Goal: Transaction & Acquisition: Purchase product/service

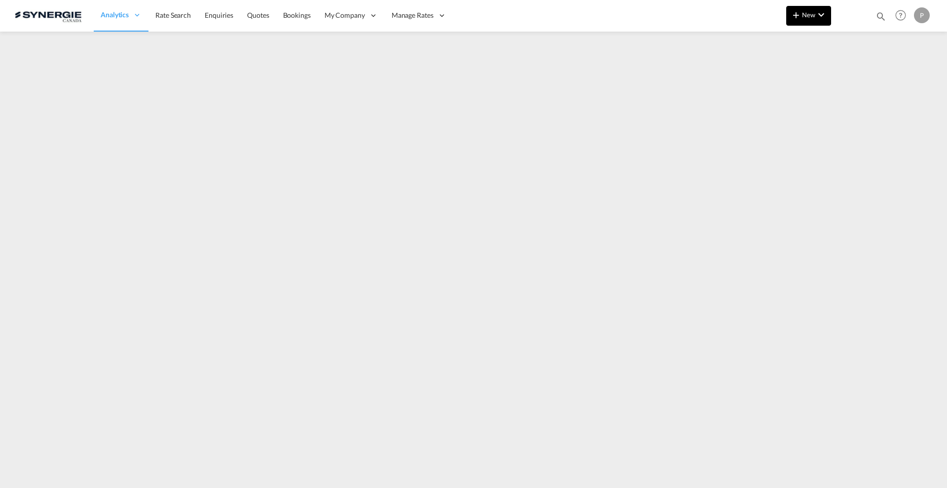
click at [824, 17] on md-icon "icon-chevron-down" at bounding box center [822, 15] width 12 height 12
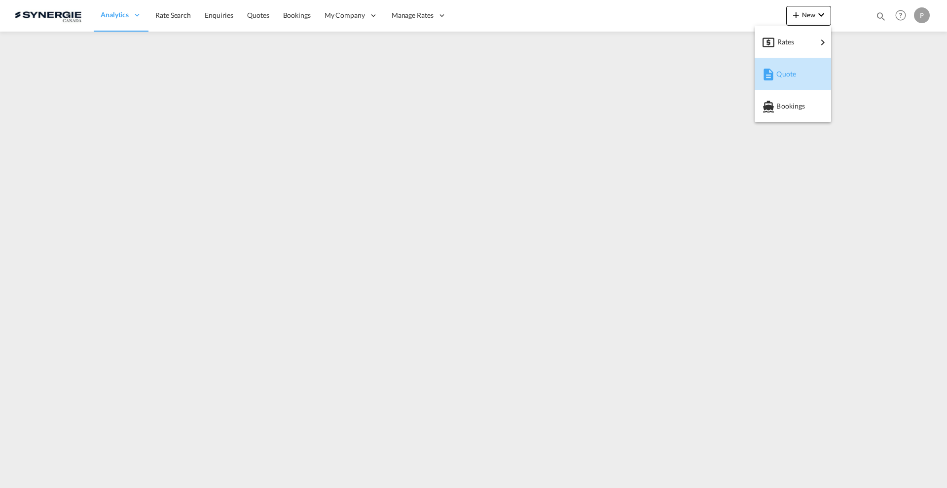
click at [787, 72] on span "Quote" at bounding box center [782, 74] width 11 height 20
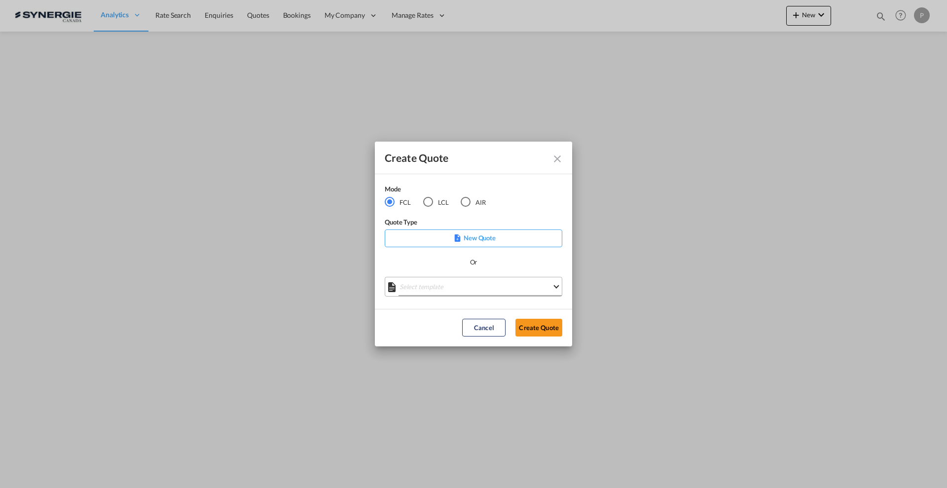
click at [420, 279] on md-select "Select template *NEW* FCL FREEHAND / DAP [PERSON_NAME] | [DATE] *NEW* Import FC…" at bounding box center [474, 287] width 178 height 20
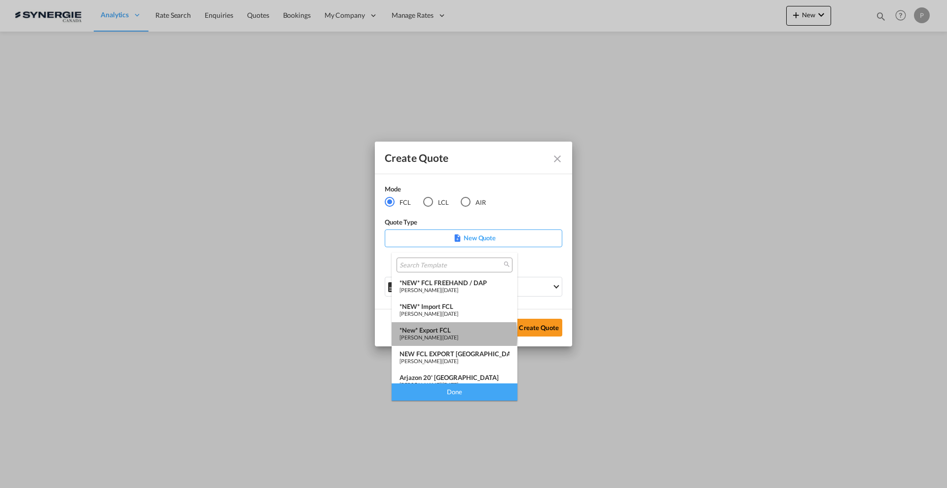
click at [441, 336] on span "[PERSON_NAME]" at bounding box center [420, 337] width 41 height 6
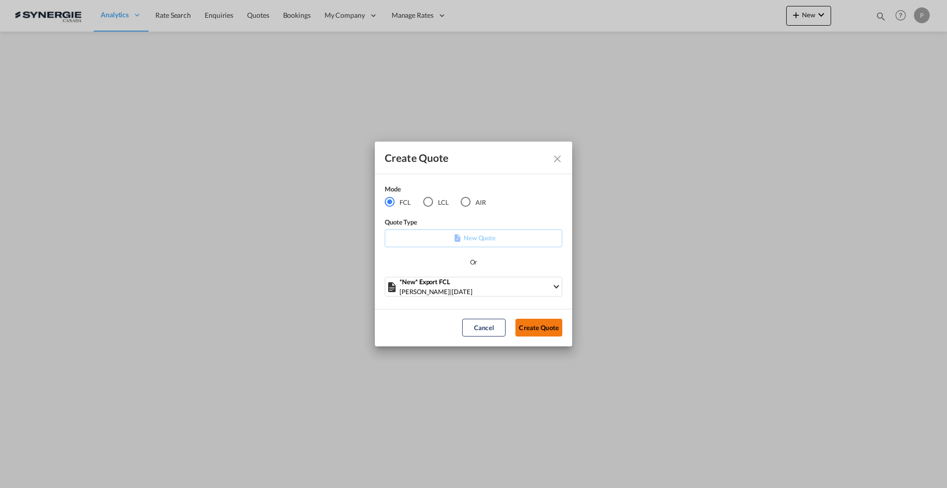
click at [539, 327] on button "Create Quote" at bounding box center [539, 328] width 47 height 18
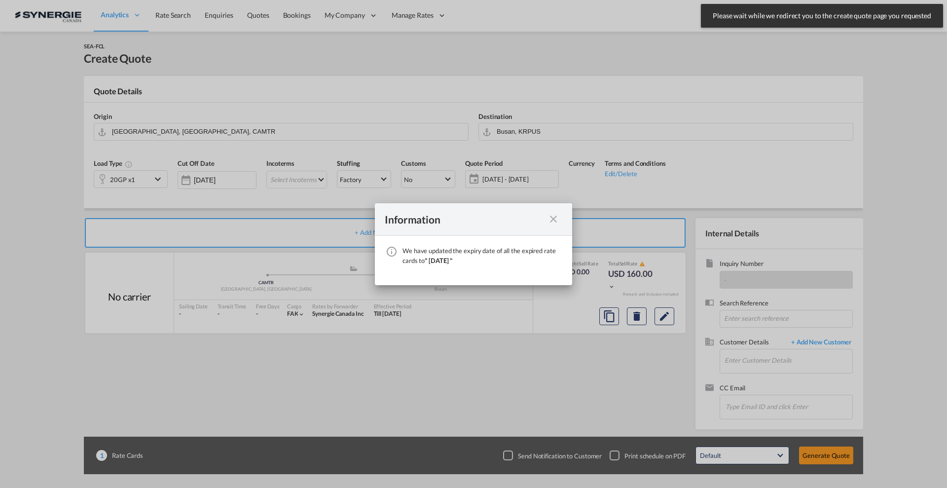
click at [552, 217] on md-icon "icon-close fg-AAA8AD cursor" at bounding box center [554, 219] width 12 height 12
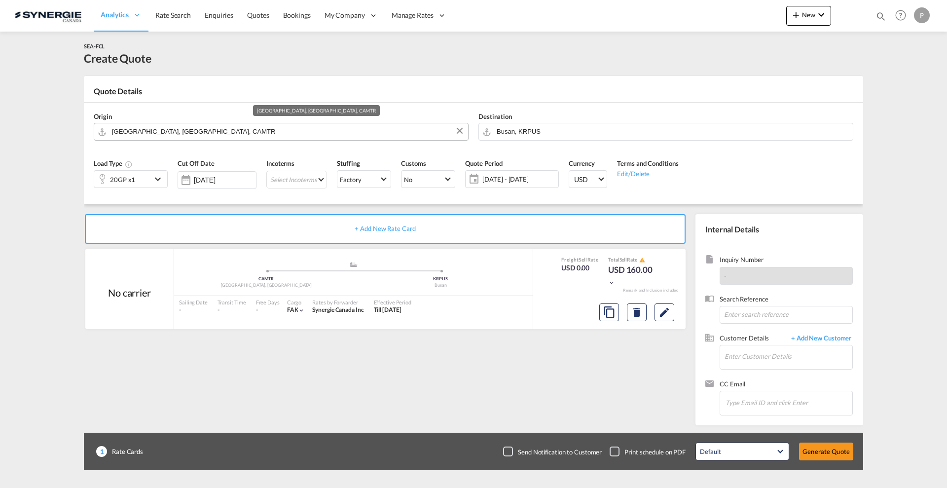
click at [236, 128] on input "[GEOGRAPHIC_DATA], [GEOGRAPHIC_DATA], CAMTR" at bounding box center [287, 131] width 351 height 17
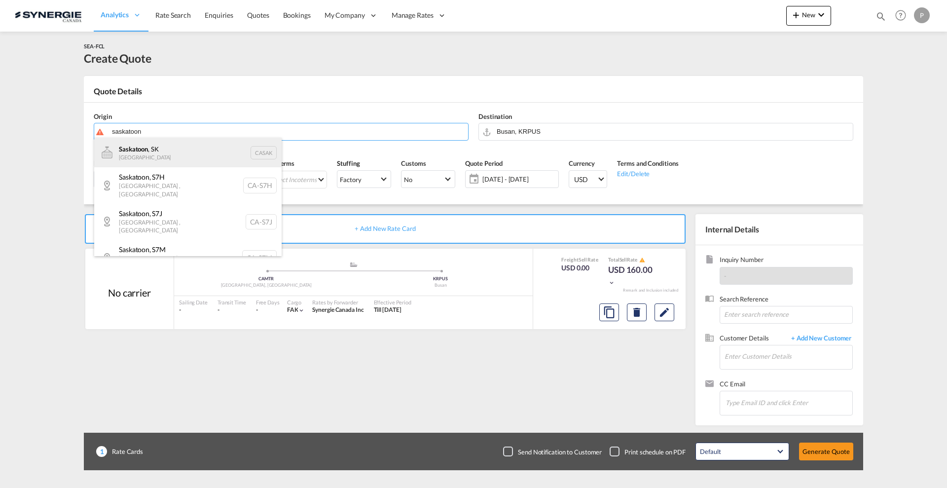
click at [228, 149] on div "Saskatoon , SK Canada CASAK" at bounding box center [187, 153] width 187 height 30
type input "Saskatoon, SK, CASAK"
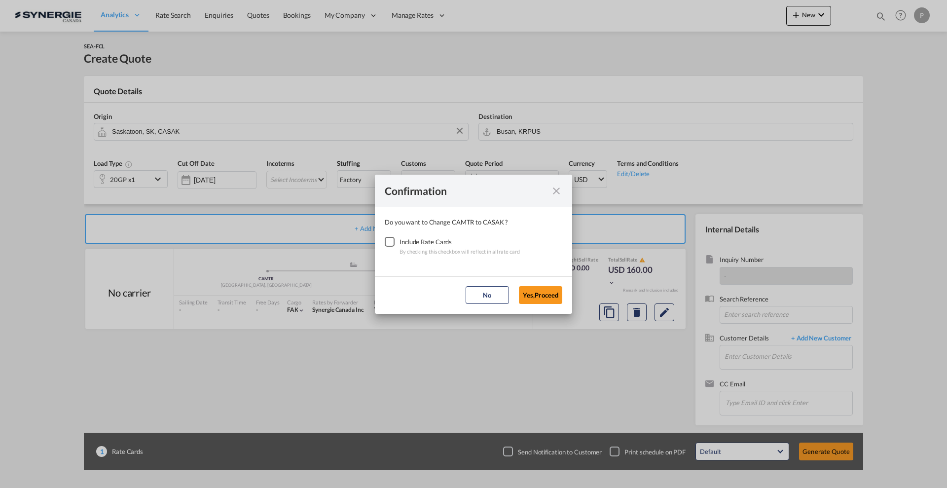
click at [387, 242] on div "Checkbox No Ink" at bounding box center [390, 242] width 10 height 10
click at [542, 290] on button "Yes,Proceed" at bounding box center [540, 295] width 43 height 18
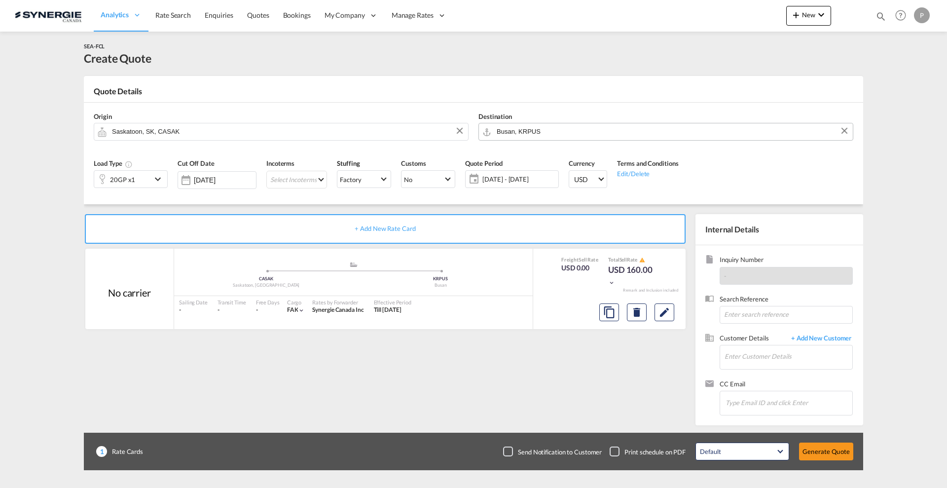
click at [527, 135] on input "Busan, KRPUS" at bounding box center [672, 131] width 351 height 17
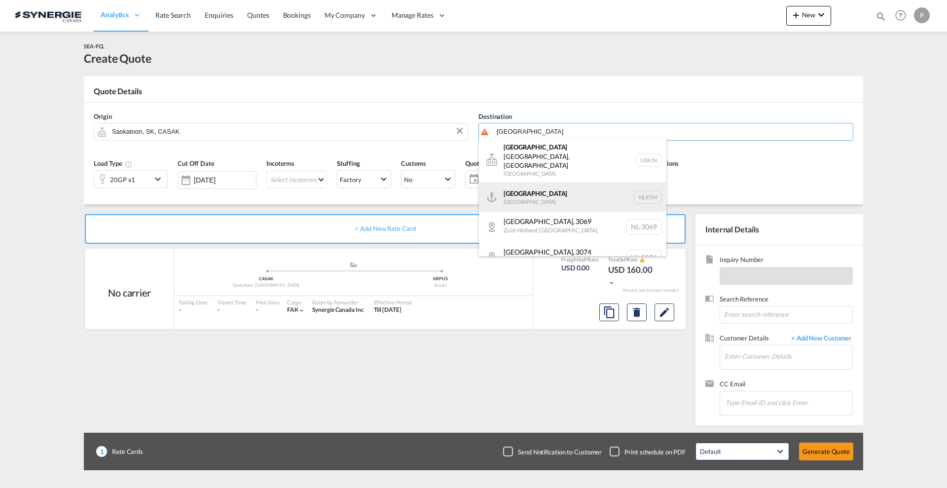
click at [536, 182] on div "Rotterdam Netherlands NLRTM" at bounding box center [572, 197] width 187 height 30
type input "Rotterdam, NLRTM"
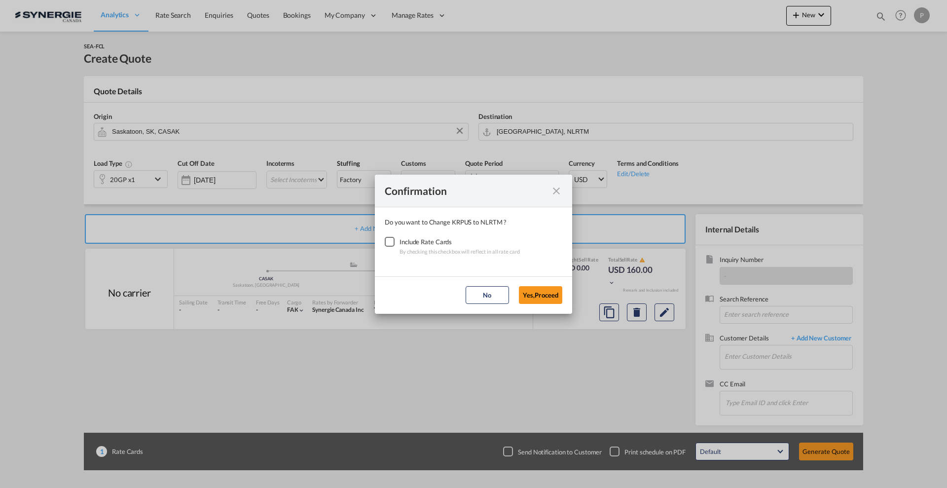
drag, startPoint x: 392, startPoint y: 241, endPoint x: 486, endPoint y: 274, distance: 99.6
click at [392, 241] on div "Checkbox No Ink" at bounding box center [390, 242] width 10 height 10
click at [544, 300] on button "Yes,Proceed" at bounding box center [540, 295] width 43 height 18
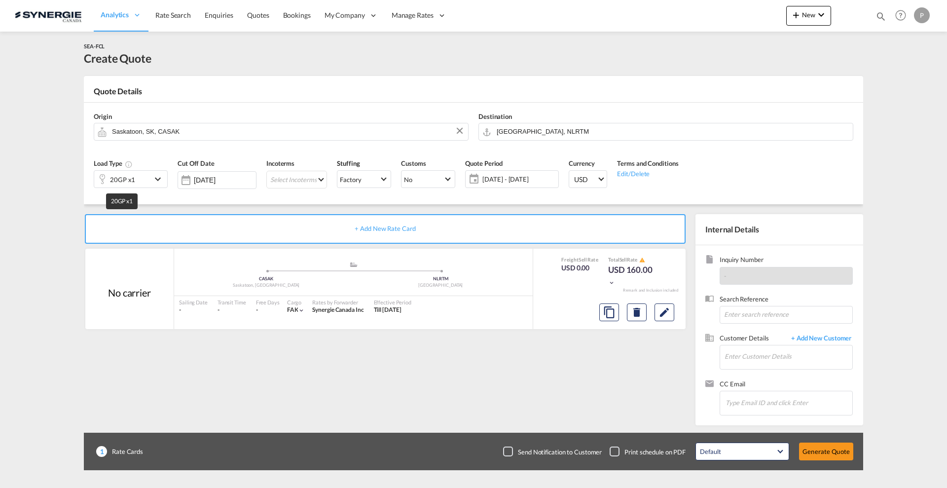
click at [119, 180] on div "20GP x1" at bounding box center [122, 180] width 25 height 14
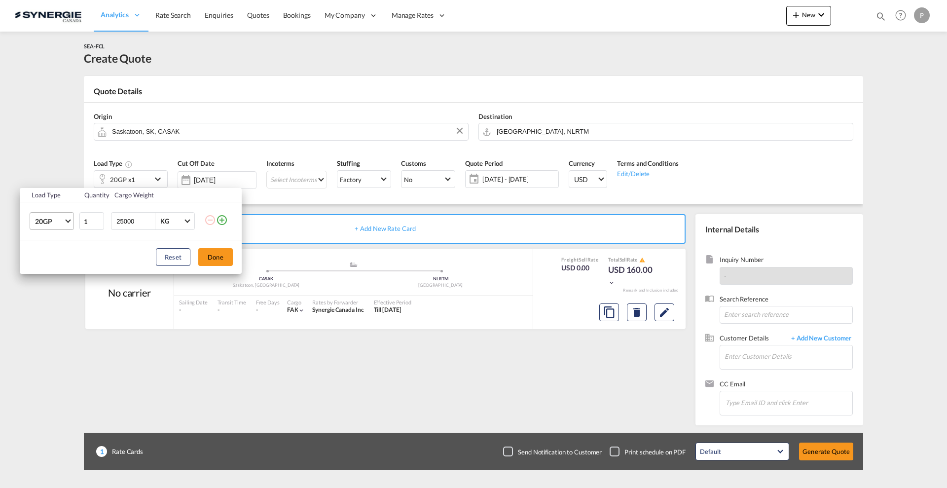
click at [63, 222] on span "20GP" at bounding box center [49, 222] width 29 height 10
click at [53, 266] on div "40HC" at bounding box center [44, 269] width 18 height 10
click at [204, 251] on button "Done" at bounding box center [215, 257] width 35 height 18
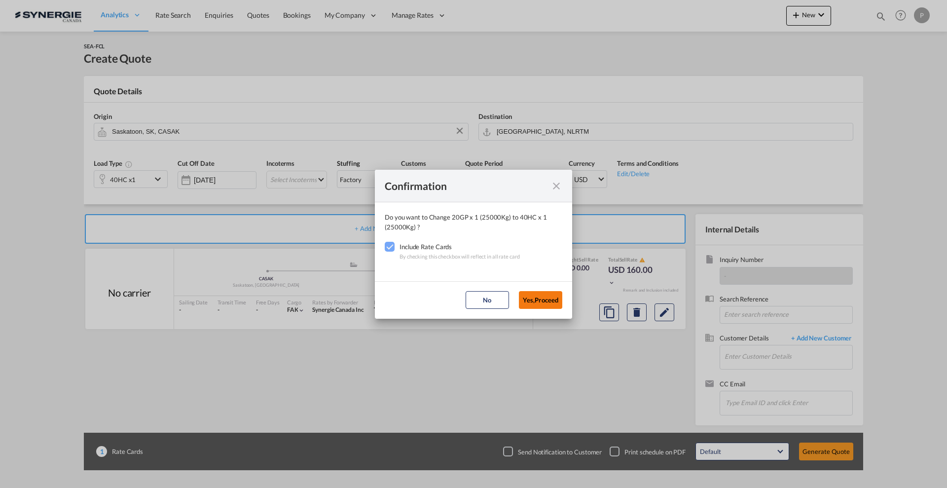
click at [536, 299] on button "Yes,Proceed" at bounding box center [540, 300] width 43 height 18
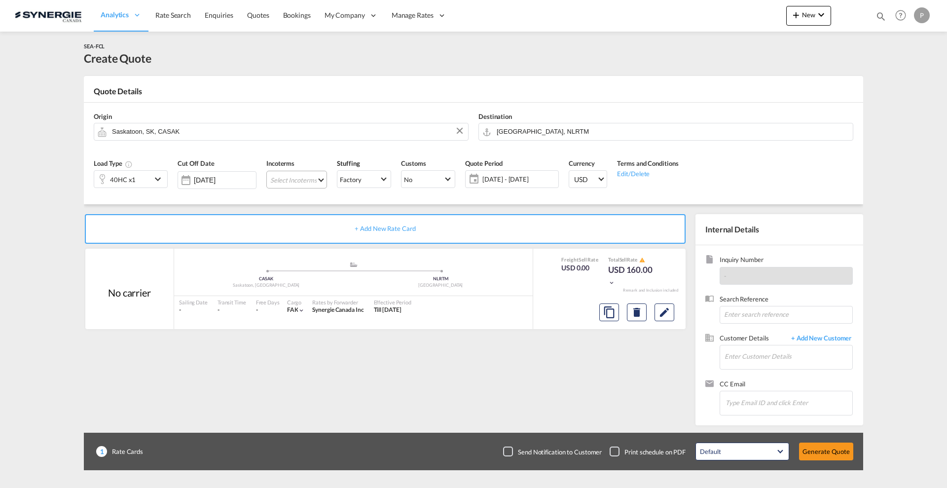
click at [297, 183] on md-select "Select Incoterms CIP - export Carriage and Insurance Paid to EXW - import Ex Wo…" at bounding box center [296, 180] width 61 height 18
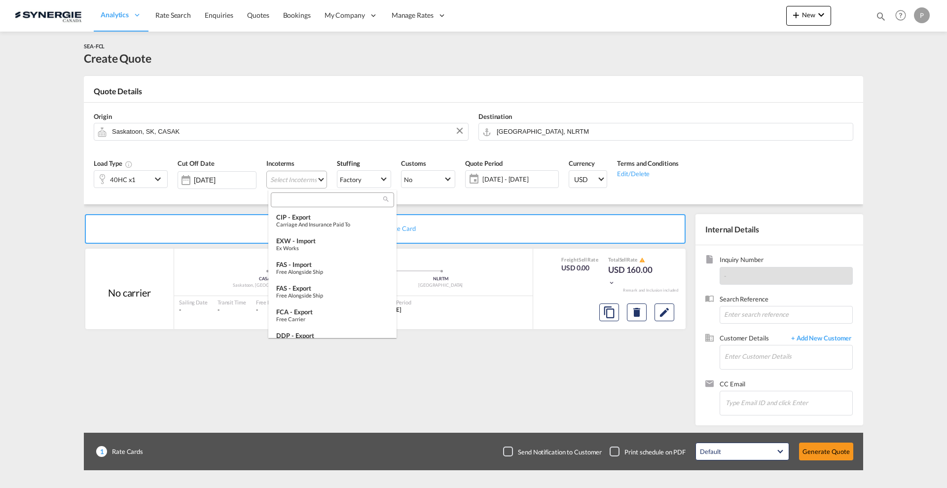
type md-option "[object Object]"
click at [308, 198] on input "search" at bounding box center [329, 199] width 110 height 9
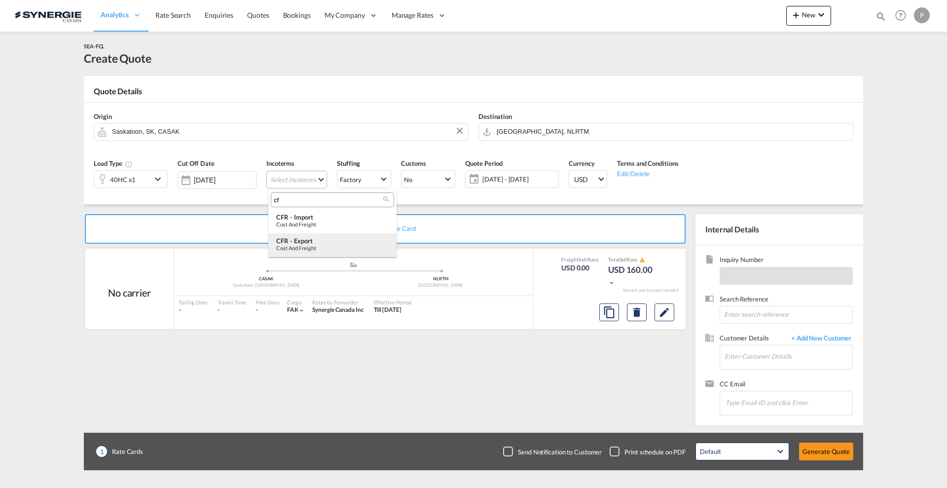
type input "cf"
click at [321, 241] on div "CFR - export" at bounding box center [332, 241] width 112 height 8
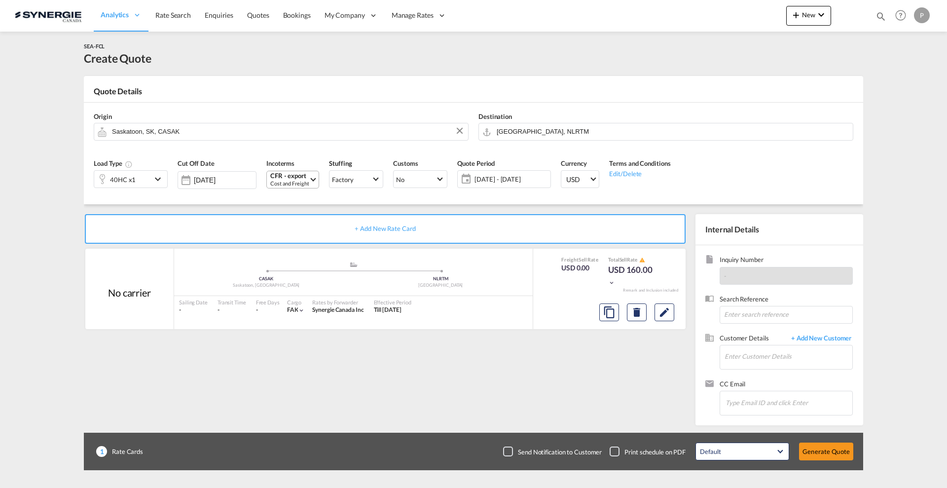
click at [526, 179] on span "11 Sep - 11 Oct 2025" at bounding box center [512, 179] width 74 height 9
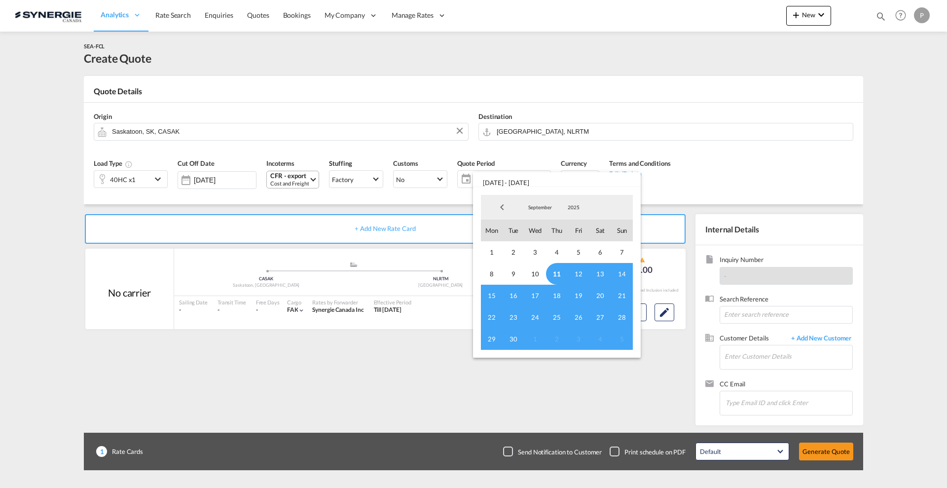
click at [563, 271] on span "11" at bounding box center [557, 274] width 22 height 22
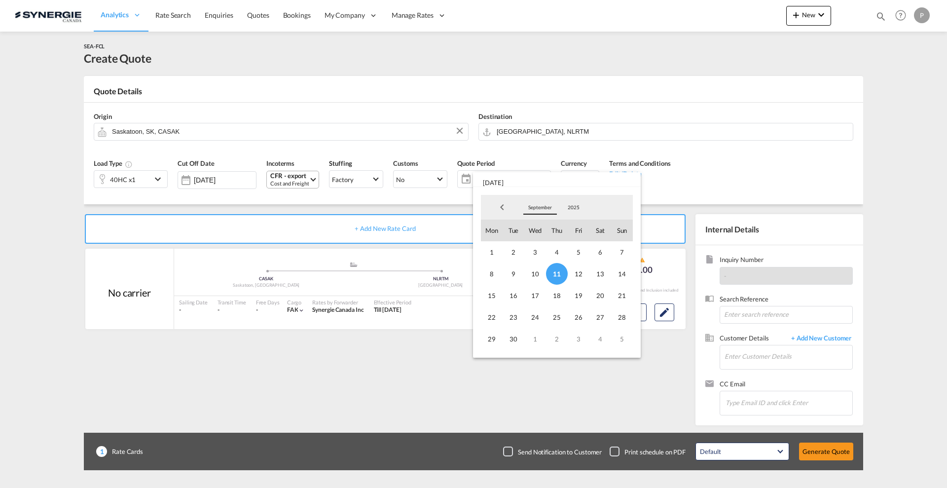
drag, startPoint x: 548, startPoint y: 200, endPoint x: 548, endPoint y: 205, distance: 5.4
click at [548, 200] on md-select-value "September" at bounding box center [540, 207] width 34 height 15
click at [549, 255] on md-option "December" at bounding box center [550, 259] width 67 height 24
click at [530, 338] on span "31" at bounding box center [535, 339] width 22 height 22
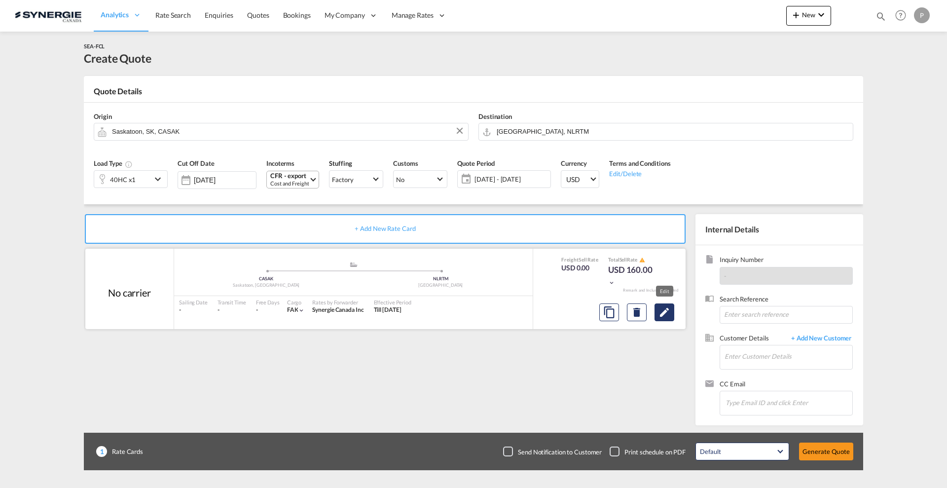
click at [666, 313] on md-icon "Edit" at bounding box center [665, 312] width 12 height 12
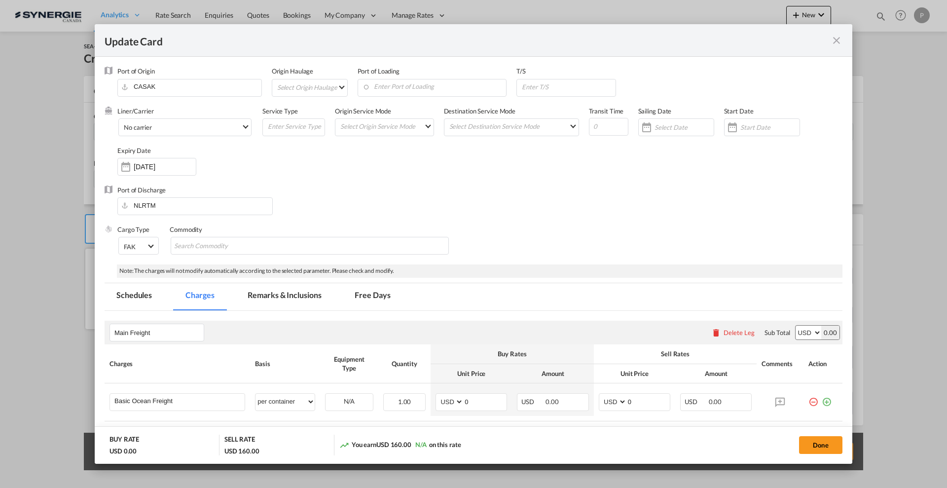
select select "per container"
select select "per B/L"
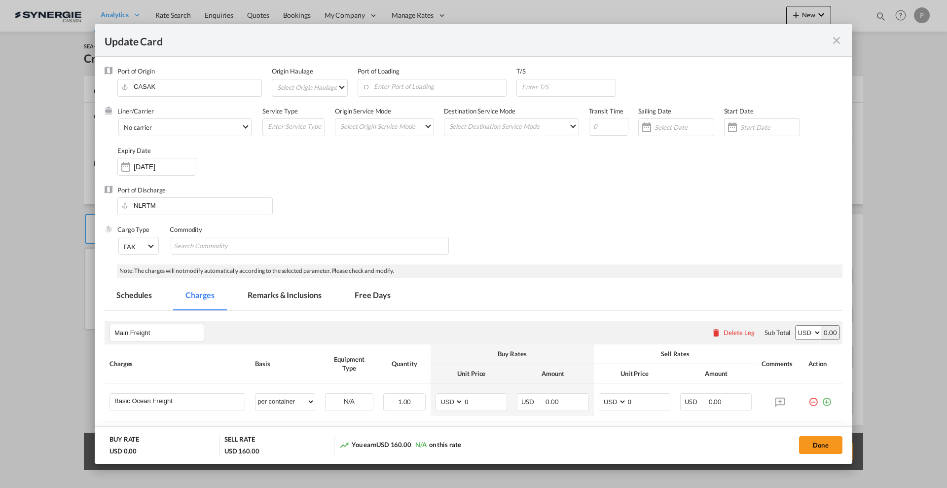
select select "per B/L"
select select "per shipment"
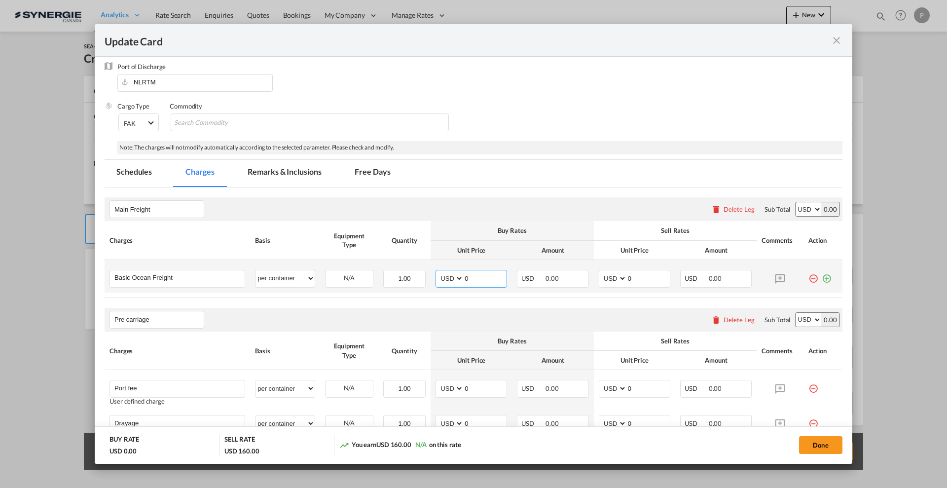
click at [476, 280] on input "0" at bounding box center [485, 277] width 43 height 15
type input "2921"
type input "2"
type input "3000"
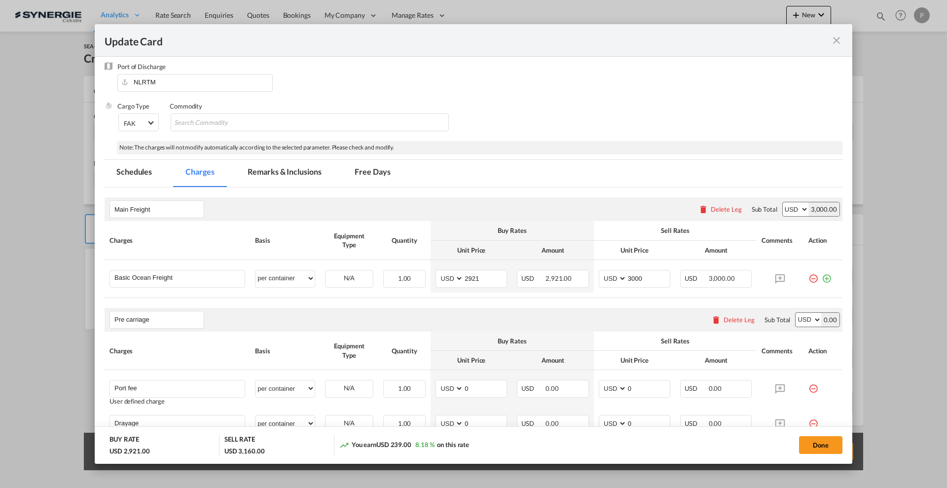
click at [735, 321] on div "Delete Leg" at bounding box center [739, 320] width 31 height 8
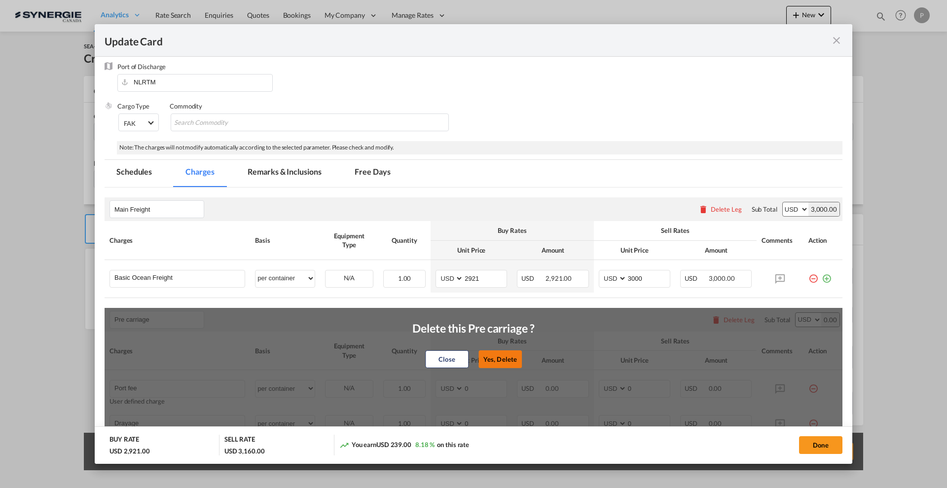
click at [506, 353] on button "Yes, Delete" at bounding box center [500, 359] width 43 height 18
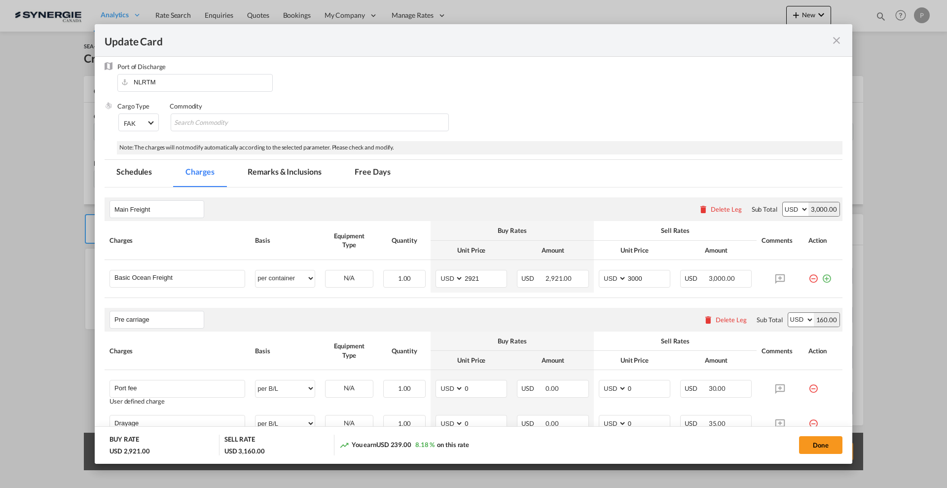
type input "Doc and Handling fees"
type input "SOLAS/VGM Fee"
select select "per B/L"
type input "30"
type input "B13 Export declaration"
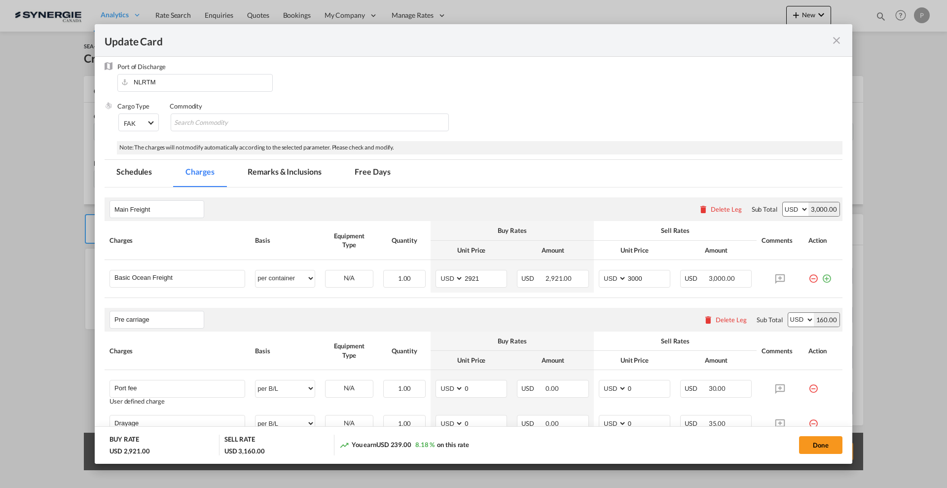
select select "per B/L"
type input "35"
type input "Doc fee"
select select "per B/L"
type input "30"
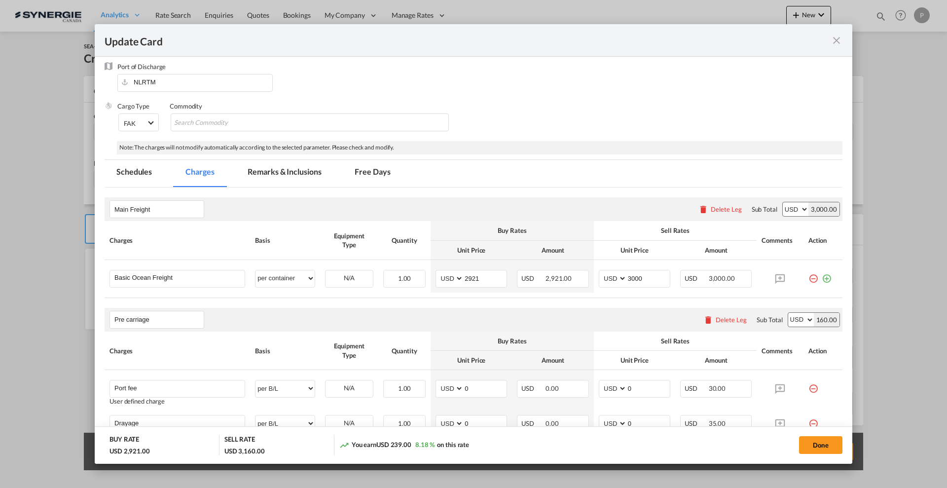
type input "Cargo Coverage"
type input "Cargo Coverage - Rate to be confirmed depending on commodity and value Min 50 U…"
select select "per shipment"
type input "0"
click at [726, 320] on div "Delete Leg" at bounding box center [731, 320] width 31 height 8
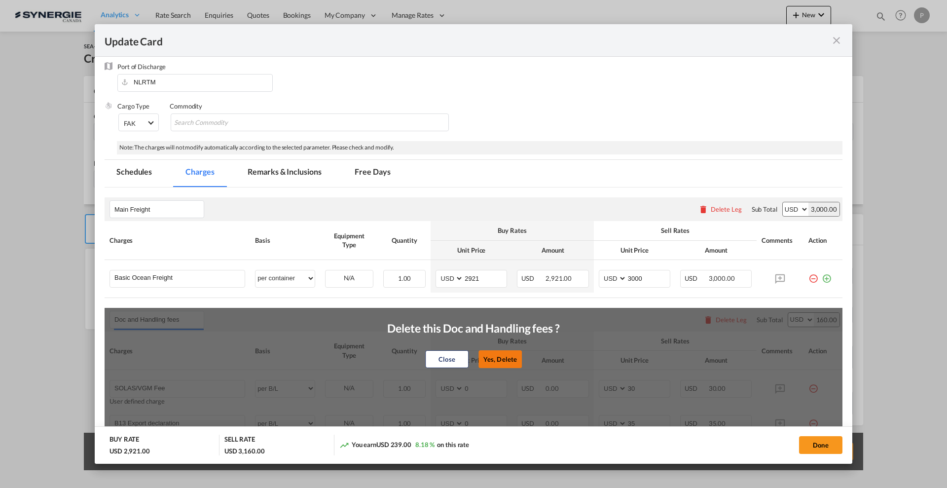
click at [500, 357] on button "Yes, Delete" at bounding box center [500, 359] width 43 height 18
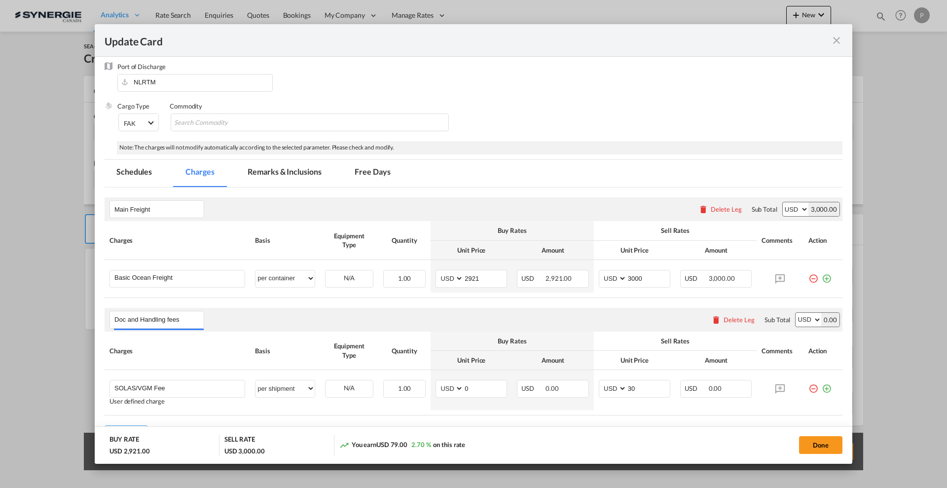
type input "Cargo Coverage"
type input "Cargo Coverage - Rate to be confirmed depending on commodity and value Min 50 U…"
select select "per shipment"
type input "0"
click at [722, 323] on div "Delete Leg" at bounding box center [733, 320] width 53 height 18
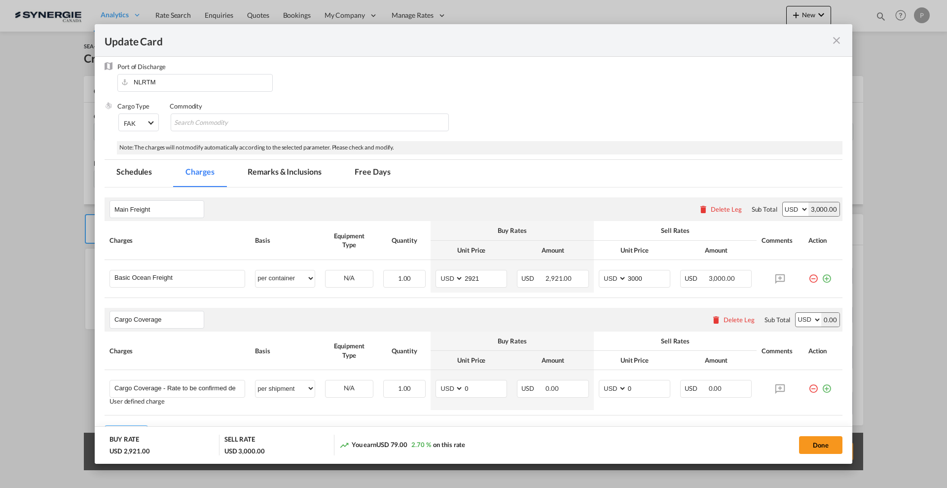
click at [733, 322] on div "Delete Leg" at bounding box center [739, 320] width 31 height 8
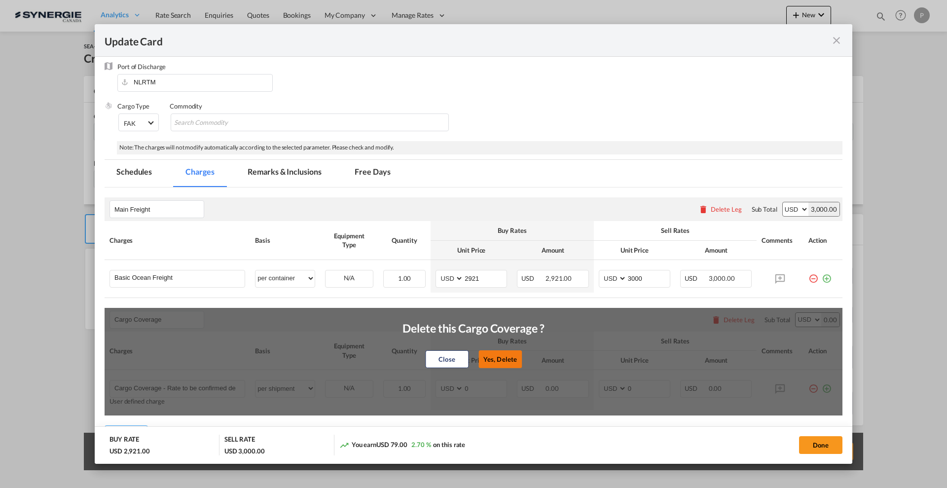
click at [499, 354] on button "Yes, Delete" at bounding box center [500, 359] width 43 height 18
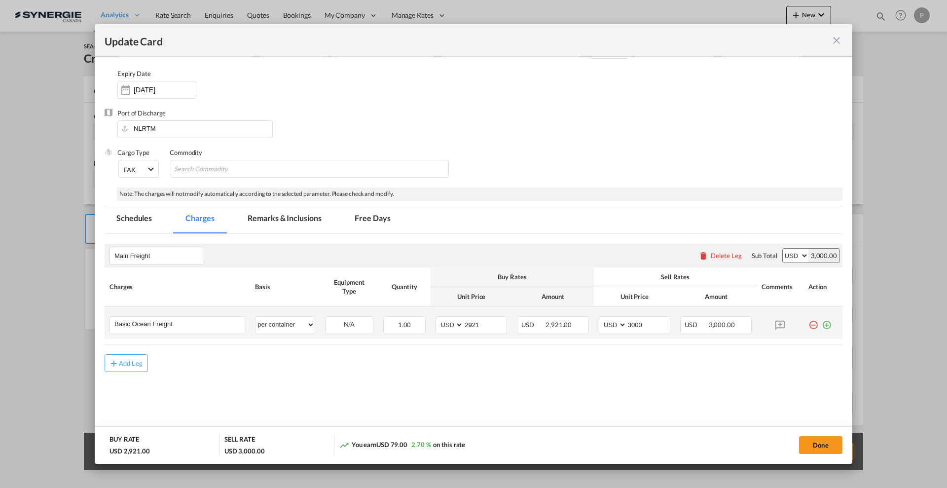
scroll to position [77, 0]
click at [822, 323] on md-icon "icon-plus-circle-outline green-400-fg" at bounding box center [827, 321] width 10 height 10
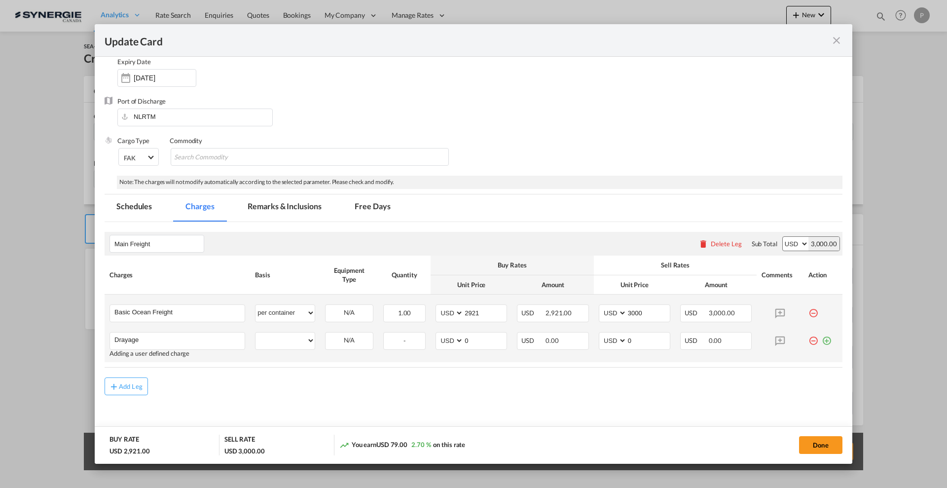
type input "Drayage"
select select "per container"
drag, startPoint x: 269, startPoint y: 206, endPoint x: 266, endPoint y: 217, distance: 11.1
click at [269, 205] on md-tab-item "Remarks & Inclusions" at bounding box center [284, 207] width 97 height 27
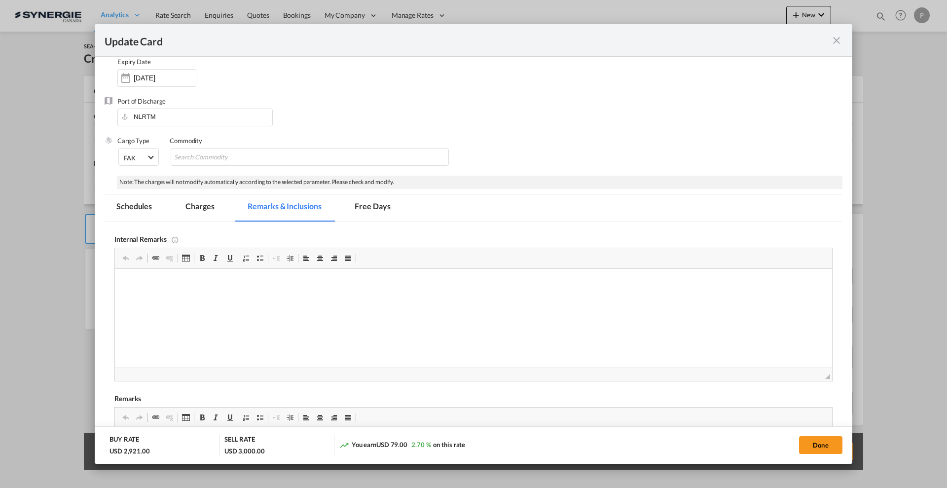
scroll to position [0, 0]
click at [210, 208] on md-tab-item "Charges" at bounding box center [200, 207] width 52 height 27
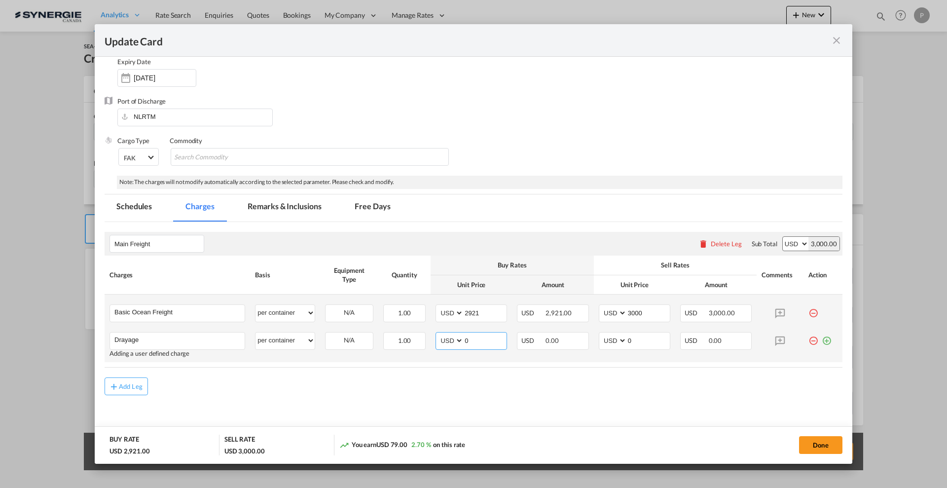
click at [479, 343] on input "0" at bounding box center [485, 340] width 43 height 15
type input "305"
click at [627, 337] on input "0" at bounding box center [648, 340] width 43 height 15
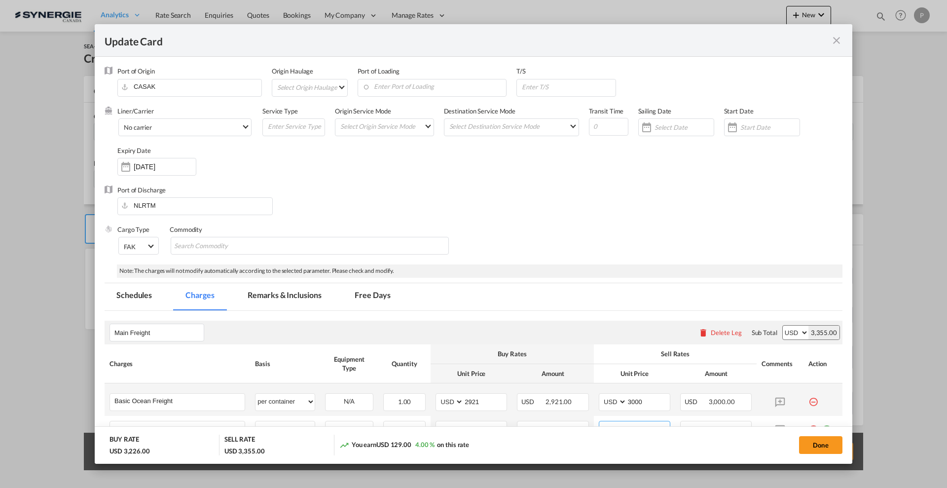
type input "355"
click at [340, 87] on md-select "Select Origin Haulage rail road barge truck unspecified not available" at bounding box center [311, 87] width 71 height 16
click at [316, 93] on md-option "rail" at bounding box center [312, 87] width 86 height 24
click at [458, 92] on input "Enter Port of Loading" at bounding box center [400, 86] width 144 height 15
click at [458, 92] on input "Enter Port of Loading" at bounding box center [409, 86] width 144 height 15
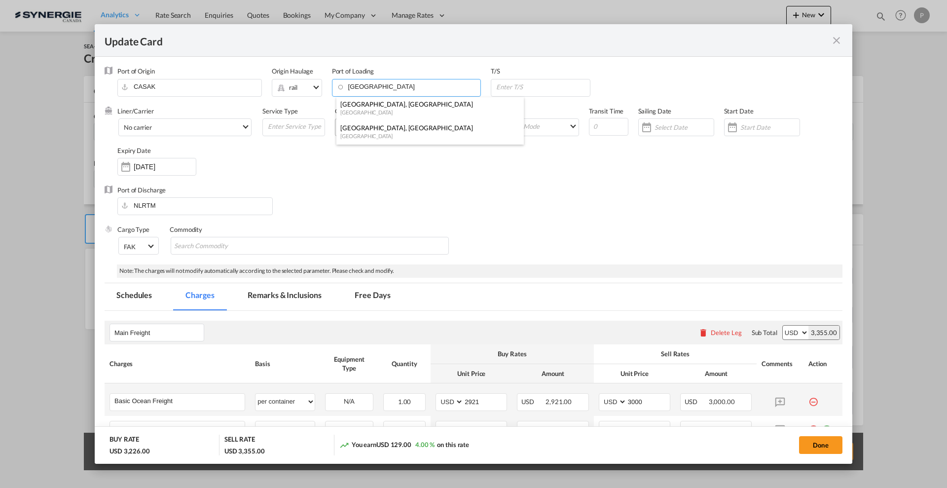
click at [381, 128] on div "[GEOGRAPHIC_DATA], [GEOGRAPHIC_DATA]" at bounding box center [427, 127] width 174 height 9
type input "[GEOGRAPHIC_DATA], [GEOGRAPHIC_DATA], CAMTR"
click at [533, 89] on input "Update Card Port ..." at bounding box center [542, 86] width 95 height 15
click at [603, 131] on input "Update Card Port ..." at bounding box center [608, 127] width 39 height 18
type input "25"
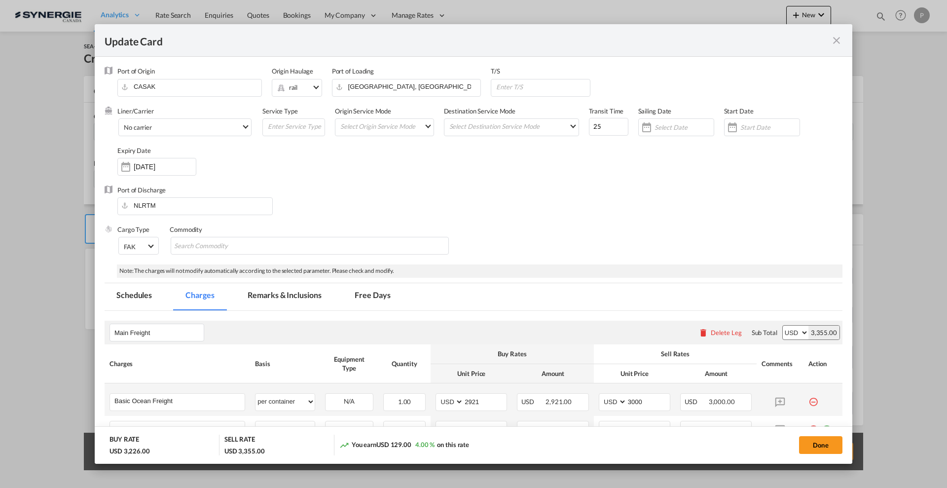
click at [542, 196] on div "Port of Discharge NLRTM" at bounding box center [474, 205] width 738 height 39
drag, startPoint x: 151, startPoint y: 164, endPoint x: 186, endPoint y: 168, distance: 34.3
click at [151, 163] on input "[DATE]" at bounding box center [165, 167] width 62 height 8
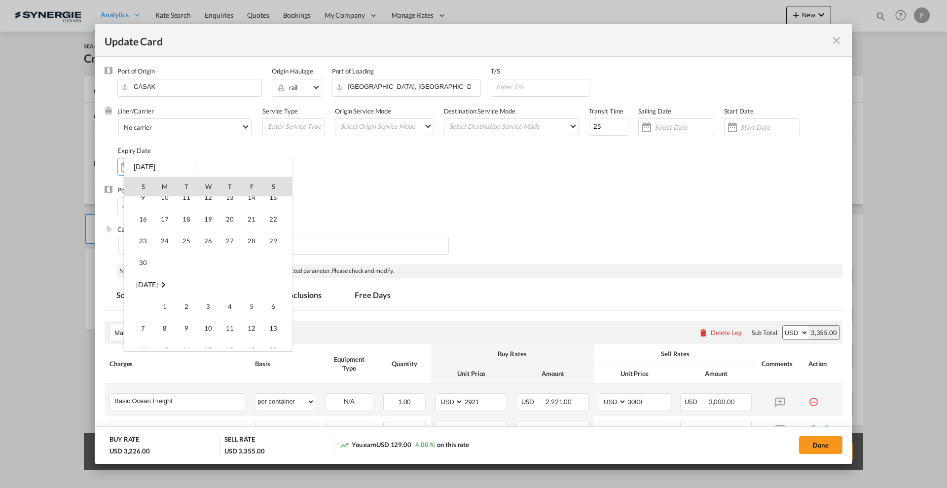
scroll to position [228989, 0]
click at [209, 269] on span "31" at bounding box center [208, 270] width 20 height 20
type input "31 Dec 2025"
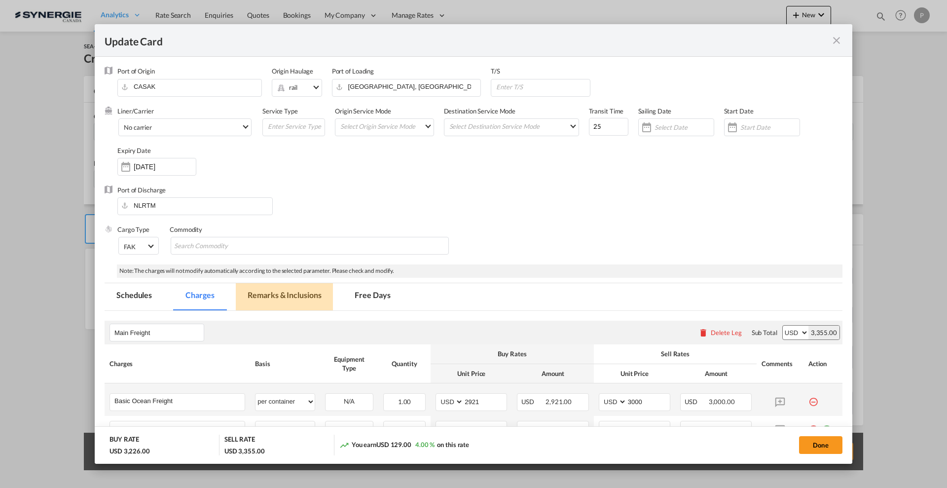
click at [292, 294] on md-tab-item "Remarks & Inclusions" at bounding box center [284, 296] width 97 height 27
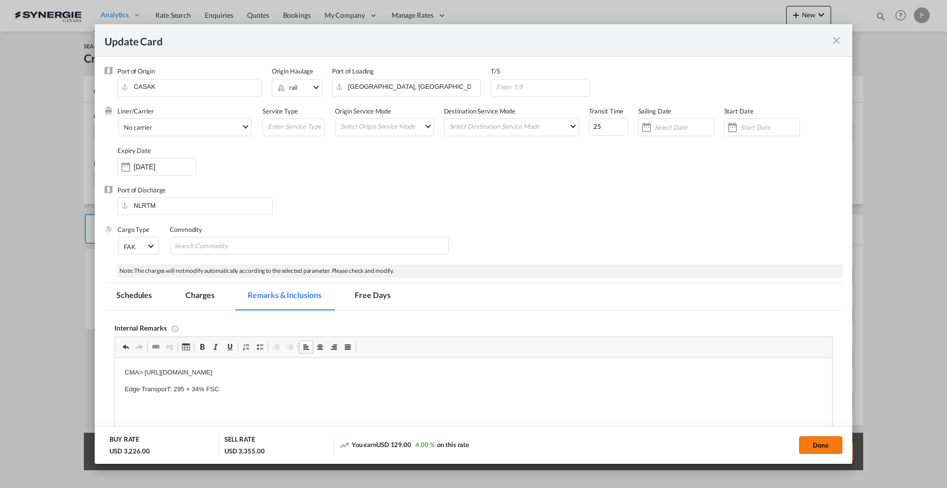
click at [814, 442] on button "Done" at bounding box center [820, 445] width 43 height 18
type input "30 Dec 2025"
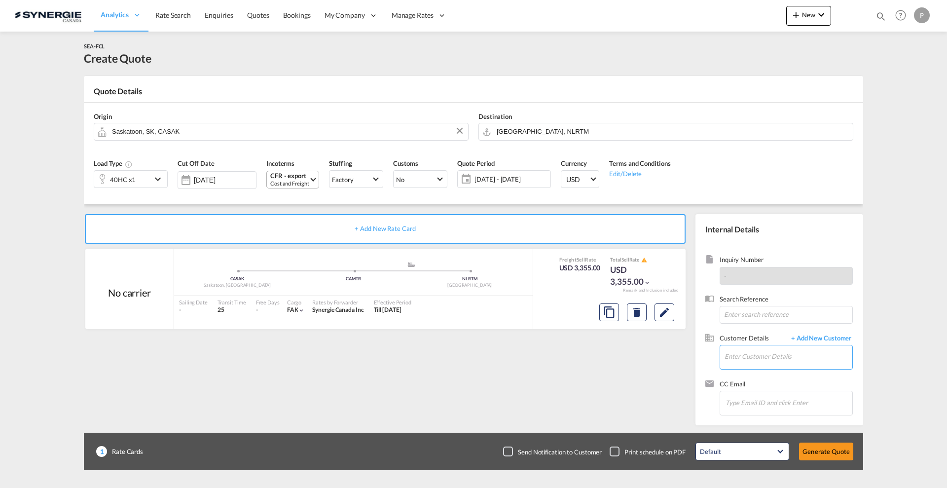
click at [759, 357] on input "Enter Customer Details" at bounding box center [789, 356] width 128 height 22
click at [785, 368] on div "[PERSON_NAME] D'[PERSON_NAME] [PERSON_NAME] .[PERSON_NAME][EMAIL_ADDRESS][PERSO…" at bounding box center [817, 373] width 187 height 27
type input "[PERSON_NAME] D'[PERSON_NAME], [PERSON_NAME][EMAIL_ADDRESS][PERSON_NAME][PERSON…"
click at [817, 450] on button "Generate Quote" at bounding box center [826, 452] width 54 height 18
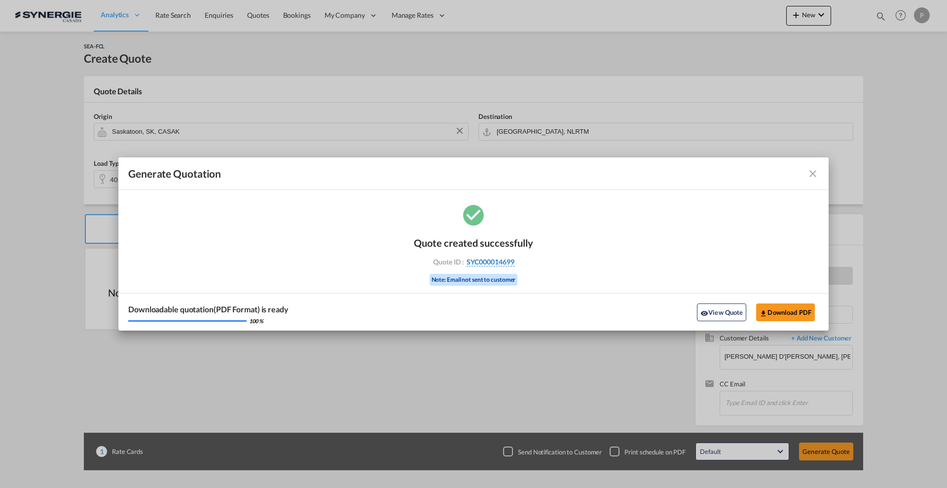
drag, startPoint x: 549, startPoint y: 262, endPoint x: 515, endPoint y: 261, distance: 34.6
click at [515, 261] on div "Quote created successfully Quote ID : SYC000014699 Note: Email not sent to cust…" at bounding box center [473, 266] width 710 height 129
copy div "SYC000014699"
click at [779, 312] on button "Download PDF" at bounding box center [785, 312] width 59 height 18
click at [142, 197] on md-dialog-content "Generate Quotation Quote created successfully Quote ID : SYC000014699 Note: Ema…" at bounding box center [473, 244] width 710 height 174
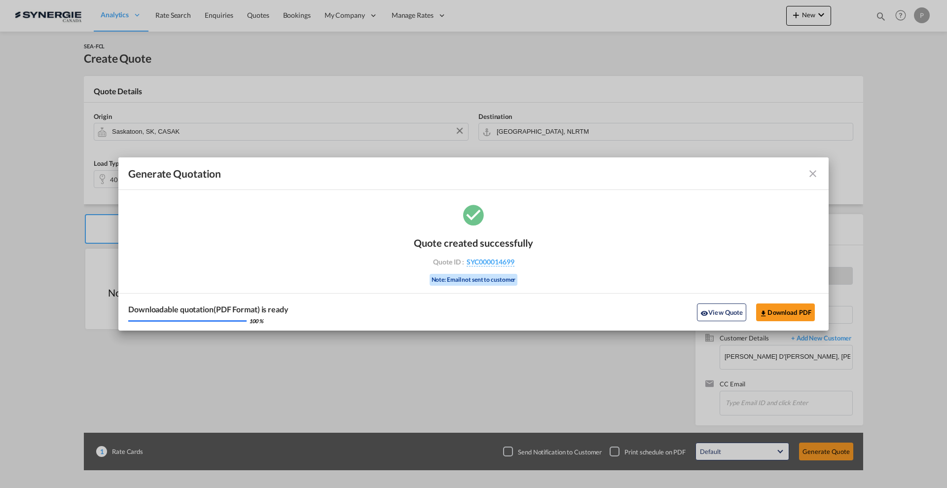
click at [815, 175] on md-icon "icon-close fg-AAA8AD cursor m-0" at bounding box center [813, 174] width 12 height 12
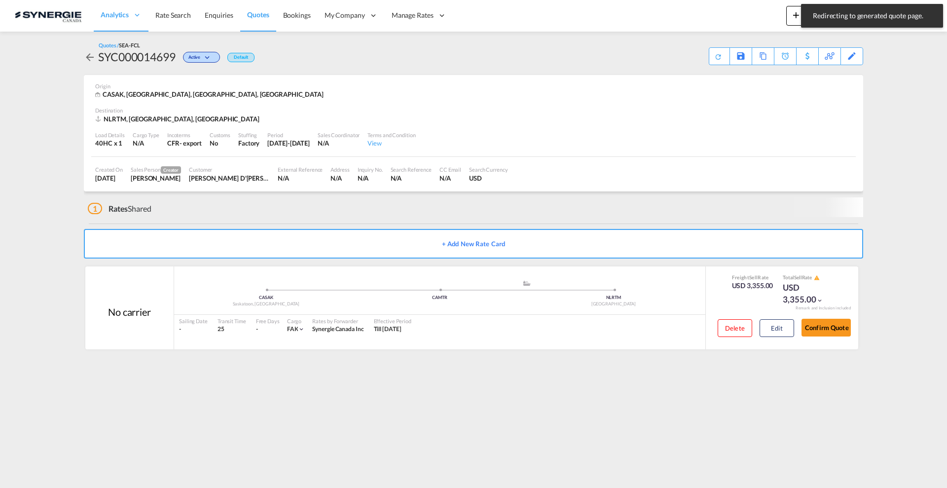
click at [883, 35] on md-content "Analytics Reports Dashboard Rate Search Enquiries Quotes Bookings" at bounding box center [473, 244] width 947 height 488
click at [883, 9] on div "Bookings Quotes Enquiries Help Resources Product Release P My Profile Logout" at bounding box center [901, 15] width 63 height 31
click at [883, 13] on md-icon "icon-magnify" at bounding box center [881, 16] width 11 height 11
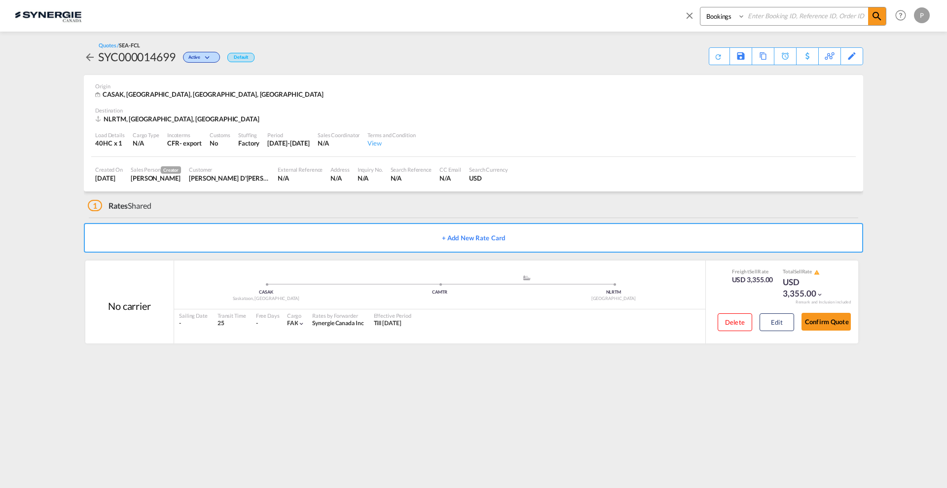
click at [718, 17] on select "Bookings Quotes Enquiries" at bounding box center [724, 16] width 47 height 18
select select "Quotes"
click at [701, 7] on select "Bookings Quotes Enquiries" at bounding box center [724, 16] width 47 height 18
click at [744, 25] on select "Bookings Quotes Enquiries" at bounding box center [724, 16] width 47 height 18
click at [764, 15] on input at bounding box center [807, 15] width 123 height 17
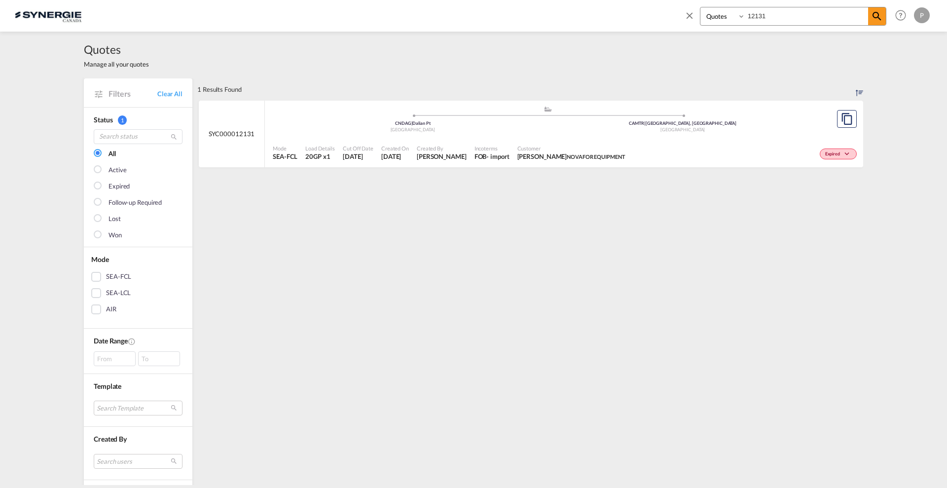
click at [785, 20] on input "12131" at bounding box center [807, 15] width 123 height 17
click at [650, 153] on div "Expired" at bounding box center [755, 153] width 210 height 25
click at [763, 14] on input "12135" at bounding box center [807, 15] width 123 height 17
drag, startPoint x: 779, startPoint y: 18, endPoint x: 759, endPoint y: 14, distance: 20.0
click at [759, 14] on input "12135" at bounding box center [807, 15] width 123 height 17
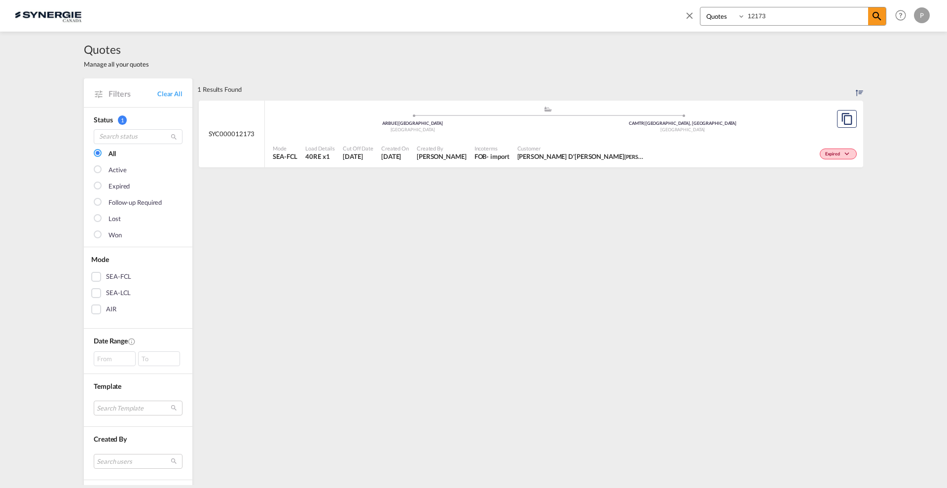
click at [361, 141] on div "Cut Off Date 9 Jun 2025" at bounding box center [358, 153] width 38 height 25
drag, startPoint x: 759, startPoint y: 15, endPoint x: 798, endPoint y: 14, distance: 39.0
click at [798, 14] on input "12173" at bounding box center [807, 15] width 123 height 17
type input "12131"
click at [849, 121] on button "Copy Quote" at bounding box center [847, 119] width 20 height 18
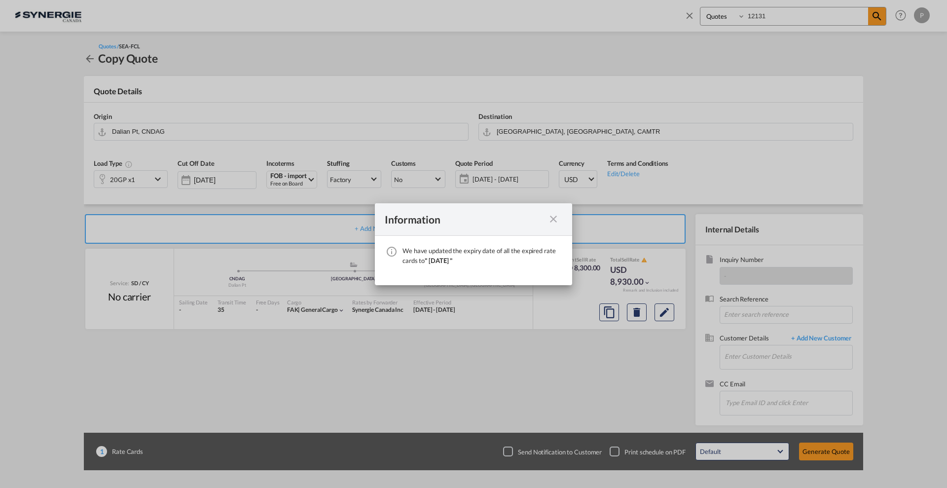
click at [554, 224] on md-icon "icon-close fg-AAA8AD cursor" at bounding box center [554, 219] width 12 height 12
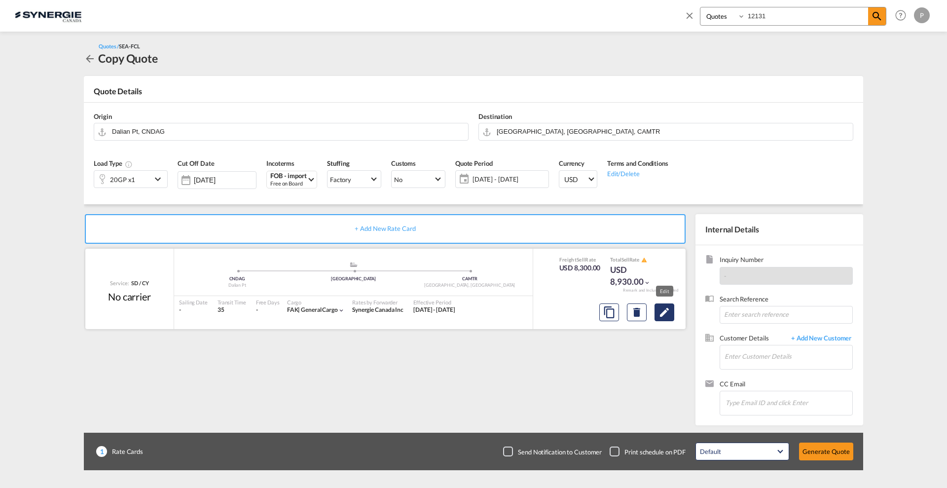
click at [671, 310] on button "Edit" at bounding box center [665, 312] width 20 height 18
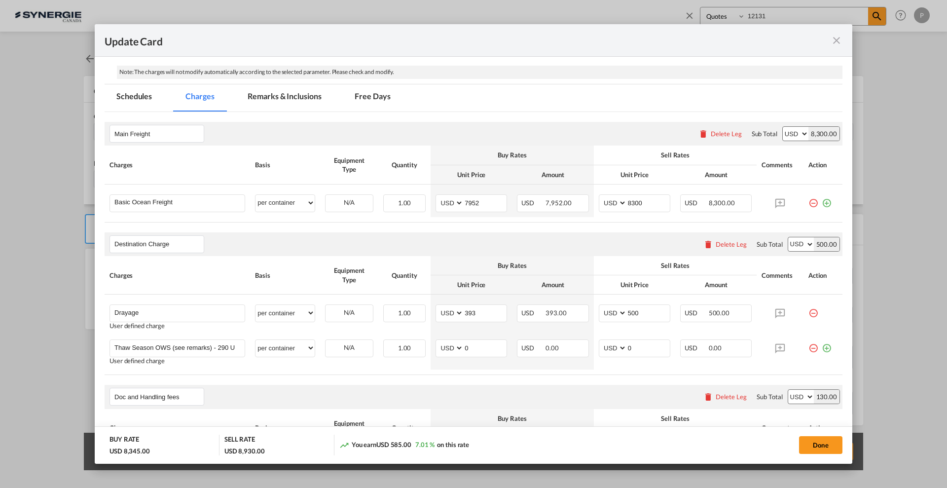
scroll to position [184, 0]
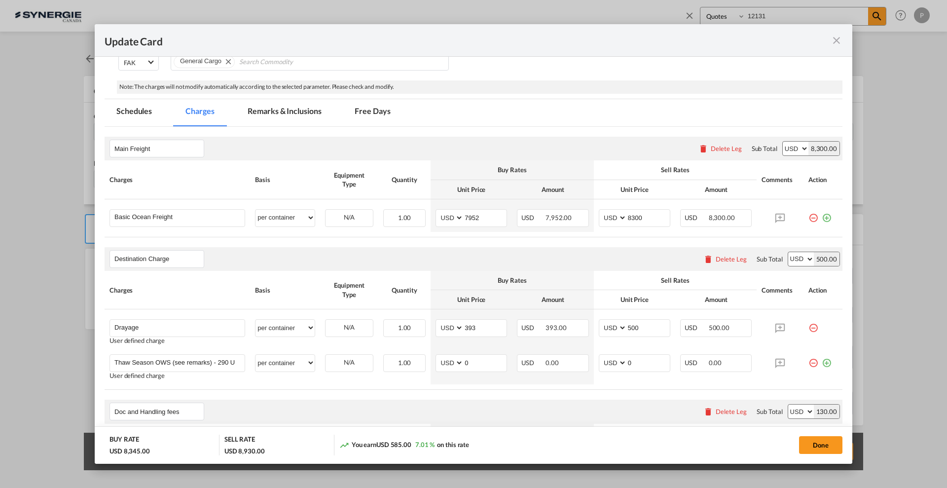
click at [716, 259] on div "Delete Leg" at bounding box center [731, 259] width 31 height 8
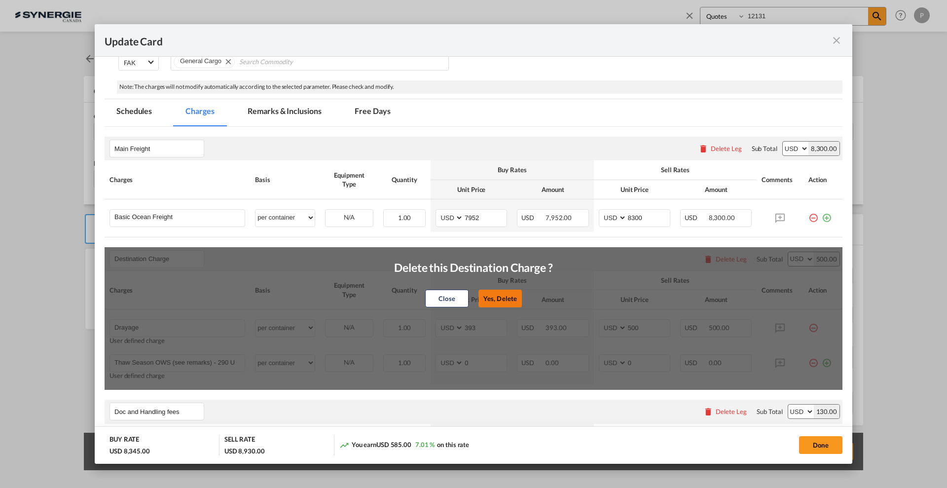
click at [490, 290] on button "Yes, Delete" at bounding box center [500, 299] width 43 height 18
type input "Doc and Handling fees"
type input "E-manifest"
select select "per B/L"
type input "0"
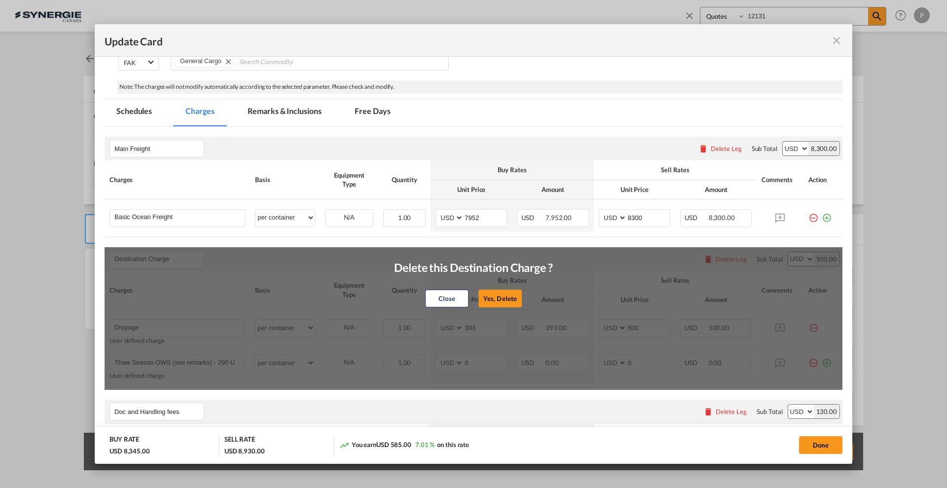
type input "35"
type input "Doc fee"
select select "per B/L"
type input "30"
type input "Cargo Coverage"
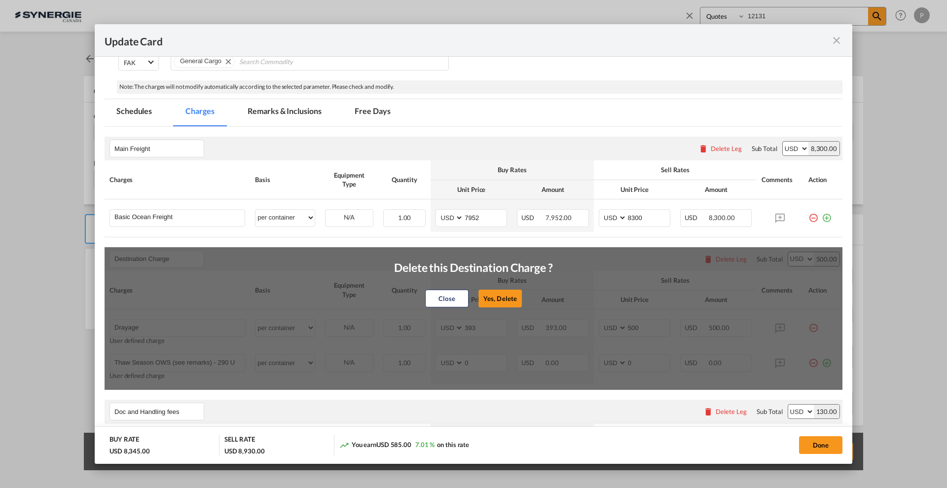
type input "Cargo Coverage - Rate to be confirmed depending on commodity and value Min 50 U…"
select select "per shipment"
type input "0"
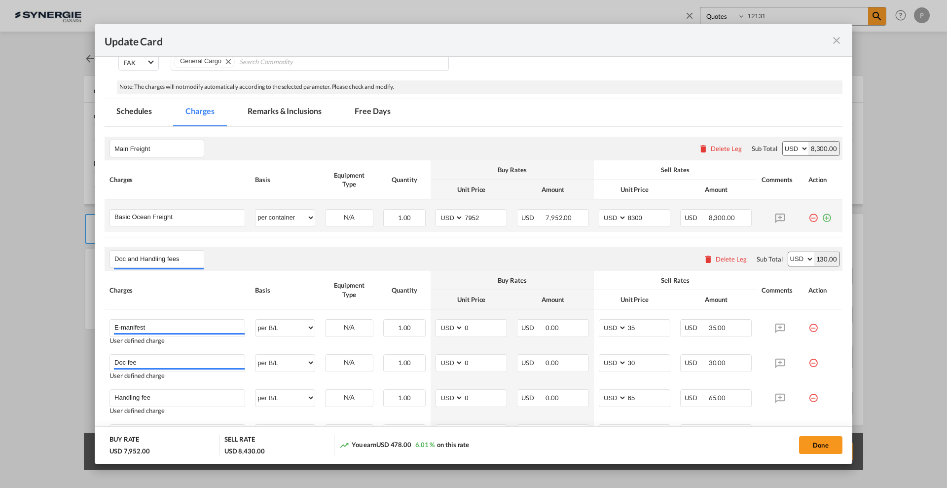
click at [822, 217] on md-icon "icon-plus-circle-outline green-400-fg" at bounding box center [827, 214] width 10 height 10
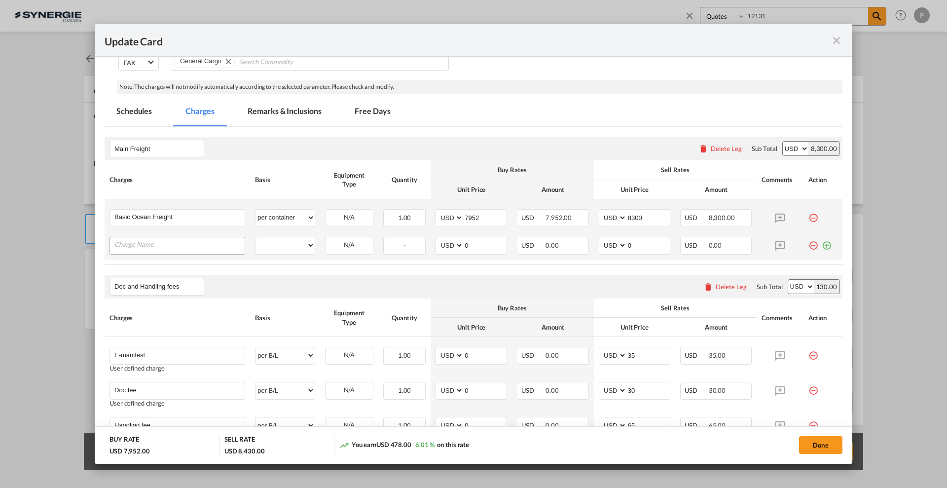
click at [173, 252] on div "Update Card Port ..." at bounding box center [178, 246] width 136 height 18
click at [175, 245] on input "Charge Name" at bounding box center [179, 244] width 130 height 15
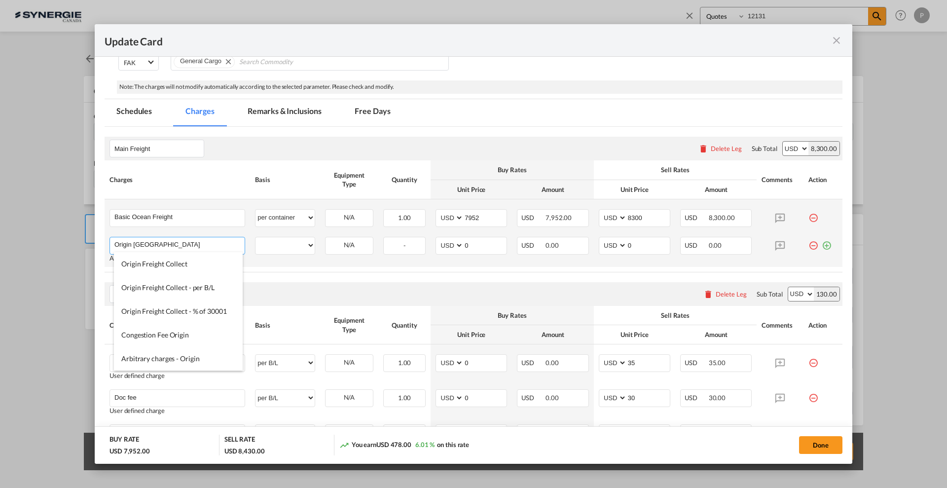
type input "Origin Drayage"
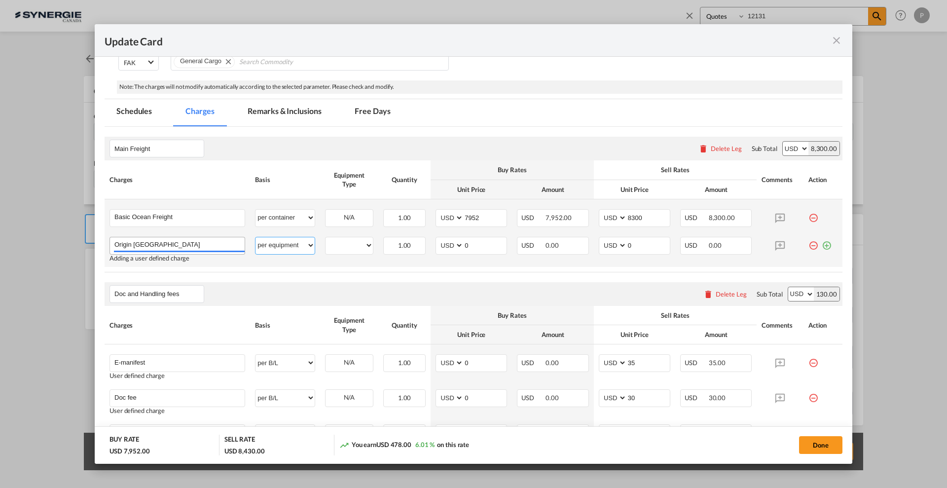
select select "per container"
click at [464, 212] on input "7952" at bounding box center [485, 217] width 43 height 15
click at [464, 213] on input "7952" at bounding box center [485, 217] width 43 height 15
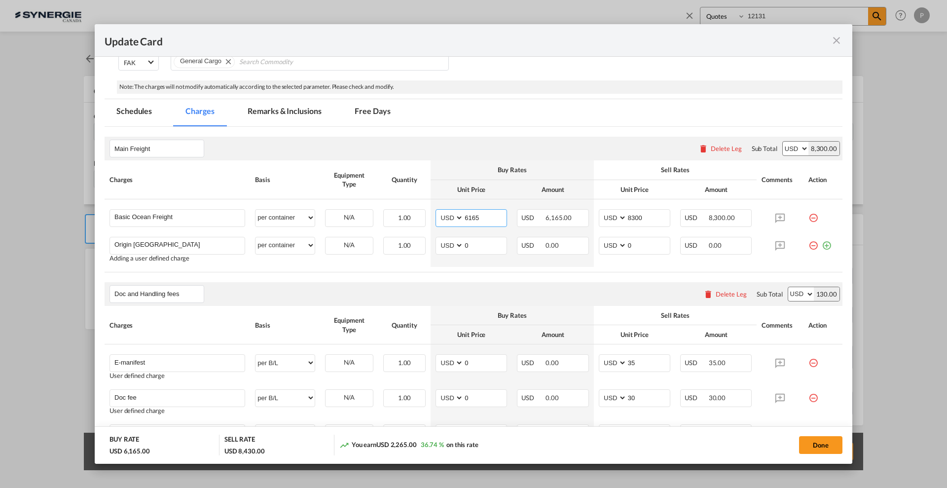
type input "6165"
click at [644, 218] on input "8300" at bounding box center [648, 217] width 43 height 15
type input "3"
type input "6450"
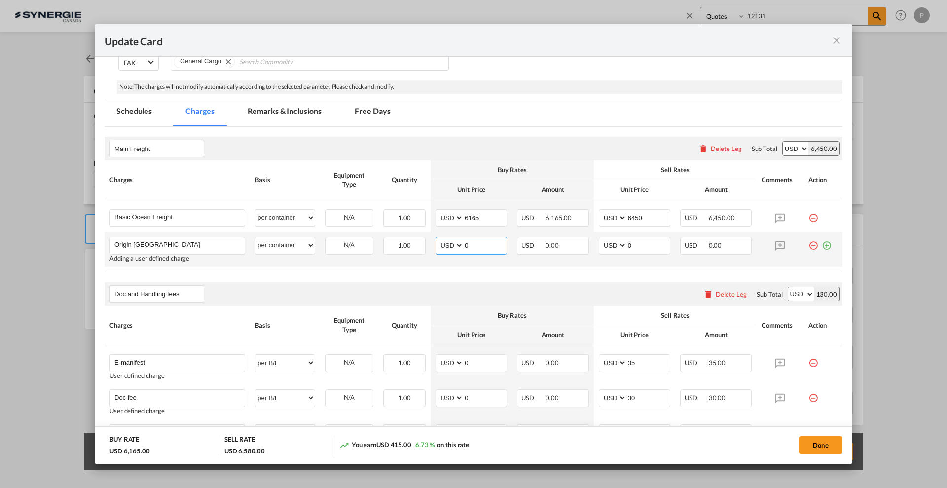
click at [472, 243] on input "0" at bounding box center [485, 244] width 43 height 15
type input "1260"
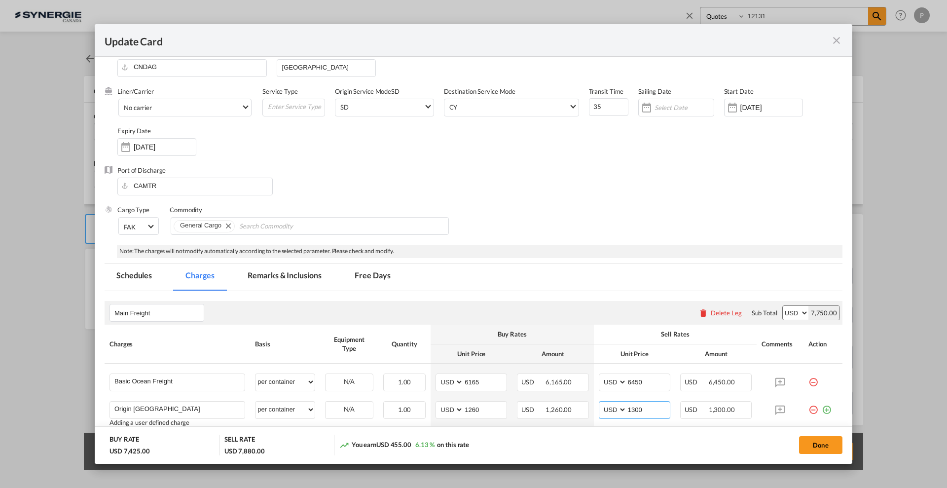
scroll to position [0, 0]
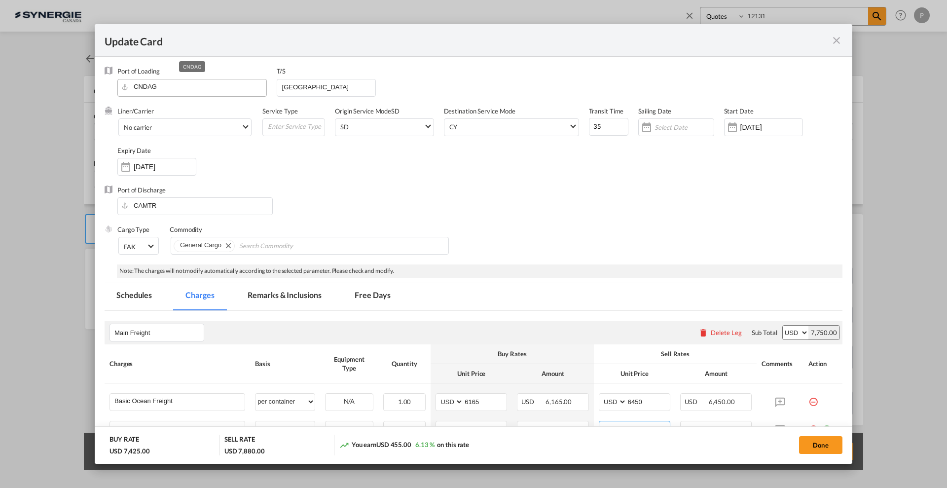
type input "1300"
click at [189, 85] on input "CNDAG" at bounding box center [194, 86] width 144 height 15
drag, startPoint x: 191, startPoint y: 111, endPoint x: 207, endPoint y: 105, distance: 17.5
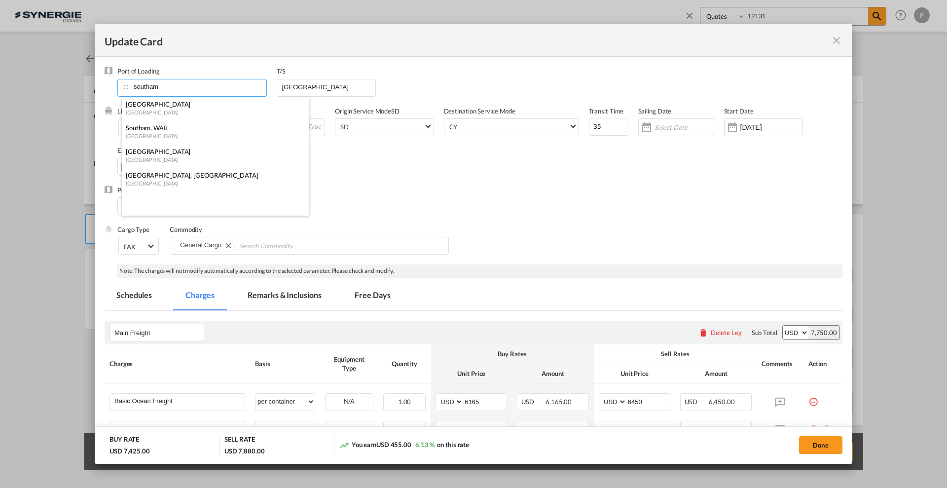
click at [191, 111] on div "[GEOGRAPHIC_DATA]" at bounding box center [213, 112] width 174 height 7
type input "Southampton, GBSOU"
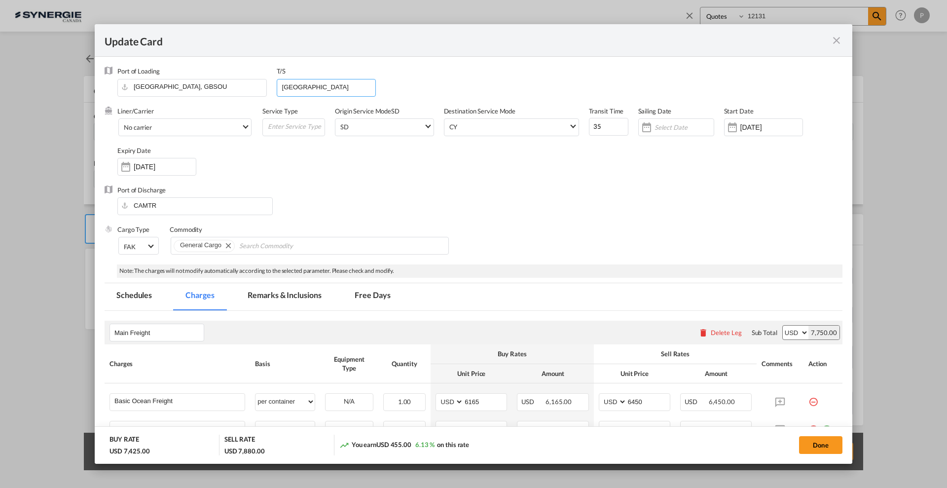
click at [292, 92] on input "Vancouver" at bounding box center [328, 86] width 95 height 15
click at [592, 129] on input "35" at bounding box center [608, 127] width 39 height 18
click at [592, 128] on input "35" at bounding box center [608, 127] width 39 height 18
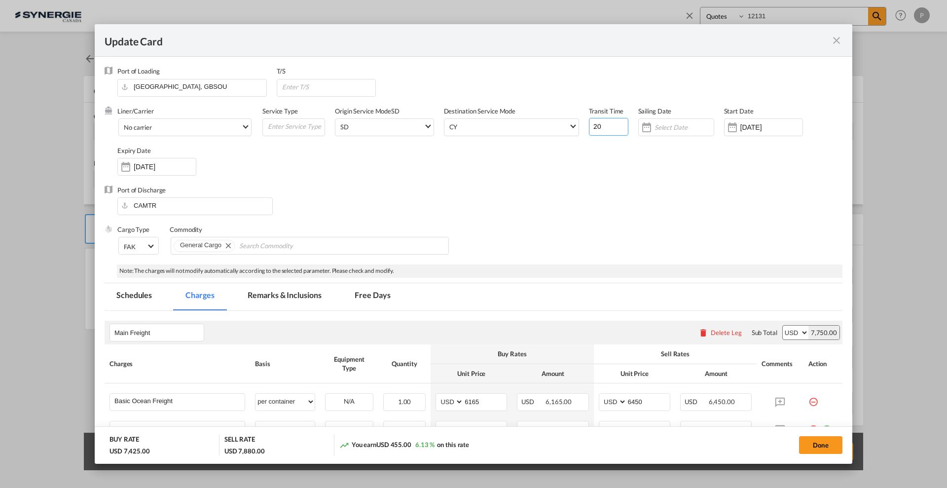
type input "20"
click at [593, 183] on div "Liner/Carrier No carrier 2HM LOGISTICS D.O.O AAXL GLOBAL SHIPPING LINES LLC ABD…" at bounding box center [479, 146] width 725 height 79
drag, startPoint x: 300, startPoint y: 298, endPoint x: 502, endPoint y: 192, distance: 228.2
click at [300, 297] on md-tab-item "Remarks & Inclusions" at bounding box center [284, 296] width 97 height 27
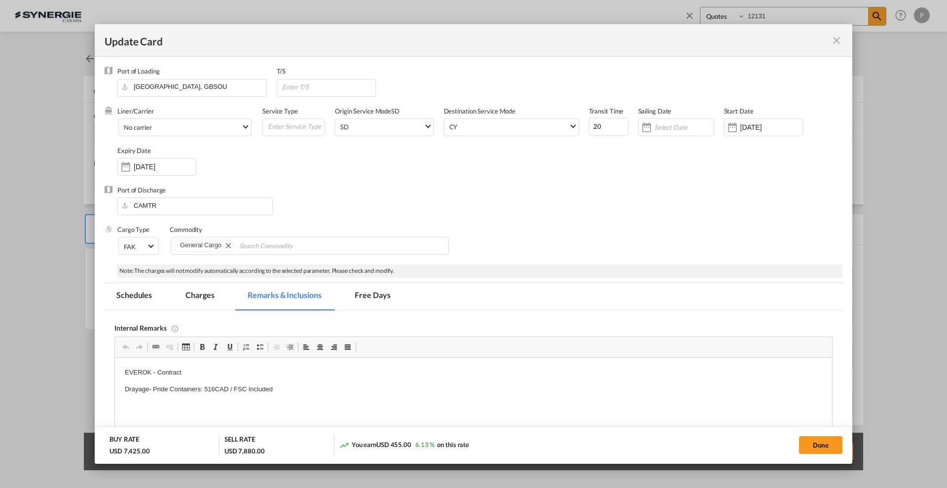
click at [832, 43] on md-icon "icon-close fg-AAA8AD m-0 pointer" at bounding box center [837, 41] width 12 height 12
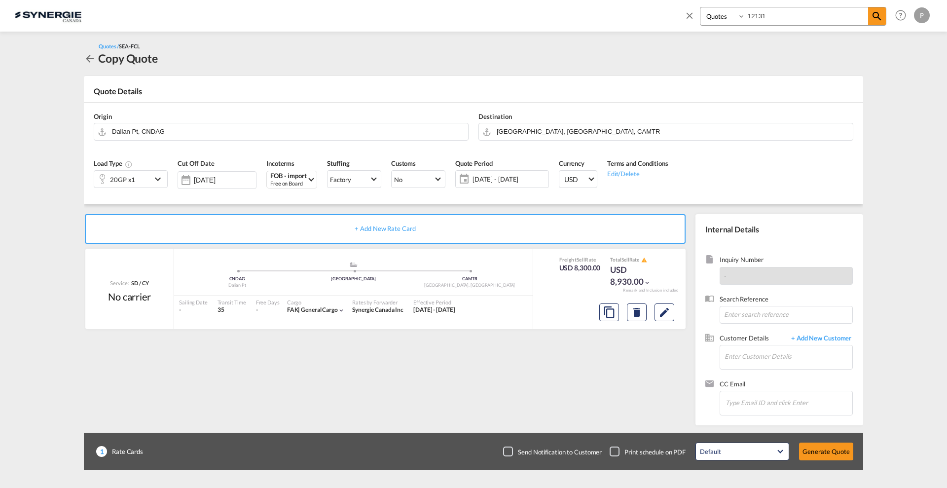
click at [764, 15] on input "12131" at bounding box center [807, 15] width 123 height 17
drag, startPoint x: 776, startPoint y: 16, endPoint x: 763, endPoint y: 14, distance: 13.4
click at [763, 14] on input "12131" at bounding box center [807, 15] width 123 height 17
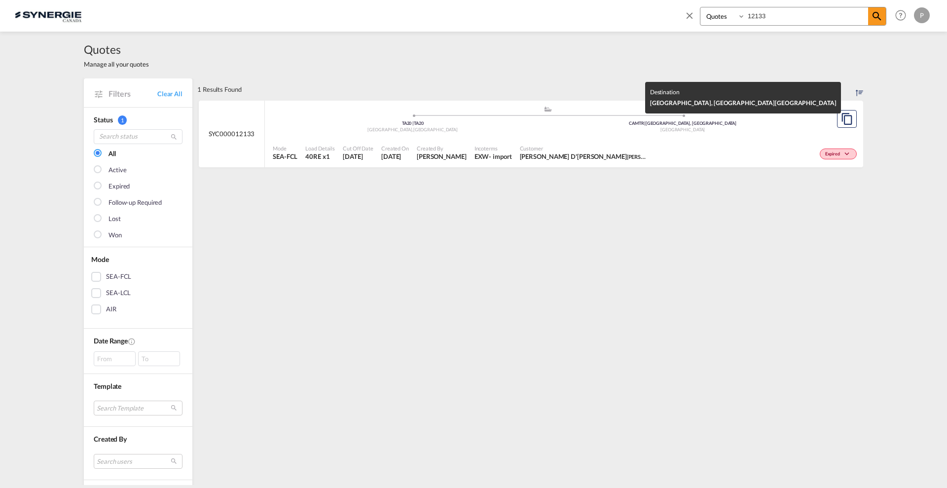
click at [641, 127] on div "Canada" at bounding box center [683, 130] width 270 height 6
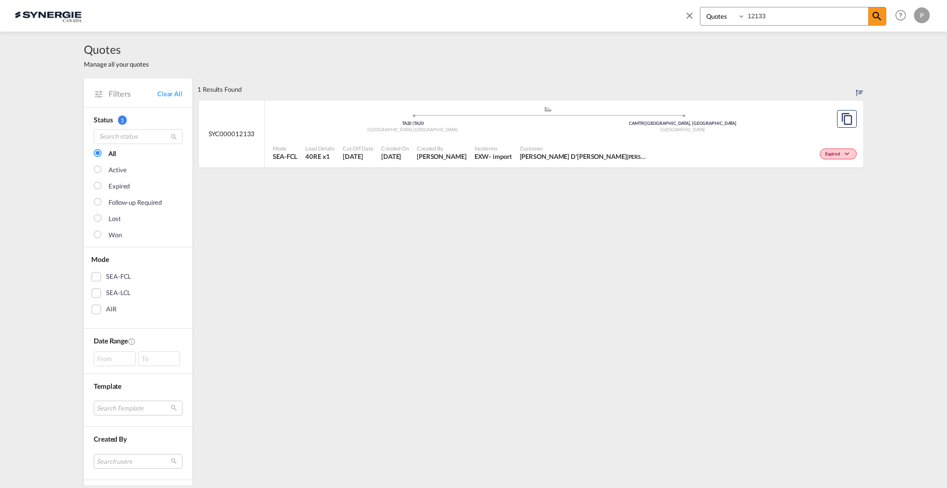
drag, startPoint x: 764, startPoint y: 7, endPoint x: 748, endPoint y: 8, distance: 16.3
click at [748, 8] on input "12133" at bounding box center [807, 15] width 123 height 17
click at [650, 143] on div "Active" at bounding box center [755, 153] width 210 height 25
click at [795, 9] on input "14701" at bounding box center [807, 15] width 123 height 17
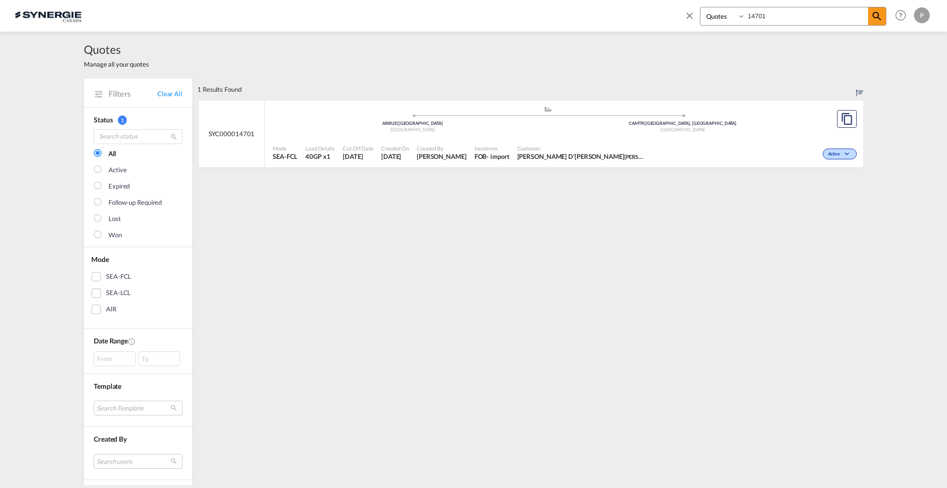
paste input "SYC000014705"
click at [555, 134] on div ".a{fill:#aaa8ad;} .a{fill:#aaa8ad;} TA20 | TA20 Somerset , United Kingdom CAMTR…" at bounding box center [548, 122] width 550 height 32
click at [848, 116] on md-icon "assets/icons/custom/copyQuote.svg" at bounding box center [847, 119] width 12 height 12
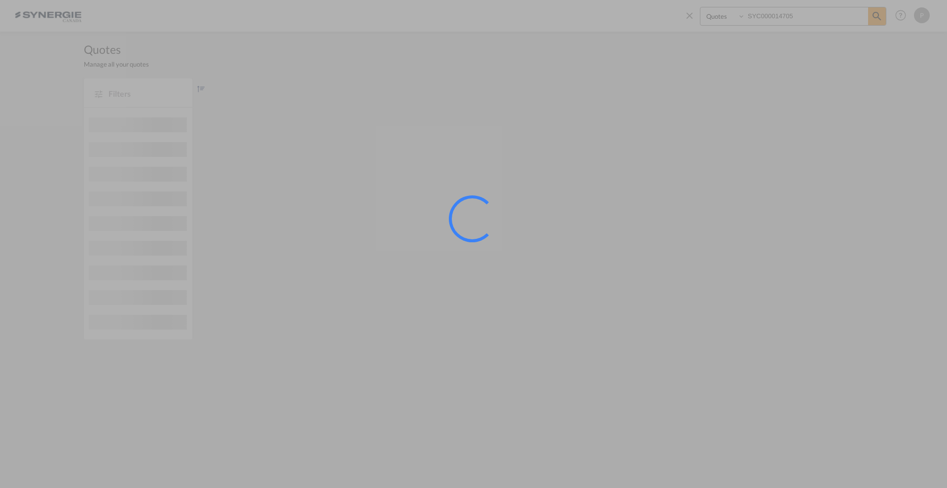
click at [794, 17] on div at bounding box center [473, 244] width 947 height 488
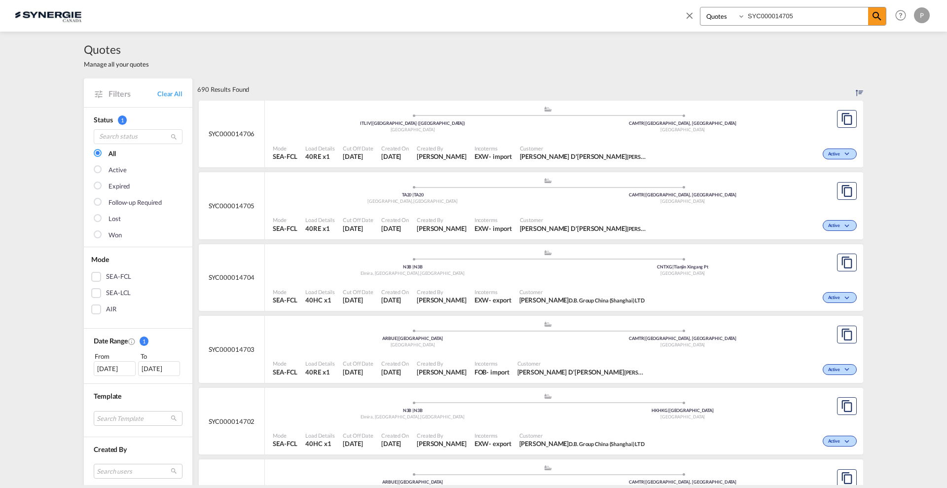
drag, startPoint x: 802, startPoint y: 12, endPoint x: 782, endPoint y: 10, distance: 20.3
click at [782, 10] on input "SYC000014705" at bounding box center [807, 15] width 123 height 17
type input "SYC000012189"
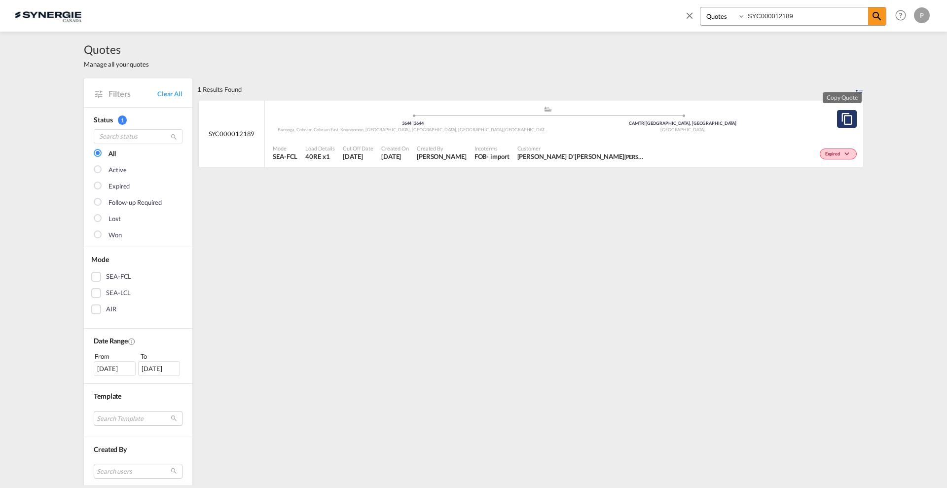
click at [847, 116] on md-icon "assets/icons/custom/copyQuote.svg" at bounding box center [847, 119] width 12 height 12
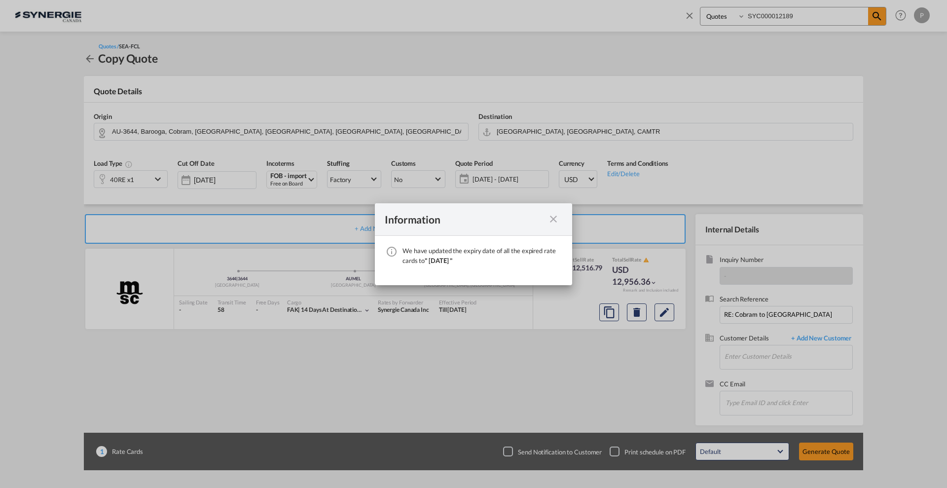
click at [553, 217] on md-icon "icon-close fg-AAA8AD cursor" at bounding box center [554, 219] width 12 height 12
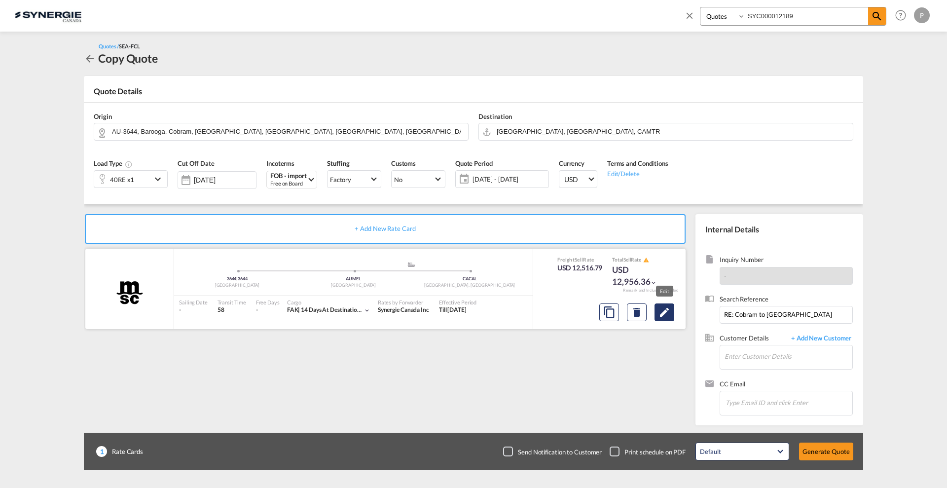
click at [669, 316] on md-icon "Edit" at bounding box center [665, 312] width 12 height 12
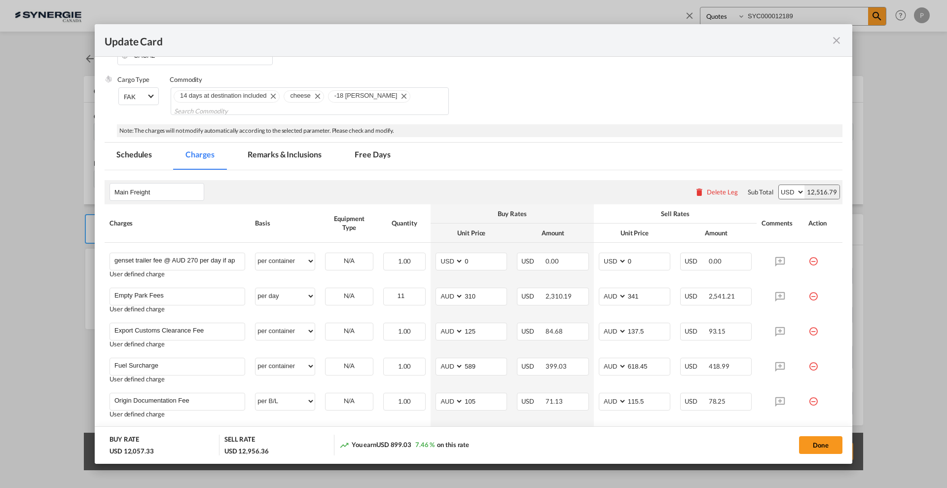
scroll to position [185, 0]
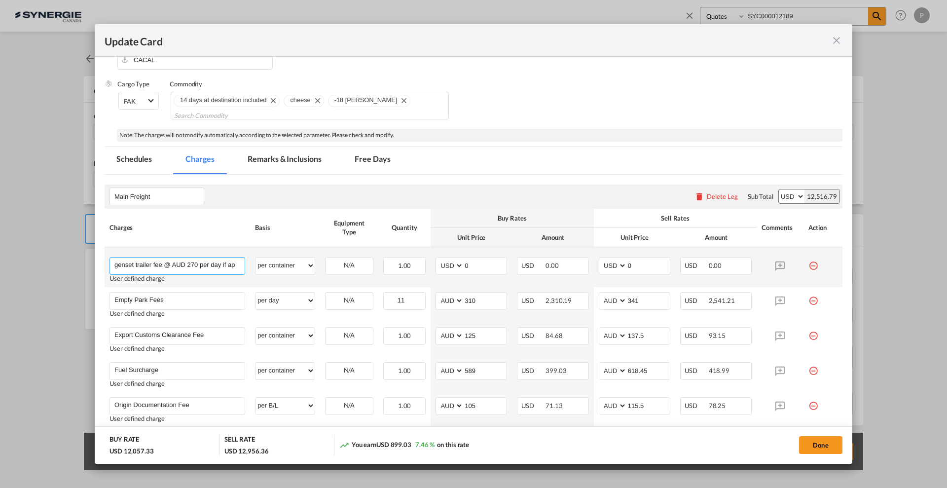
click at [174, 265] on input "genset trailer fee @ AUD 270 per day if applicable at origin" at bounding box center [179, 265] width 130 height 15
paste input "Wharf Infrastructure Charges"
type input "Wharf Infrastructure Charges"
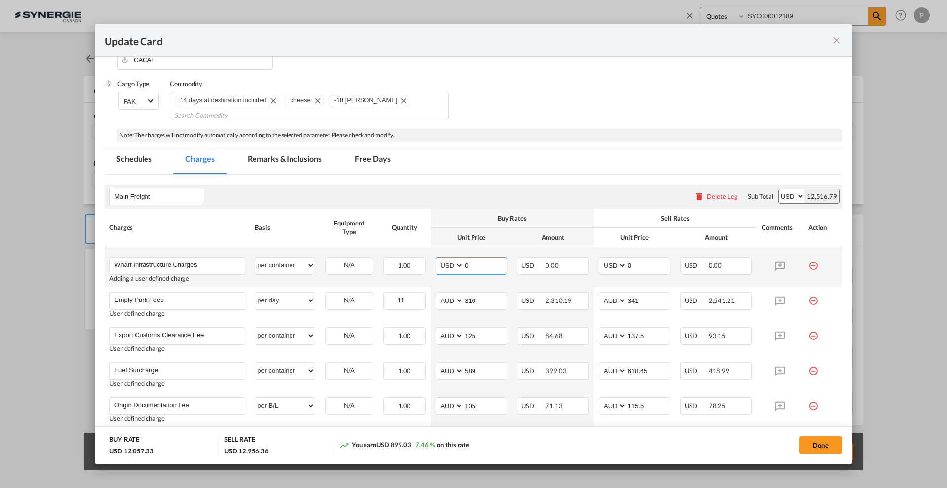
click at [467, 263] on input "0" at bounding box center [485, 265] width 43 height 15
type input "195"
click at [628, 263] on input "0" at bounding box center [648, 265] width 43 height 15
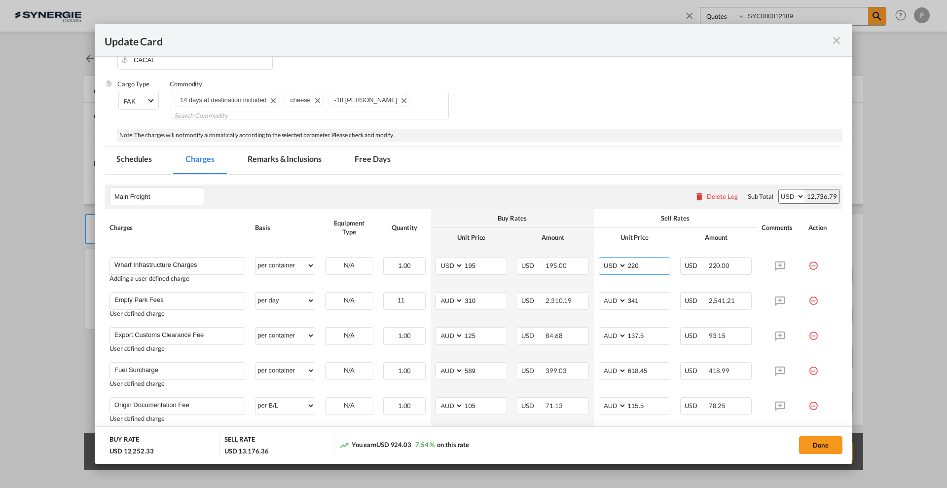
type input "220"
click at [214, 299] on input "Empty Park Fees" at bounding box center [179, 300] width 130 height 15
click at [214, 298] on input "Empty Park Fees" at bounding box center [179, 300] width 130 height 15
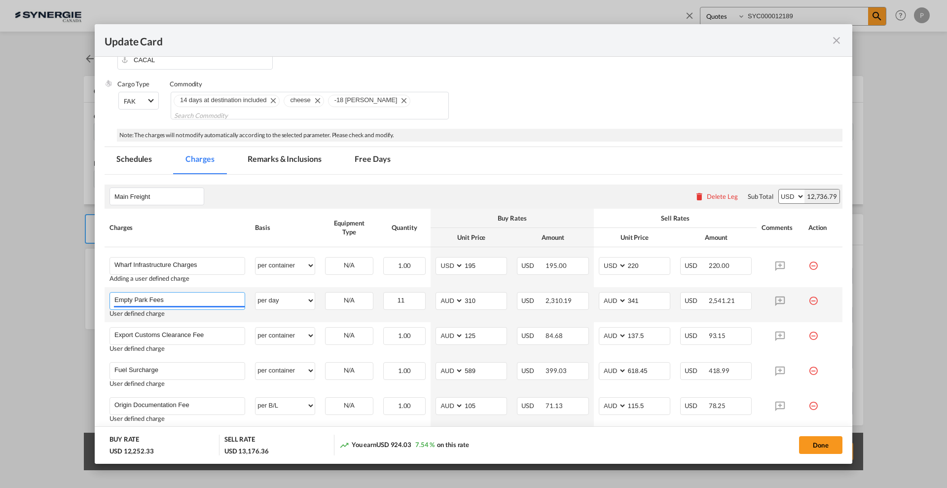
click at [214, 298] on input "Empty Park Fees" at bounding box center [179, 300] width 130 height 15
paste input "Wharf Levy Fee"
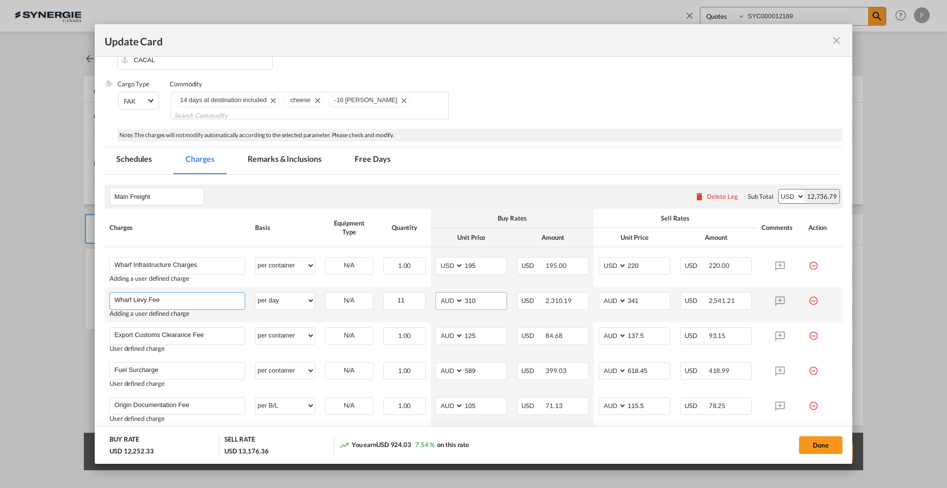
type input "Wharf Levy Fee"
click at [482, 297] on input "310" at bounding box center [485, 300] width 43 height 15
click at [452, 298] on select "AED AFN ALL AMD ANG AOA ARS AUD AWG AZN BAM BBD BDT BGN BHD BIF BMD BND BOB BRL…" at bounding box center [451, 300] width 26 height 13
select select "string:USD"
click at [287, 297] on div "Main Freight Please enter leg name Leg Name Already Exists Delete Leg Sub Total…" at bounding box center [474, 431] width 738 height 493
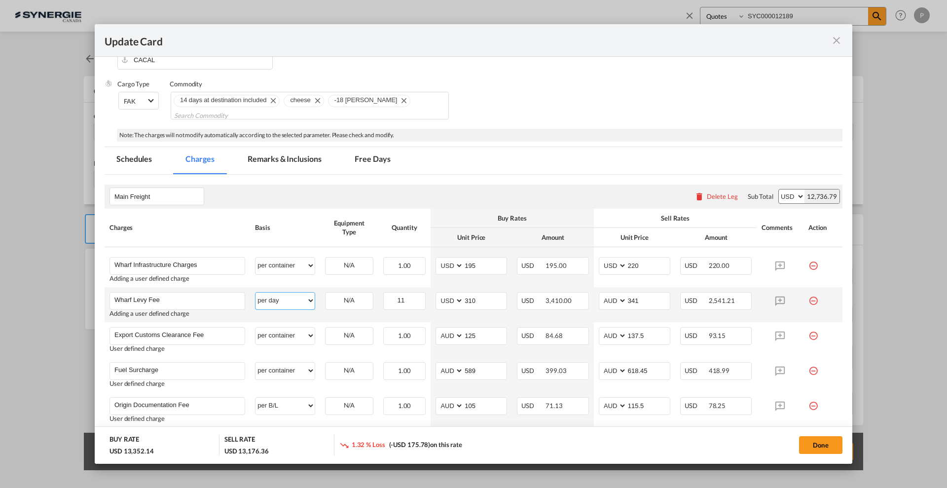
select select "per container"
click at [256, 293] on select "per equipment per container per B/L per shipping bill per shipment % on freight…" at bounding box center [285, 301] width 59 height 16
click at [476, 301] on input "310" at bounding box center [485, 300] width 43 height 15
type input "95"
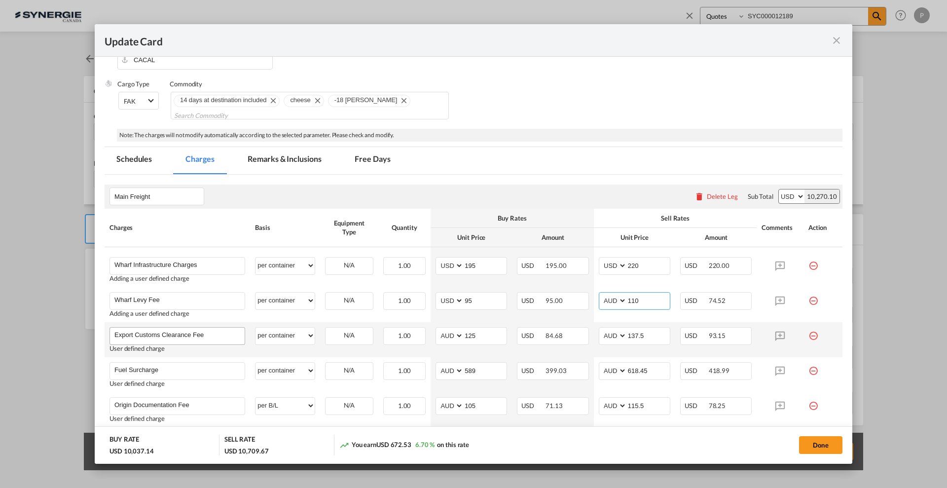
type input "110"
click at [214, 332] on input "Export Customs Clearance Fee" at bounding box center [179, 335] width 130 height 15
click at [172, 340] on input "Export Customs Clearance Fee" at bounding box center [179, 335] width 130 height 15
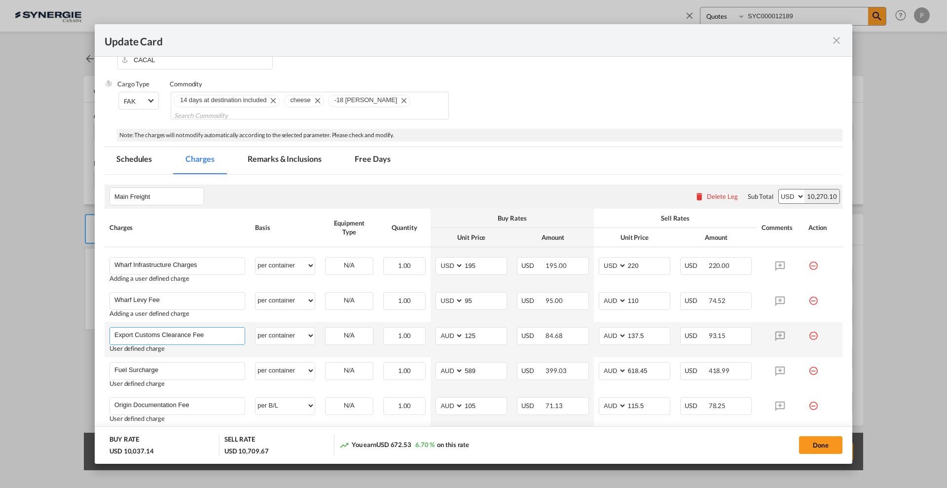
click at [172, 339] on input "Export Customs Clearance Fee" at bounding box center [179, 335] width 130 height 15
paste input "Container Slot"
type input "Container Slot"
click at [483, 334] on input "125" at bounding box center [485, 335] width 43 height 15
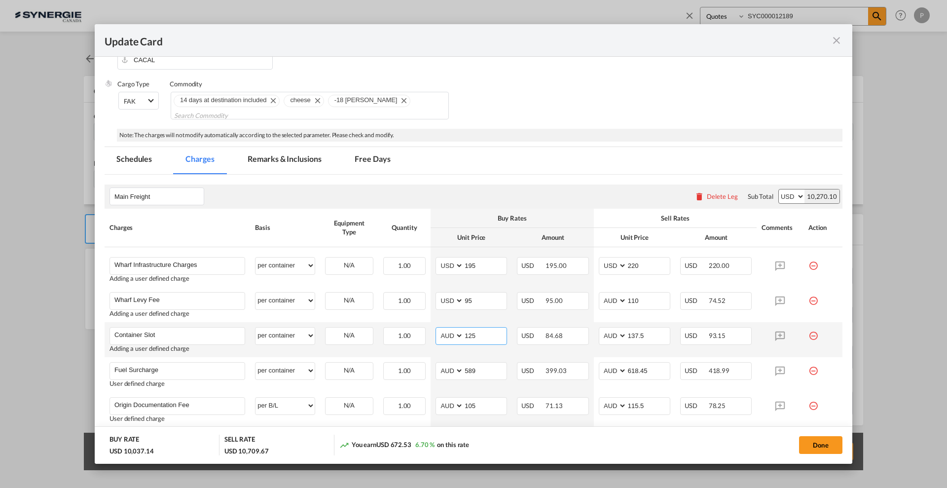
click at [483, 334] on input "125" at bounding box center [485, 335] width 43 height 15
click at [448, 334] on select "AED AFN ALL AMD ANG AOA ARS AUD AWG AZN BAM BBD BDT BGN BHD BIF BMD BND BOB BRL…" at bounding box center [451, 335] width 26 height 13
select select "string:USD"
click at [438, 329] on select "AED AFN ALL AMD ANG AOA ARS AUD AWG AZN BAM BBD BDT BGN BHD BIF BMD BND BOB BRL…" at bounding box center [451, 335] width 26 height 13
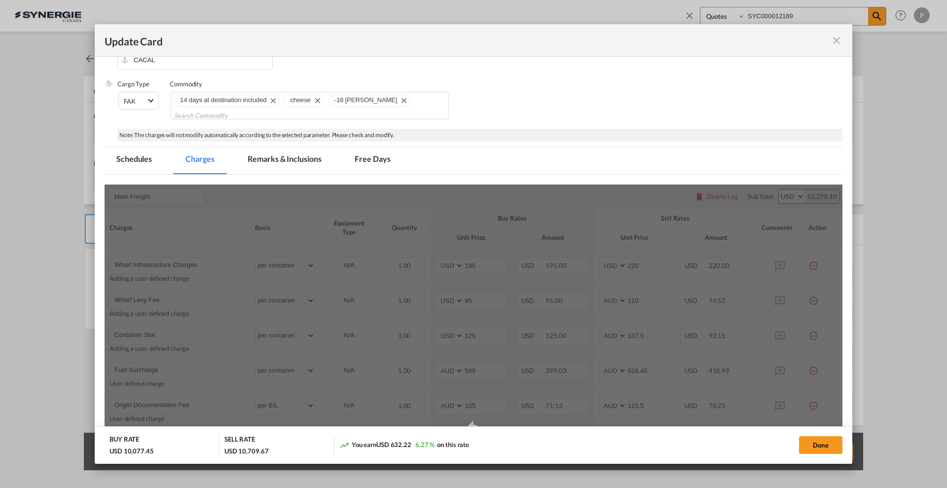
click at [484, 331] on div "Update CardPickup Door ..." at bounding box center [474, 431] width 738 height 493
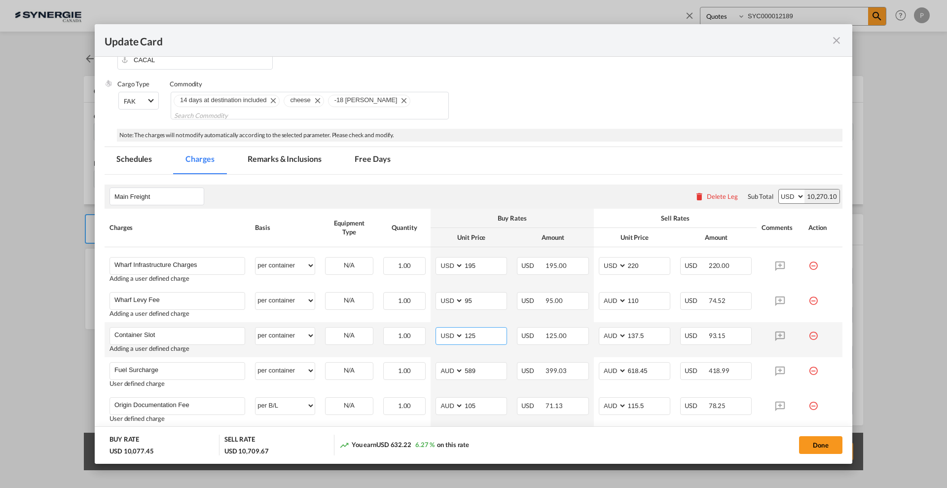
click at [483, 333] on input "125" at bounding box center [485, 335] width 43 height 15
type input "185"
click at [650, 335] on input "137.5" at bounding box center [648, 335] width 43 height 15
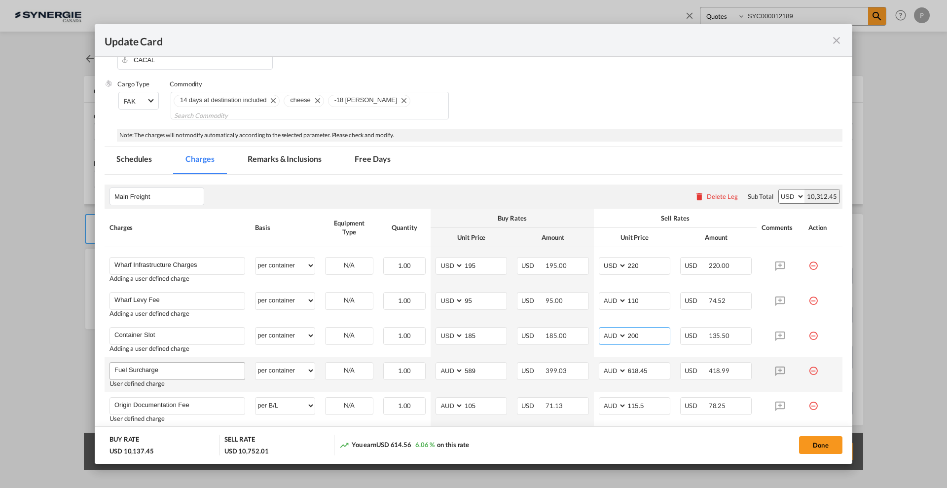
type input "200"
click at [200, 375] on input "Fuel Surcharge" at bounding box center [179, 370] width 130 height 15
click at [200, 375] on md-autocomplete-wrap "Fuel Surcharge" at bounding box center [179, 370] width 131 height 15
click at [200, 376] on div "Update CardPickup Door ..." at bounding box center [179, 376] width 131 height 1
click at [162, 370] on input "Fuel Surcharge" at bounding box center [179, 370] width 130 height 15
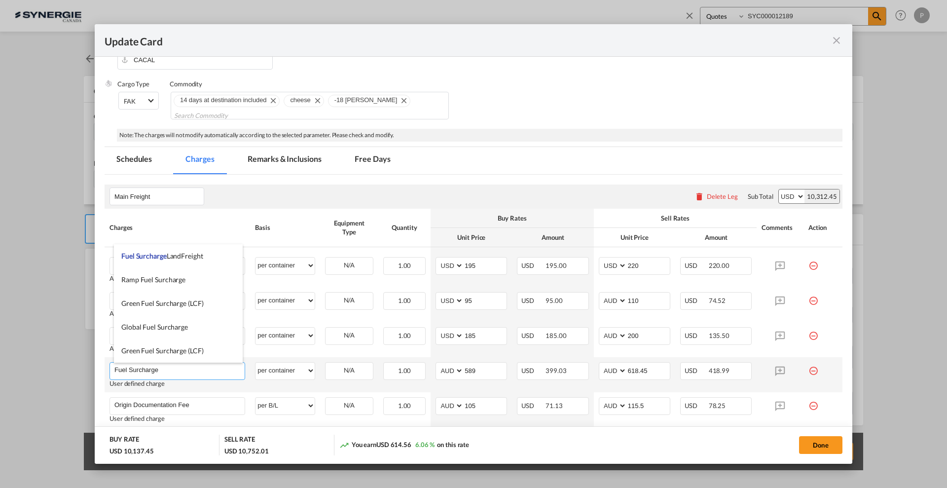
click at [162, 370] on input "Fuel Surcharge" at bounding box center [179, 370] width 130 height 15
paste input "Road Toll"
type input "Road Toll"
drag, startPoint x: 474, startPoint y: 370, endPoint x: 453, endPoint y: 372, distance: 20.8
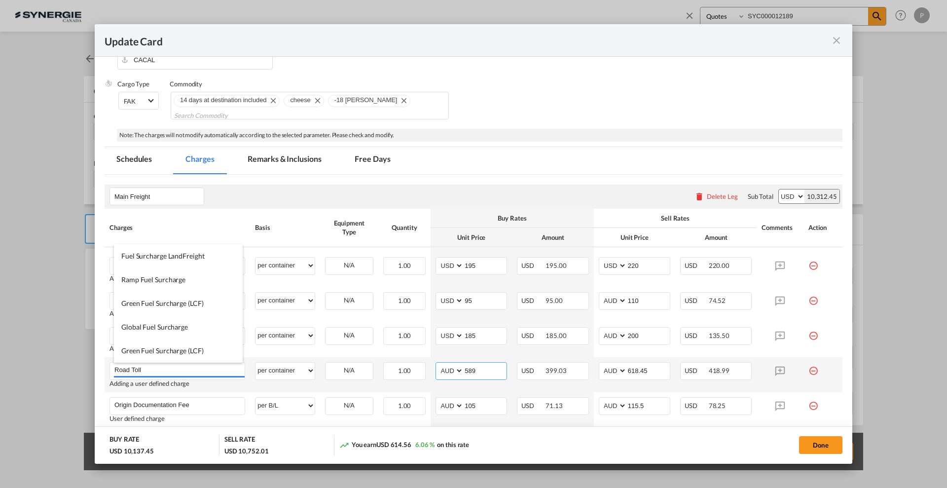
click at [474, 370] on input "589" at bounding box center [485, 370] width 43 height 15
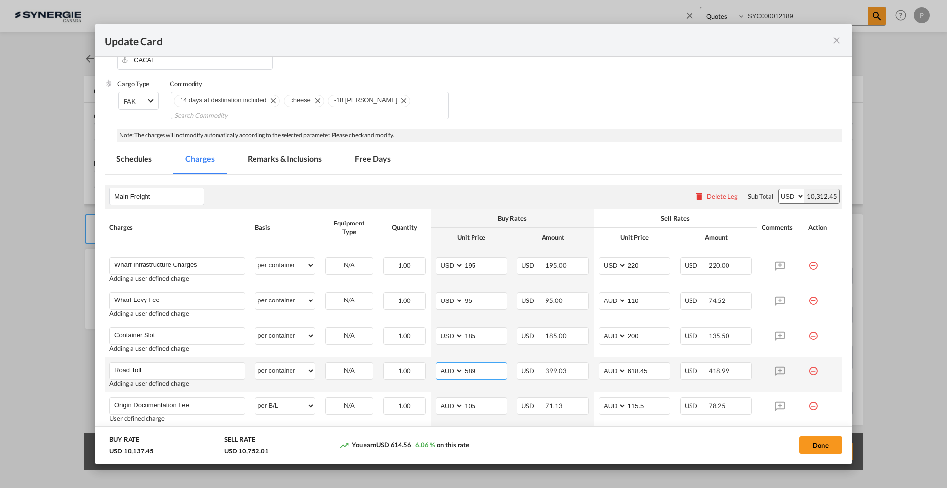
click at [448, 372] on select "AED AFN ALL AMD ANG AOA ARS AUD AWG AZN BAM BBD BDT BGN BHD BIF BMD BND BOB BRL…" at bounding box center [451, 370] width 26 height 13
select select "string:USD"
click at [473, 368] on div "Main Freight Please enter leg name Leg Name Already Exists Delete Leg Sub Total…" at bounding box center [474, 431] width 738 height 493
click at [0, 0] on div "Update CardPickup Door ..." at bounding box center [0, 0] width 0 height 0
click at [473, 369] on input "589" at bounding box center [485, 370] width 43 height 15
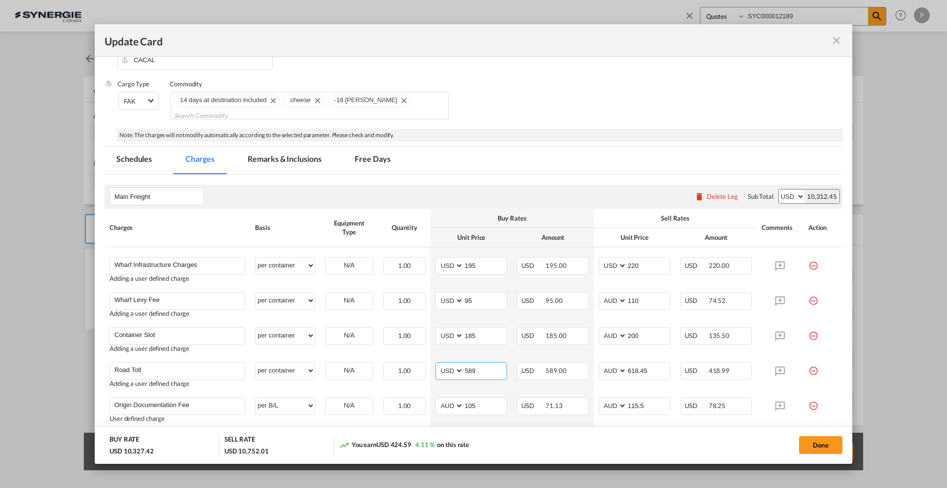
click at [473, 369] on input "589" at bounding box center [485, 370] width 43 height 15
type input "75"
type input "8"
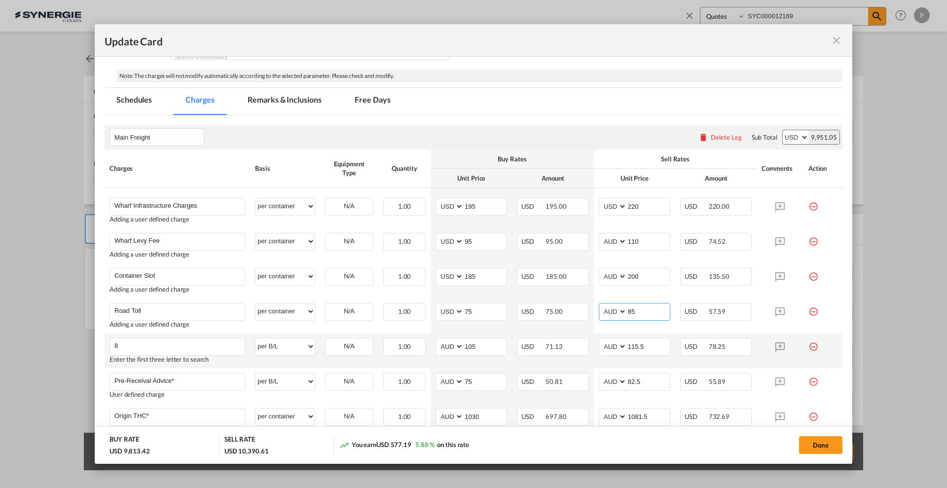
scroll to position [247, 0]
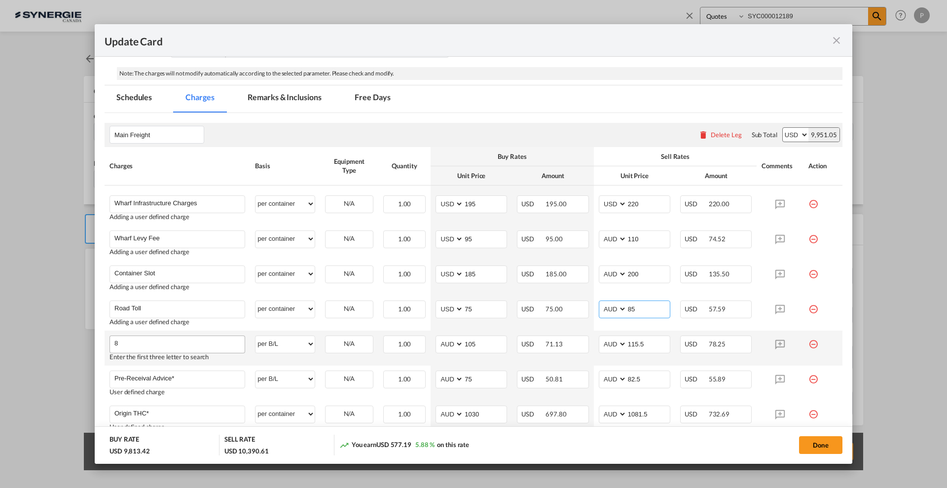
type input "85"
click at [210, 339] on input "8" at bounding box center [179, 343] width 130 height 15
click at [156, 339] on input "8" at bounding box center [179, 343] width 130 height 15
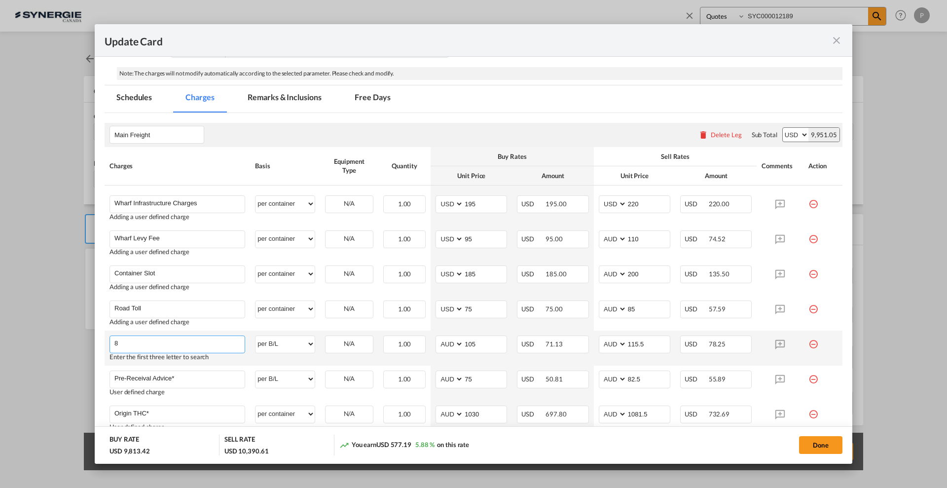
click at [156, 338] on input "8" at bounding box center [179, 343] width 130 height 15
paste input "Trailer Truck pick up ( Container Gross weight less than 21Ton) live loading wi…"
type input "Trailer Truck pick up ( Container Gross weight less than 21Ton) live loading wi…"
click at [276, 342] on select "per equipment per container per B/L per shipping bill per shipment % on freight…" at bounding box center [285, 344] width 59 height 16
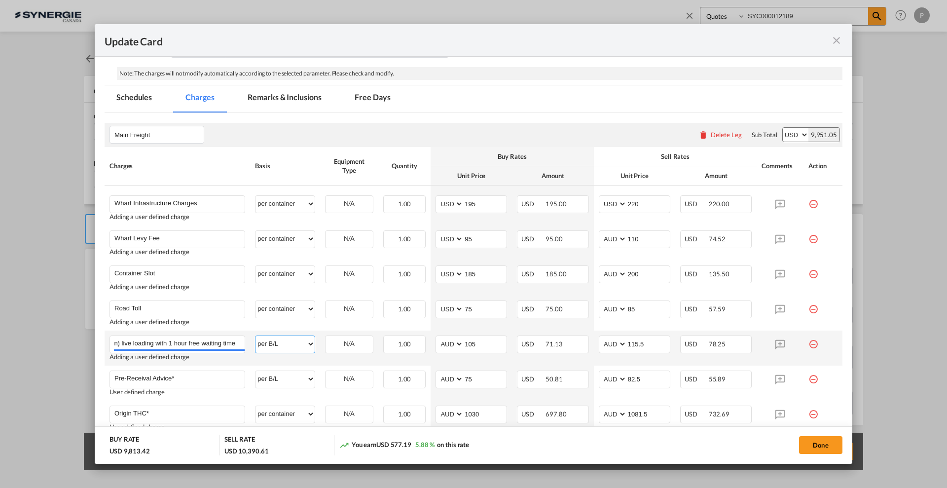
scroll to position [0, 0]
select select "per container"
click at [256, 336] on select "per equipment per container per B/L per shipping bill per shipment % on freight…" at bounding box center [285, 344] width 59 height 16
click at [445, 343] on select "AED AFN ALL AMD ANG AOA ARS AUD AWG AZN BAM BBD BDT BGN BHD BIF BMD BND BOB BRL…" at bounding box center [451, 343] width 26 height 13
select select "string:USD"
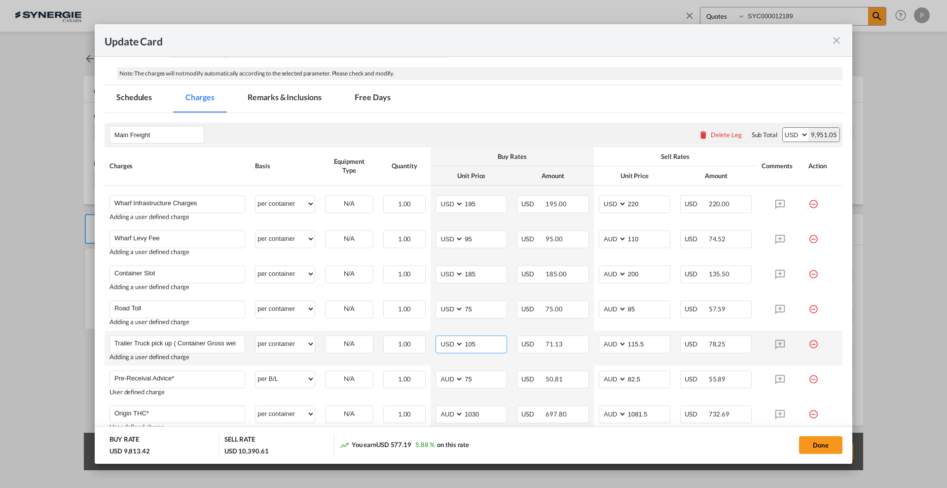
click at [438, 337] on select "AED AFN ALL AMD ANG AOA ARS AUD AWG AZN BAM BBD BDT BGN BHD BIF BMD BND BOB BRL…" at bounding box center [451, 343] width 26 height 13
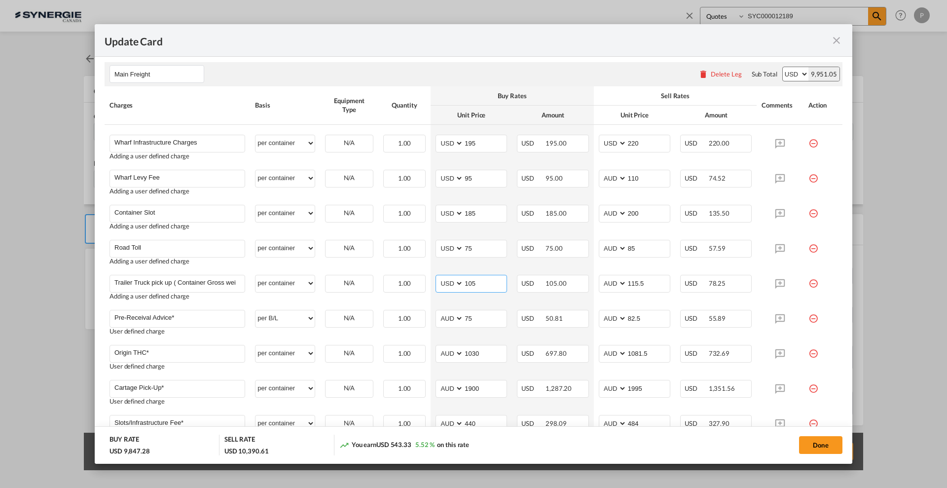
scroll to position [308, 0]
click at [477, 247] on input "75" at bounding box center [485, 246] width 43 height 15
type input "1600"
type input "1760"
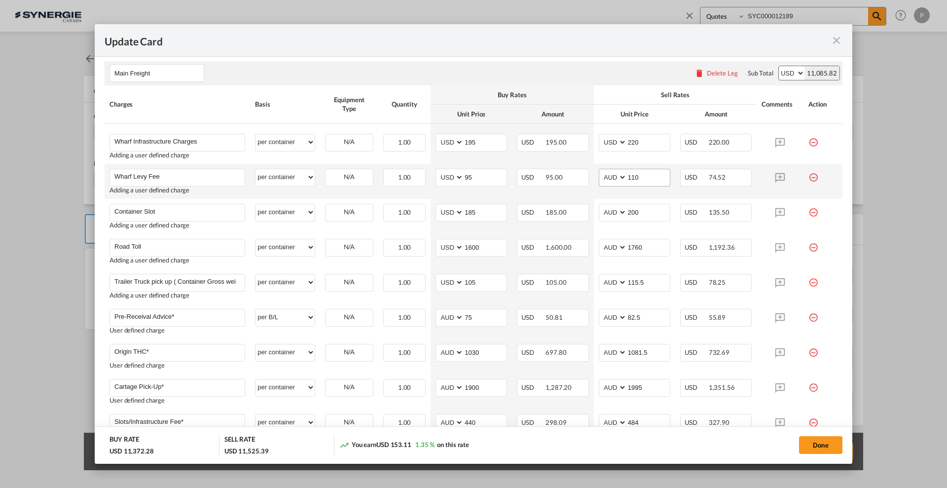
click at [617, 170] on span "AED AFN ALL AMD ANG AOA ARS AUD AWG AZN BAM BBD BDT BGN BHD BIF BMD BND BOB BRL…" at bounding box center [612, 177] width 27 height 17
click at [608, 173] on select "AED AFN ALL AMD ANG AOA ARS AUD AWG AZN BAM BBD BDT BGN BHD BIF BMD BND BOB BRL…" at bounding box center [614, 177] width 26 height 13
select select "string:USD"
click at [643, 167] on div "Main Freight Please enter leg name Leg Name Already Exists Delete Leg Sub Total…" at bounding box center [474, 307] width 738 height 493
click at [605, 210] on select "AED AFN ALL AMD ANG AOA ARS AUD AWG AZN BAM BBD BDT BGN BHD BIF BMD BND BOB BRL…" at bounding box center [614, 212] width 26 height 13
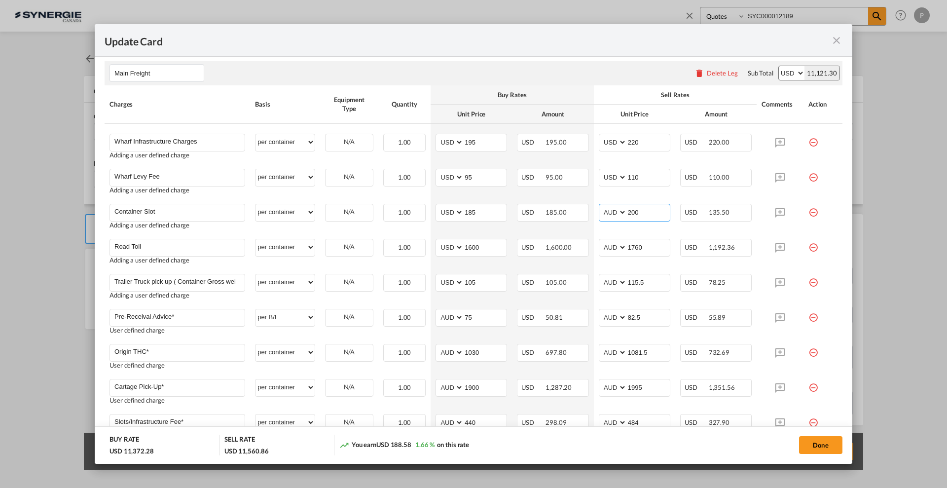
select select "string:USD"
click at [611, 245] on div "Main Freight Please enter leg name Leg Name Already Exists Delete Leg Sub Total…" at bounding box center [474, 307] width 738 height 493
select select "string:USD"
click at [612, 283] on div "Main Freight Please enter leg name Leg Name Already Exists Delete Leg Sub Total…" at bounding box center [474, 307] width 738 height 493
select select "string:USD"
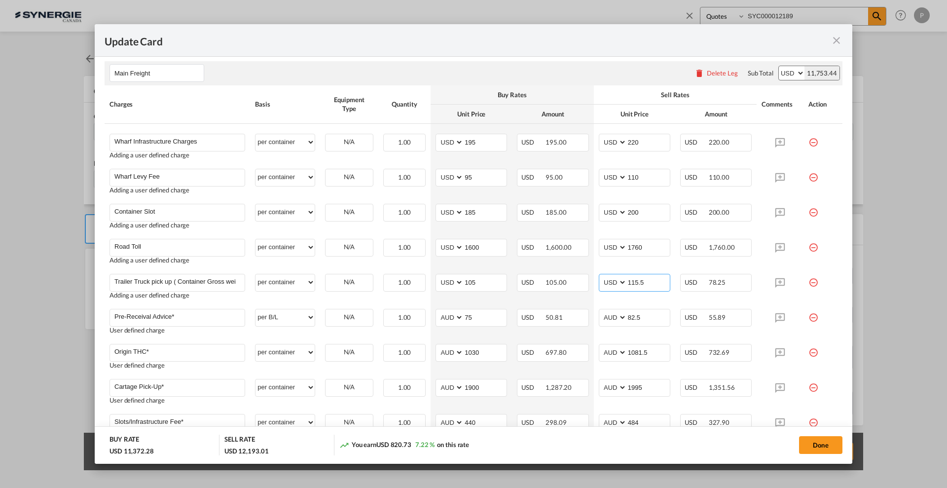
click at [650, 284] on div "Main Freight Please enter leg name Leg Name Already Exists Delete Leg Sub Total…" at bounding box center [474, 307] width 738 height 493
click at [478, 283] on input "105" at bounding box center [485, 281] width 43 height 15
click at [479, 283] on input "105" at bounding box center [485, 281] width 43 height 15
type input "1600"
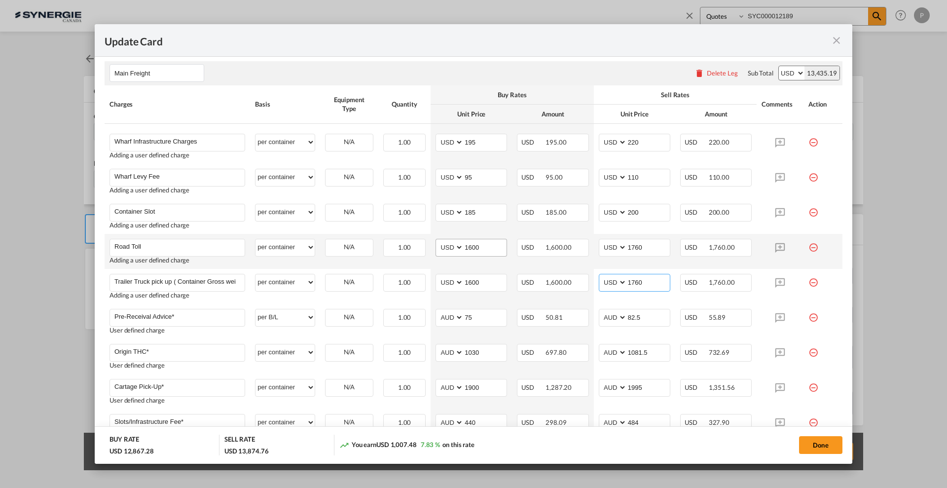
type input "1760"
click at [484, 248] on input "1600" at bounding box center [485, 246] width 43 height 15
type input "75"
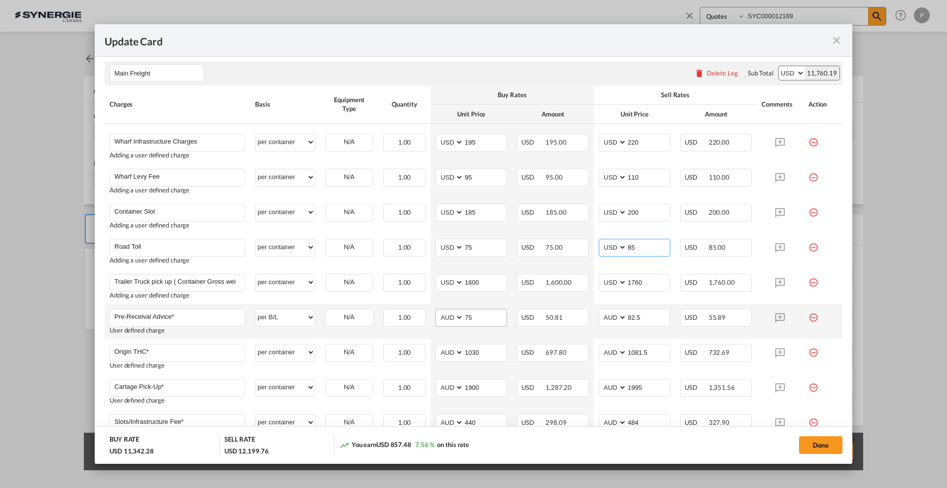
type input "85"
click at [476, 312] on input "75" at bounding box center [485, 316] width 43 height 15
click at [163, 313] on input "Pre-Receival Advice*" at bounding box center [179, 316] width 130 height 15
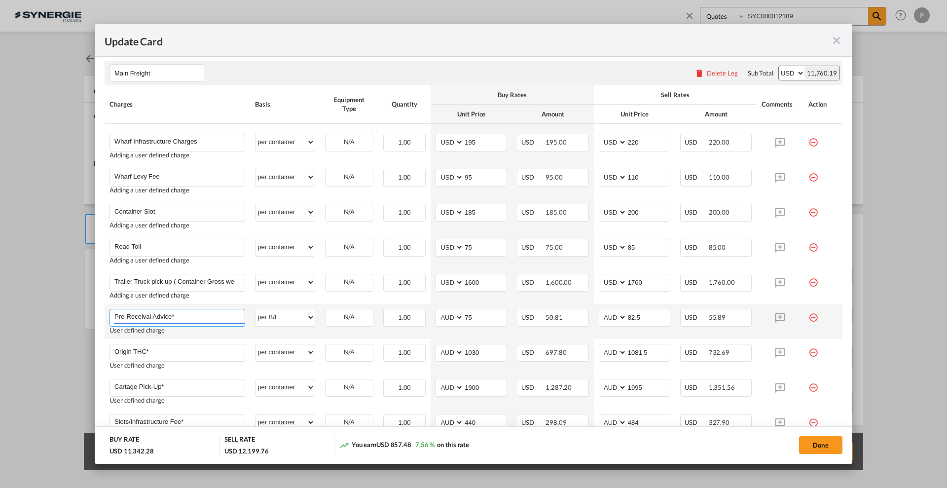
paste input "Hire of Genset Trailer (If more days are required – Additional charges apply)"
type input "Hire of Genset Trailer (If more days are required – Additional charges apply)"
click at [296, 317] on select "per equipment per container per B/L per shipping bill per shipment % on freight…" at bounding box center [285, 317] width 59 height 16
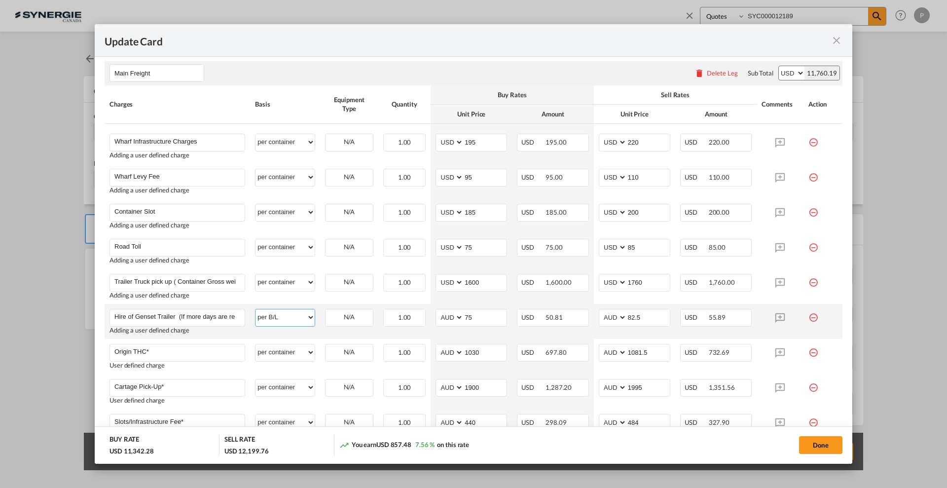
select select "per container"
click at [256, 309] on select "per equipment per container per B/L per shipping bill per shipment % on freight…" at bounding box center [285, 317] width 59 height 16
click at [473, 316] on input "75" at bounding box center [485, 316] width 43 height 15
type input "250"
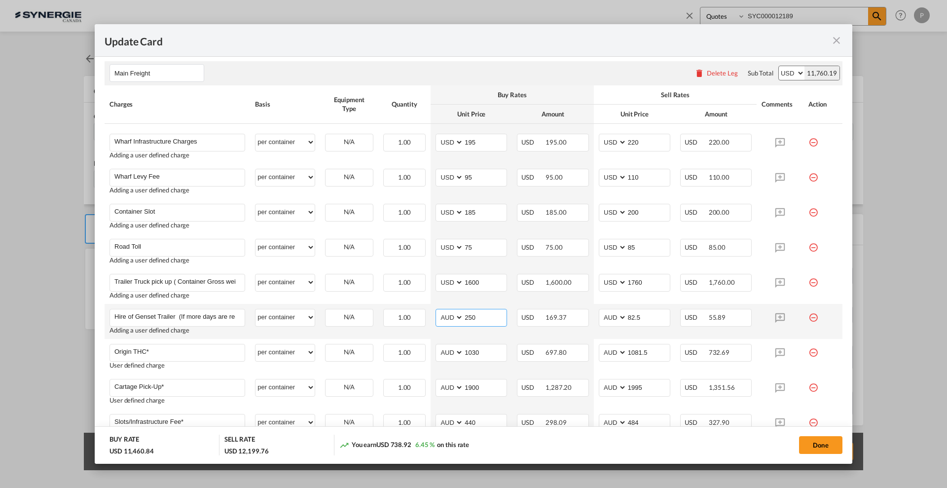
click at [452, 317] on select "AED AFN ALL AMD ANG AOA ARS AUD AWG AZN BAM BBD BDT BGN BHD BIF BMD BND BOB BRL…" at bounding box center [451, 317] width 26 height 13
select select "string:USD"
click at [438, 311] on select "AED AFN ALL AMD ANG AOA ARS AUD AWG AZN BAM BBD BDT BGN BHD BIF BMD BND BOB BRL…" at bounding box center [451, 317] width 26 height 13
click at [601, 318] on select "AED AFN ALL AMD ANG AOA ARS AUD AWG AZN BAM BBD BDT BGN BHD BIF BMD BND BOB BRL…" at bounding box center [614, 317] width 26 height 13
select select "string:USD"
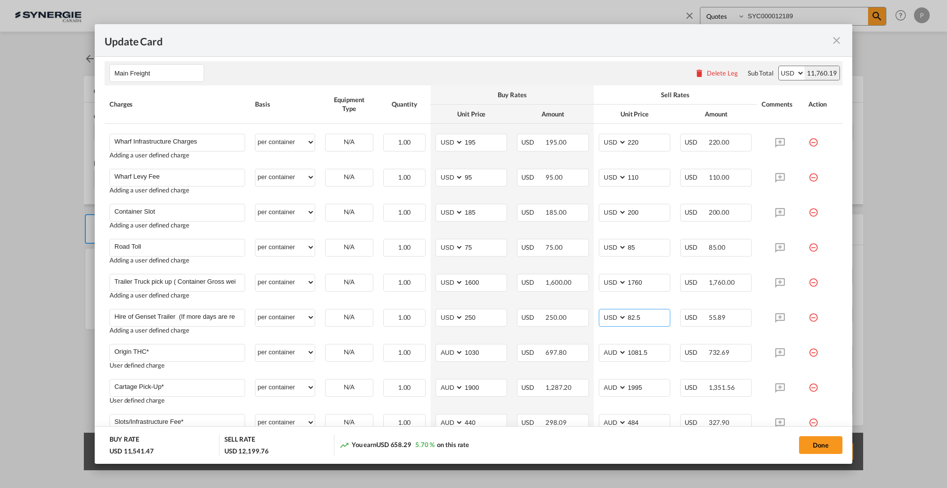
click at [657, 319] on div "Main Freight Please enter leg name Leg Name Already Exists Delete Leg Sub Total…" at bounding box center [474, 307] width 738 height 493
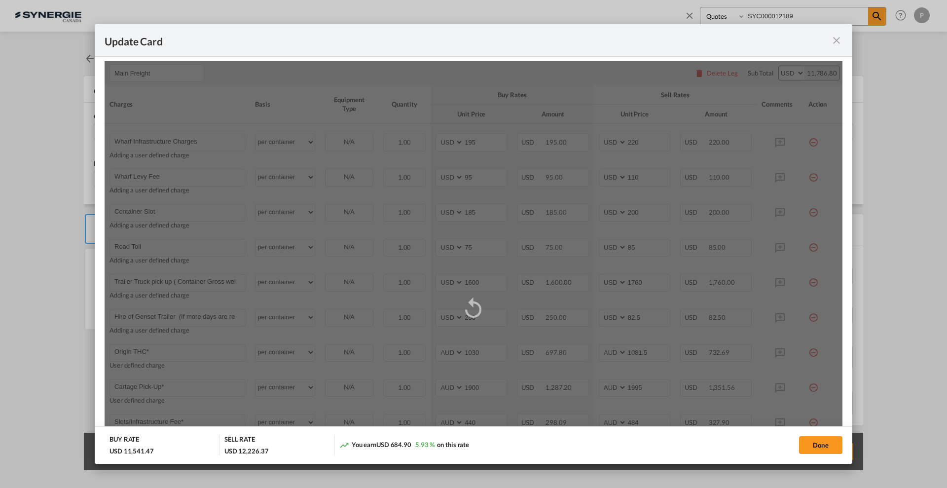
click at [657, 319] on div "Update CardPickup Door ..." at bounding box center [474, 307] width 738 height 493
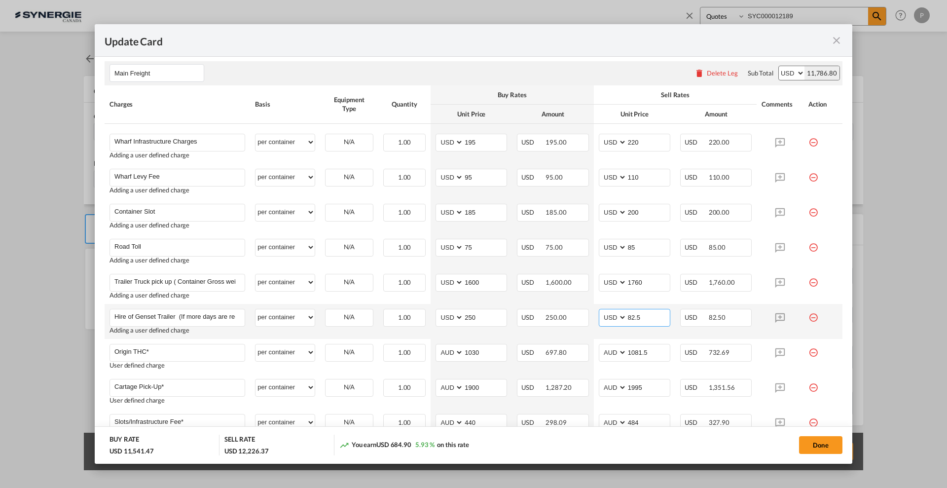
click at [655, 318] on input "82.5" at bounding box center [648, 316] width 43 height 15
type input "275"
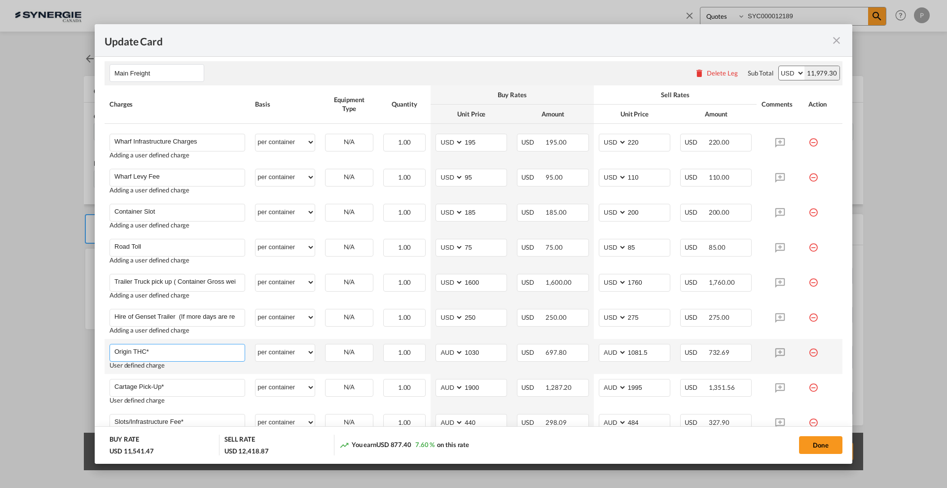
click at [168, 350] on input "Origin THC*" at bounding box center [179, 351] width 130 height 15
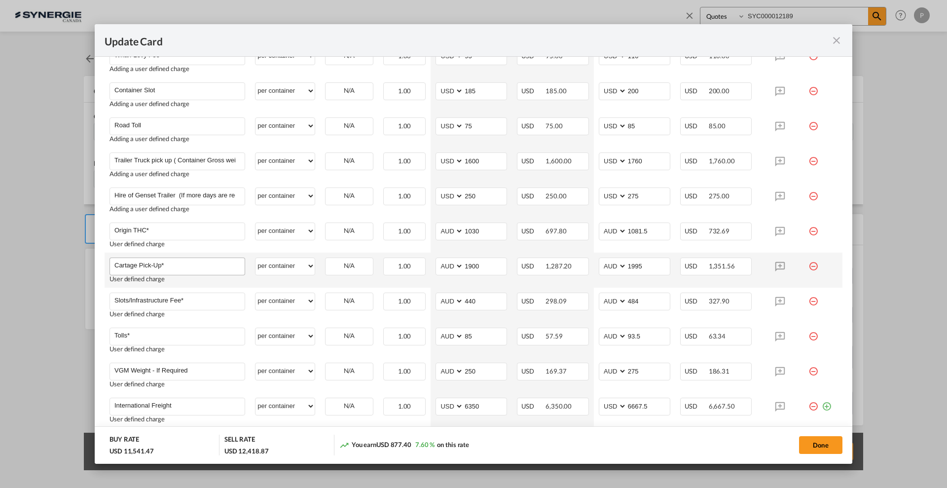
scroll to position [432, 0]
drag, startPoint x: 806, startPoint y: 227, endPoint x: 538, endPoint y: 209, distance: 268.6
click at [809, 227] on md-icon "icon-minus-circle-outline red-400-fg" at bounding box center [814, 226] width 10 height 10
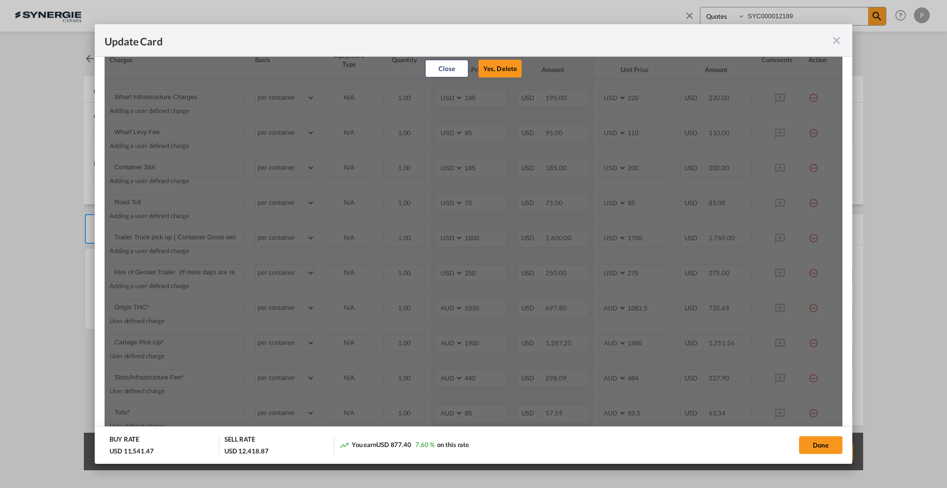
scroll to position [308, 0]
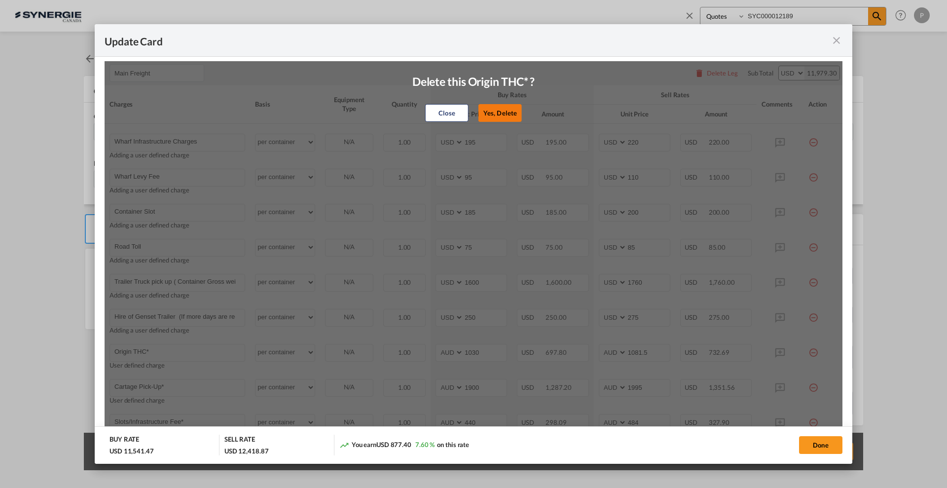
click at [494, 112] on button "Yes, Delete" at bounding box center [500, 113] width 43 height 18
type input "Cartage Pick-Up*"
type input "1900"
type input "1995"
type input "Slots/Infrastructure Fee*"
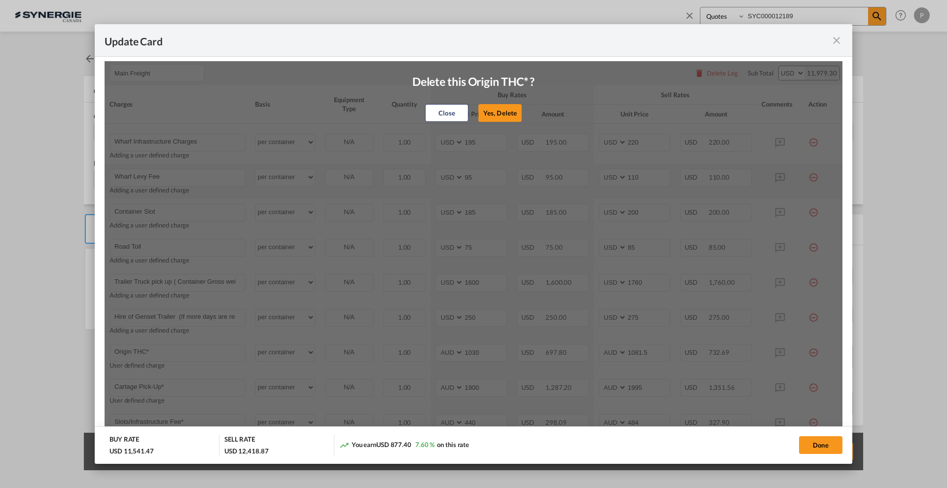
type input "440"
type input "484"
type input "Tolls*"
type input "85"
type input "93.5"
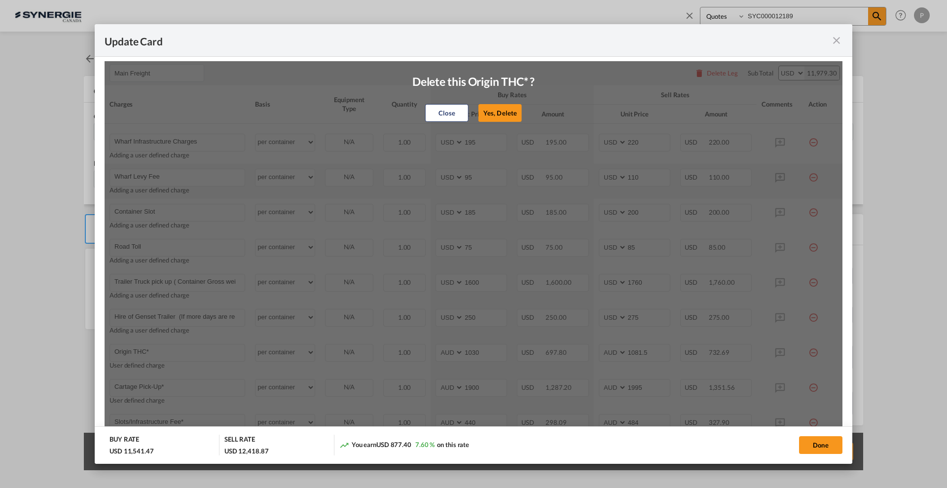
type input "VGM Weight - If Required"
type input "250"
type input "275"
type input "International Freight"
select select "string:USD"
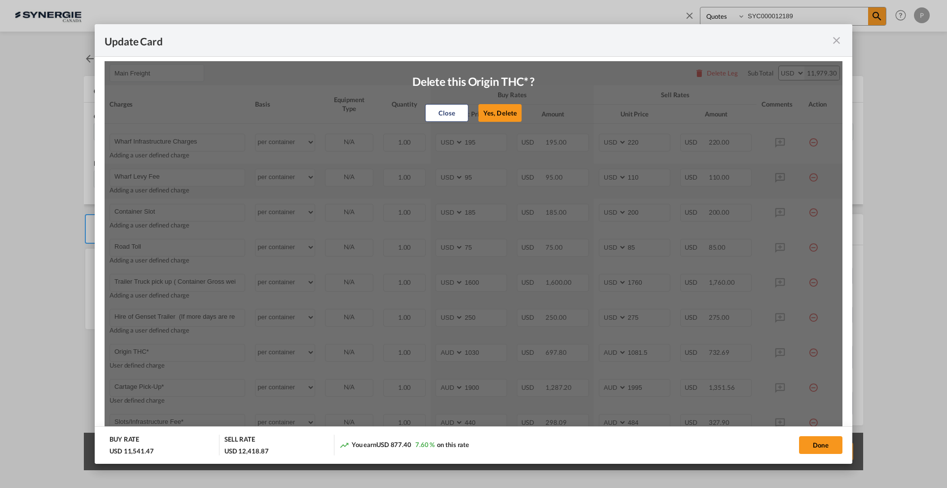
type input "6350"
select select "string:USD"
type input "6667.5"
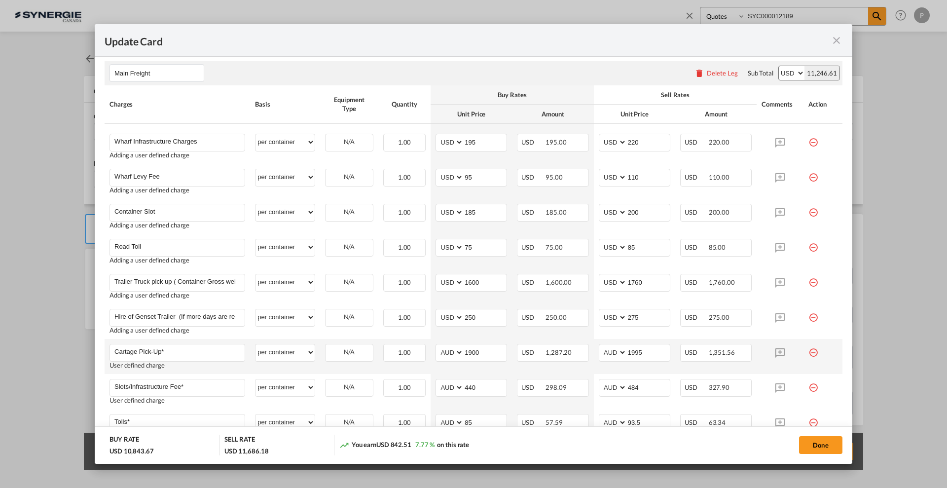
click at [809, 351] on md-icon "icon-minus-circle-outline red-400-fg" at bounding box center [814, 349] width 10 height 10
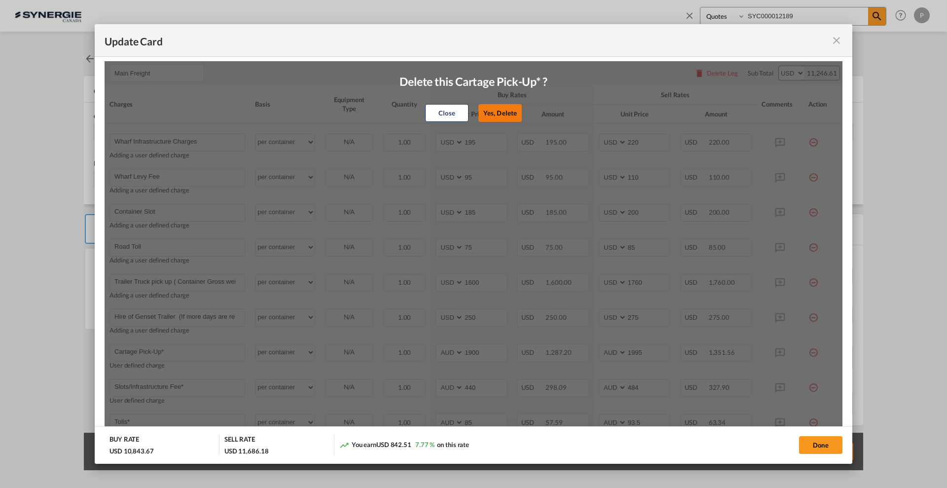
click at [500, 109] on button "Yes, Delete" at bounding box center [500, 113] width 43 height 18
type input "Slots/Infrastructure Fee*"
type input "440"
type input "484"
type input "Tolls*"
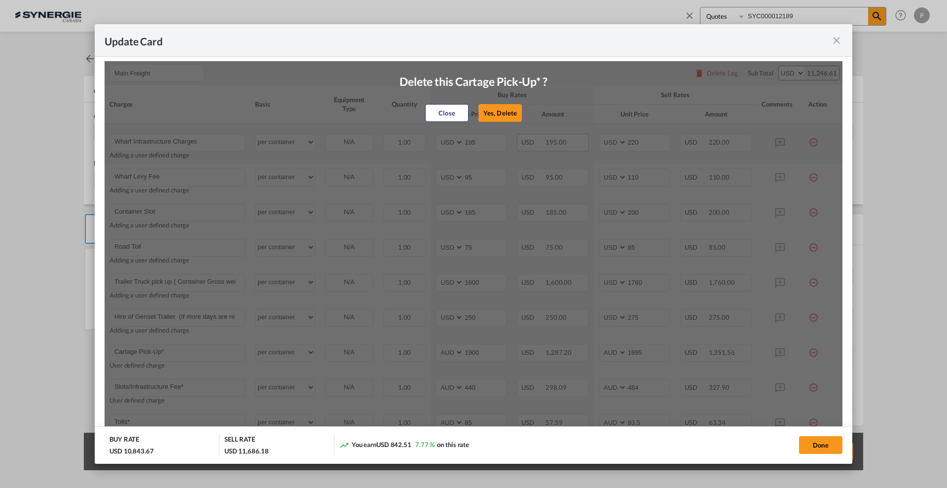
type input "85"
type input "93.5"
type input "VGM Weight - If Required"
type input "250"
type input "275"
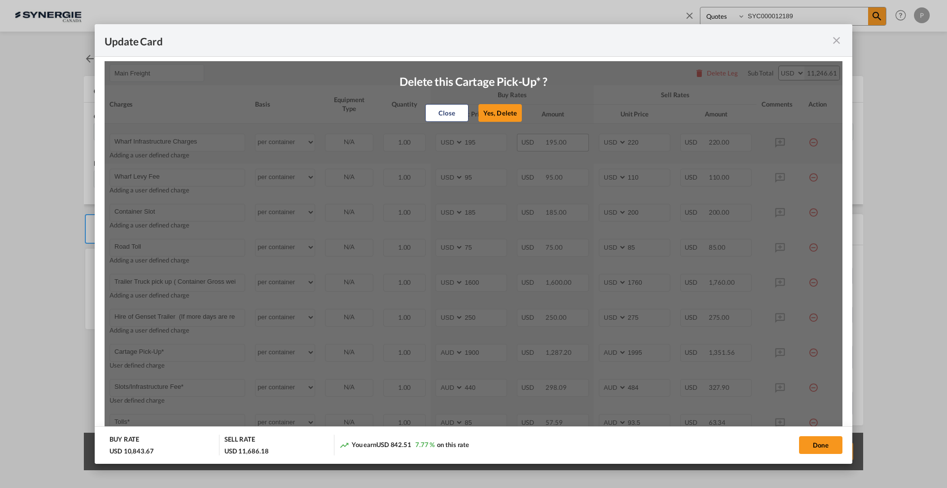
type input "International Freight"
select select "string:USD"
type input "6350"
select select "string:USD"
type input "6667.5"
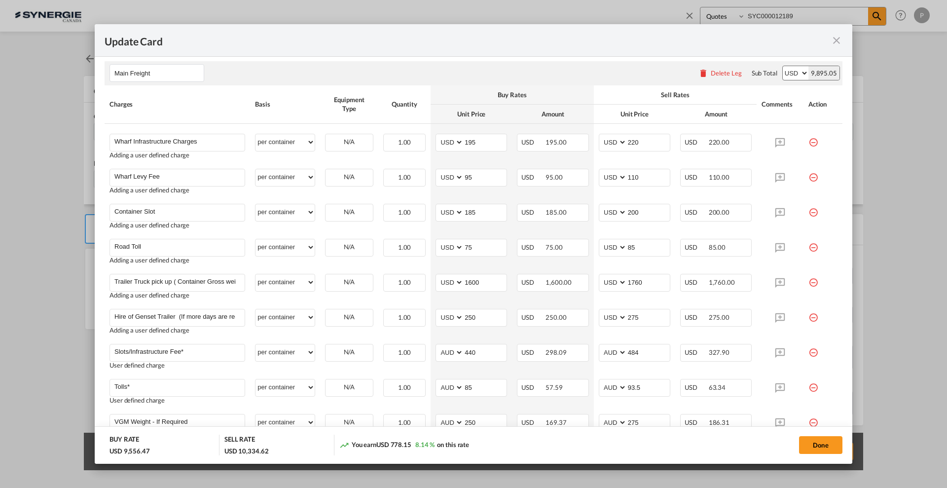
click at [809, 352] on md-icon "icon-minus-circle-outline red-400-fg" at bounding box center [814, 349] width 10 height 10
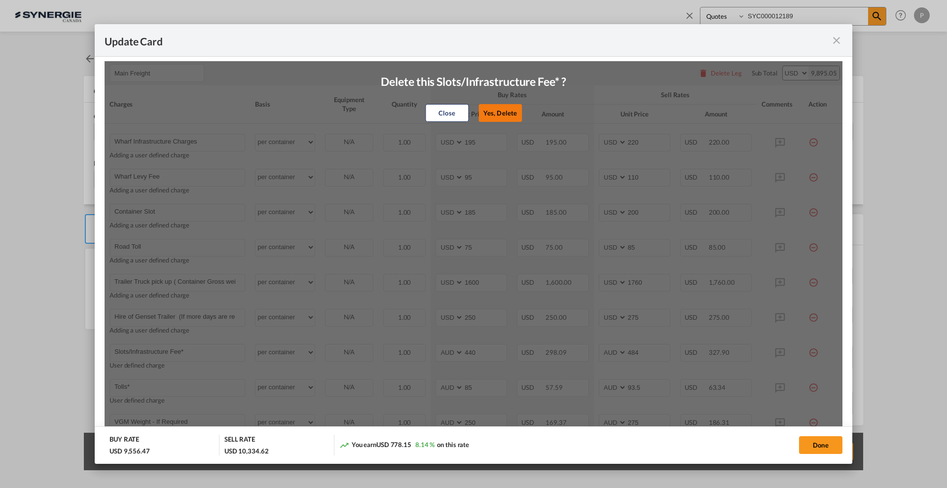
click at [499, 112] on button "Yes, Delete" at bounding box center [500, 113] width 43 height 18
type input "Tolls*"
type input "85"
type input "93.5"
type input "VGM Weight - If Required"
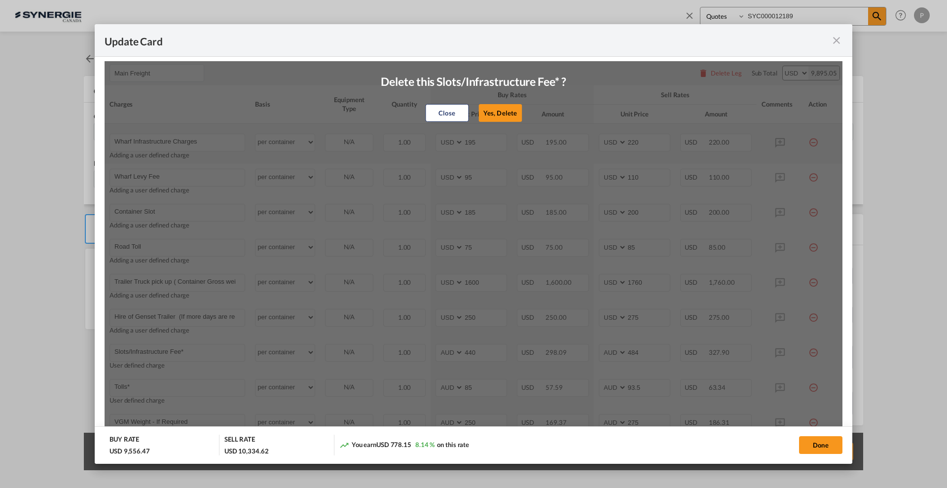
type input "250"
type input "275"
type input "International Freight"
select select "string:USD"
type input "6350"
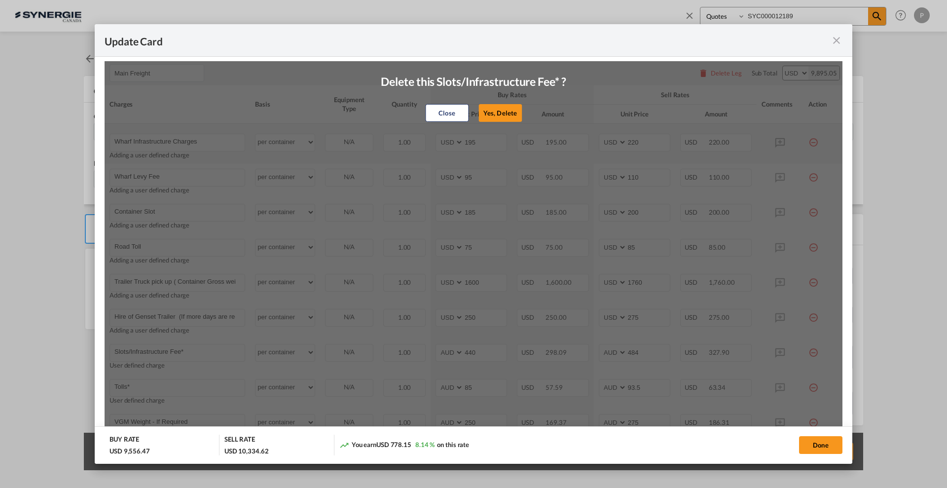
select select "string:USD"
type input "6667.5"
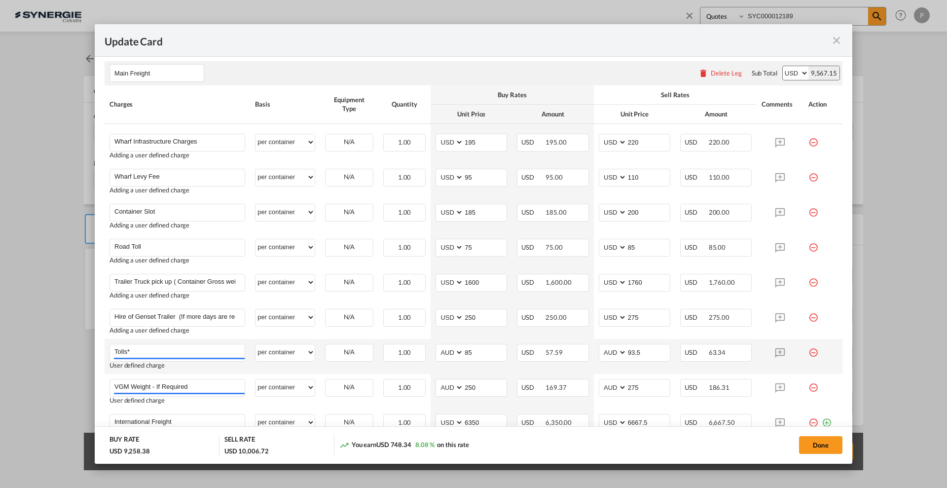
click at [809, 353] on md-icon "icon-minus-circle-outline red-400-fg" at bounding box center [814, 349] width 10 height 10
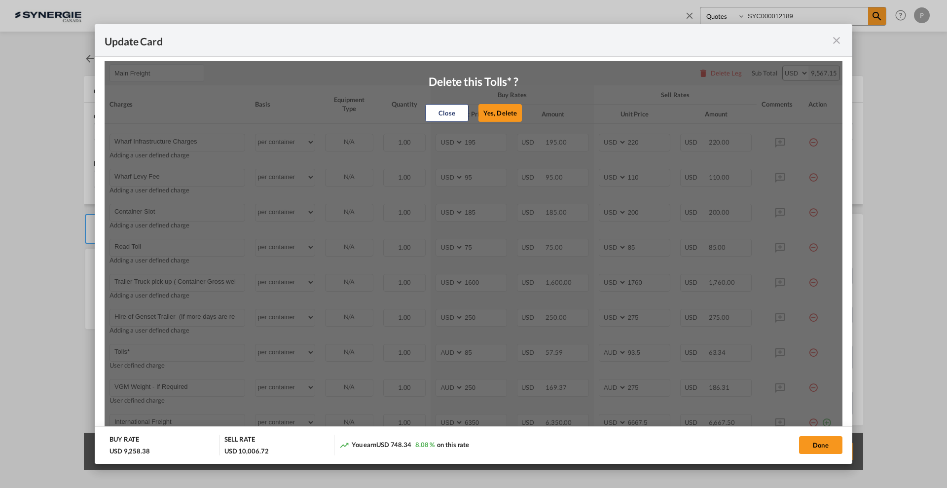
click at [492, 104] on button "Yes, Delete" at bounding box center [500, 113] width 43 height 18
type input "VGM Weight - If Required"
type input "250"
type input "275"
type input "International Freight"
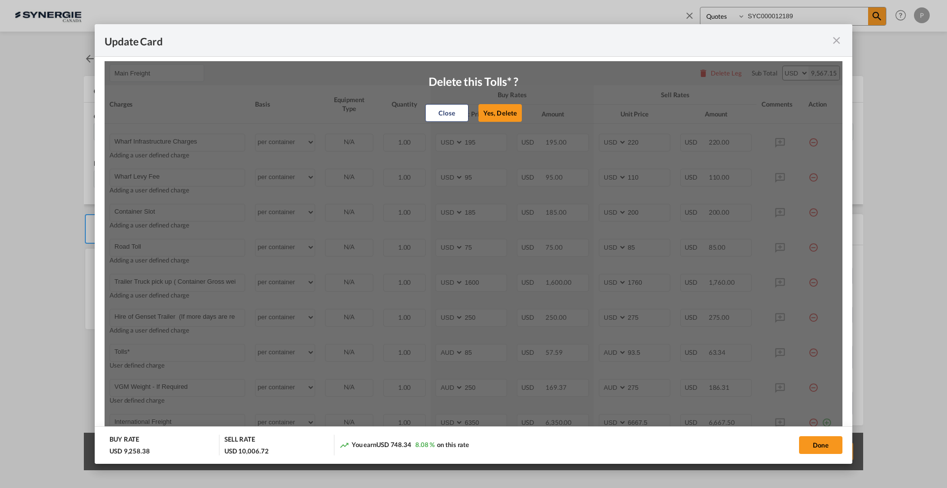
select select "string:USD"
type input "6350"
select select "string:USD"
type input "6667.5"
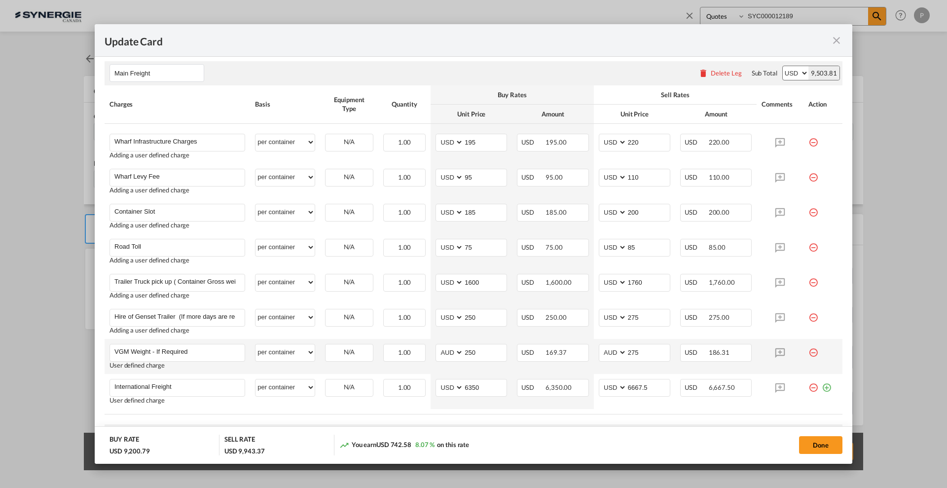
click at [809, 350] on md-icon "icon-minus-circle-outline red-400-fg" at bounding box center [814, 349] width 10 height 10
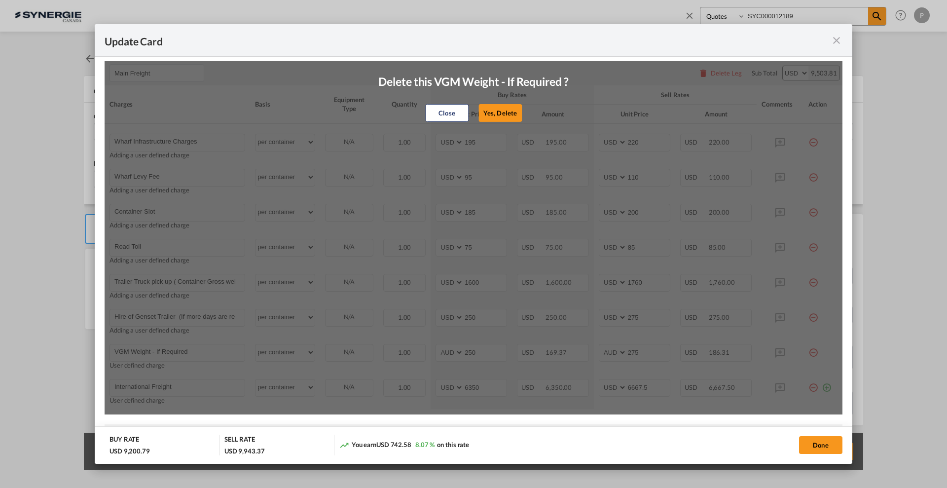
click at [507, 119] on button "Yes, Delete" at bounding box center [500, 113] width 43 height 18
type input "International Freight"
select select "string:USD"
type input "6350"
select select "string:USD"
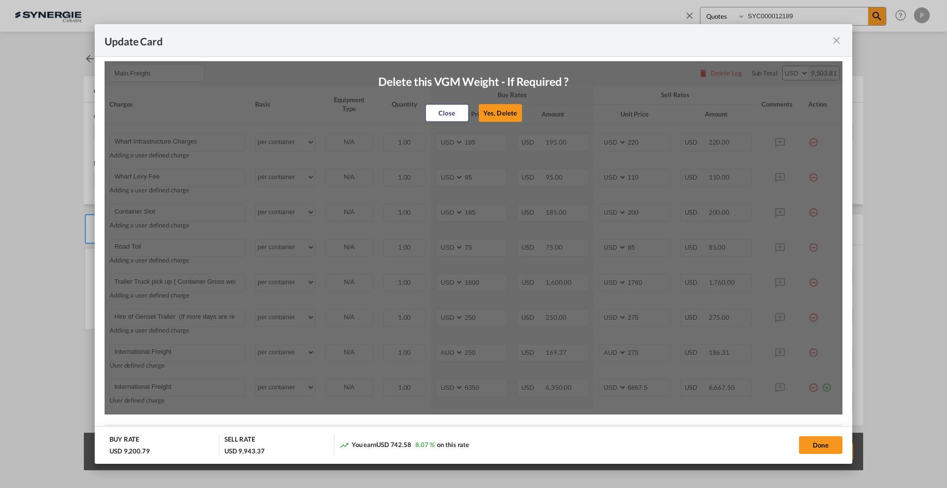
type input "6667.5"
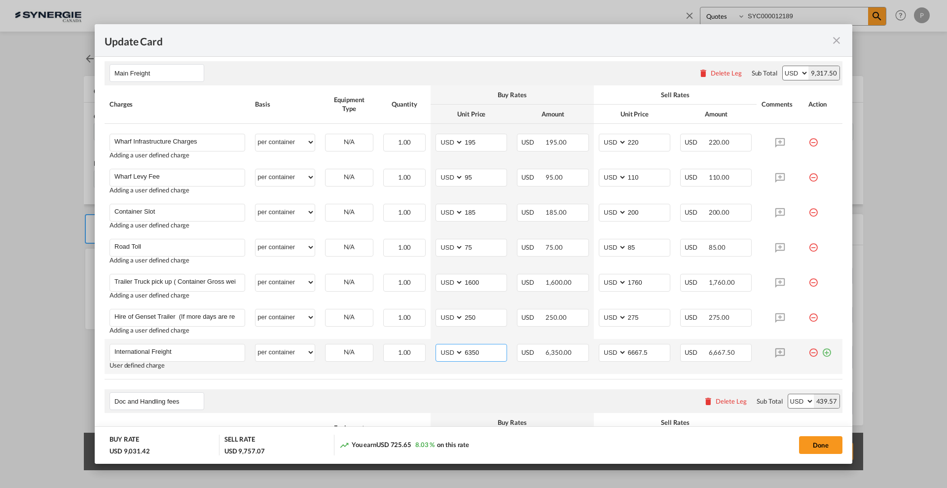
click at [477, 358] on input "6350" at bounding box center [485, 351] width 43 height 15
type input "7439"
click at [615, 352] on select "AED AFN ALL AMD ANG AOA ARS AUD AWG AZN BAM BBD BDT BGN BHD BIF BMD BND BOB BRL…" at bounding box center [614, 352] width 26 height 13
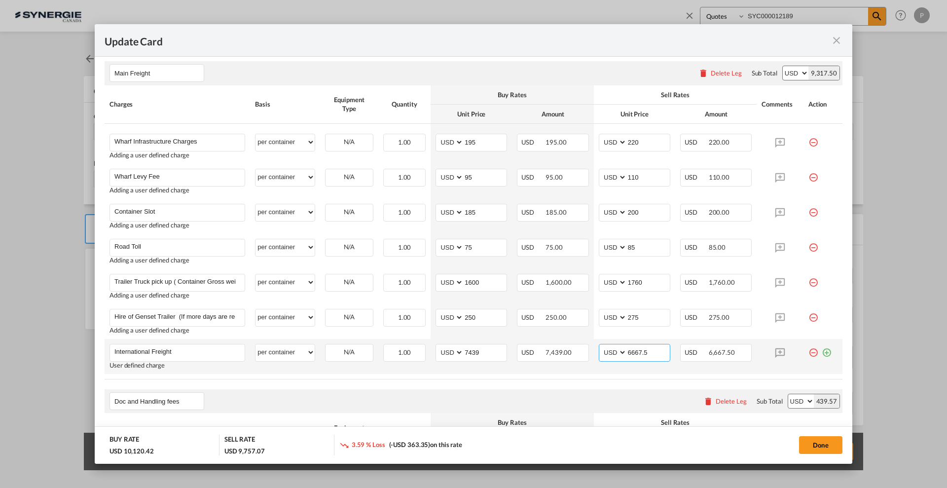
click at [639, 344] on input "6667.5" at bounding box center [648, 351] width 43 height 15
type input "7700"
click at [823, 354] on td "Update CardPickup Door ..." at bounding box center [823, 356] width 39 height 35
click at [822, 351] on md-icon "icon-plus-circle-outline green-400-fg" at bounding box center [827, 349] width 10 height 10
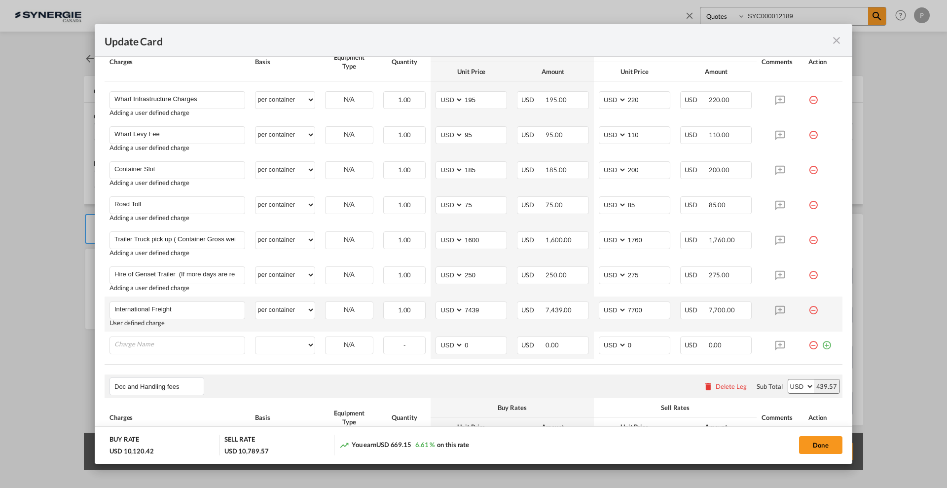
scroll to position [370, 0]
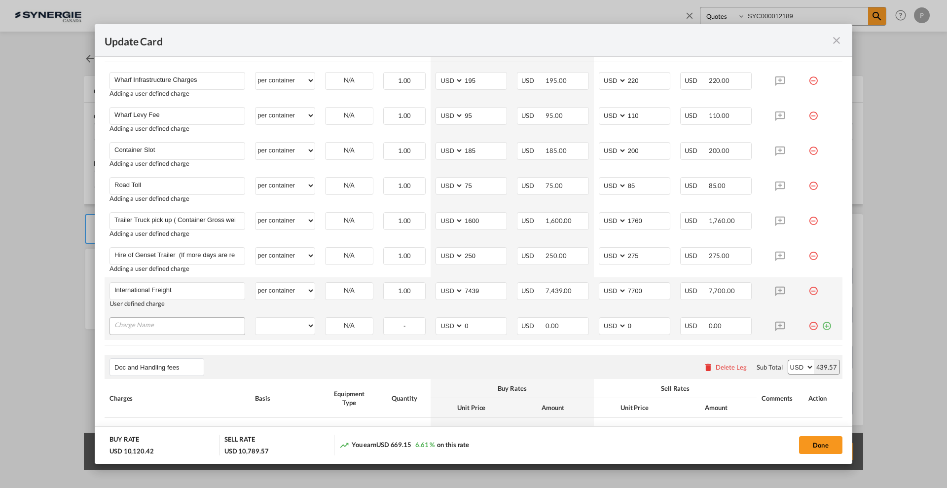
click at [166, 320] on input "Charge Name" at bounding box center [179, 325] width 130 height 15
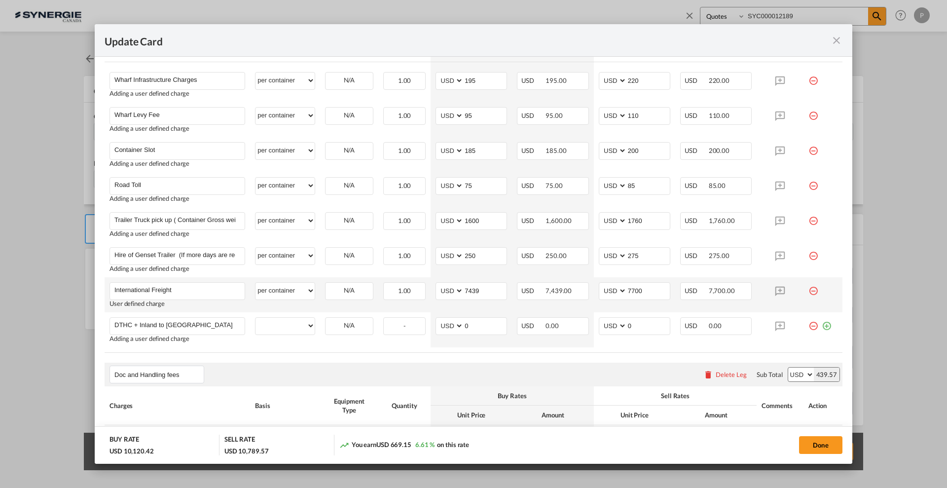
type input "DTHC + Inland to Montreal"
click at [290, 324] on select "per equipment per container per B/L per shipping bill per shipment % on freight…" at bounding box center [285, 326] width 59 height 16
select select "per container"
click at [256, 318] on select "per equipment per container per B/L per shipping bill per shipment % on freight…" at bounding box center [285, 326] width 59 height 16
click at [484, 324] on input "0" at bounding box center [485, 325] width 43 height 15
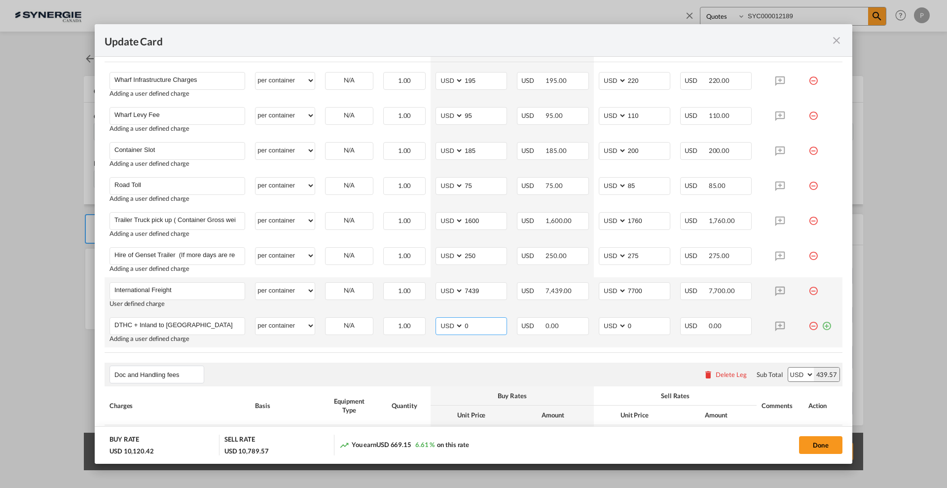
click at [484, 324] on input "0" at bounding box center [485, 325] width 43 height 15
type input "5065"
type input "5200"
click at [629, 287] on input "7700" at bounding box center [648, 290] width 43 height 15
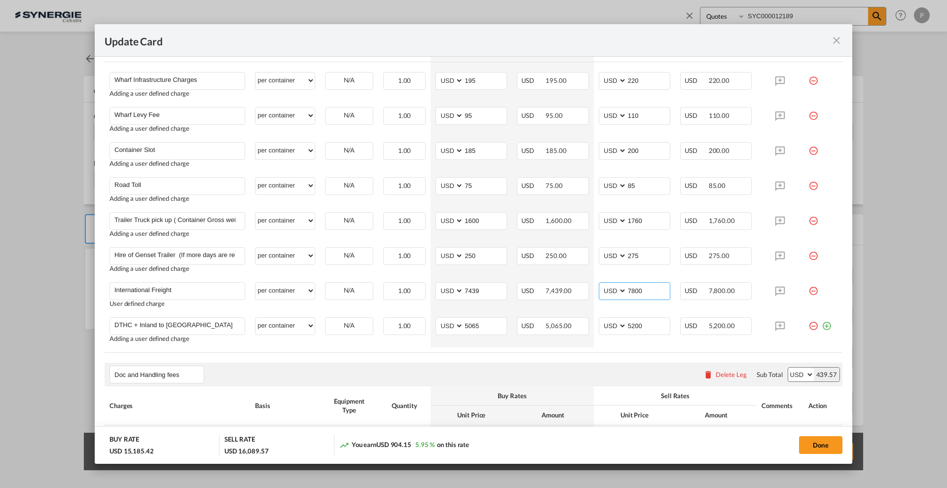
type input "7800"
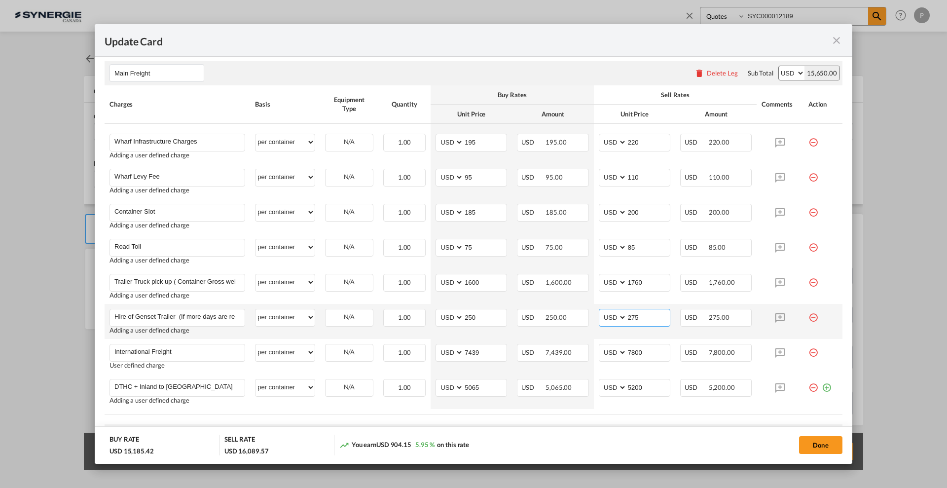
click at [642, 319] on input "275" at bounding box center [648, 316] width 43 height 15
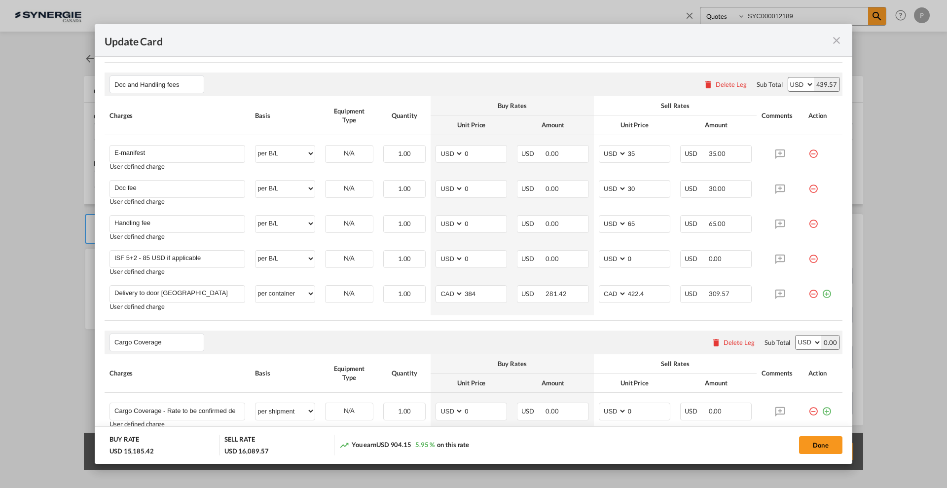
scroll to position [678, 0]
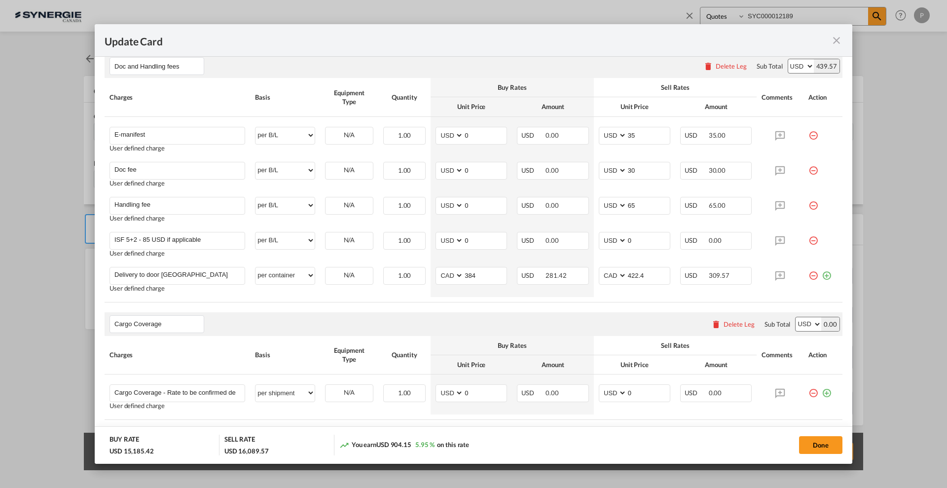
click at [809, 273] on md-icon "icon-minus-circle-outline red-400-fg" at bounding box center [814, 272] width 10 height 10
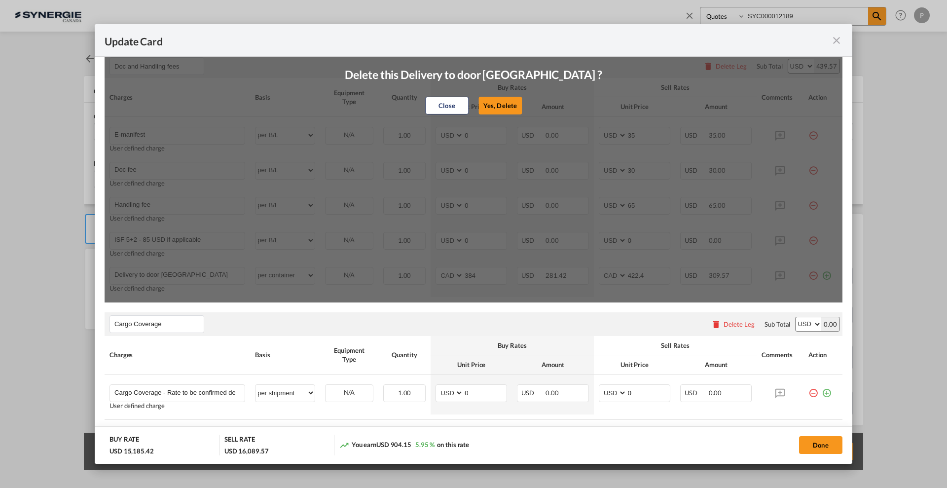
click at [503, 97] on button "Yes, Delete" at bounding box center [500, 106] width 43 height 18
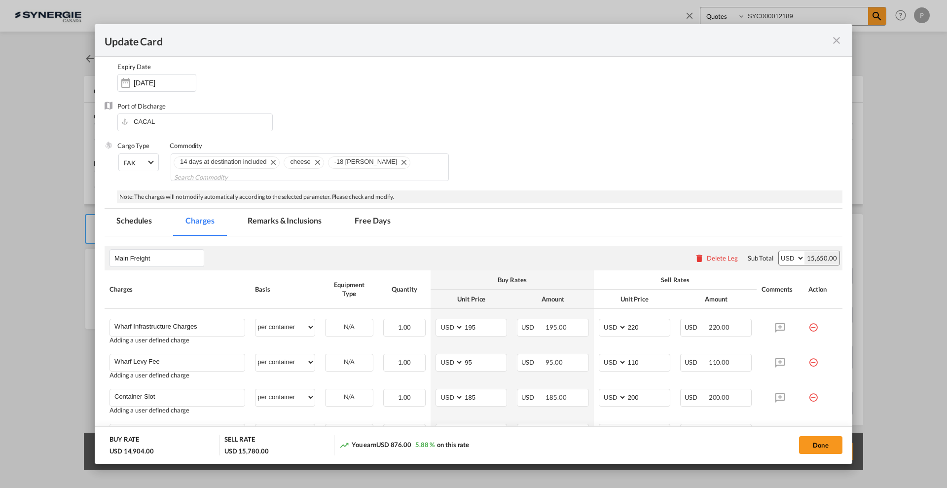
scroll to position [0, 0]
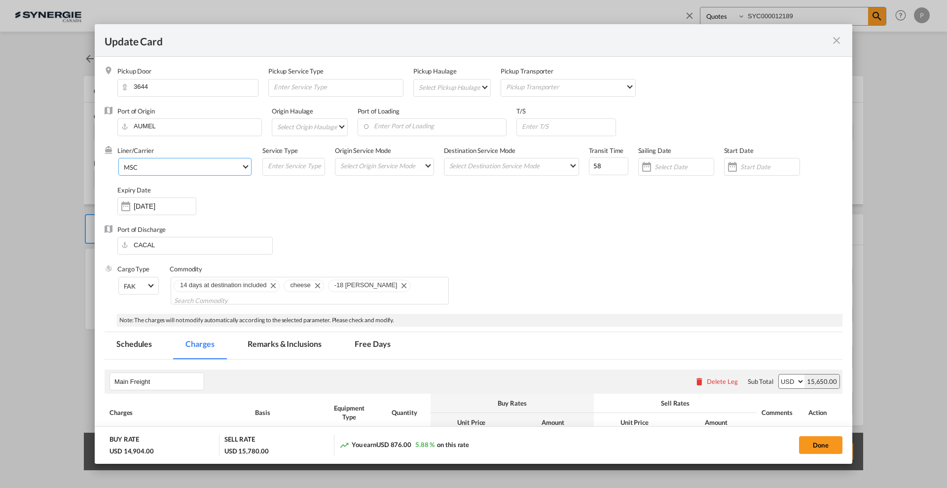
click at [243, 165] on span "Select Liner: MSC" at bounding box center [245, 165] width 5 height 5
type md-option "41"
type md-option "46"
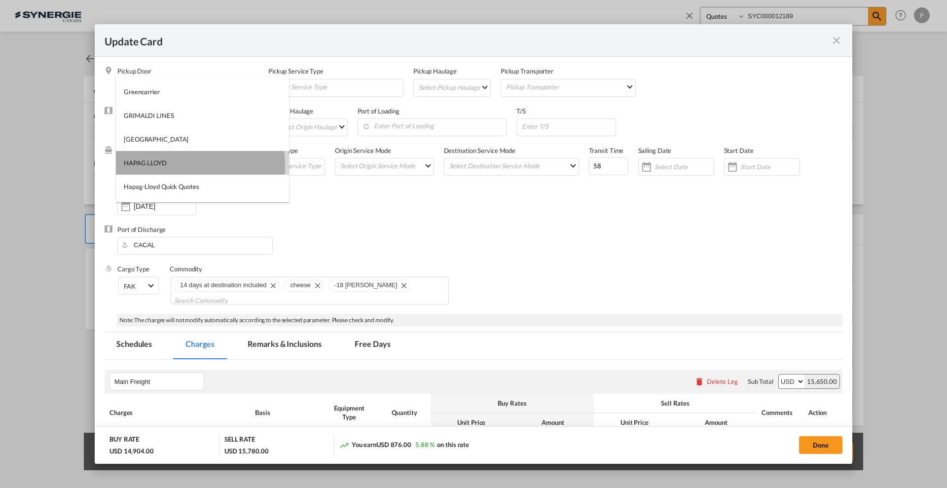
click at [157, 166] on div "HAPAG LLOYD" at bounding box center [145, 162] width 43 height 9
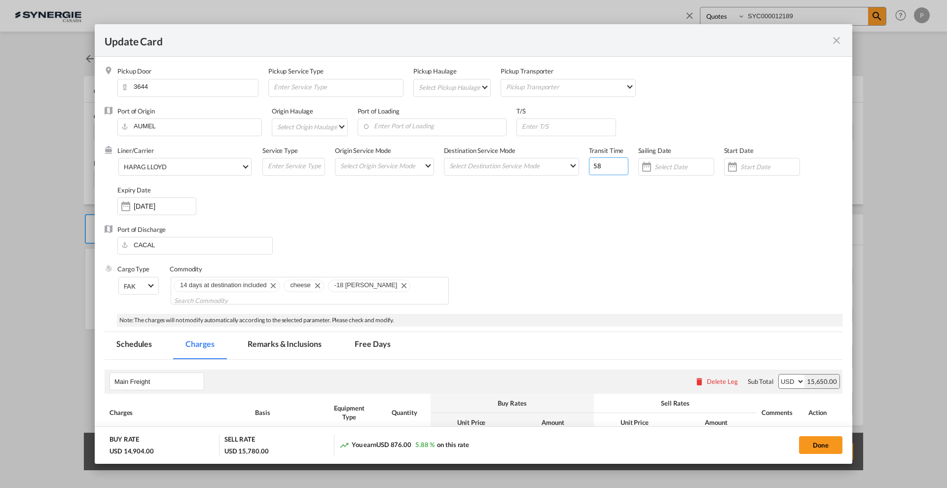
click at [602, 169] on input "58" at bounding box center [608, 166] width 39 height 18
type input "5"
type input "50"
click at [158, 246] on input "CACAL" at bounding box center [197, 244] width 150 height 15
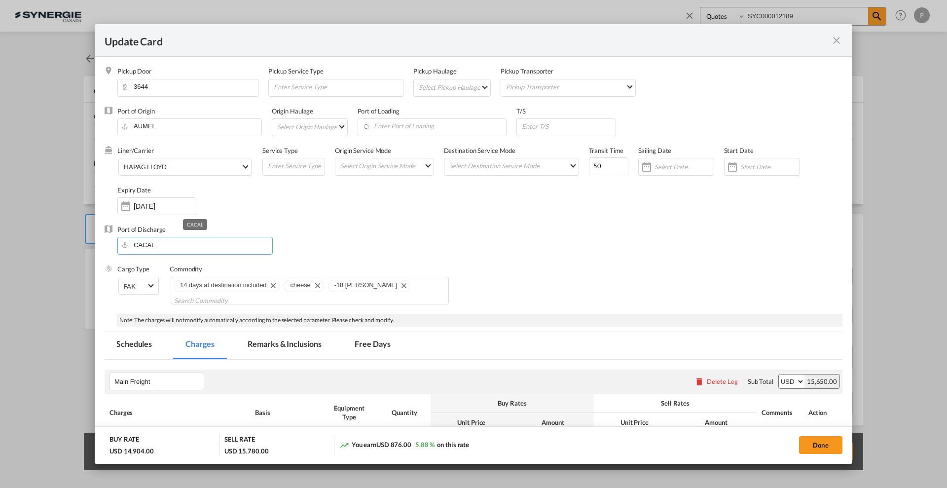
click at [158, 246] on input "CACAL" at bounding box center [197, 244] width 150 height 15
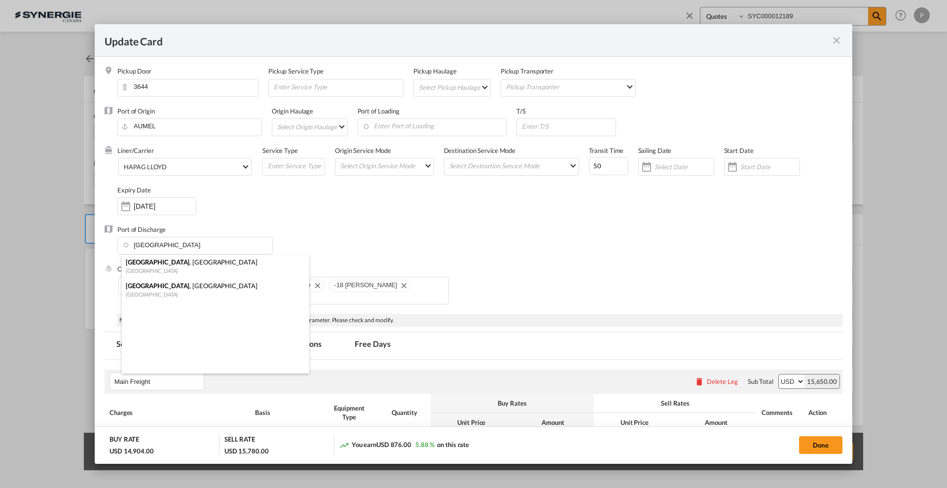
drag, startPoint x: 165, startPoint y: 285, endPoint x: 182, endPoint y: 272, distance: 21.4
click at [165, 285] on div "Montreal , QC" at bounding box center [213, 285] width 174 height 9
type input "[GEOGRAPHIC_DATA], [GEOGRAPHIC_DATA], CAMTR"
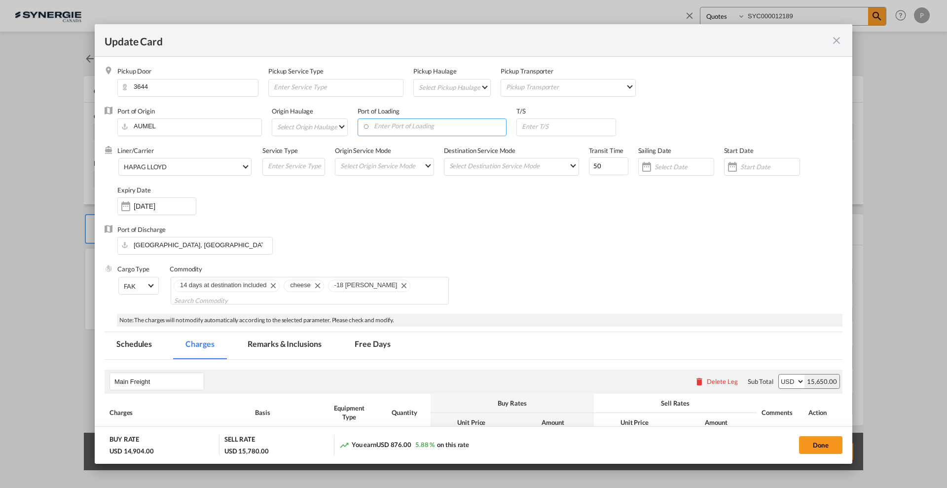
click at [424, 125] on input "Enter Port of Loading" at bounding box center [435, 126] width 144 height 15
click at [542, 124] on input "Update CardPickup Door ..." at bounding box center [568, 126] width 95 height 15
type input "CAVAN"
click at [330, 213] on div "Liner/Carrier HAPAG LLOYD Service Type Origin Service Mode Select Origin Servic…" at bounding box center [479, 185] width 725 height 79
click at [272, 287] on md-icon "Remove 14 days at destination included" at bounding box center [273, 285] width 12 height 12
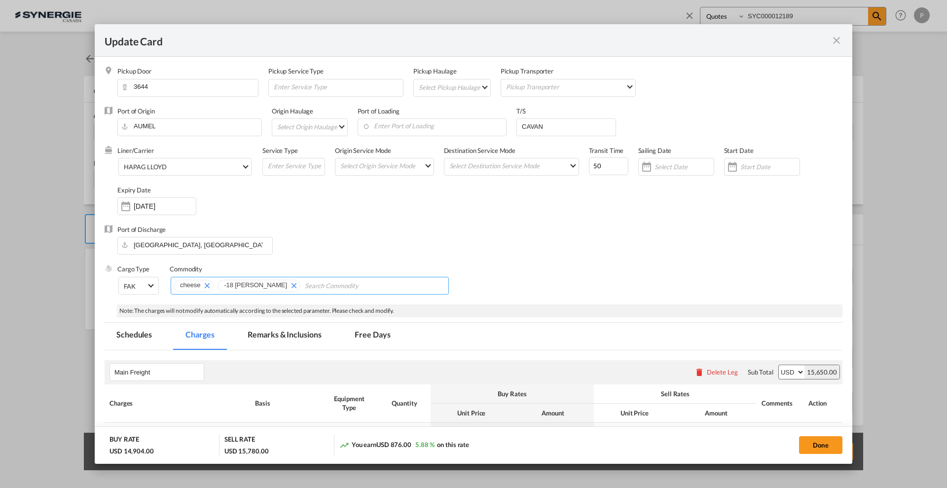
scroll to position [0, 0]
click at [292, 331] on md-tab-item "Remarks & Inclusions" at bounding box center [284, 336] width 97 height 27
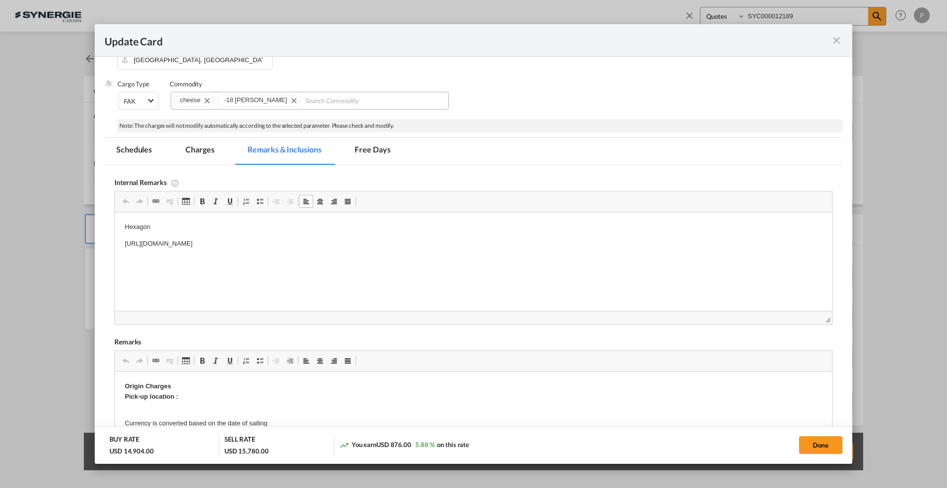
drag, startPoint x: 401, startPoint y: 240, endPoint x: 43, endPoint y: 220, distance: 358.8
drag, startPoint x: 426, startPoint y: 243, endPoint x: 318, endPoint y: 423, distance: 210.4
click at [115, 212] on html "Hexagon https://app.frontapp.com/open/msg_1fhfmoun?key=PSbDnZoLGmg05TEvt4cOOgC-…" at bounding box center [473, 235] width 717 height 47
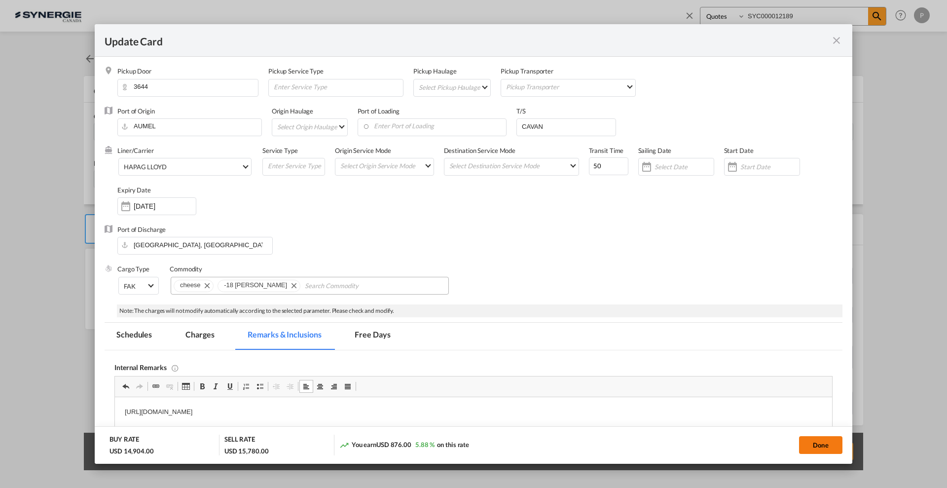
click at [822, 448] on button "Done" at bounding box center [820, 445] width 43 height 18
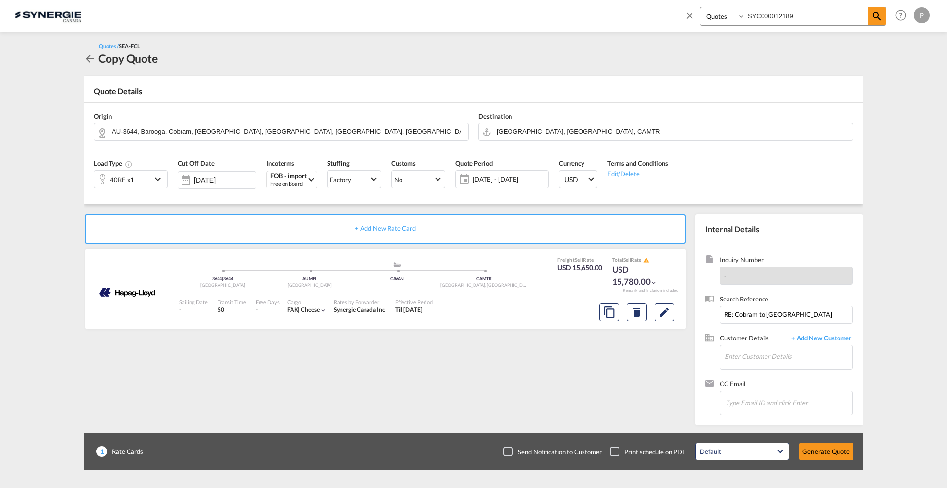
type input "[DATE]"
click at [751, 360] on input "Enter Customer Details" at bounding box center [789, 356] width 128 height 22
click at [761, 375] on div "[PERSON_NAME] D'[PERSON_NAME] [PERSON_NAME] .[PERSON_NAME][EMAIL_ADDRESS][PERSO…" at bounding box center [788, 373] width 128 height 27
type input "[PERSON_NAME] D'[PERSON_NAME], [PERSON_NAME][EMAIL_ADDRESS][PERSON_NAME][PERSON…"
click at [839, 449] on button "Generate Quote" at bounding box center [826, 452] width 54 height 18
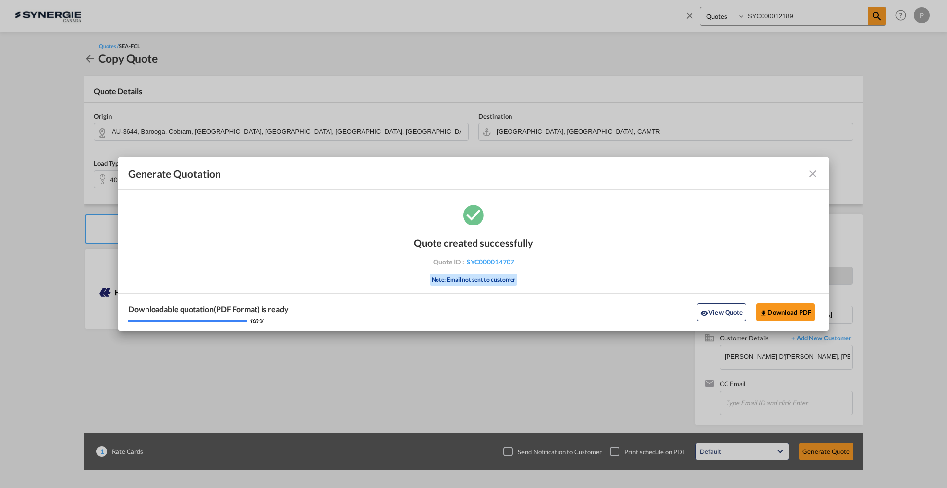
drag, startPoint x: 533, startPoint y: 262, endPoint x: 526, endPoint y: 262, distance: 6.9
click at [526, 262] on div "Quote created successfully Quote ID : SYC000014707 Note: Email not sent to cust…" at bounding box center [473, 260] width 119 height 67
click at [801, 311] on button "Download PDF" at bounding box center [785, 312] width 59 height 18
click at [728, 313] on button "View Quote" at bounding box center [721, 312] width 49 height 18
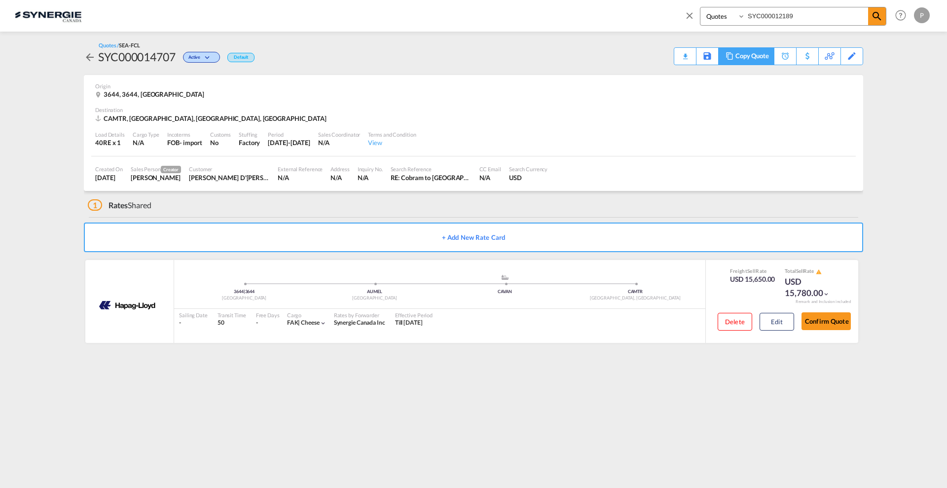
click at [763, 58] on div "Copy Quote" at bounding box center [753, 56] width 34 height 17
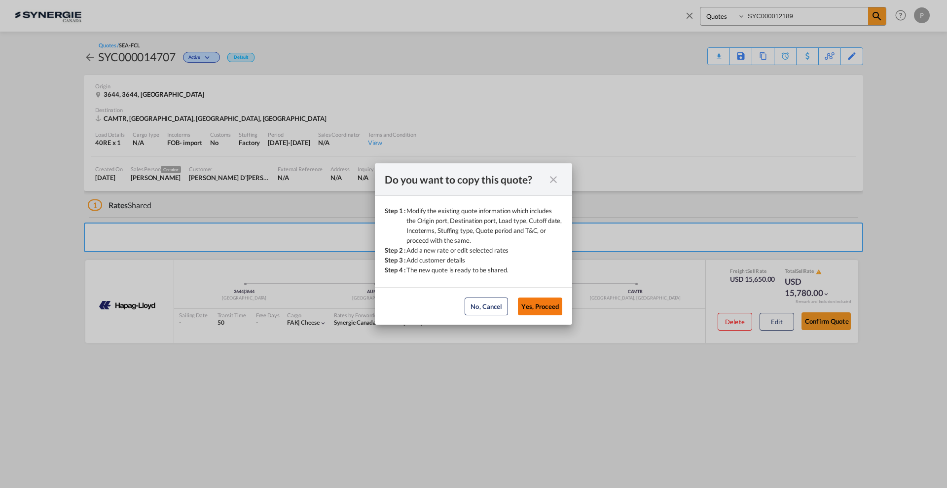
click at [541, 302] on button "Yes, Proceed" at bounding box center [540, 307] width 44 height 18
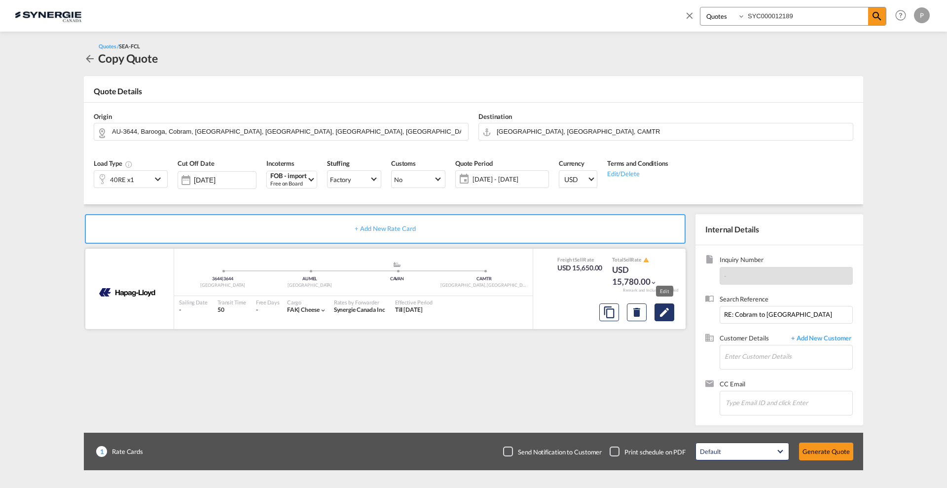
click at [656, 307] on button "Edit" at bounding box center [665, 312] width 20 height 18
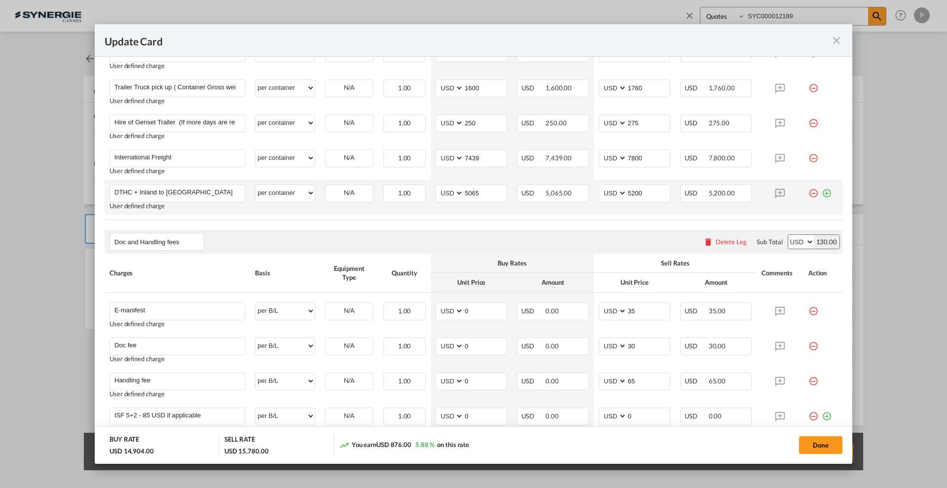
scroll to position [432, 0]
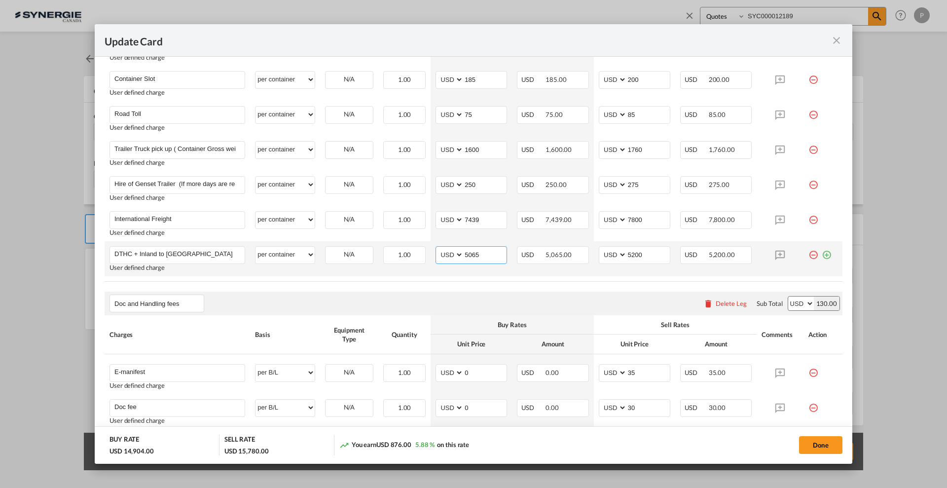
click at [483, 253] on input "5065" at bounding box center [485, 254] width 43 height 15
type input "3137"
click at [630, 254] on input "5200" at bounding box center [648, 254] width 43 height 15
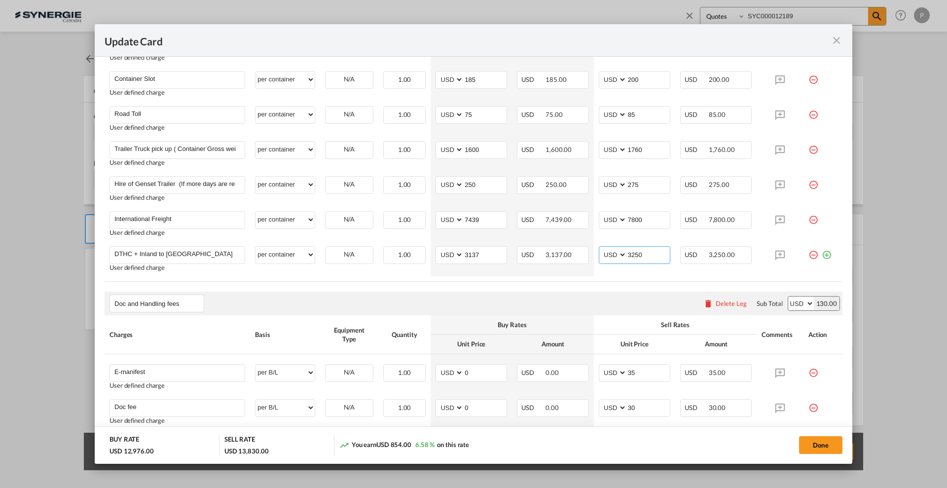
type input "3250"
click at [818, 443] on button "Done" at bounding box center [820, 445] width 43 height 18
type input "[DATE]"
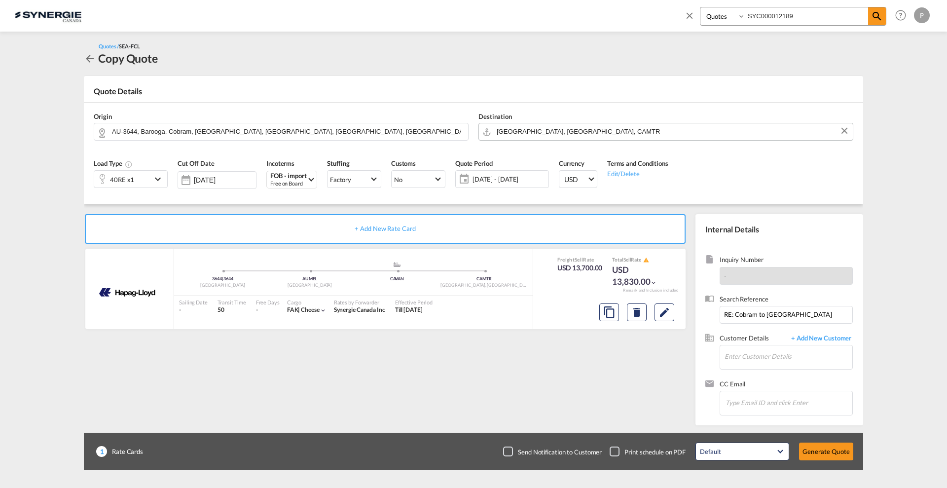
click at [595, 139] on md-autocomplete "[GEOGRAPHIC_DATA], [GEOGRAPHIC_DATA], CAMTR" at bounding box center [672, 132] width 352 height 18
click at [593, 128] on input "[GEOGRAPHIC_DATA], [GEOGRAPHIC_DATA], CAMTR" at bounding box center [672, 131] width 351 height 17
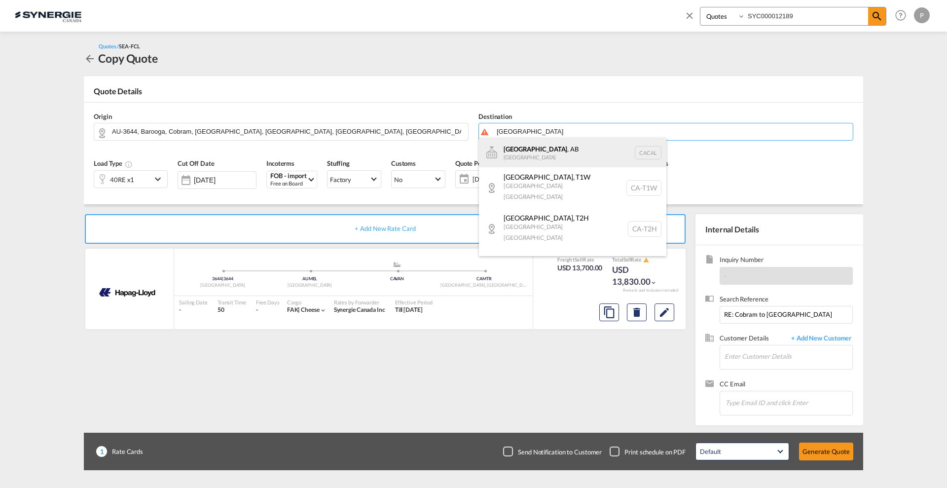
click at [572, 149] on div "Calgary , AB Canada CACAL" at bounding box center [572, 153] width 187 height 30
type input "Calgary, AB, CACAL"
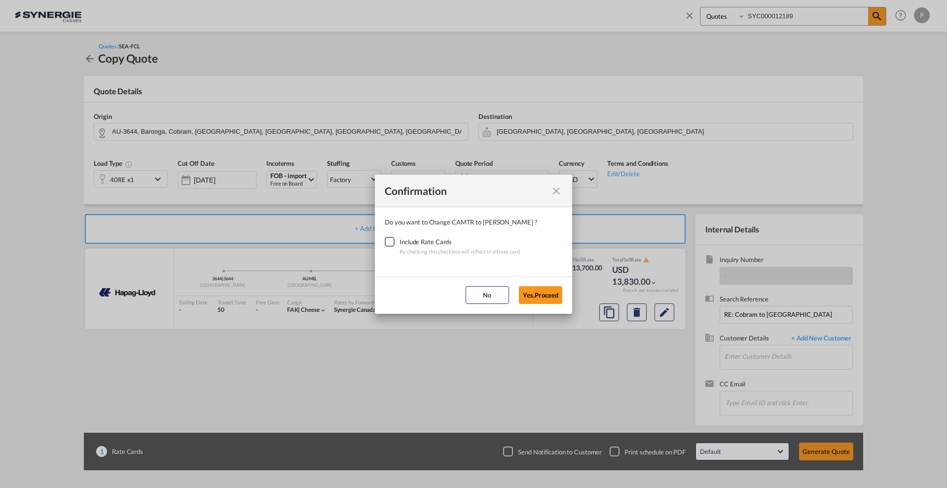
click at [401, 239] on div "Include Rate Cards" at bounding box center [460, 242] width 120 height 10
click at [393, 242] on div "Checkbox No Ink" at bounding box center [390, 242] width 10 height 10
click at [550, 291] on button "Yes,Proceed" at bounding box center [540, 295] width 43 height 18
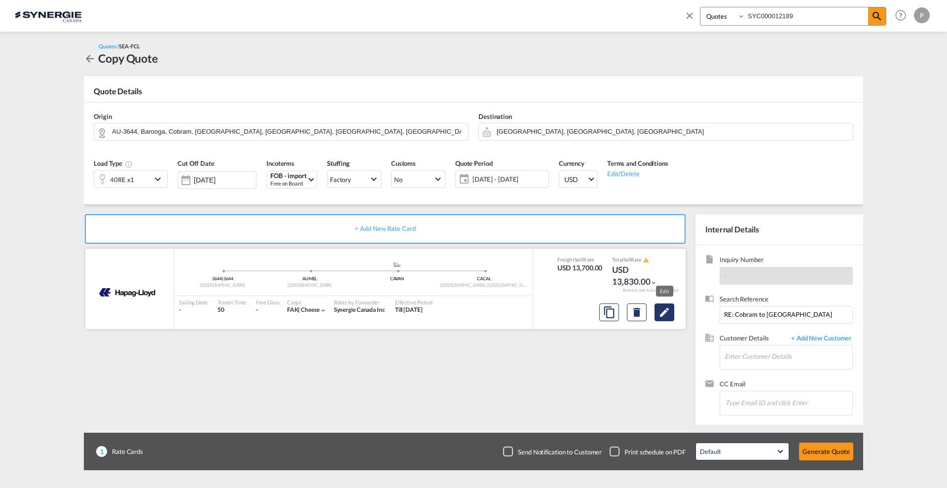
click at [659, 316] on md-icon "Edit" at bounding box center [665, 312] width 12 height 12
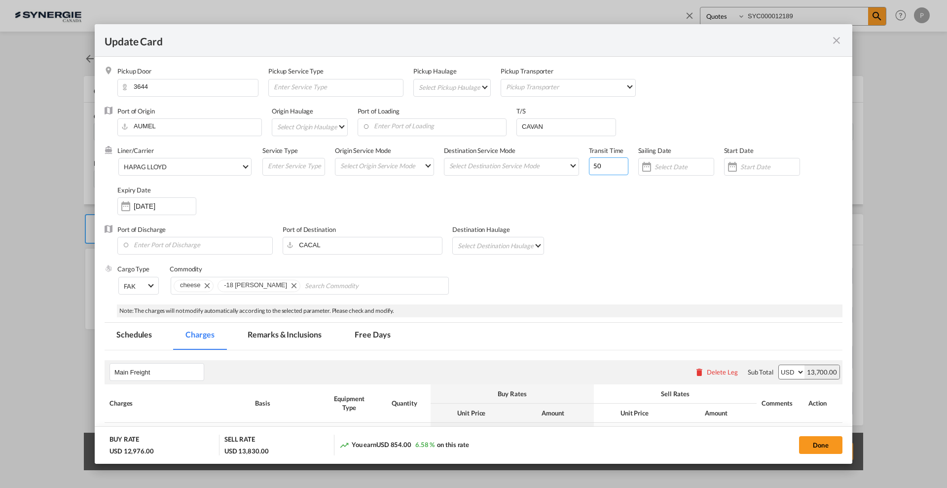
click at [592, 165] on input "50" at bounding box center [608, 166] width 39 height 18
type input "45"
click at [825, 438] on button "Done" at bounding box center [820, 445] width 43 height 18
type input "[DATE]"
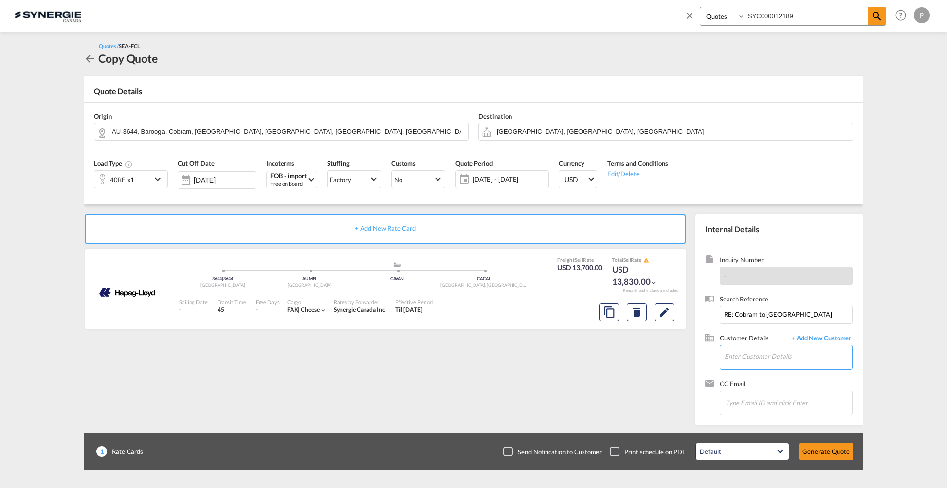
click at [739, 351] on input "Enter Customer Details" at bounding box center [789, 356] width 128 height 22
click at [753, 371] on div "[PERSON_NAME] D'[PERSON_NAME] [PERSON_NAME] .[PERSON_NAME][EMAIL_ADDRESS][PERSO…" at bounding box center [817, 373] width 187 height 27
type input "[PERSON_NAME] D'[PERSON_NAME], [PERSON_NAME][EMAIL_ADDRESS][PERSON_NAME][PERSON…"
click at [825, 453] on button "Generate Quote" at bounding box center [826, 452] width 54 height 18
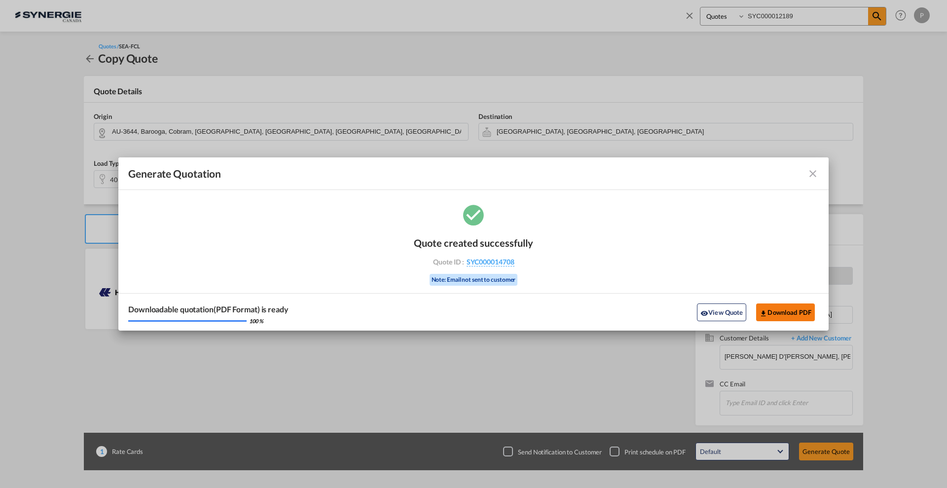
click at [794, 310] on button "Download PDF" at bounding box center [785, 312] width 59 height 18
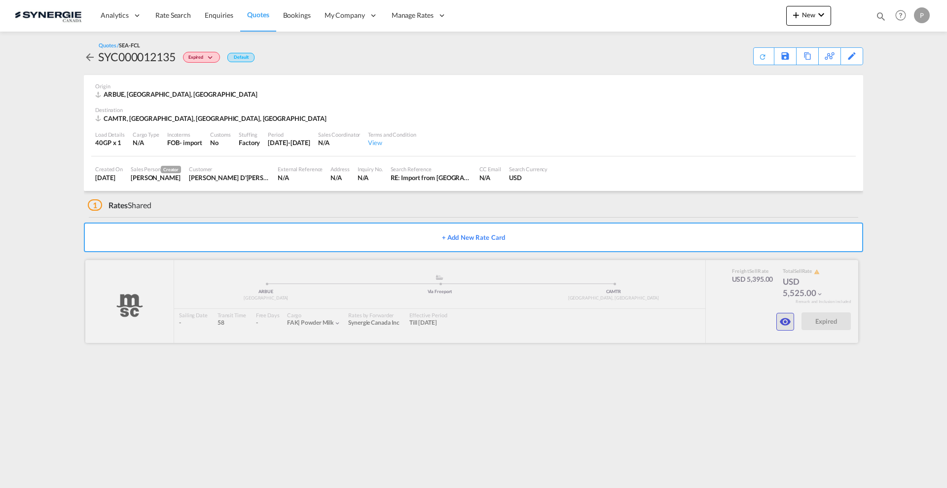
click at [790, 323] on md-icon "icon-eye" at bounding box center [786, 322] width 12 height 12
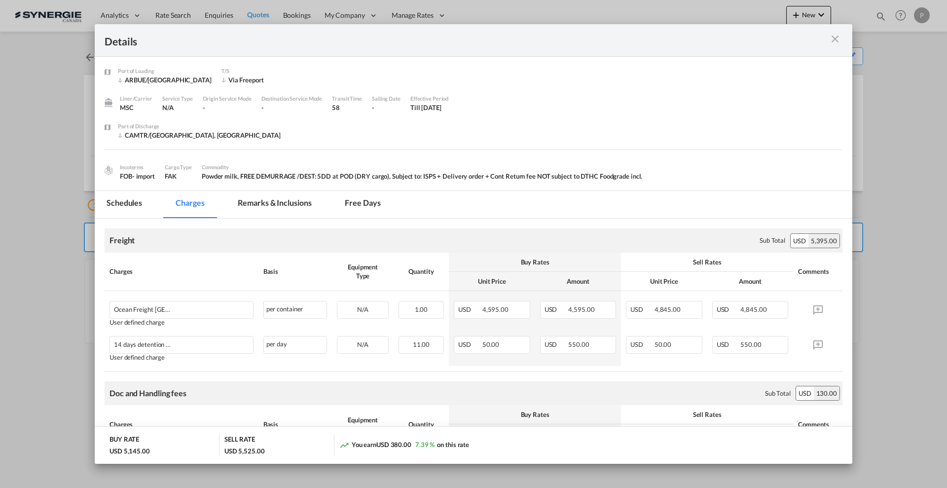
click at [834, 33] on md-icon "icon-close m-3 fg-AAA8AD cursor" at bounding box center [835, 39] width 12 height 12
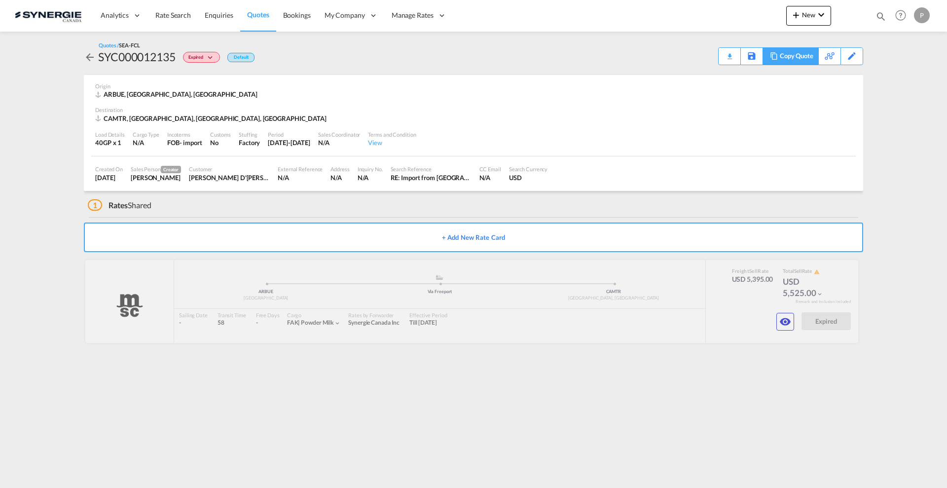
click at [812, 60] on div "Copy Quote" at bounding box center [797, 56] width 34 height 17
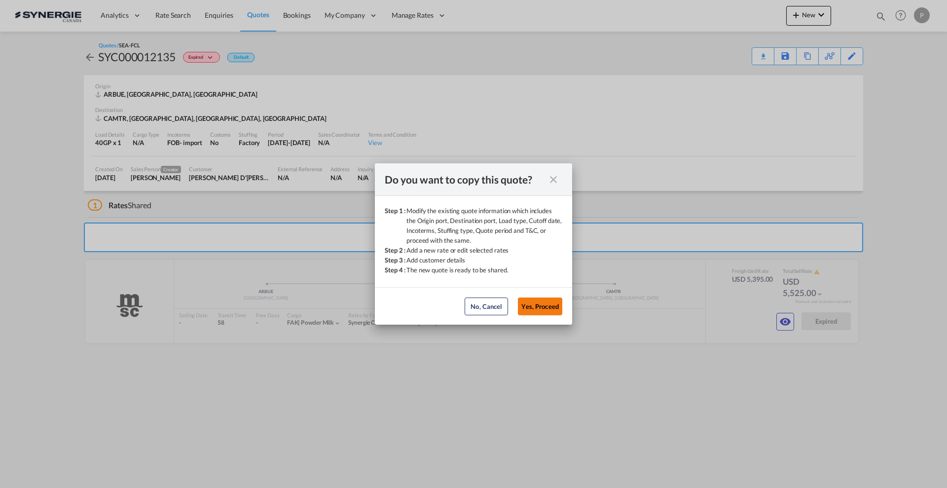
click at [551, 307] on button "Yes, Proceed" at bounding box center [540, 307] width 44 height 18
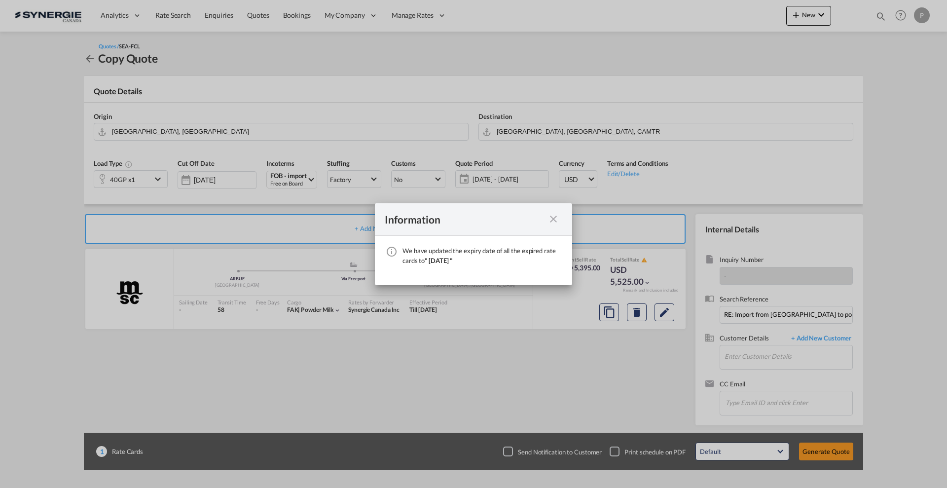
click at [554, 222] on md-icon "icon-close fg-AAA8AD cursor" at bounding box center [554, 219] width 12 height 12
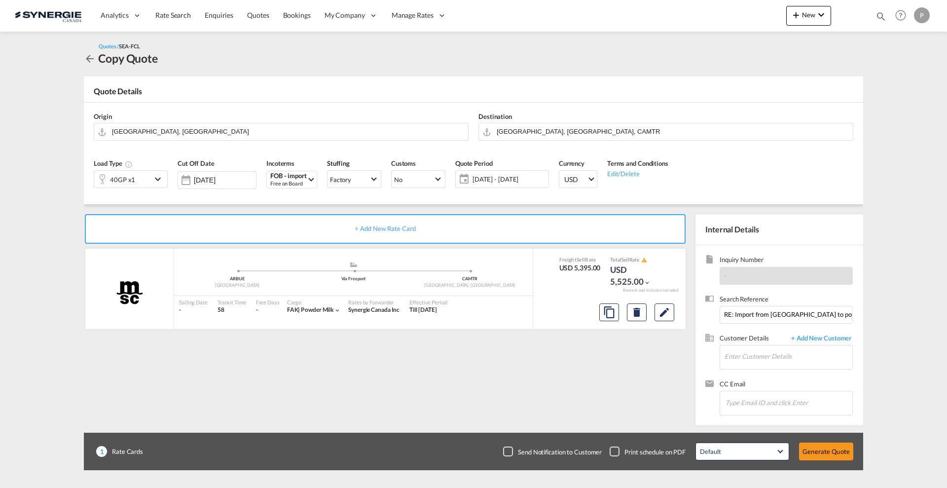
click at [514, 185] on span "11 Sep - 11 Oct 2025" at bounding box center [509, 179] width 78 height 14
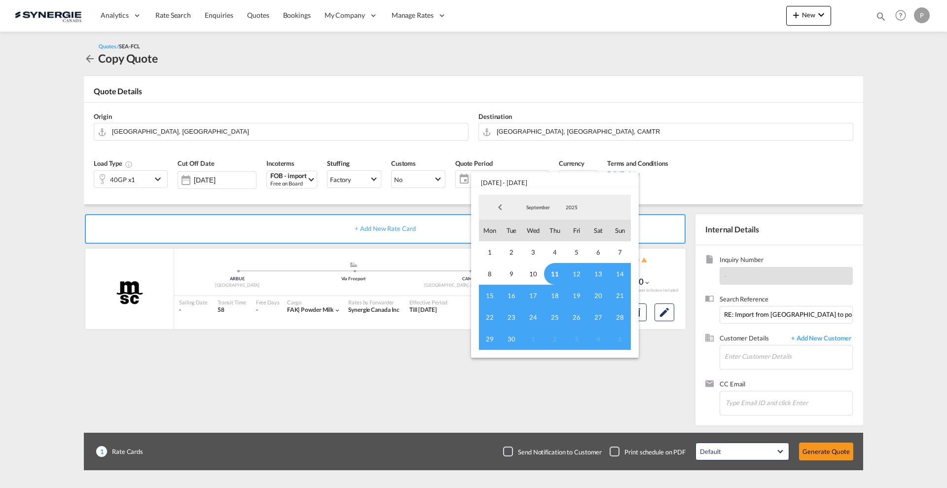
click at [548, 276] on span "11" at bounding box center [555, 274] width 22 height 22
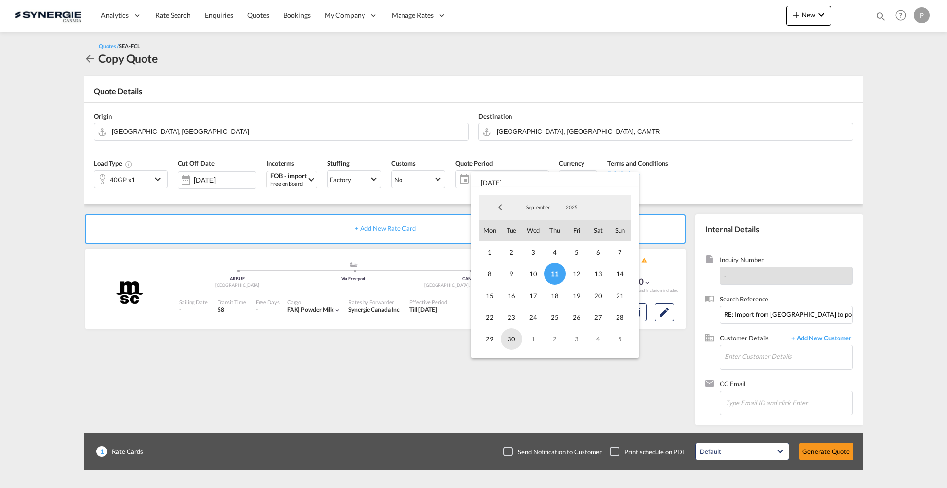
click at [514, 338] on span "30" at bounding box center [512, 339] width 22 height 22
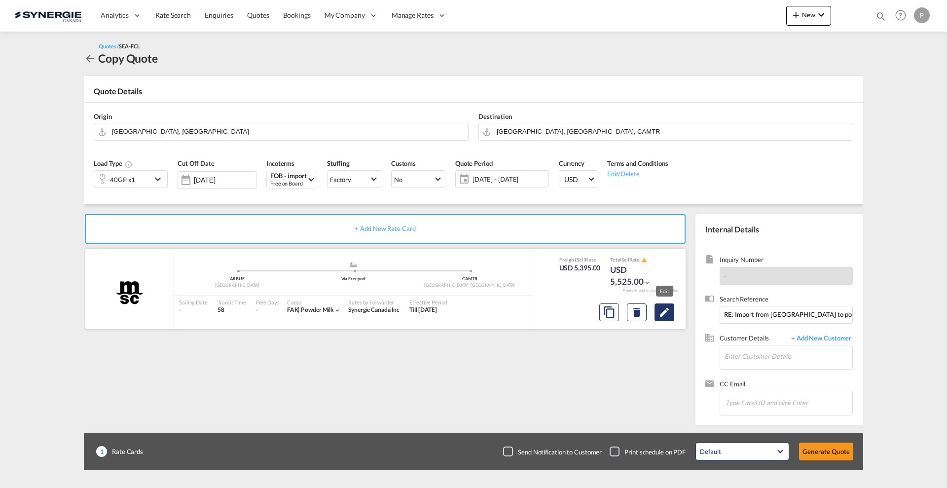
click at [662, 310] on md-icon "Edit" at bounding box center [665, 312] width 12 height 12
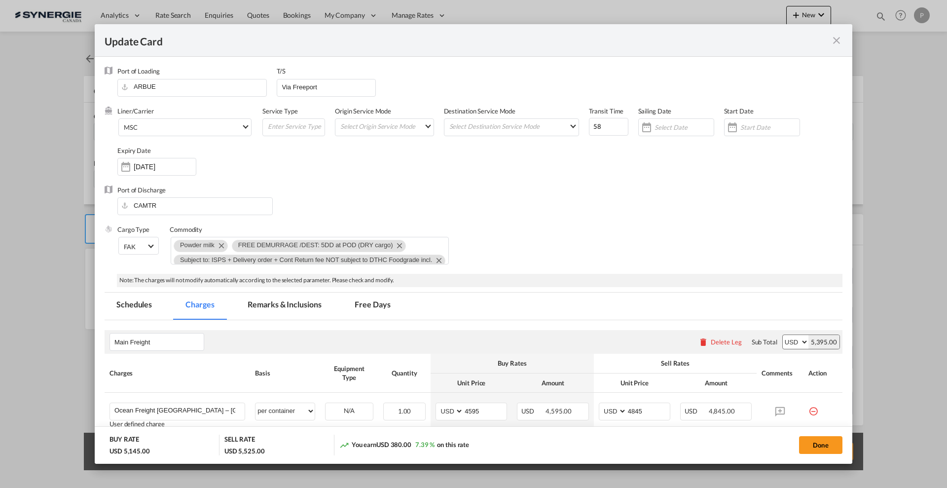
scroll to position [62, 0]
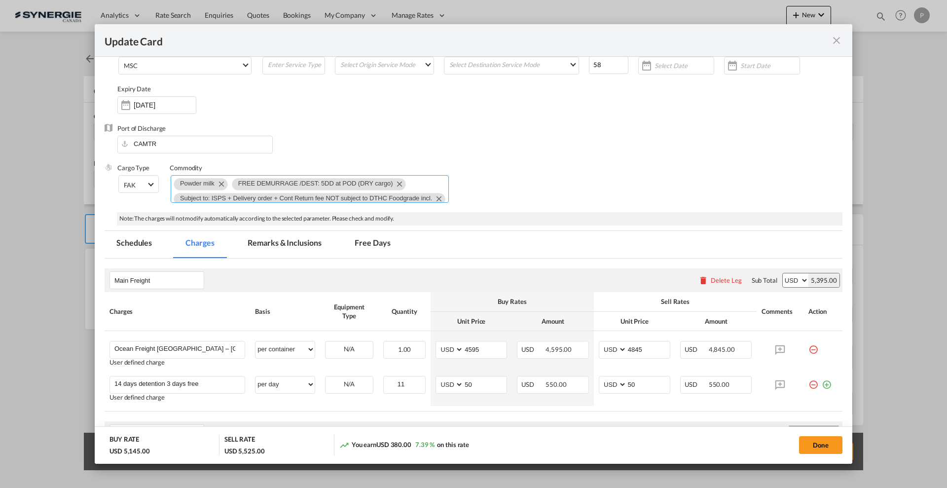
click at [402, 182] on md-icon "Remove FREE DEMURRAGE /DEST: 5DD at POD (DRY cargo)" at bounding box center [399, 184] width 12 height 12
click at [433, 196] on md-icon "Remove Subject to: ISPS + Delivery order + Cont Return fee NOT subject to DTHC …" at bounding box center [439, 198] width 12 height 12
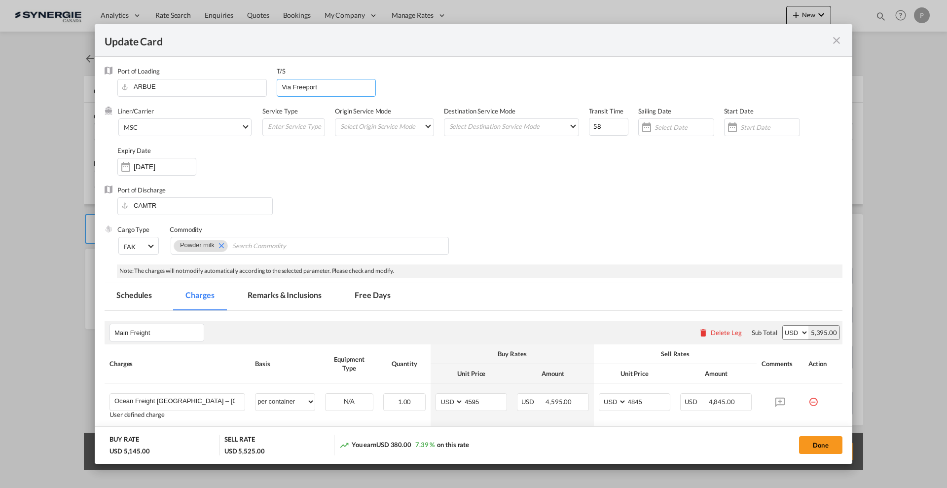
click at [312, 85] on input "Via Freeport" at bounding box center [328, 86] width 95 height 15
click at [316, 86] on input "Via Freeport" at bounding box center [328, 86] width 95 height 15
click at [316, 87] on input "Via Freeport" at bounding box center [328, 86] width 95 height 15
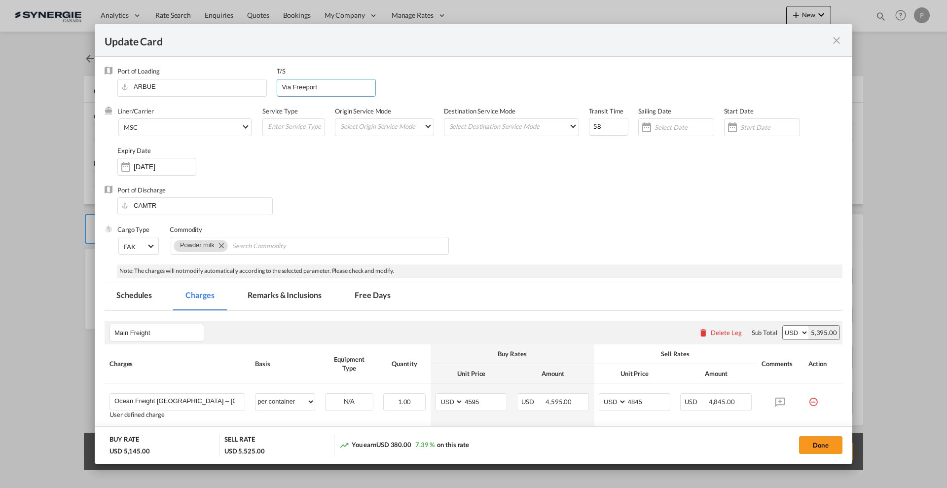
click at [307, 83] on input "Via Freeport" at bounding box center [328, 86] width 95 height 15
click at [307, 82] on input "Via Freeport" at bounding box center [328, 86] width 95 height 15
click at [356, 92] on input "Via Freeport" at bounding box center [328, 86] width 95 height 15
click at [319, 109] on div "Service Type" at bounding box center [298, 126] width 73 height 39
click at [311, 88] on input "Via Freeport" at bounding box center [328, 86] width 95 height 15
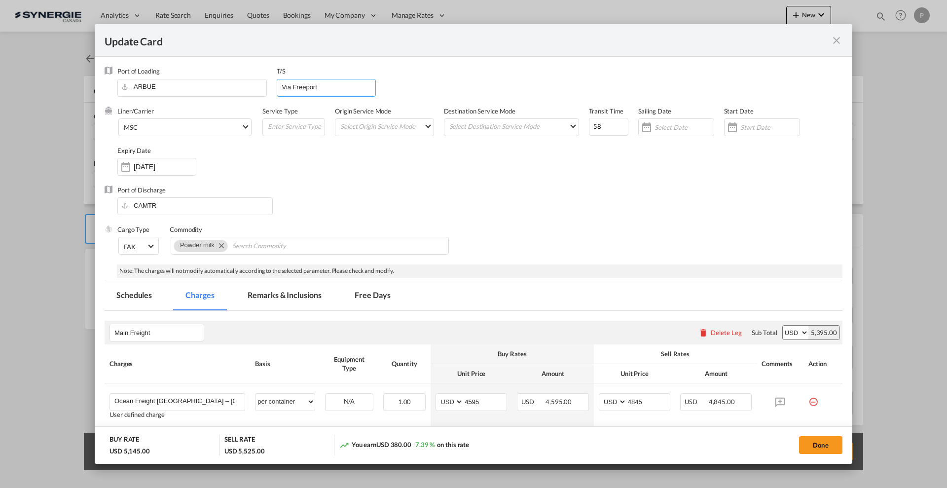
click at [311, 88] on input "Via Freeport" at bounding box center [328, 86] width 95 height 15
type input "Via NY"
click at [590, 125] on input "58" at bounding box center [608, 127] width 39 height 18
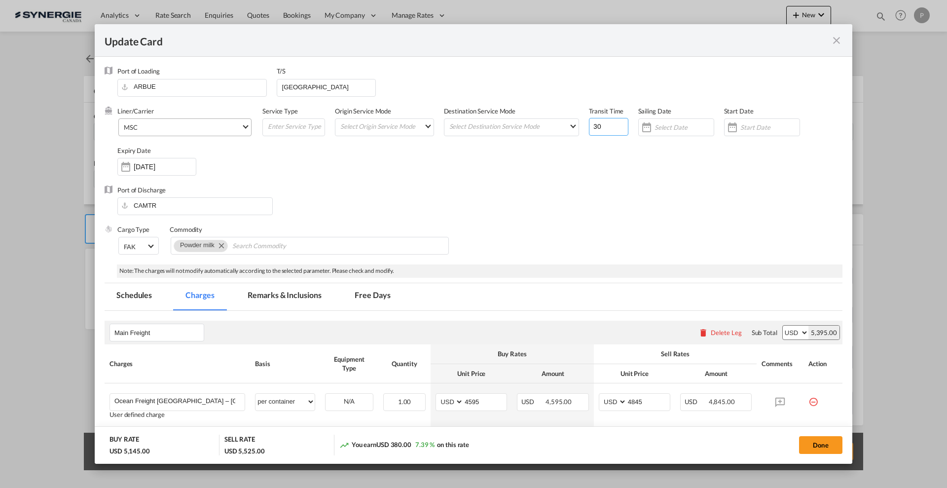
type input "30"
click at [164, 133] on md-select-value "MSC" at bounding box center [187, 127] width 128 height 16
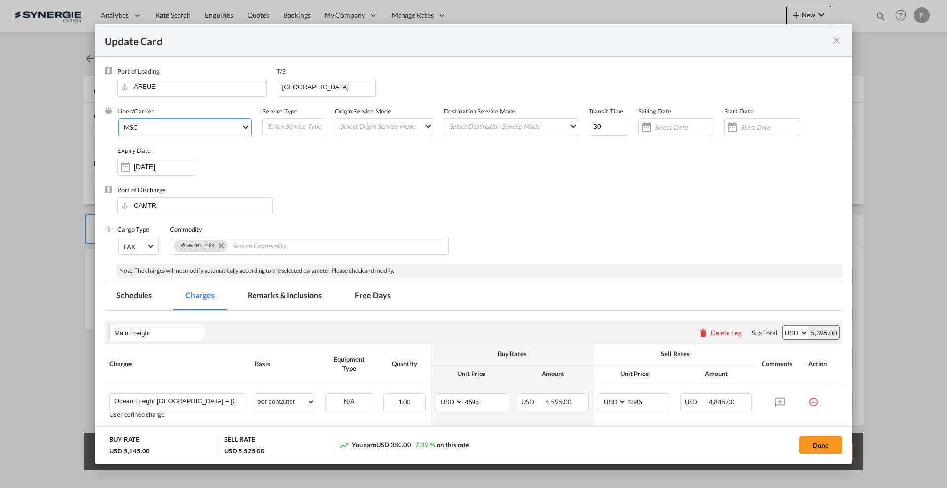
click at [172, 126] on span "MSC" at bounding box center [182, 127] width 117 height 9
type md-option "41"
type md-option "46"
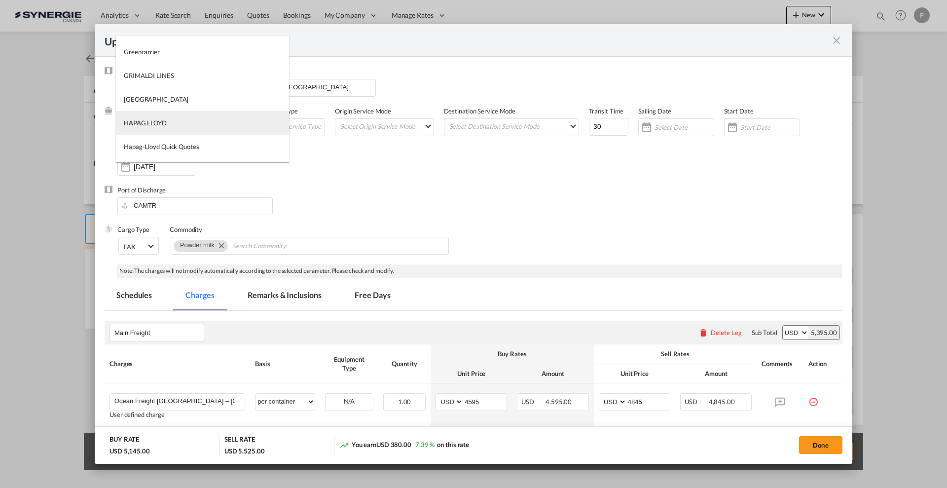
type md-option "12"
click at [172, 127] on md-option "HAPAG LLOYD" at bounding box center [202, 123] width 173 height 24
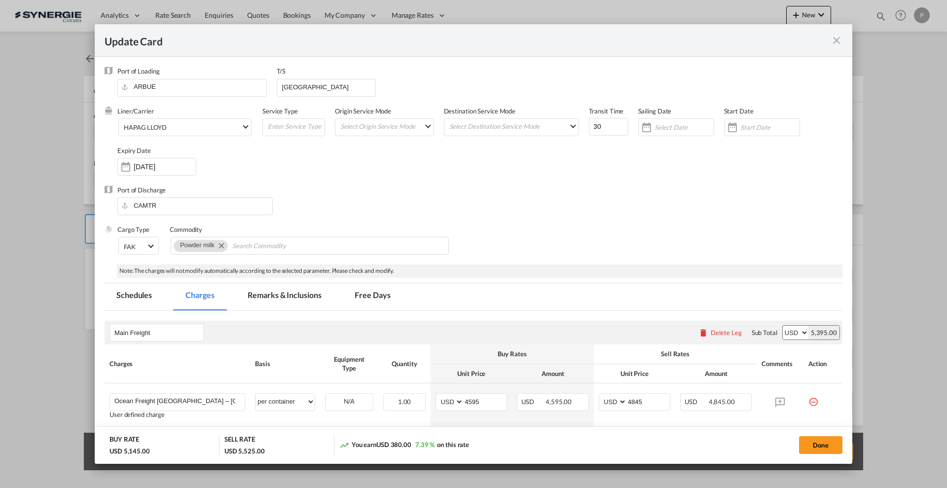
click at [394, 178] on div "Liner/Carrier HAPAG LLOYD Service Type Origin Service Mode Select Origin Servic…" at bounding box center [479, 146] width 725 height 79
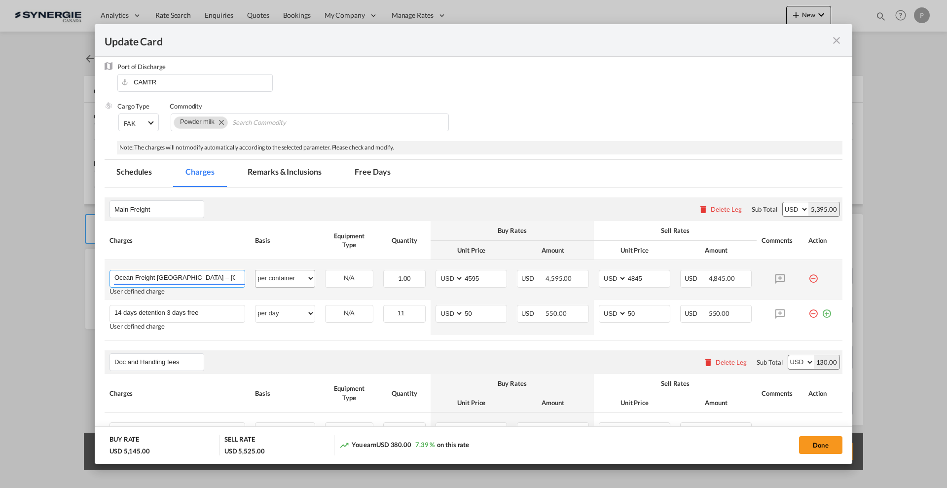
scroll to position [0, 20]
drag, startPoint x: 220, startPoint y: 279, endPoint x: 259, endPoint y: 279, distance: 39.5
click at [259, 279] on tr "Ocean Freight Buenos Aires – Montreal 1x40’ ST Please Enter User Defined Charge…" at bounding box center [474, 280] width 738 height 40
click at [479, 279] on input "4595" at bounding box center [485, 277] width 43 height 15
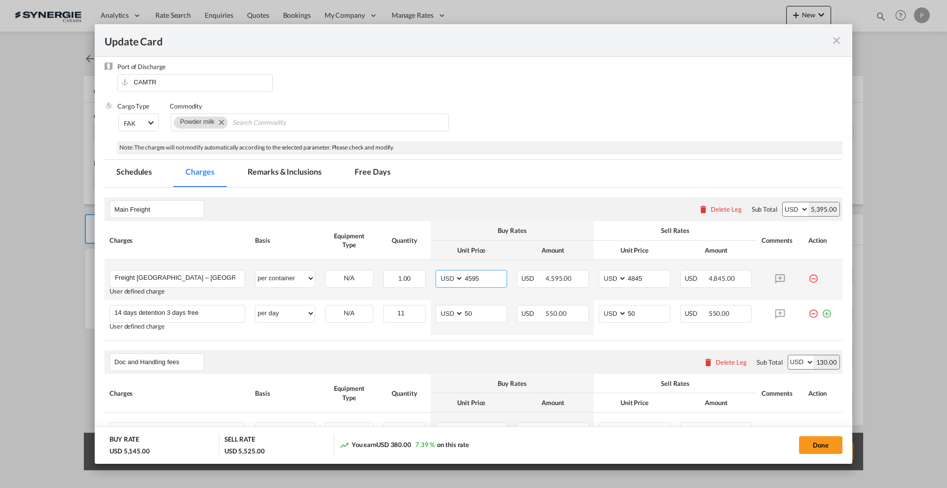
scroll to position [0, 0]
click at [496, 179] on md-tabs-canvas "Schedules Charges Remarks & Inclusions Free Days Schedules Charges Remarks & In…" at bounding box center [474, 173] width 738 height 27
type input "4087"
type input "4340"
click at [490, 168] on md-tabs-canvas "Schedules Charges Remarks & Inclusions Free Days Schedules Charges Remarks & In…" at bounding box center [474, 173] width 738 height 27
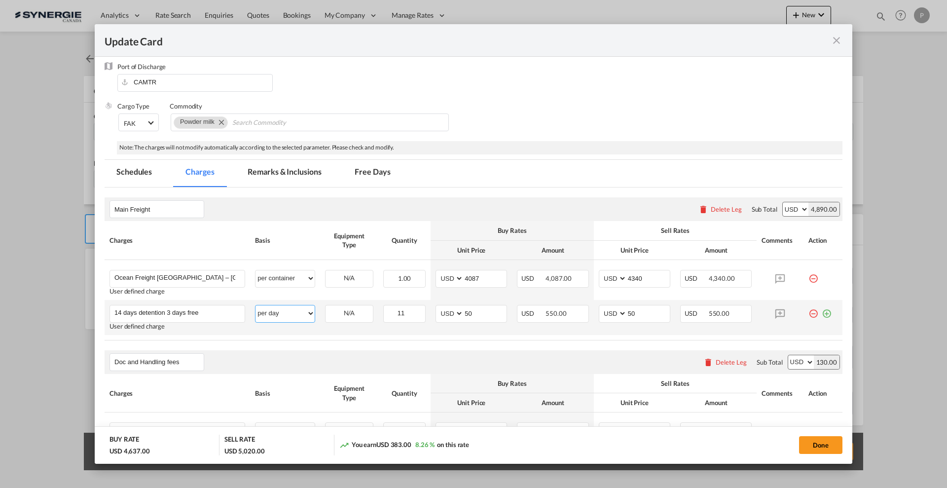
click at [297, 310] on select "per equipment per container per B/L per shipping bill per shipment % on freight…" at bounding box center [285, 313] width 59 height 16
select select "flat"
click at [202, 308] on input "14 days detention 3 days free" at bounding box center [179, 312] width 130 height 15
type input "1"
drag, startPoint x: 167, startPoint y: 310, endPoint x: 203, endPoint y: 310, distance: 36.0
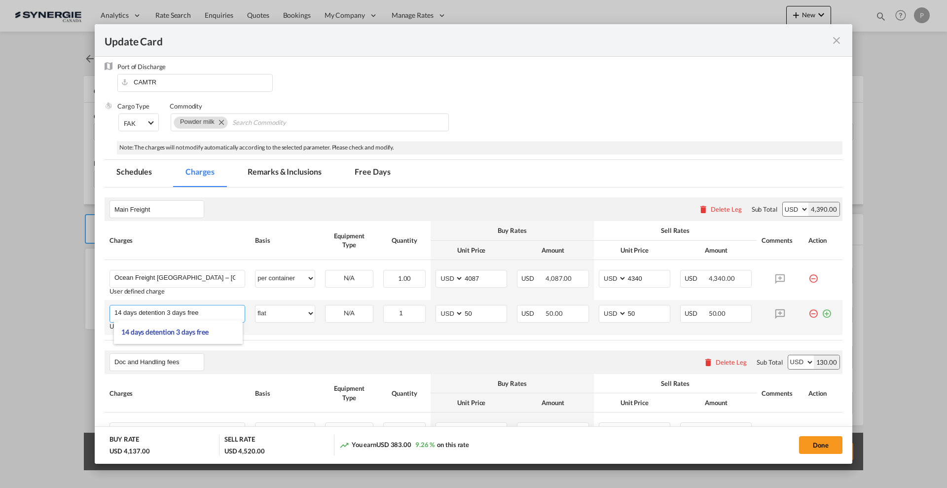
click at [203, 310] on input "14 days detention 3 days free" at bounding box center [179, 312] width 130 height 15
type input "14 days detention"
click at [472, 311] on input "50" at bounding box center [485, 312] width 43 height 15
type input "890"
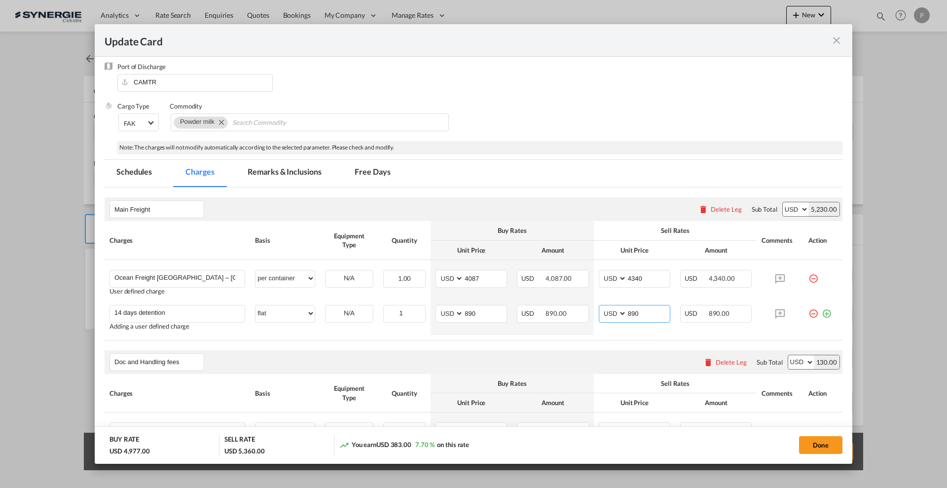
type input "890"
click at [476, 316] on input "890" at bounding box center [485, 312] width 43 height 15
type input "975"
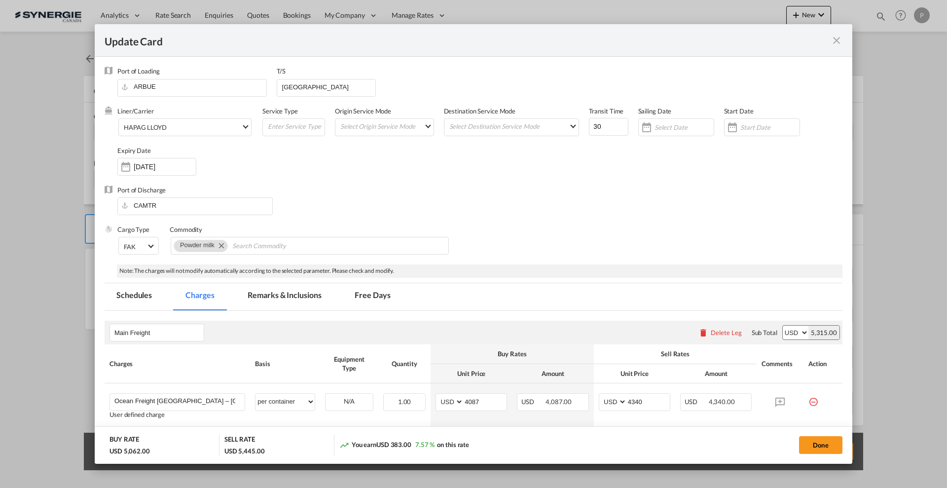
type input "975"
click at [279, 298] on md-tab-item "Remarks & Inclusions" at bounding box center [284, 296] width 97 height 27
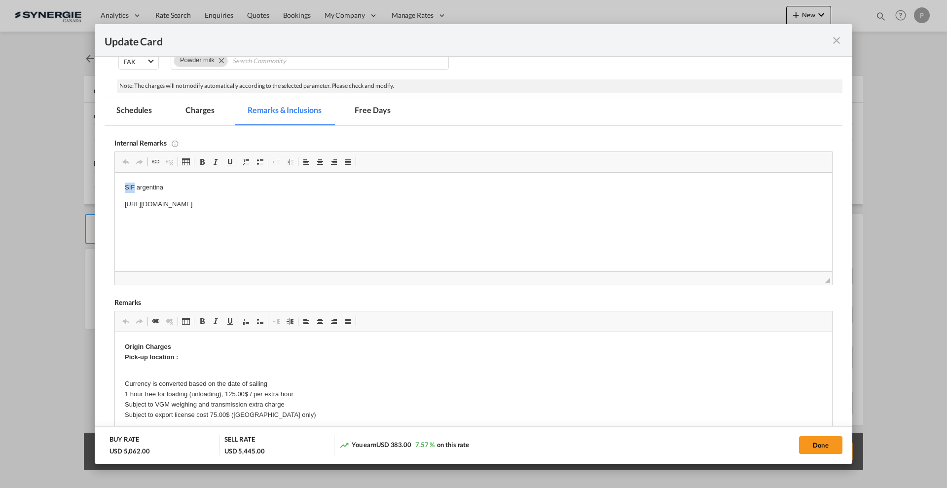
click at [127, 185] on p "SIF argentina" at bounding box center [474, 188] width 698 height 10
click at [172, 203] on p "https://app.frontapp.com/open/msg_1fj4nlfz?key=wFy01YaigX0PgOanPB0EIB43jA39L8L9" at bounding box center [474, 204] width 698 height 10
click at [172, 202] on p "https://app.frontapp.com/open/msg_1fj4nlfz?key=wFy01YaigX0PgOanPB0EIB43jA39L8L9" at bounding box center [474, 204] width 698 height 10
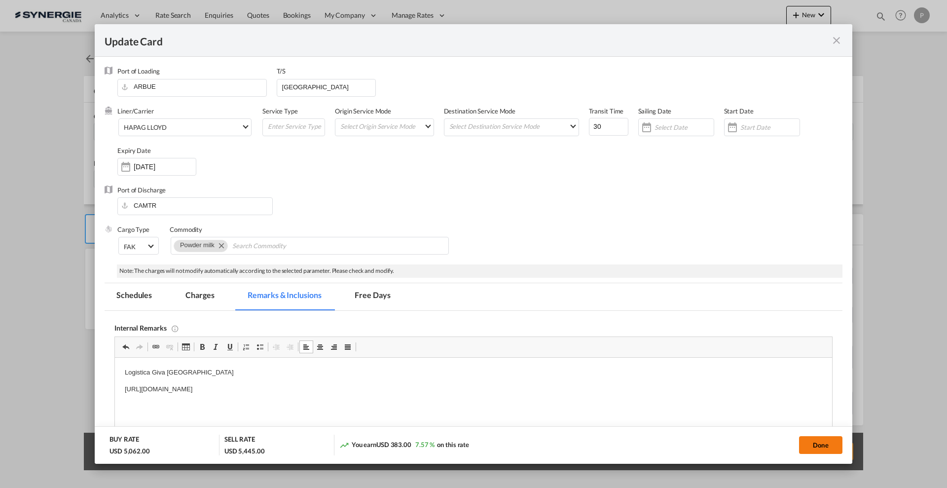
click at [822, 449] on button "Done" at bounding box center [820, 445] width 43 height 18
type input "[DATE]"
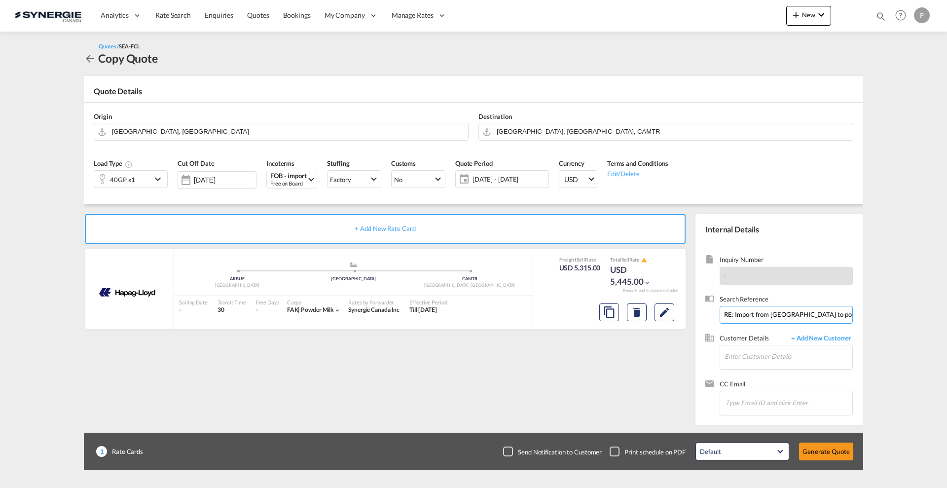
click at [775, 309] on input "RE: Import from Buenos aires to port of Montreal" at bounding box center [786, 315] width 133 height 18
click at [740, 354] on input "Enter Customer Details" at bounding box center [789, 356] width 128 height 22
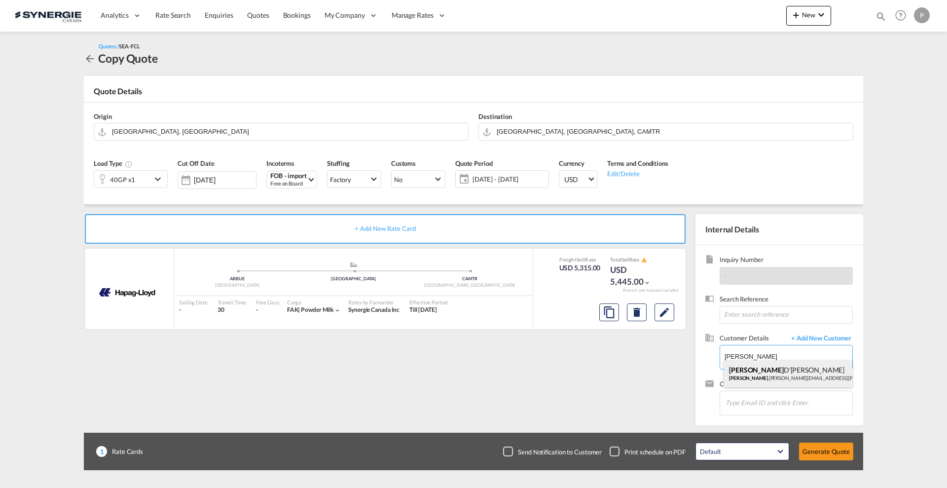
click at [756, 377] on div "[PERSON_NAME] D'[PERSON_NAME] [PERSON_NAME] .[PERSON_NAME][EMAIL_ADDRESS][PERSO…" at bounding box center [788, 373] width 128 height 27
type input "[PERSON_NAME] D'[PERSON_NAME], [PERSON_NAME][EMAIL_ADDRESS][PERSON_NAME][PERSON…"
click at [842, 454] on button "Generate Quote" at bounding box center [826, 452] width 54 height 18
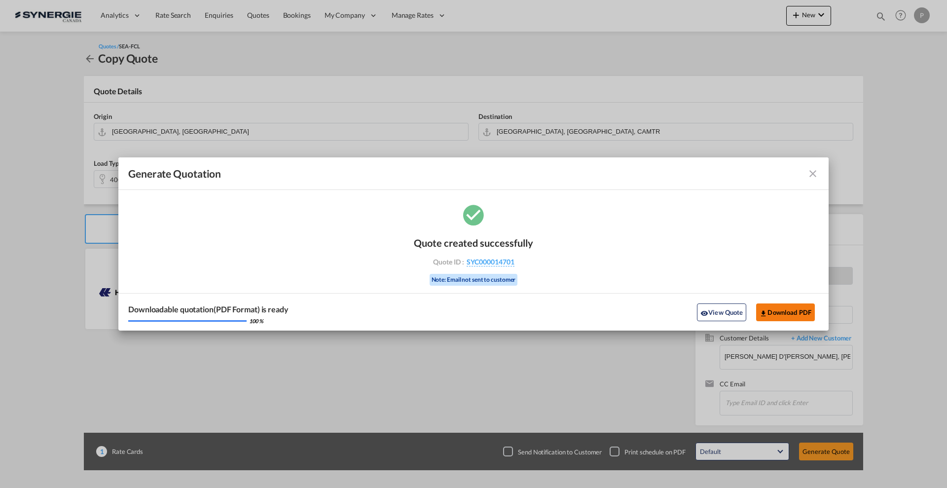
click at [783, 307] on button "Download PDF" at bounding box center [785, 312] width 59 height 18
drag, startPoint x: 814, startPoint y: 173, endPoint x: 816, endPoint y: 133, distance: 40.0
click at [814, 172] on md-icon "icon-close fg-AAA8AD cursor m-0" at bounding box center [813, 174] width 12 height 12
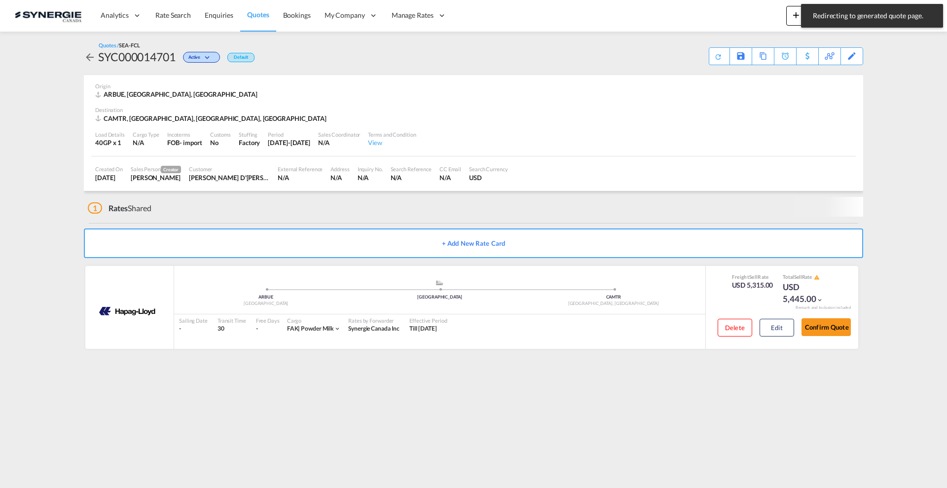
click at [869, 28] on md-toast "Redirecting to generated quote page. Press Escape to dismiss." at bounding box center [872, 16] width 150 height 32
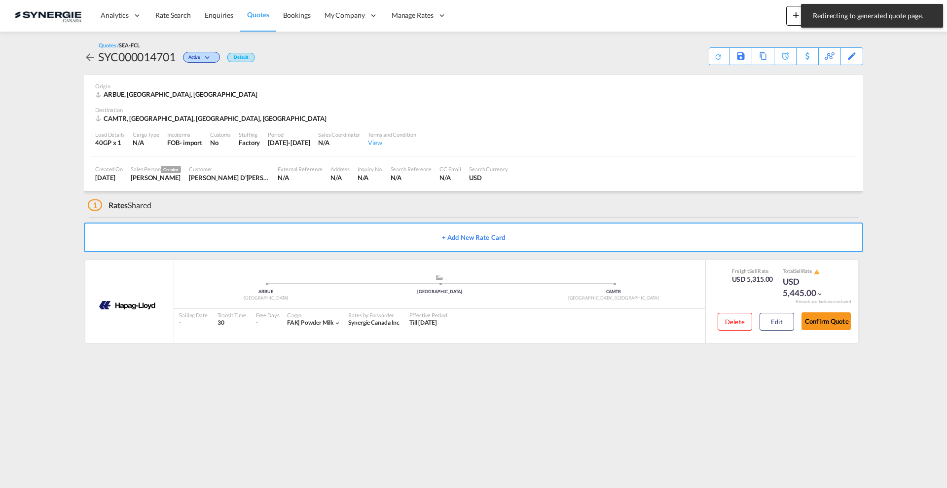
click at [872, 13] on span "Redirecting to generated quote page." at bounding box center [872, 16] width 124 height 10
click at [872, 48] on md-content "Analytics Reports Dashboard Rate Search Enquiries Quotes Bookings" at bounding box center [473, 244] width 947 height 488
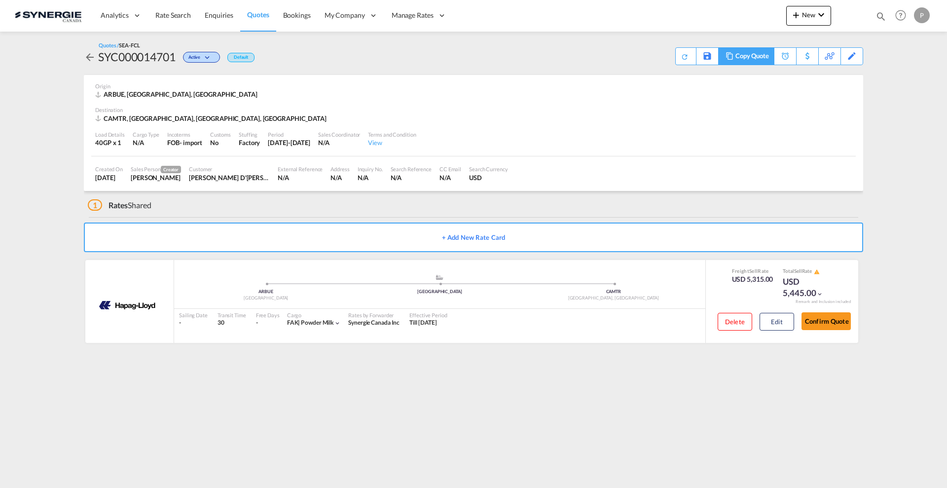
click at [762, 59] on div "Copy Quote" at bounding box center [753, 56] width 34 height 17
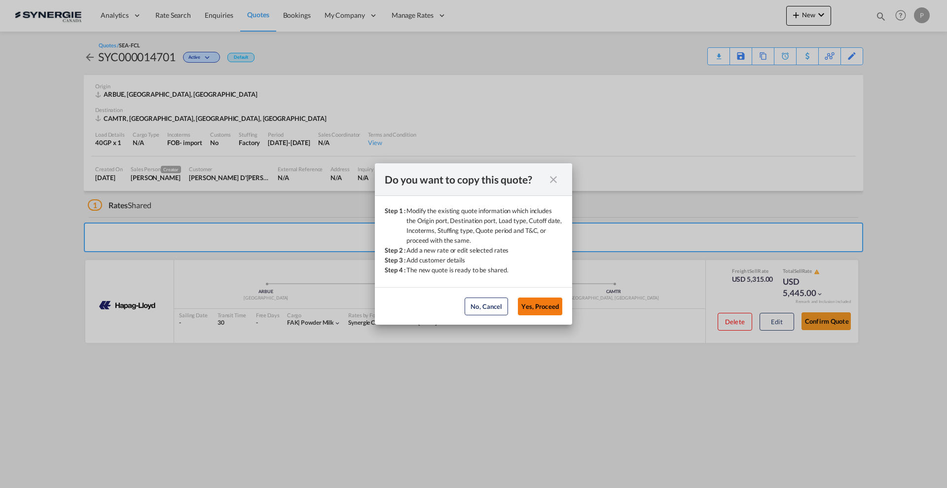
click at [550, 306] on button "Yes, Proceed" at bounding box center [540, 307] width 44 height 18
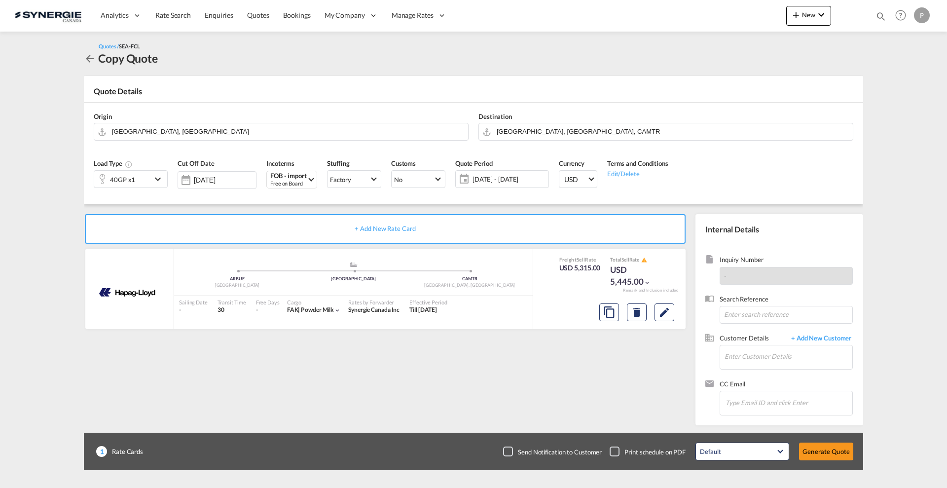
click at [145, 181] on div "40GP x1" at bounding box center [122, 179] width 57 height 17
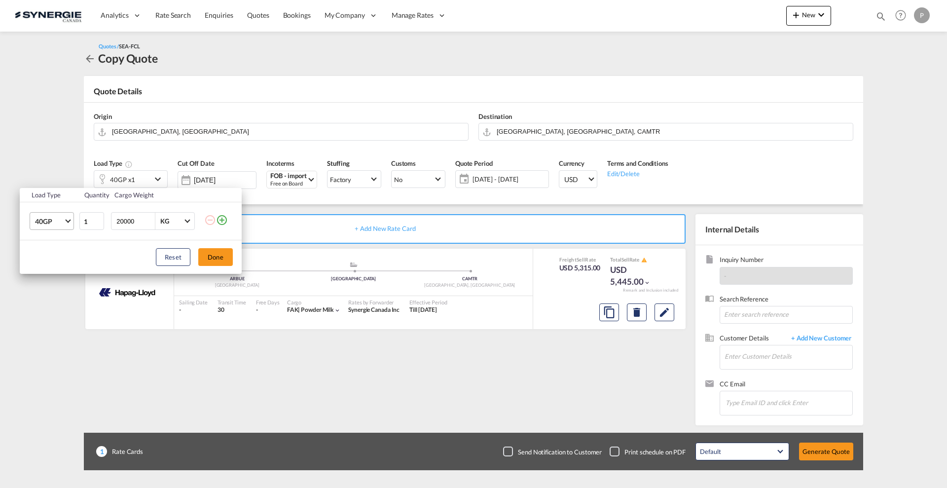
click at [45, 225] on md-select-value "40GP" at bounding box center [53, 221] width 39 height 17
click at [64, 285] on md-option "40RE" at bounding box center [60, 292] width 67 height 24
click at [220, 254] on button "Done" at bounding box center [215, 257] width 35 height 18
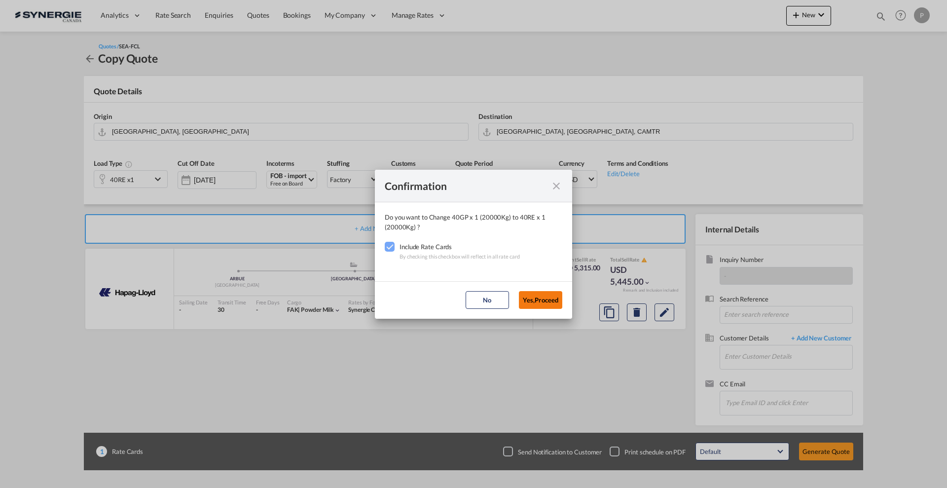
click at [546, 296] on button "Yes,Proceed" at bounding box center [540, 300] width 43 height 18
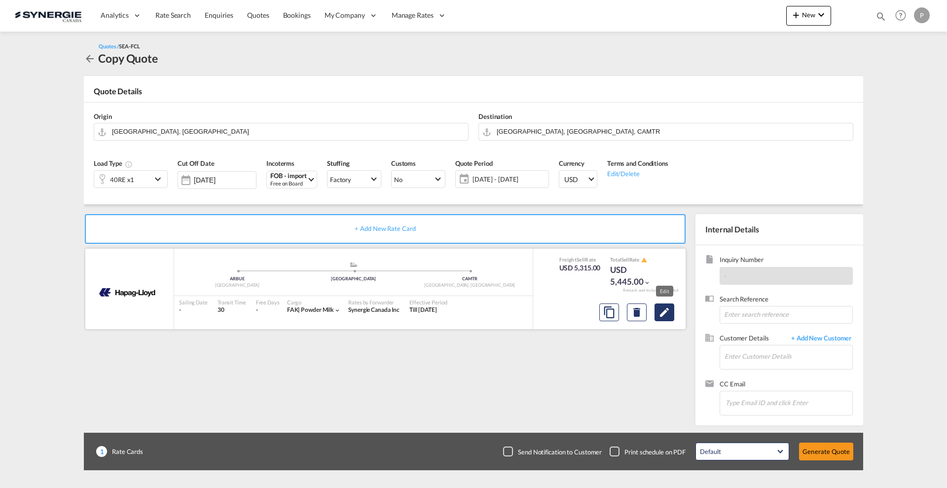
click at [662, 306] on md-icon "Edit" at bounding box center [665, 312] width 12 height 12
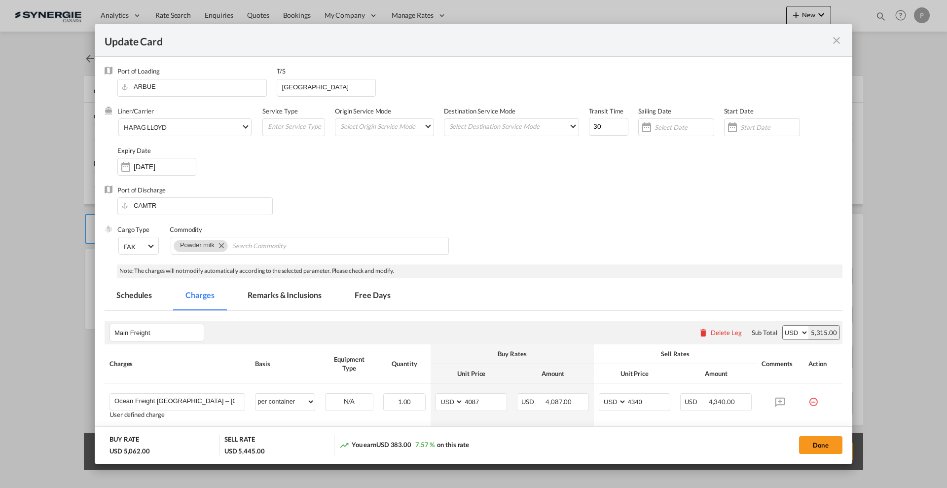
scroll to position [123, 0]
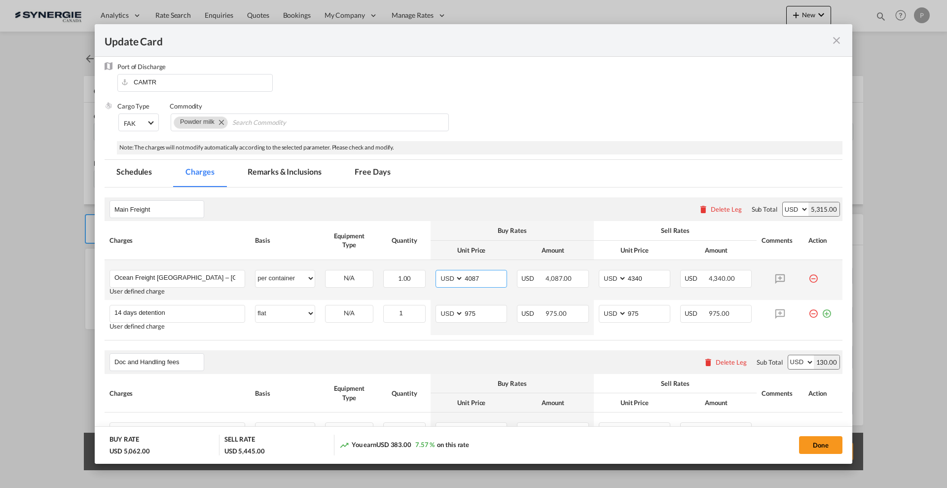
click at [475, 275] on input "4087" at bounding box center [485, 277] width 43 height 15
type input "6275"
click at [646, 278] on input "4340" at bounding box center [648, 277] width 43 height 15
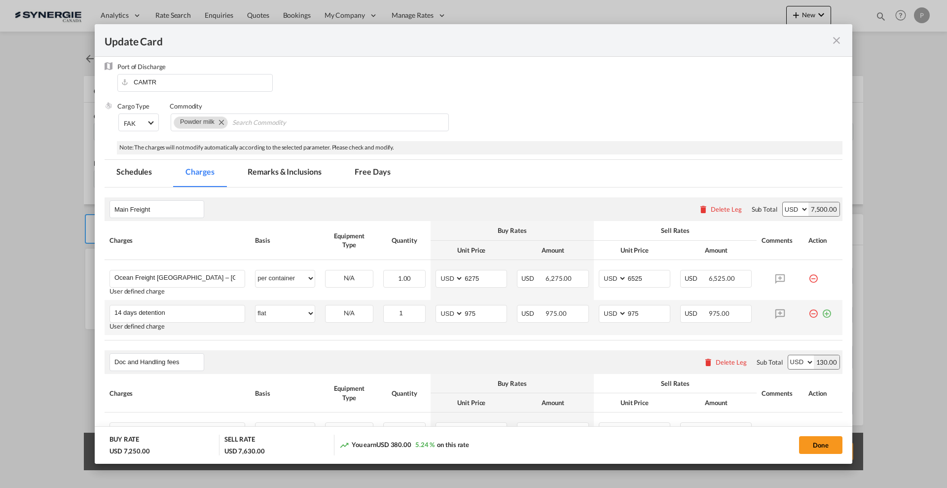
click at [809, 313] on md-icon "icon-minus-circle-outline red-400-fg" at bounding box center [814, 310] width 10 height 10
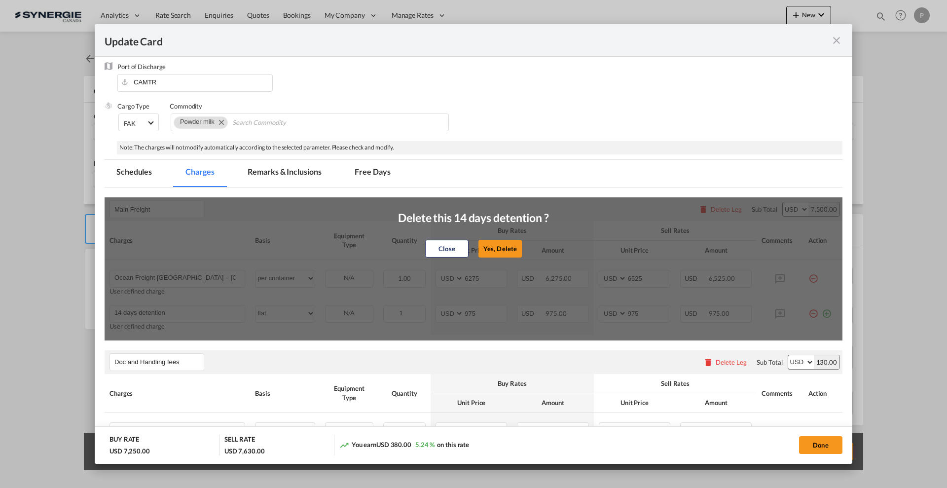
click at [504, 239] on div "Close Yes, Delete" at bounding box center [473, 249] width 151 height 24
click at [505, 248] on button "Yes, Delete" at bounding box center [500, 249] width 43 height 18
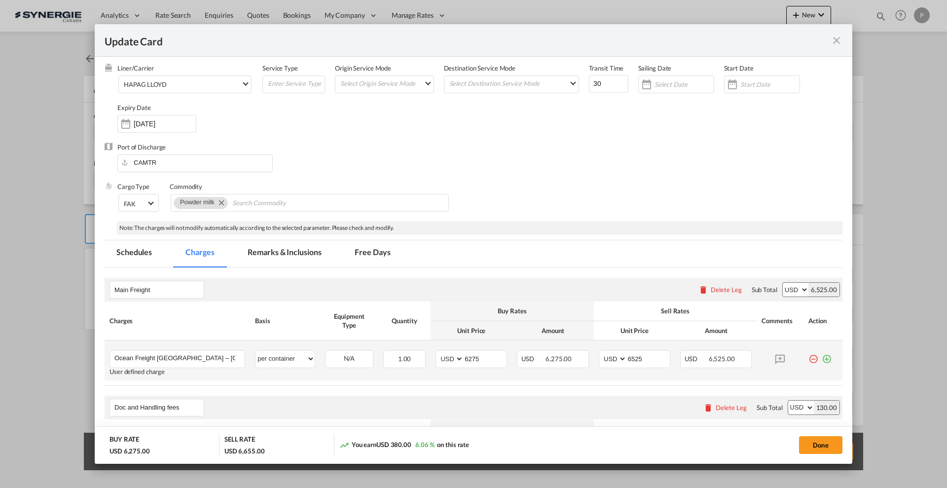
scroll to position [62, 0]
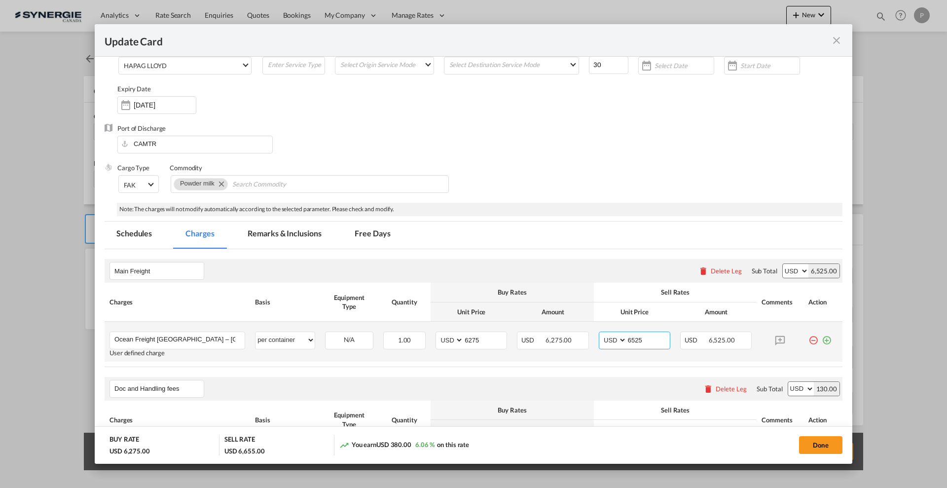
drag, startPoint x: 640, startPoint y: 336, endPoint x: 631, endPoint y: 335, distance: 8.9
click at [631, 335] on input "6525" at bounding box center [648, 339] width 43 height 15
type input "6575"
click at [822, 339] on md-icon "icon-plus-circle-outline green-400-fg" at bounding box center [827, 337] width 10 height 10
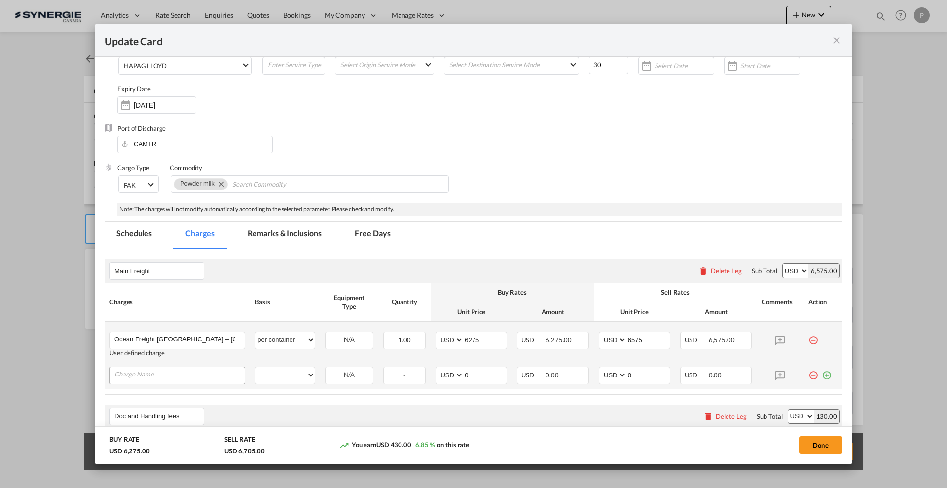
click at [151, 375] on input "Charge Name" at bounding box center [179, 374] width 130 height 15
type input "14 free days"
select select "flat"
type input "975"
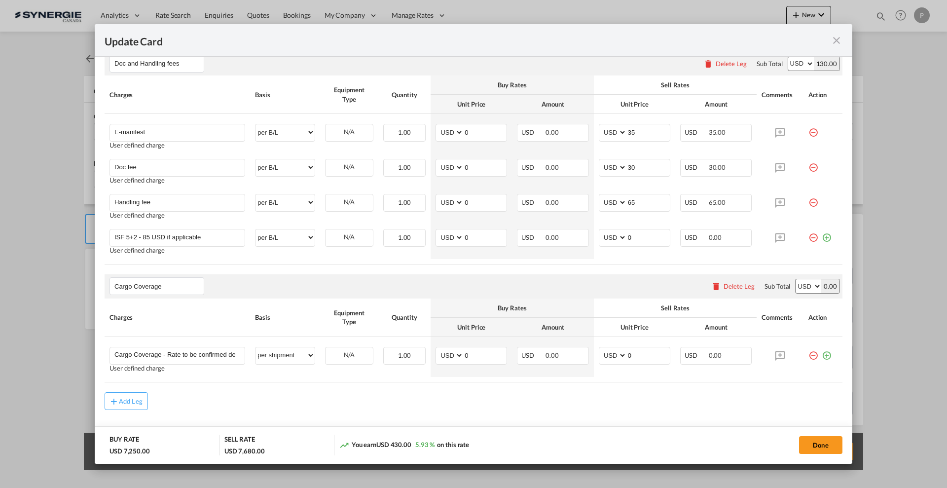
scroll to position [444, 0]
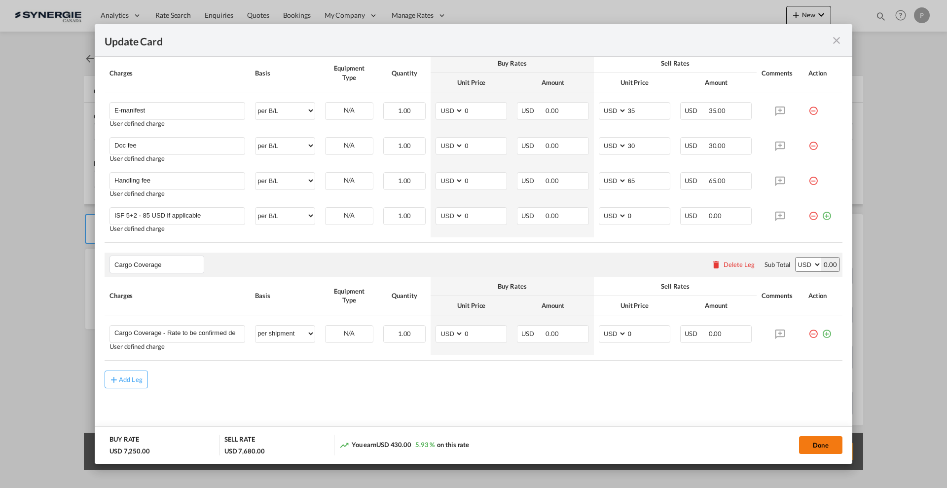
click at [825, 446] on button "Done" at bounding box center [820, 445] width 43 height 18
type input "[DATE]"
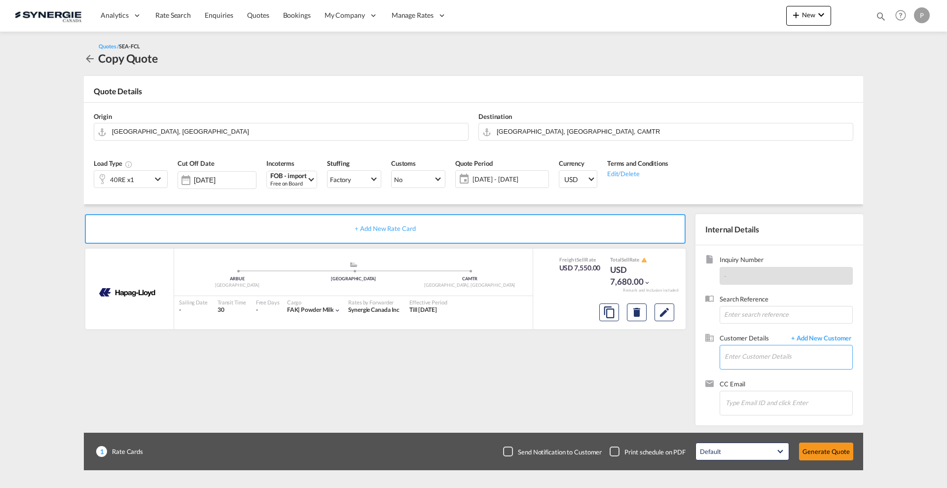
click at [783, 361] on input "Enter Customer Details" at bounding box center [789, 356] width 128 height 22
click at [779, 377] on div "[PERSON_NAME] D'[PERSON_NAME] [PERSON_NAME] .[PERSON_NAME][EMAIL_ADDRESS][PERSO…" at bounding box center [788, 373] width 128 height 27
type input "[PERSON_NAME] D'[PERSON_NAME], [PERSON_NAME][EMAIL_ADDRESS][PERSON_NAME][PERSON…"
click at [835, 456] on button "Generate Quote" at bounding box center [826, 452] width 54 height 18
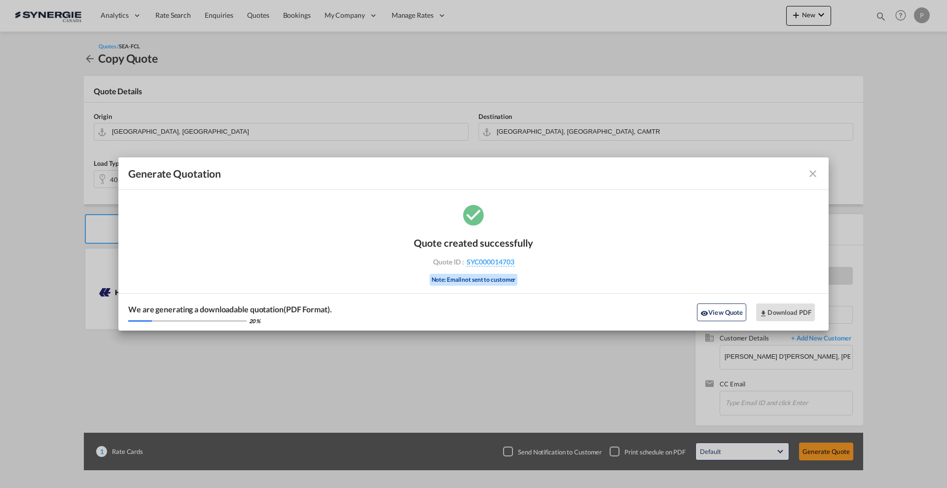
click at [785, 280] on div "Quote created successfully Quote ID : SYC000014703 Note: Email not sent to cust…" at bounding box center [473, 266] width 710 height 129
click at [783, 308] on button "Download PDF" at bounding box center [785, 312] width 59 height 18
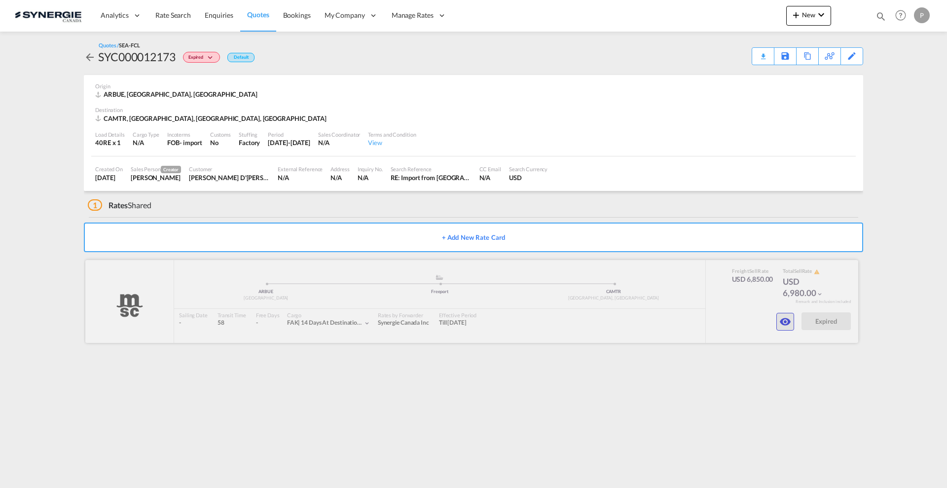
click at [785, 317] on md-icon "icon-eye" at bounding box center [786, 322] width 12 height 12
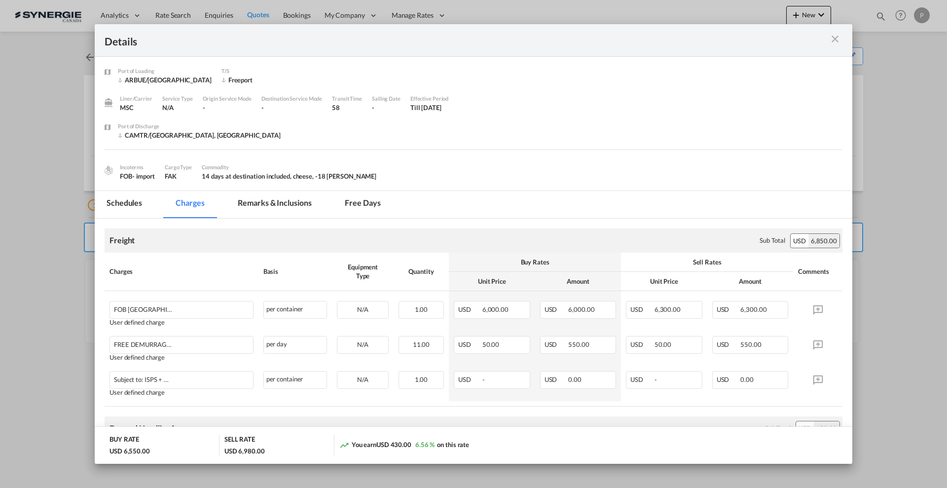
drag, startPoint x: 269, startPoint y: 223, endPoint x: 264, endPoint y: 212, distance: 11.7
click at [269, 222] on rate-modification "Freight Please enter leg name Leg Name Already Exists Sub Total USD 6,850.00 Ch…" at bounding box center [474, 483] width 738 height 528
click at [264, 211] on md-tab-item "Remarks & Inclusions" at bounding box center [274, 204] width 97 height 27
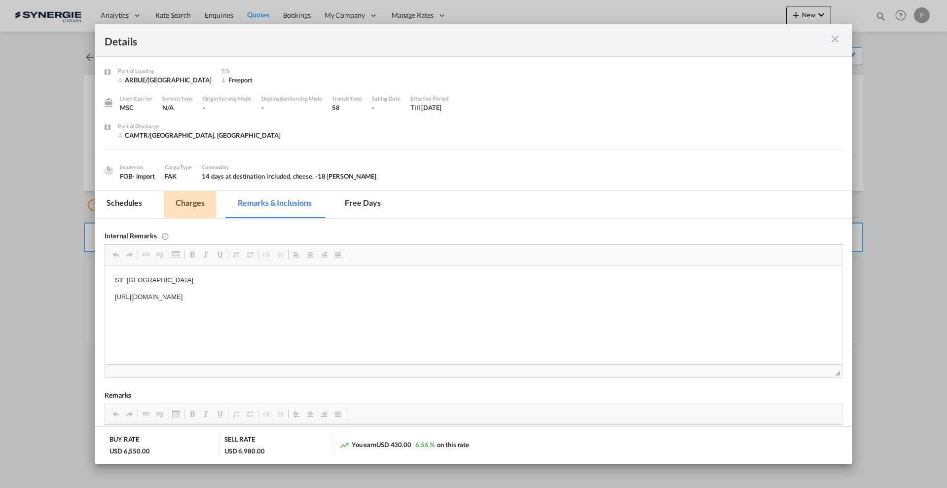
click at [197, 205] on md-tab-item "Charges" at bounding box center [190, 204] width 52 height 27
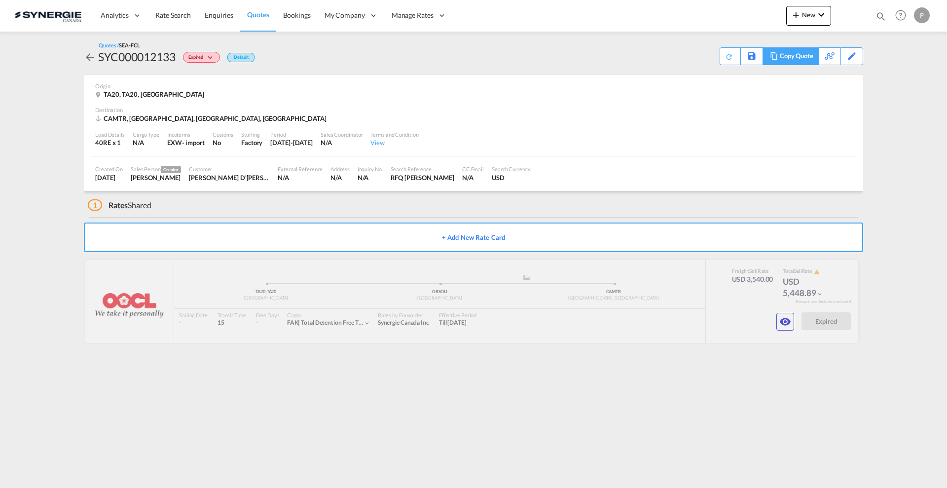
click at [801, 60] on div "Copy Quote" at bounding box center [797, 56] width 34 height 17
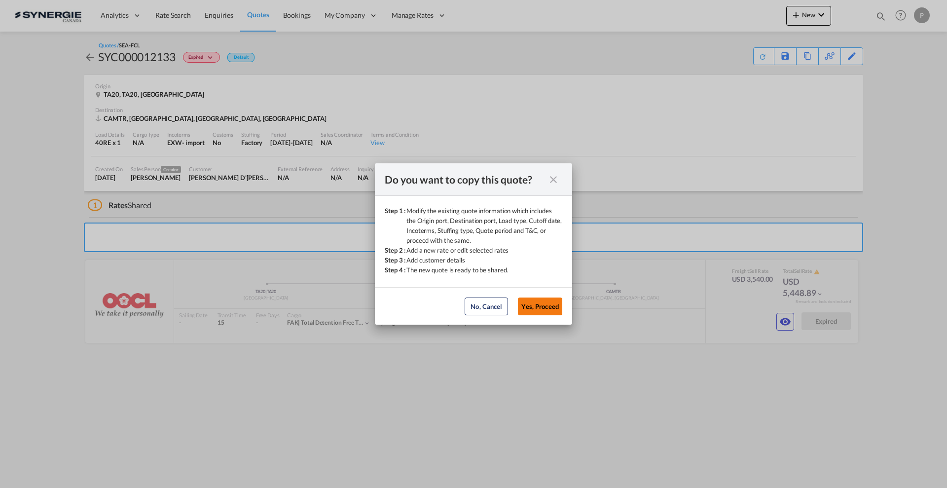
click at [546, 302] on button "Yes, Proceed" at bounding box center [540, 307] width 44 height 18
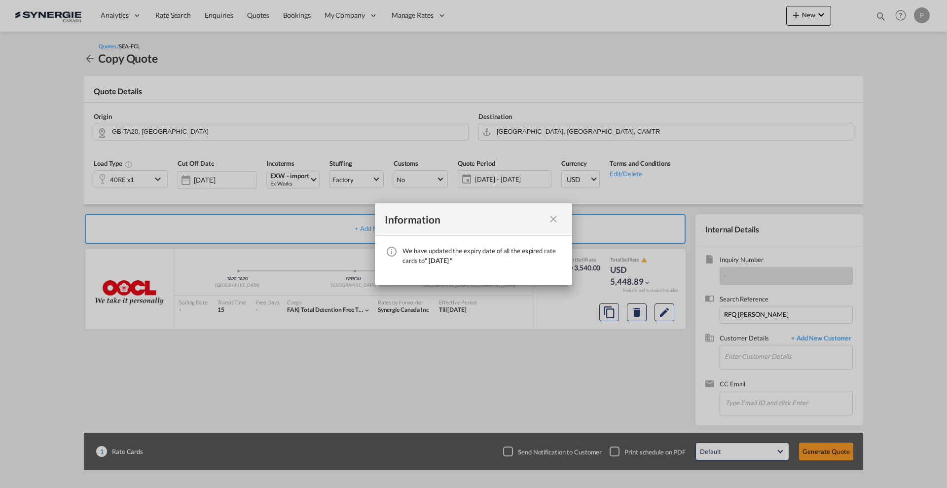
click at [551, 218] on md-icon "icon-close fg-AAA8AD cursor" at bounding box center [554, 219] width 12 height 12
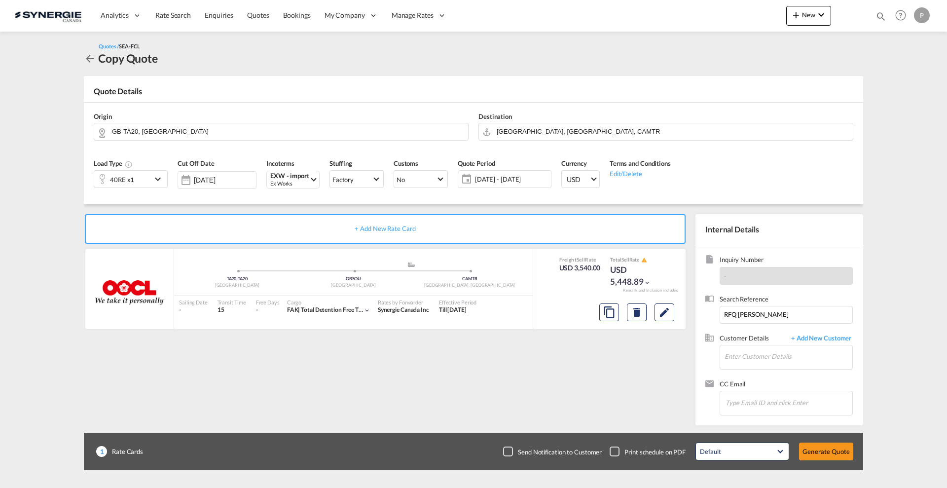
click at [510, 175] on span "11 Sep - 11 Oct 2025" at bounding box center [512, 179] width 74 height 9
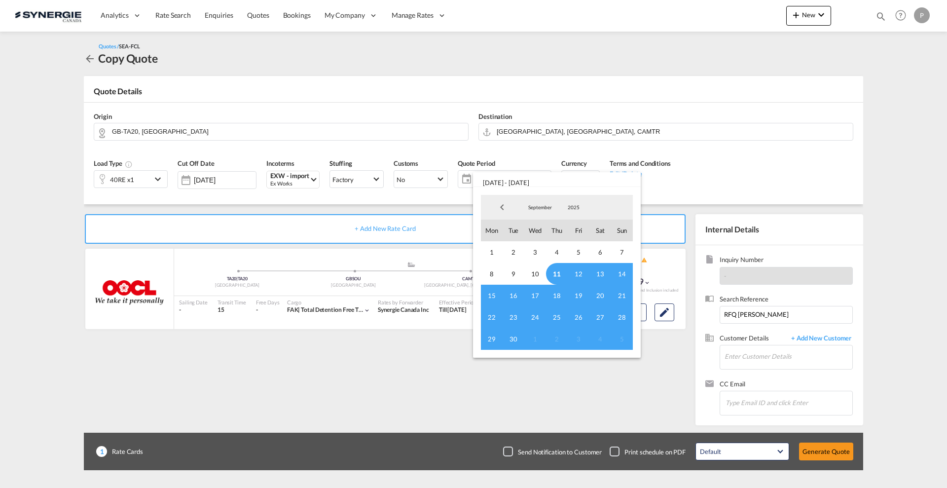
click at [560, 278] on span "11" at bounding box center [557, 274] width 22 height 22
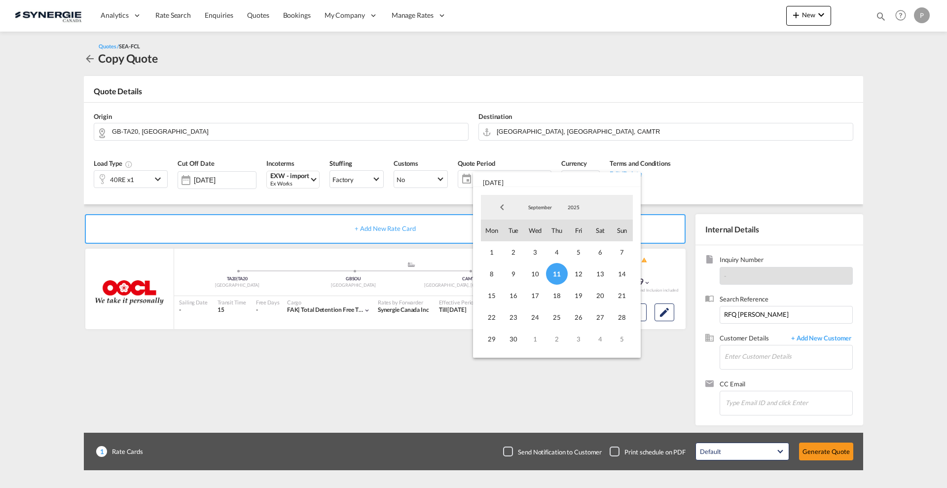
click at [537, 208] on span "September" at bounding box center [540, 207] width 32 height 7
click at [542, 254] on md-option "December" at bounding box center [550, 259] width 67 height 24
click at [530, 342] on span "31" at bounding box center [535, 339] width 22 height 22
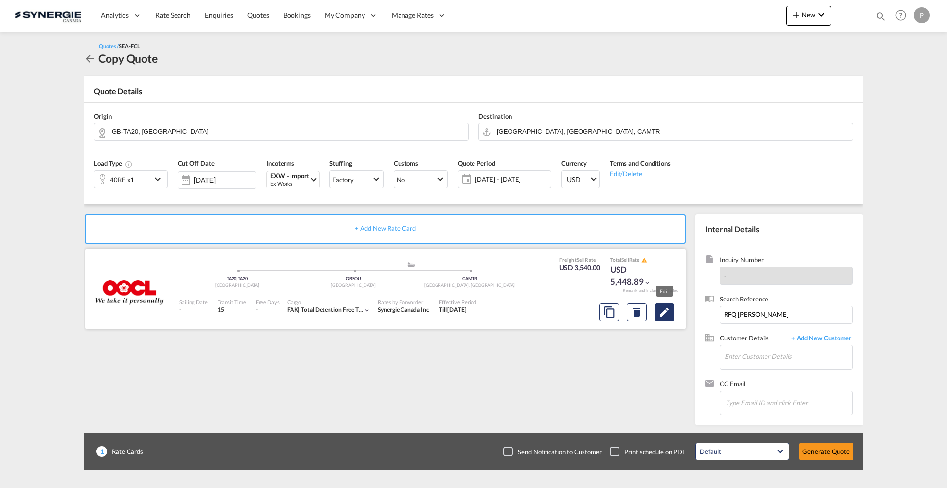
click at [667, 313] on md-icon "Edit" at bounding box center [665, 312] width 12 height 12
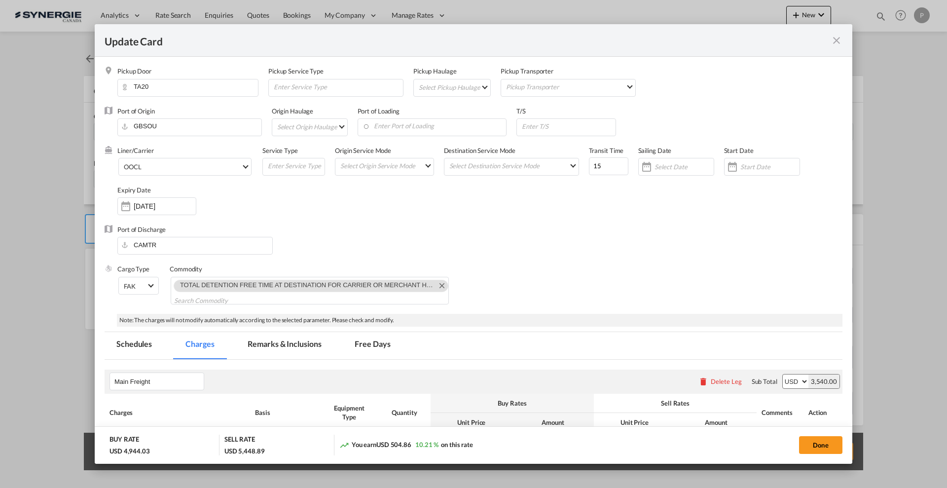
select select "per container"
select select "per B/L"
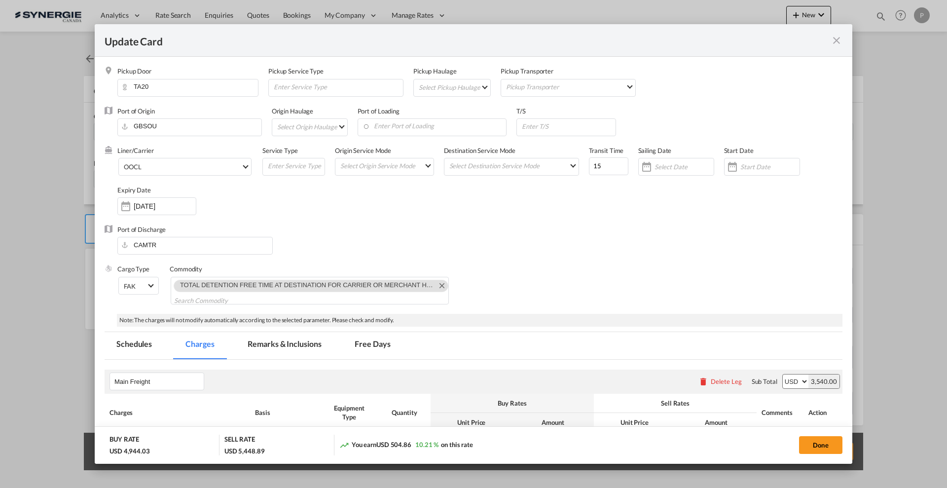
select select "per B/L"
select select "per container"
select select "per B/L"
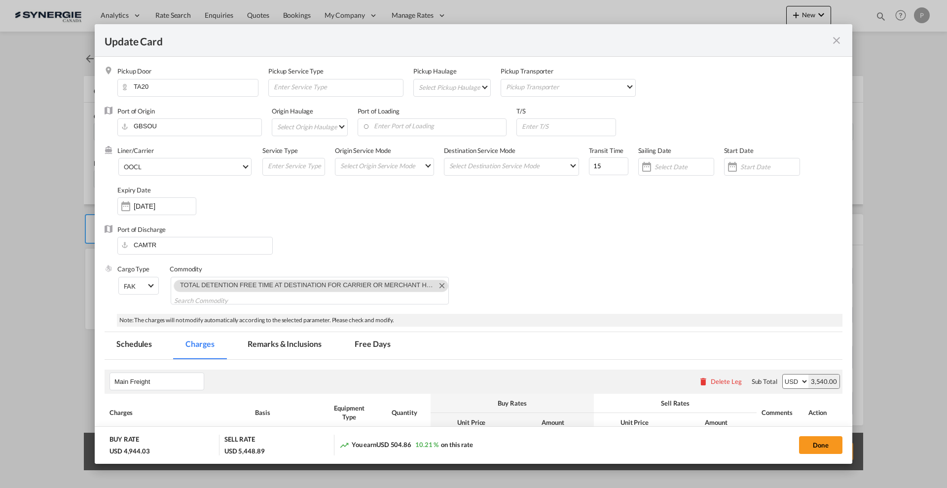
select select "per B/L"
select select "per shipment"
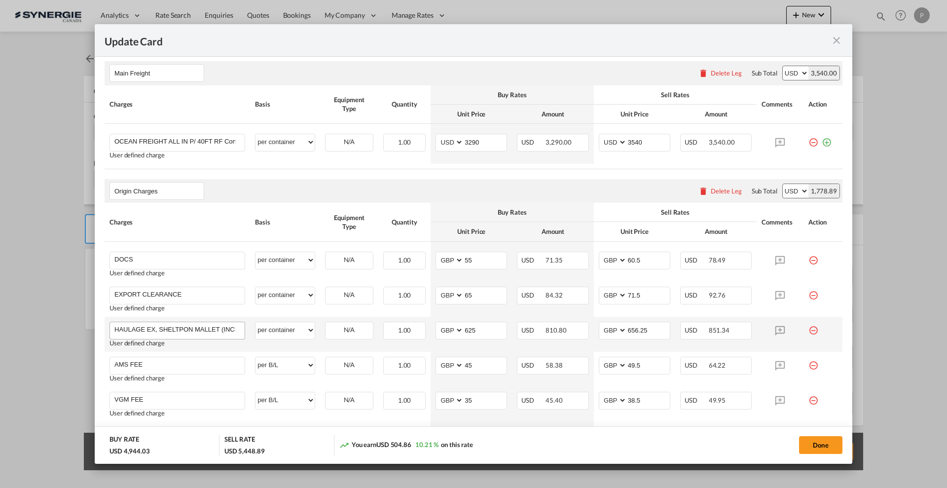
scroll to position [247, 0]
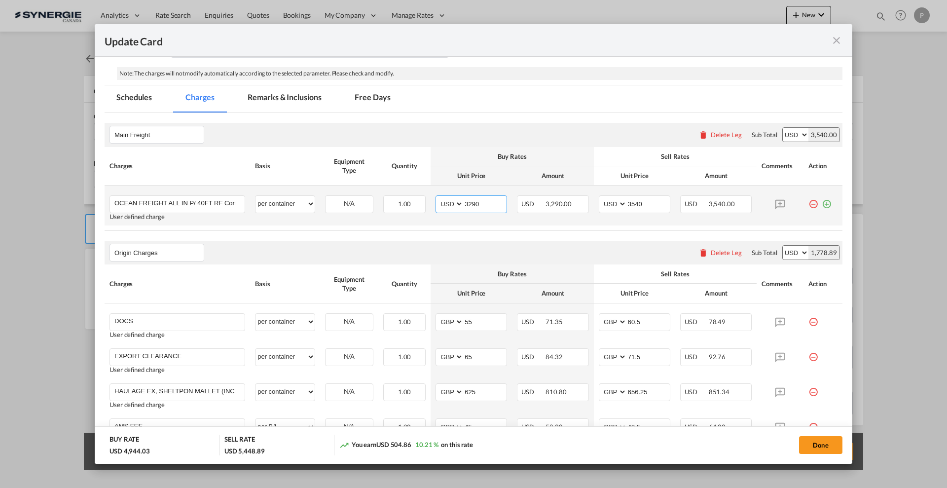
click at [469, 202] on input "3290" at bounding box center [485, 203] width 43 height 15
click at [469, 201] on input "3290" at bounding box center [485, 203] width 43 height 15
click at [476, 200] on input "3290" at bounding box center [485, 203] width 43 height 15
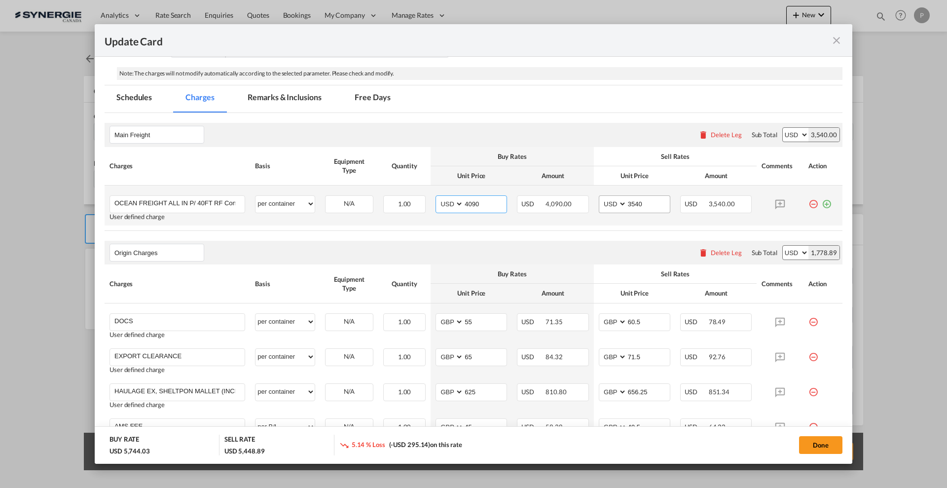
type input "4090"
click at [642, 198] on input "3540" at bounding box center [648, 203] width 43 height 15
type input "4400"
click at [453, 207] on select "AED AFN ALL AMD ANG AOA ARS AUD AWG AZN BAM BBD BDT BGN BHD BIF BMD BND BOB BRL…" at bounding box center [451, 203] width 26 height 13
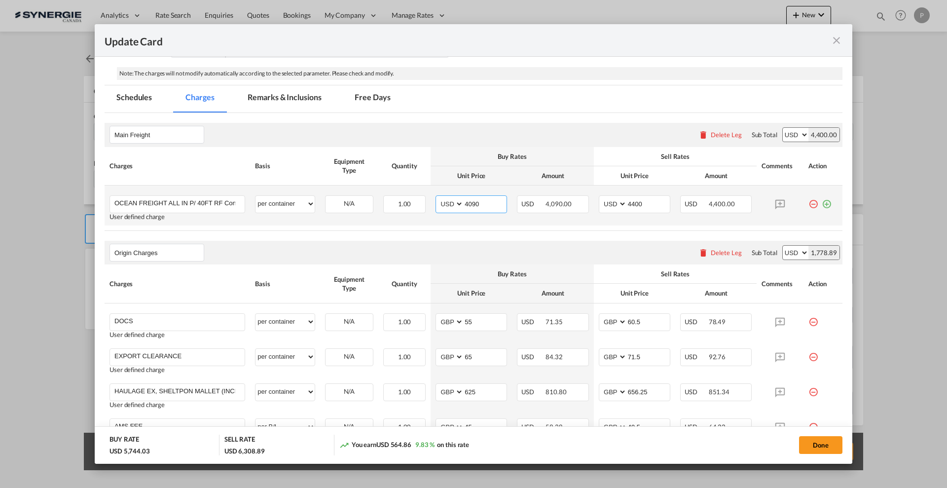
select select "string:GBP"
click at [466, 200] on input "4090" at bounding box center [485, 203] width 43 height 15
click at [474, 202] on input "4090" at bounding box center [485, 203] width 43 height 15
type input "2955"
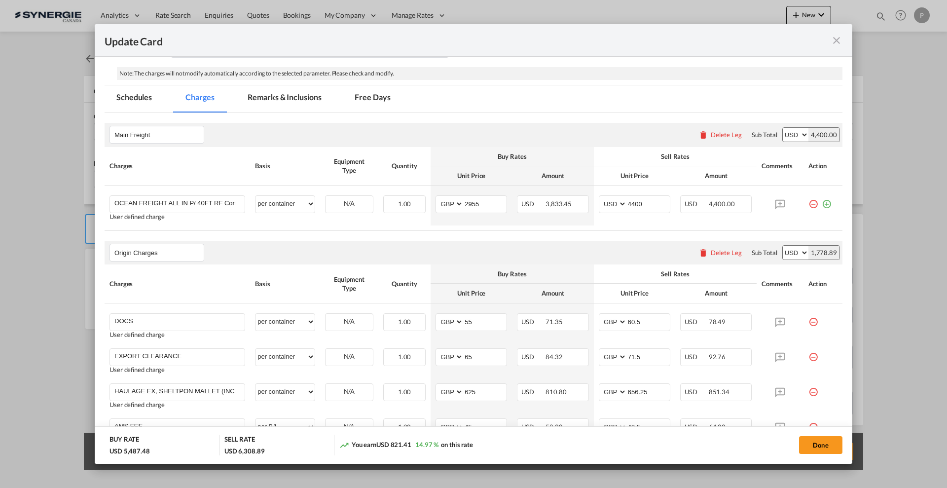
click at [497, 287] on th "Unit Price" at bounding box center [471, 293] width 81 height 19
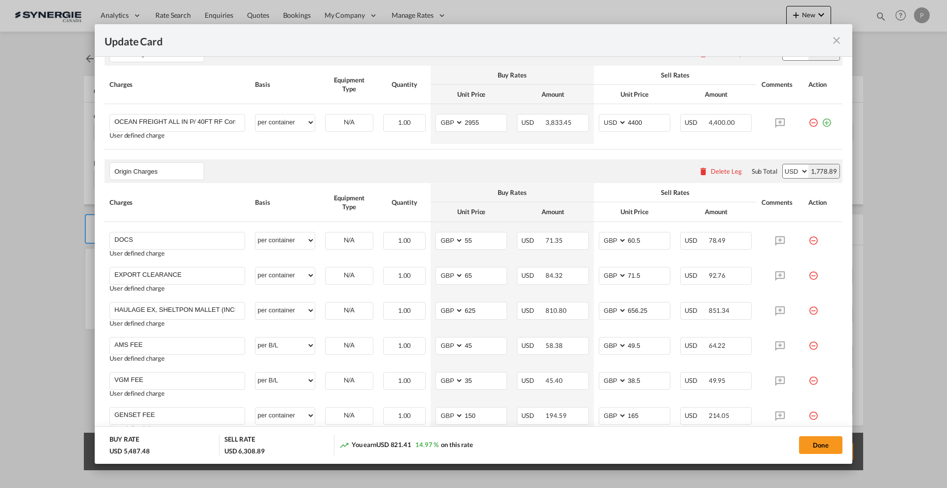
scroll to position [308, 0]
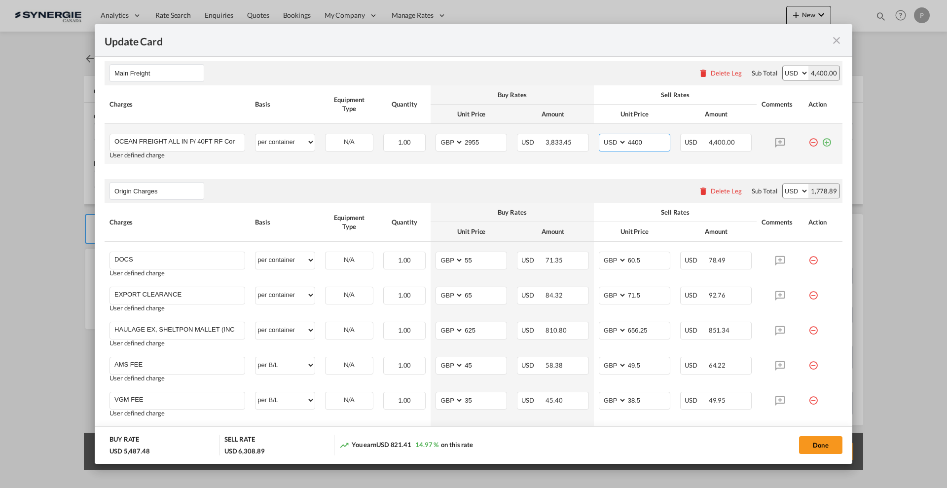
click at [636, 140] on input "4400" at bounding box center [648, 141] width 43 height 15
type input "4300"
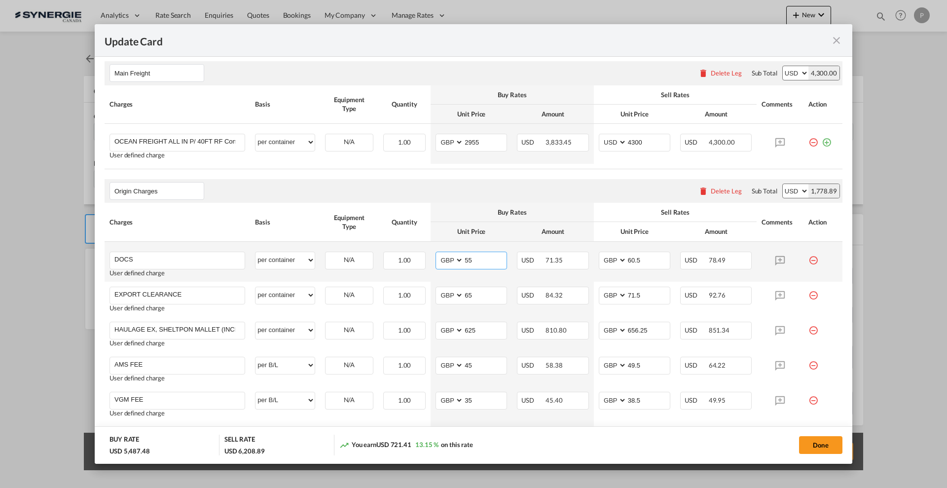
click at [469, 263] on input "55" at bounding box center [485, 259] width 43 height 15
type input "45"
click at [643, 262] on input "60.5" at bounding box center [648, 259] width 43 height 15
click at [643, 261] on input "60.5" at bounding box center [648, 259] width 43 height 15
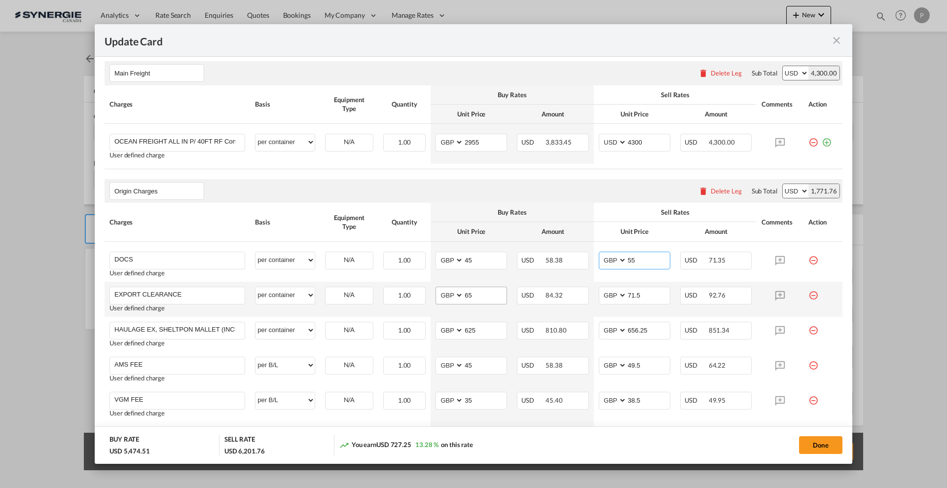
type input "55"
click at [469, 295] on input "65" at bounding box center [485, 294] width 43 height 15
type input "45"
click at [638, 295] on input "71.5" at bounding box center [648, 294] width 43 height 15
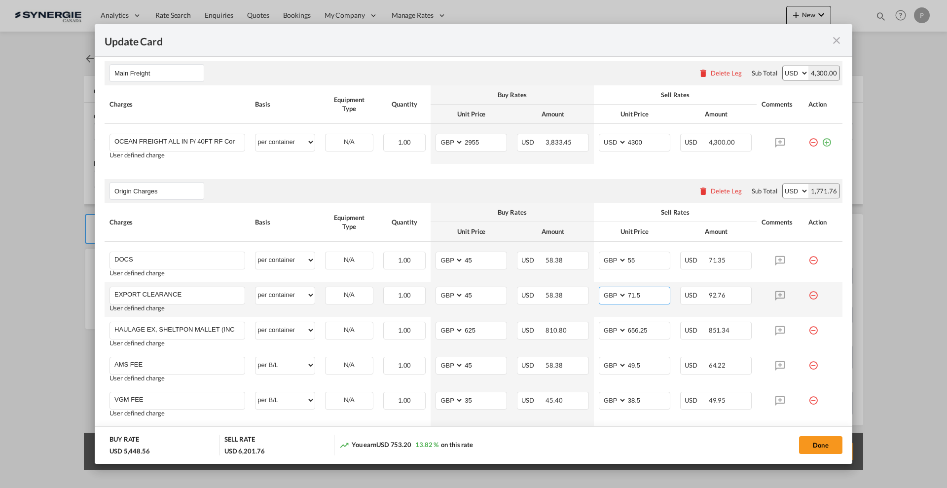
click at [638, 295] on input "71.5" at bounding box center [648, 294] width 43 height 15
type input "55"
click at [483, 329] on input "625" at bounding box center [485, 329] width 43 height 15
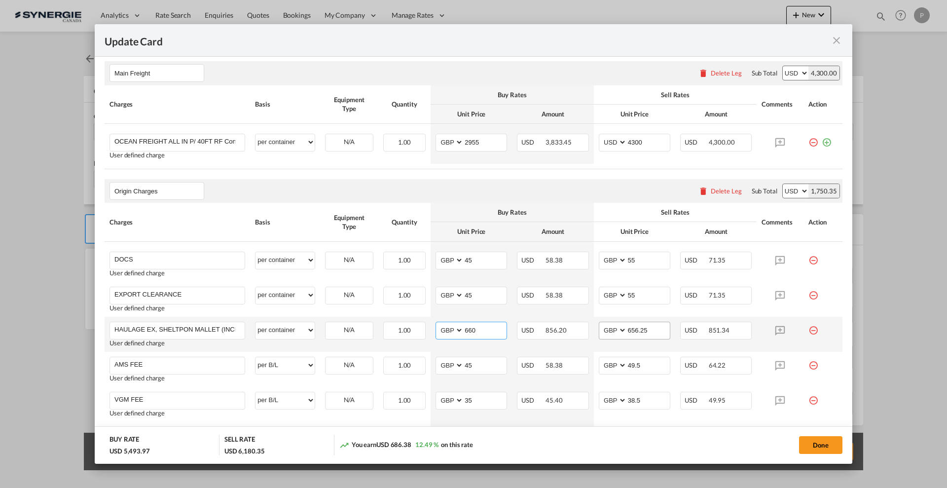
type input "660"
click at [634, 325] on input "656.25" at bounding box center [648, 329] width 43 height 15
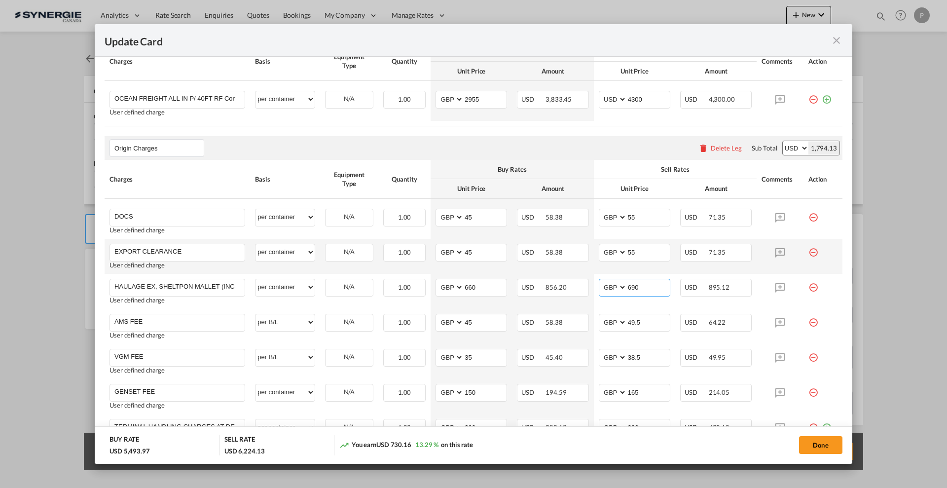
scroll to position [370, 0]
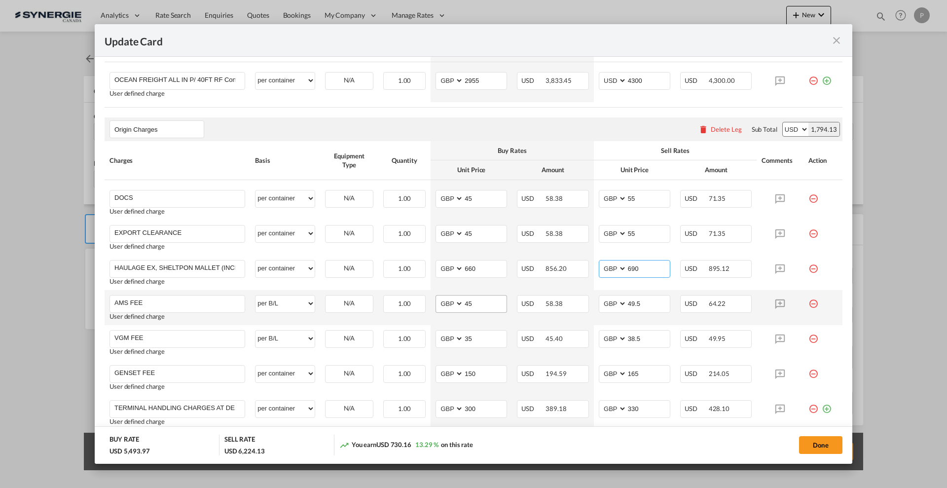
type input "690"
click at [478, 304] on input "45" at bounding box center [485, 303] width 43 height 15
click at [809, 304] on md-icon "icon-minus-circle-outline red-400-fg" at bounding box center [814, 300] width 10 height 10
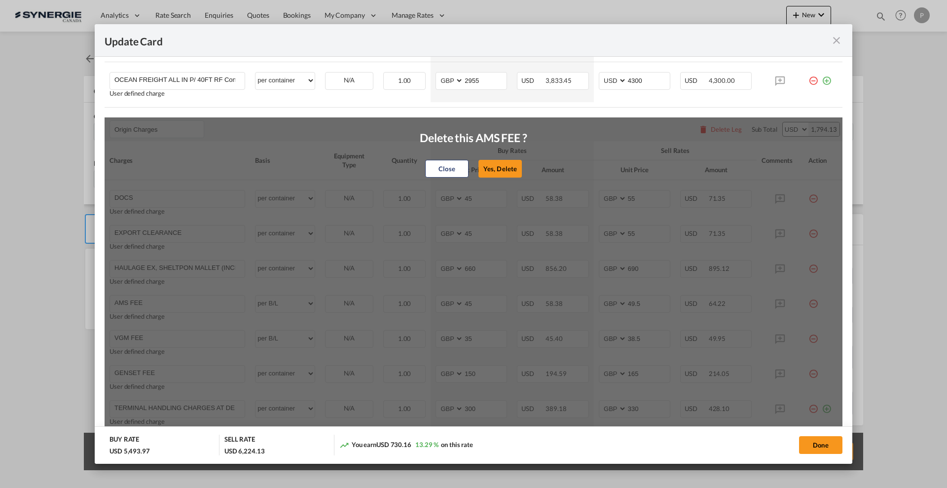
drag, startPoint x: 505, startPoint y: 163, endPoint x: 498, endPoint y: 169, distance: 8.7
click at [505, 163] on button "Yes, Delete" at bounding box center [500, 169] width 43 height 18
type input "VGM FEE"
type input "35"
type input "38.5"
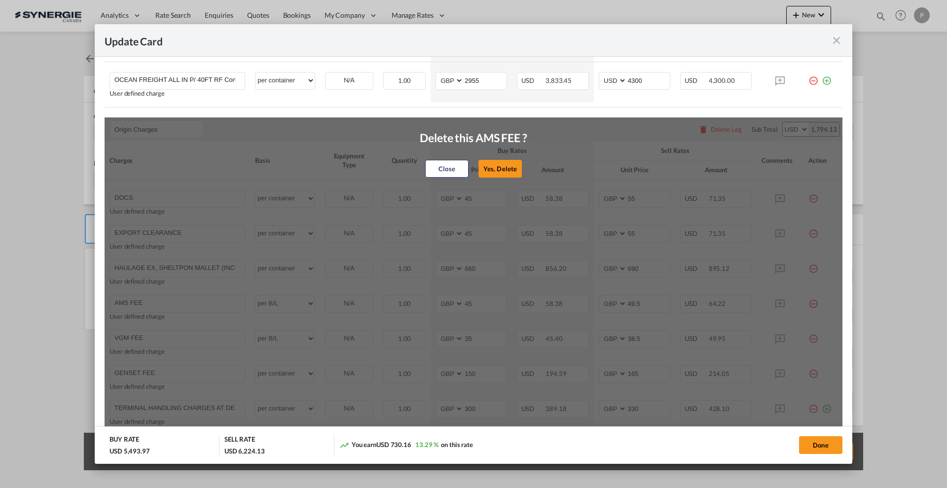
type input "GENSET FEE"
select select "per container"
type input "150"
type input "165"
type input "TERMINAL HANDLING CHARGES AT DESTINATION"
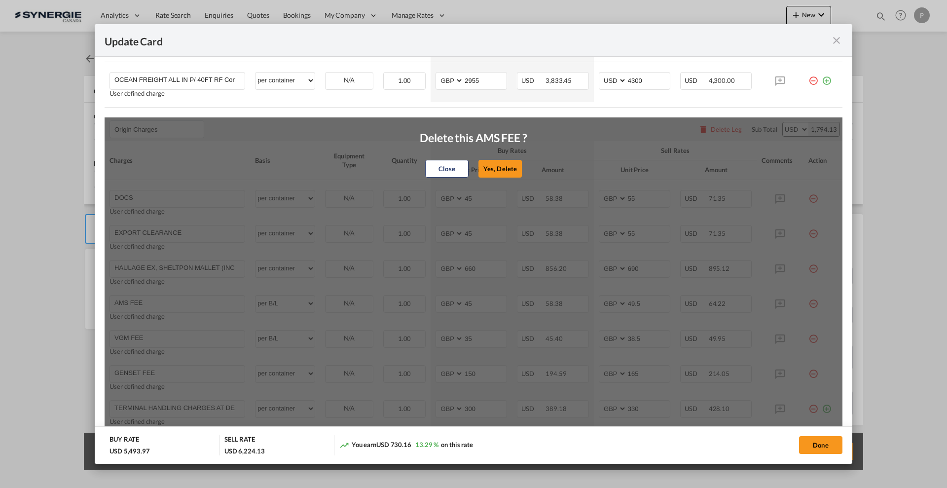
type input "300"
type input "330"
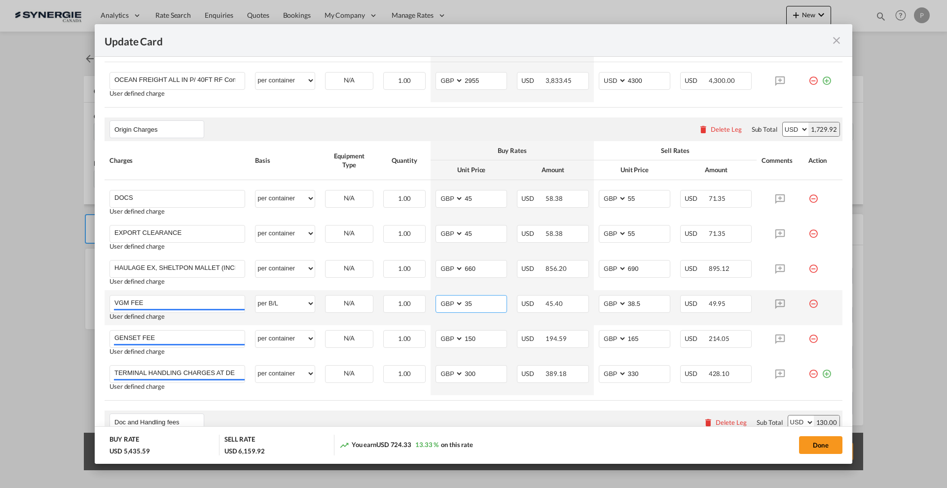
click at [486, 301] on input "35" at bounding box center [485, 303] width 43 height 15
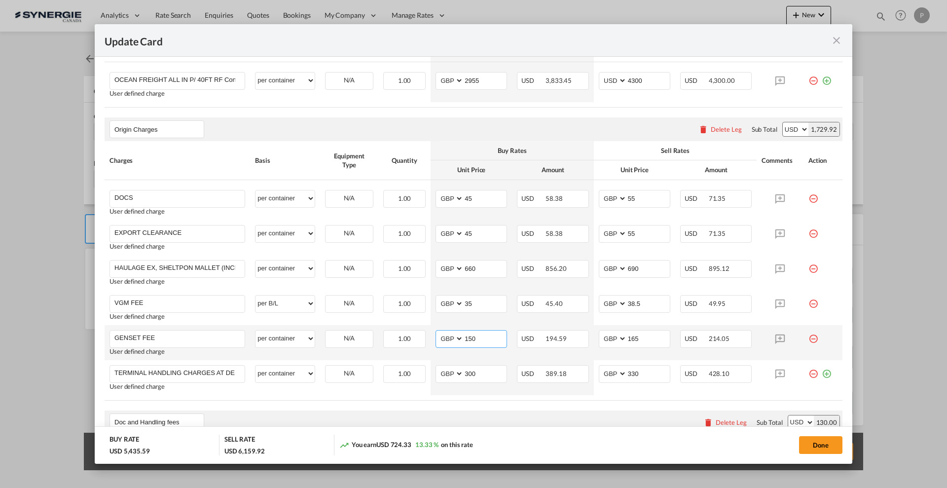
click at [485, 333] on input "150" at bounding box center [485, 338] width 43 height 15
click at [474, 269] on input "660" at bounding box center [485, 268] width 43 height 15
type input "510"
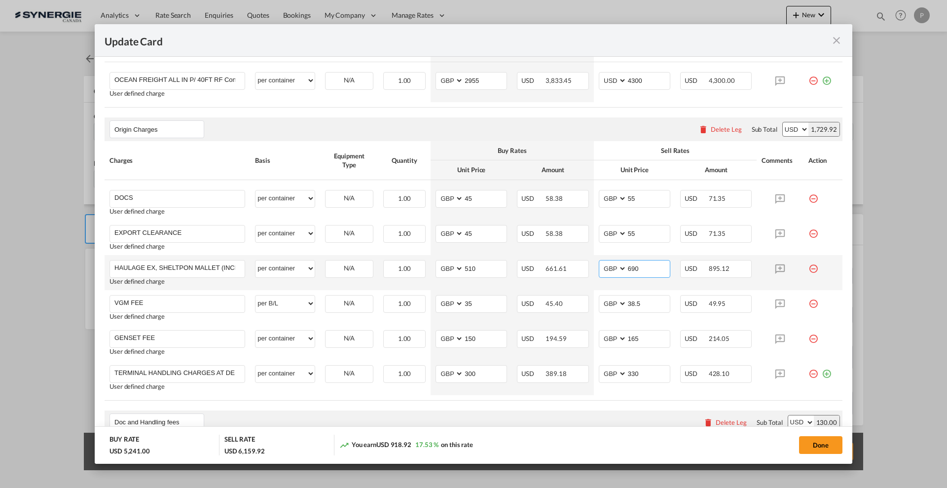
click at [633, 265] on input "690" at bounding box center [648, 268] width 43 height 15
type input "550"
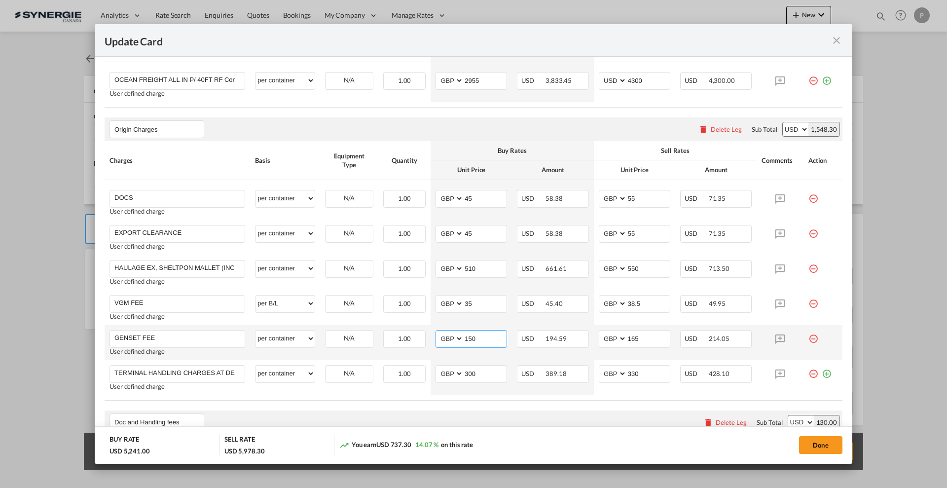
click at [490, 331] on input "150" at bounding box center [485, 338] width 43 height 15
click at [482, 369] on input "300" at bounding box center [485, 373] width 43 height 15
click at [809, 375] on md-icon "icon-minus-circle-outline red-400-fg" at bounding box center [814, 370] width 10 height 10
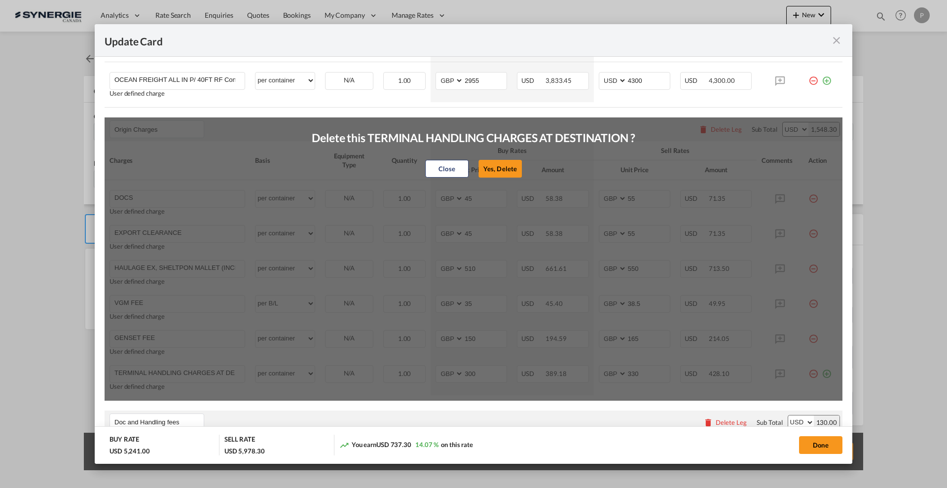
click at [194, 365] on div "Delete this TERMINAL HANDLING CHARGES AT DESTINATION ? Close Yes, Delete" at bounding box center [474, 258] width 738 height 283
drag, startPoint x: 209, startPoint y: 362, endPoint x: 292, endPoint y: 334, distance: 87.4
click at [210, 361] on div "Delete this TERMINAL HANDLING CHARGES AT DESTINATION ? Close Yes, Delete" at bounding box center [474, 258] width 738 height 283
click at [442, 165] on button "Close" at bounding box center [446, 169] width 43 height 18
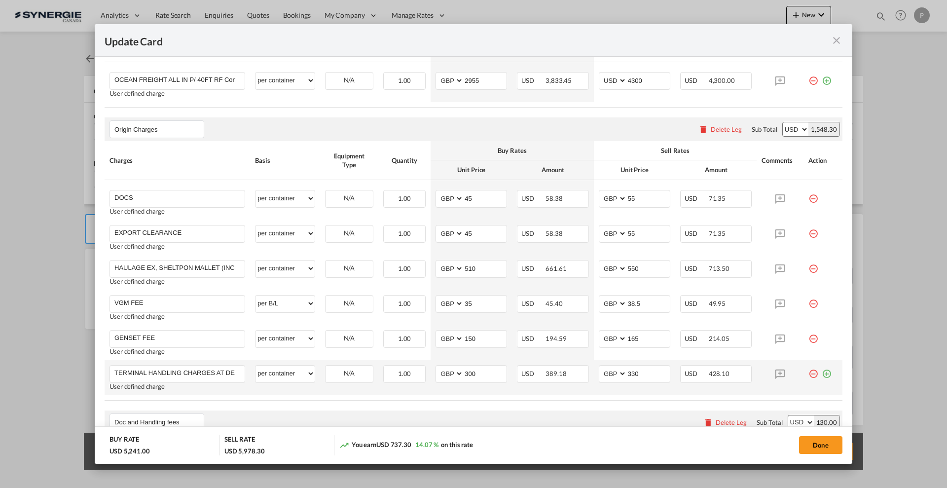
click at [206, 362] on td "TERMINAL HANDLING CHARGES AT DESTINATION Please Enter User Defined Charges Cann…" at bounding box center [178, 377] width 146 height 35
click at [201, 375] on input "TERMINAL HANDLING CHARGES AT DESTINATION" at bounding box center [179, 373] width 130 height 15
type input "Handling fees"
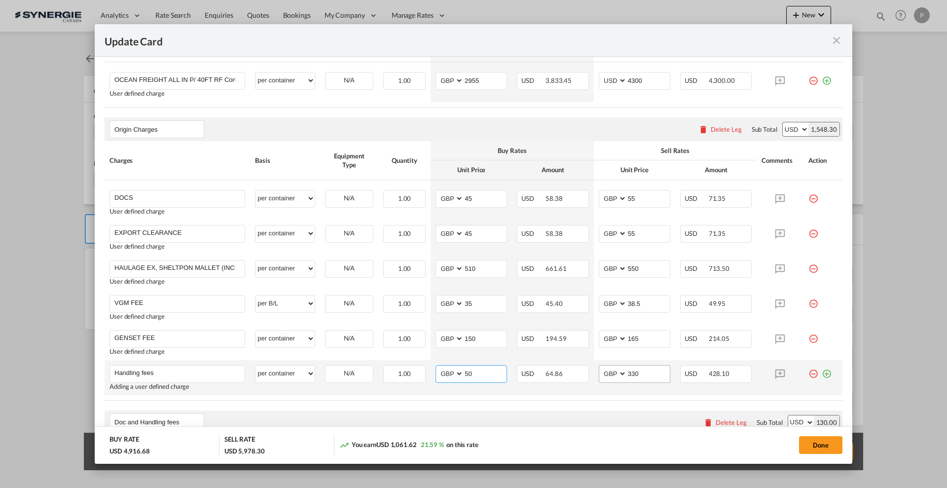
type input "50"
drag, startPoint x: 617, startPoint y: 367, endPoint x: 646, endPoint y: 372, distance: 29.0
click at [617, 367] on select "AED AFN ALL AMD ANG AOA ARS AUD AWG AZN BAM BBD BDT BGN BHD BIF BMD BND BOB BRL…" at bounding box center [614, 373] width 26 height 13
click at [650, 372] on input "330" at bounding box center [648, 373] width 43 height 15
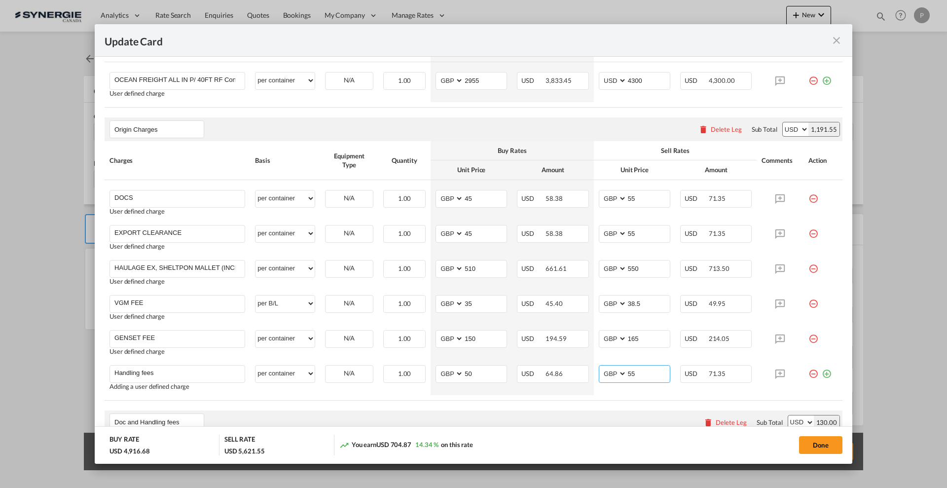
type input "55"
click at [623, 398] on table "Charges Basis Equipment Type Quantity Buy Rates Sell Rates Comments Action Unit…" at bounding box center [474, 270] width 738 height 259
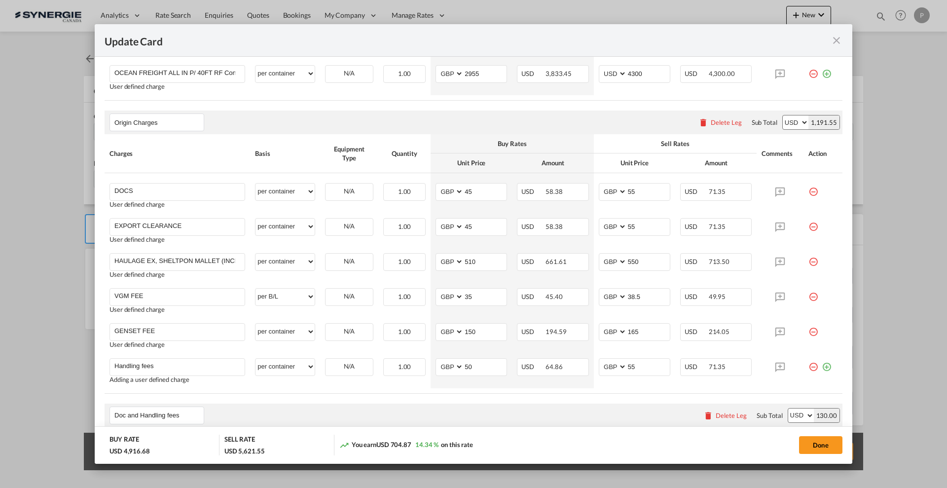
scroll to position [380, 0]
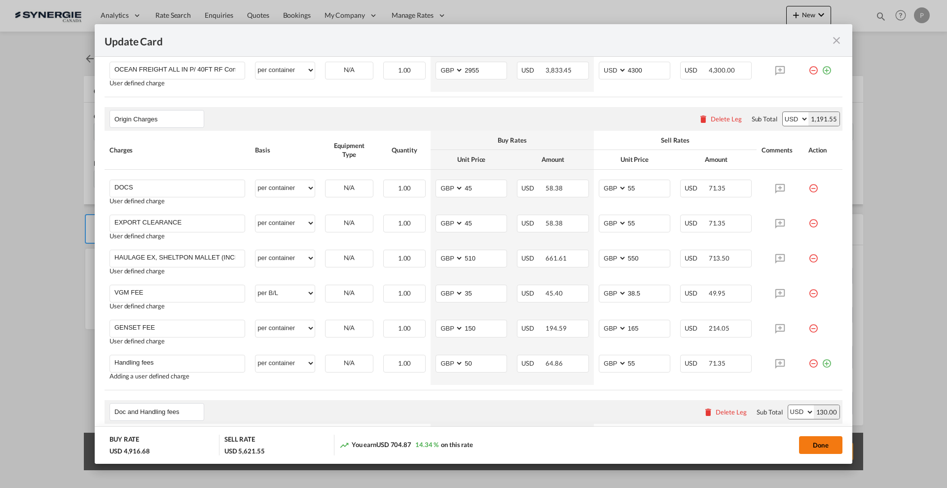
click at [827, 443] on button "Done" at bounding box center [820, 445] width 43 height 18
type input "[DATE]"
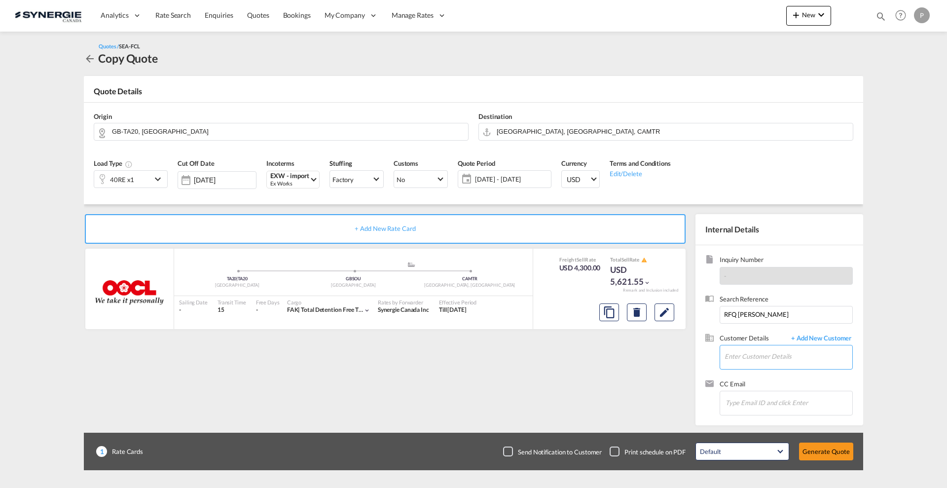
click at [752, 358] on input "Enter Customer Details" at bounding box center [789, 356] width 128 height 22
click at [765, 373] on div "[PERSON_NAME] D'[PERSON_NAME] [PERSON_NAME] .[PERSON_NAME][EMAIL_ADDRESS][PERSO…" at bounding box center [788, 373] width 128 height 27
type input "[PERSON_NAME] D'[PERSON_NAME], [PERSON_NAME][EMAIL_ADDRESS][PERSON_NAME][PERSON…"
click at [775, 310] on input "RFQ June Saputo" at bounding box center [786, 315] width 133 height 18
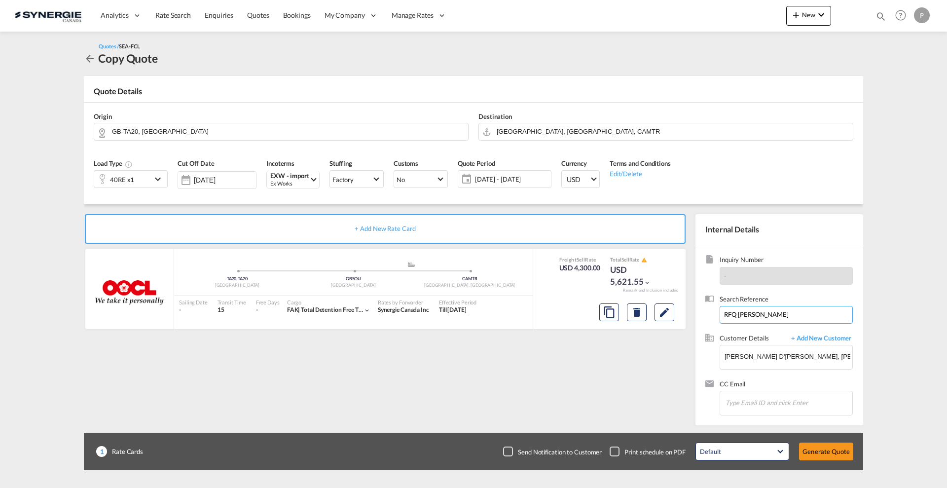
click at [775, 310] on input "RFQ June Saputo" at bounding box center [786, 315] width 133 height 18
click at [822, 449] on button "Generate Quote" at bounding box center [826, 452] width 54 height 18
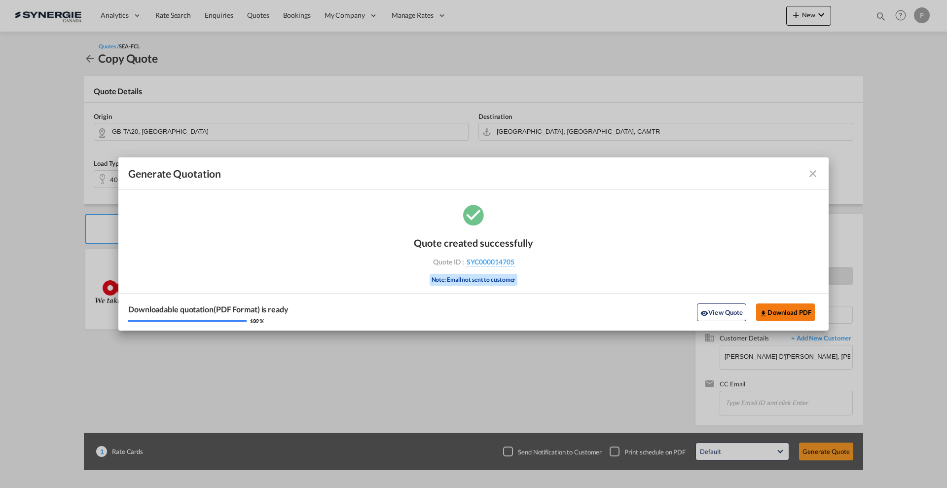
click at [771, 307] on button "Download PDF" at bounding box center [785, 312] width 59 height 18
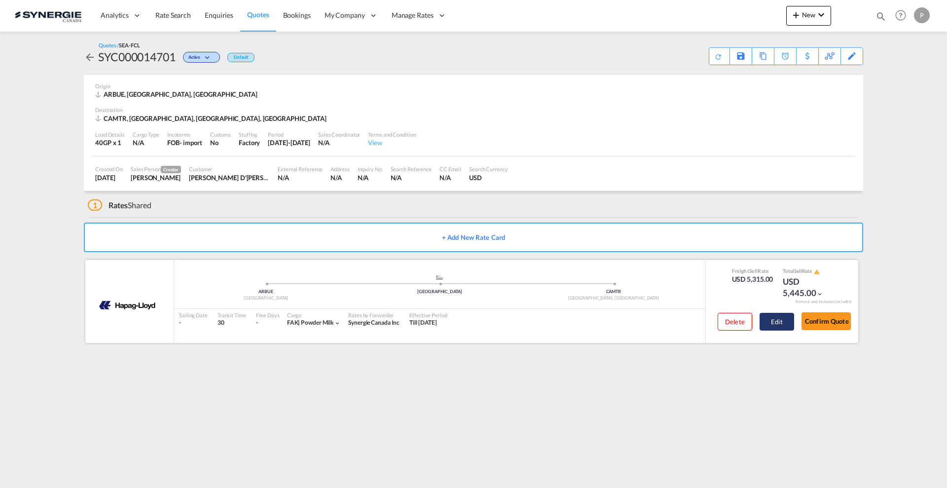
click at [779, 323] on button "Edit" at bounding box center [777, 322] width 35 height 18
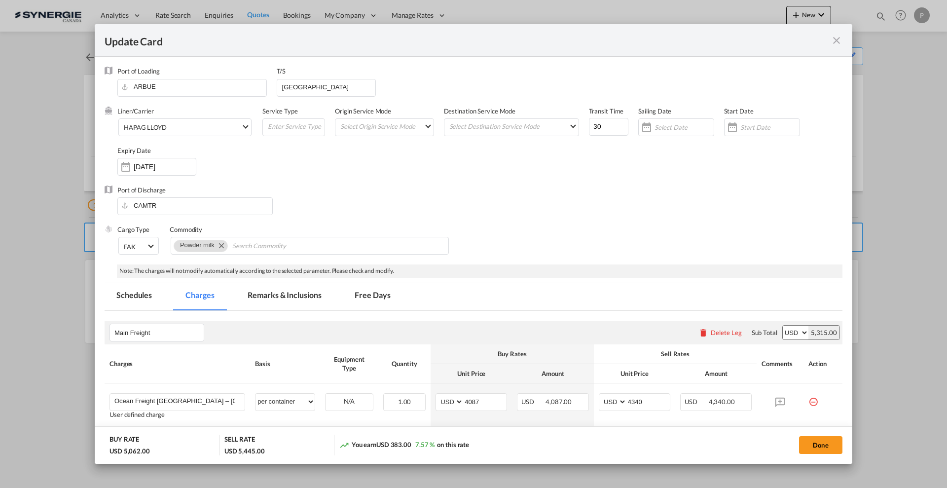
select select "per container"
select select "flat"
select select "per B/L"
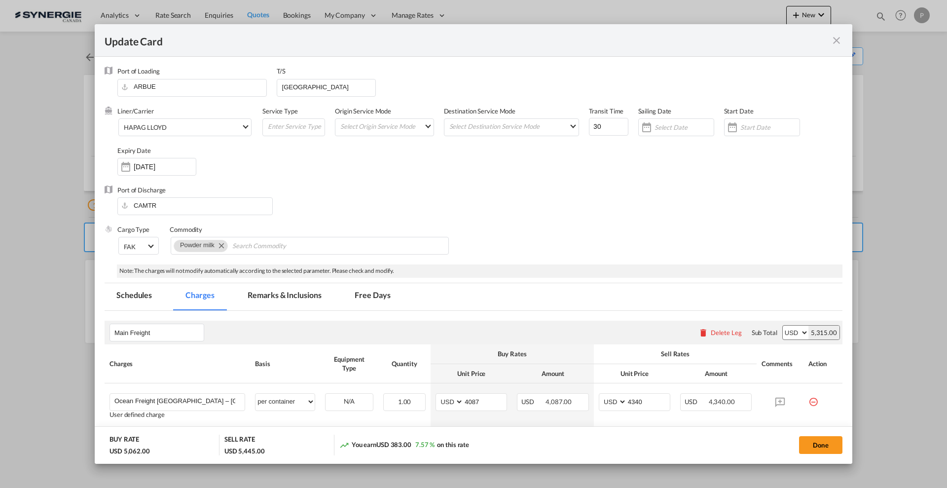
select select "per B/L"
select select "per shipment"
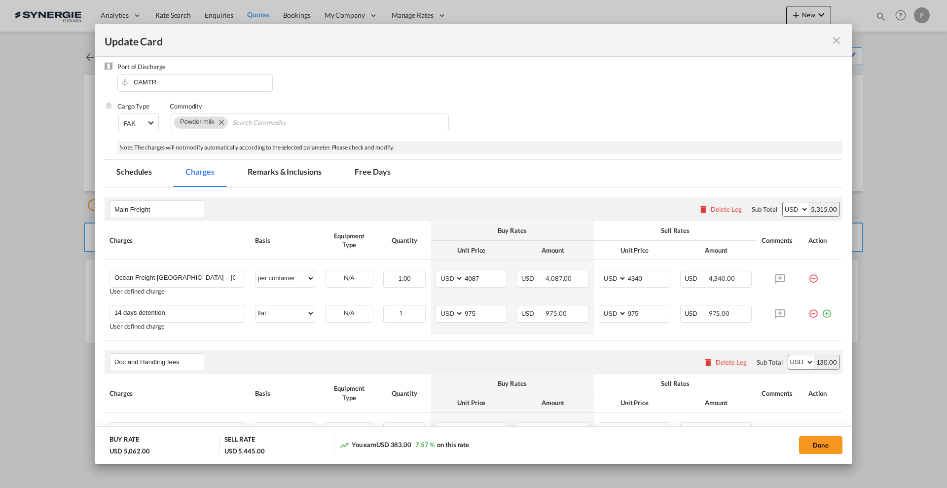
click at [836, 39] on md-icon "icon-close fg-AAA8AD m-0 pointer" at bounding box center [837, 41] width 12 height 12
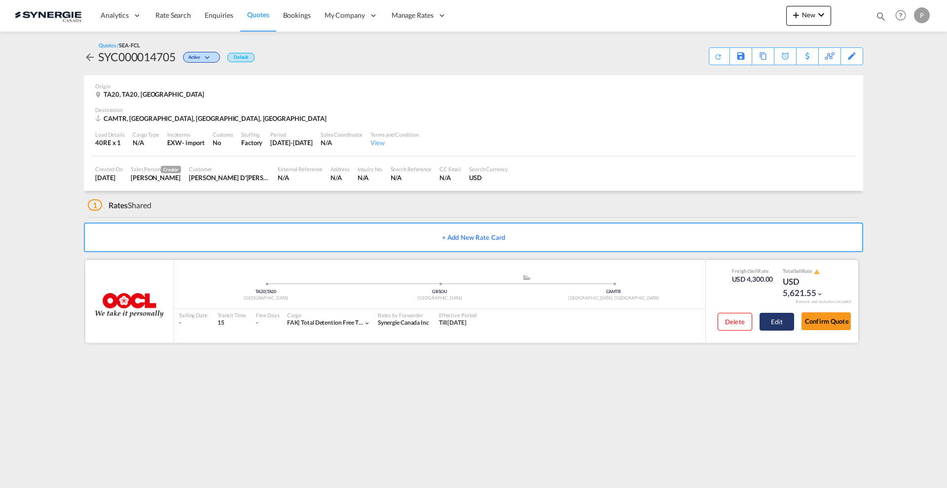
click at [773, 325] on button "Edit" at bounding box center [777, 322] width 35 height 18
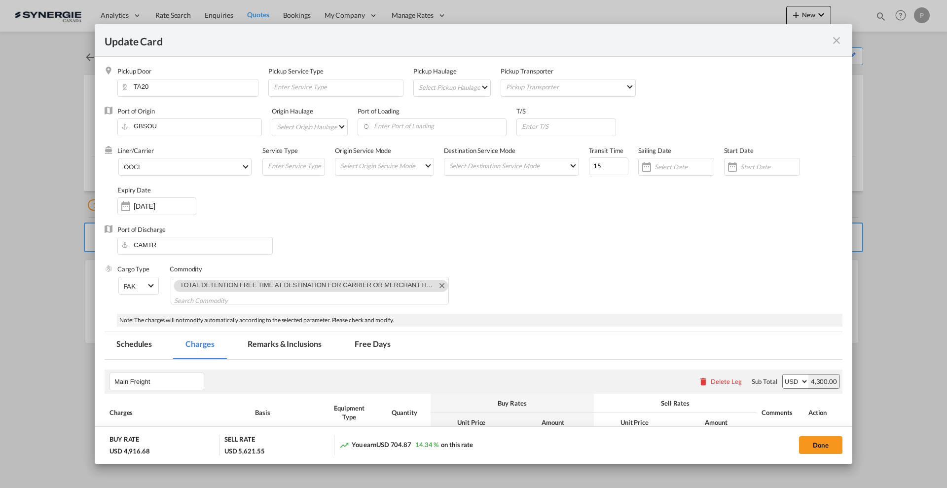
click at [292, 341] on md-tab-item "Remarks & Inclusions" at bounding box center [284, 345] width 97 height 27
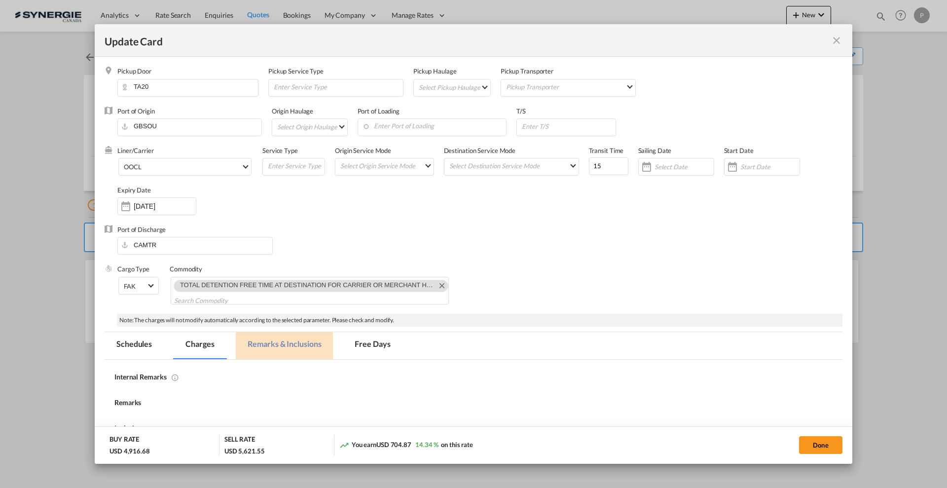
select select "per container"
select select "per B/L"
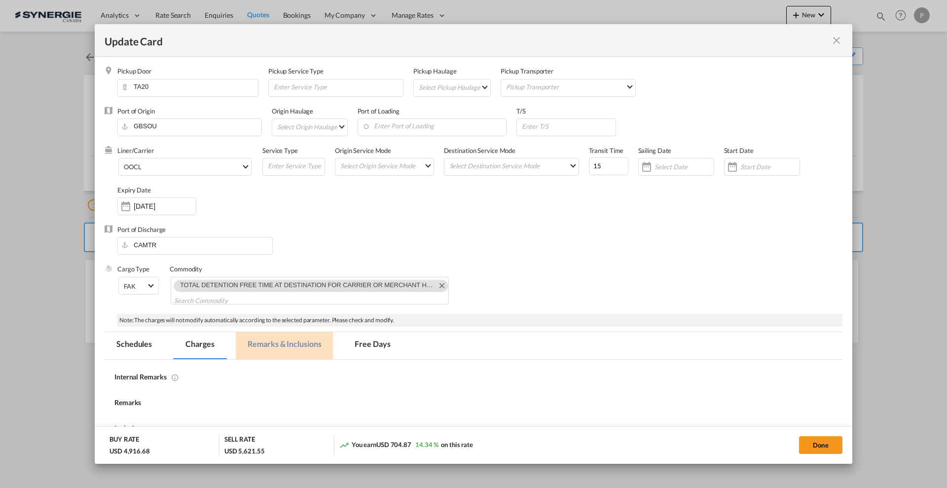
select select "per container"
select select "per B/L"
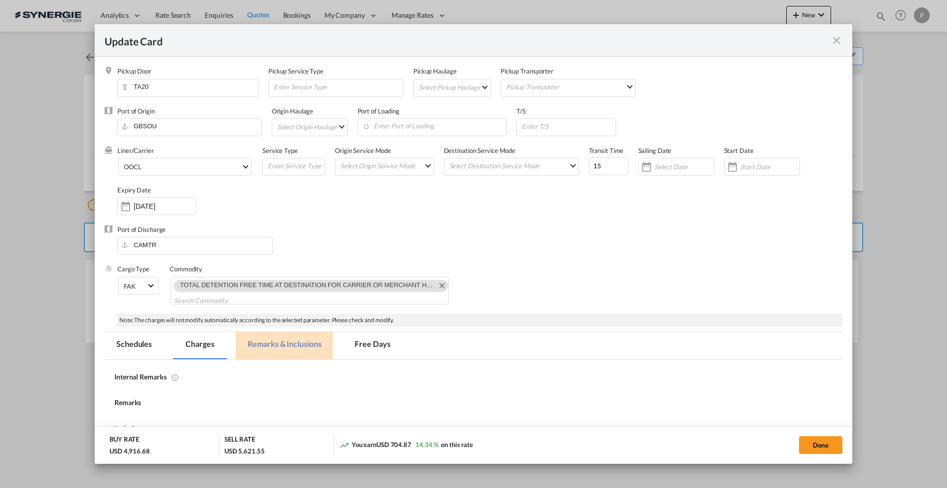
select select "per B/L"
select select "per shipment"
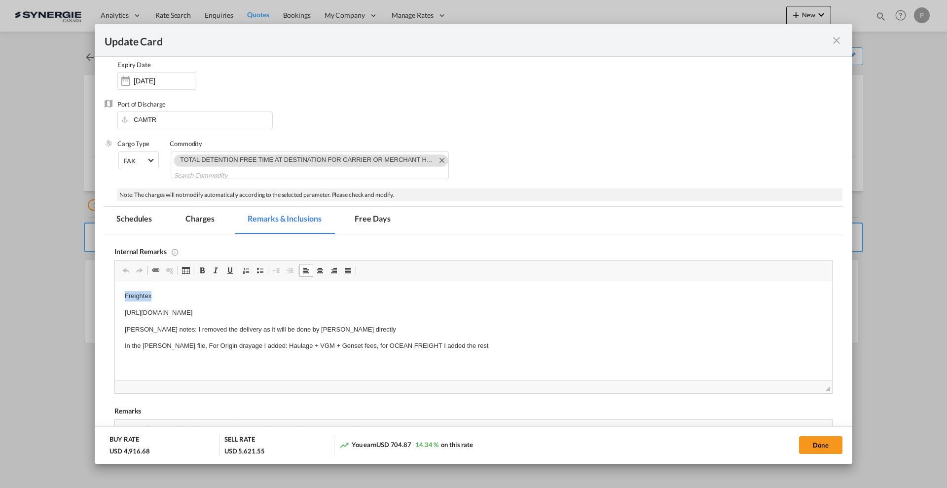
click at [134, 295] on p "Freightex" at bounding box center [474, 296] width 698 height 10
click at [142, 297] on p "Freightex" at bounding box center [474, 296] width 698 height 10
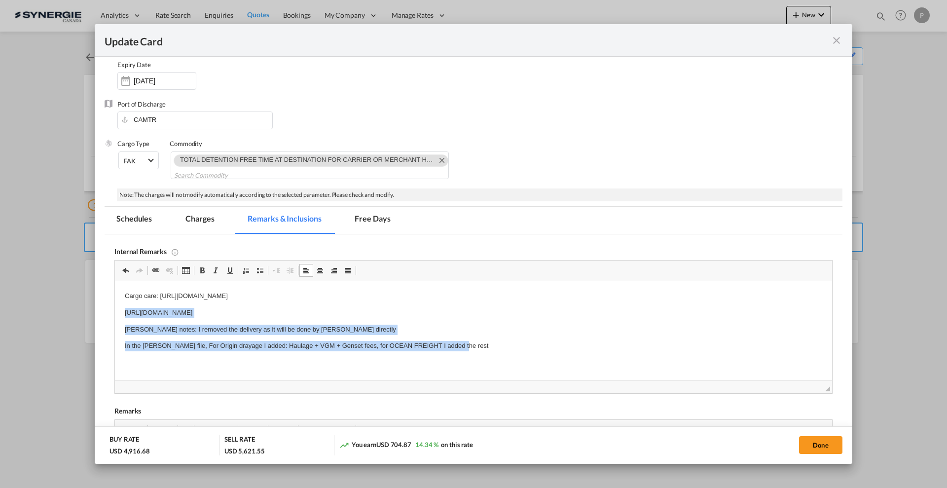
drag, startPoint x: 124, startPoint y: 312, endPoint x: 544, endPoint y: 354, distance: 422.5
click at [544, 354] on html "Cargo care: [URL][DOMAIN_NAME] [URL][DOMAIN_NAME] Pablo notes: I removed the de…" at bounding box center [473, 321] width 717 height 80
click at [349, 317] on p "[URL][DOMAIN_NAME]" at bounding box center [474, 313] width 698 height 10
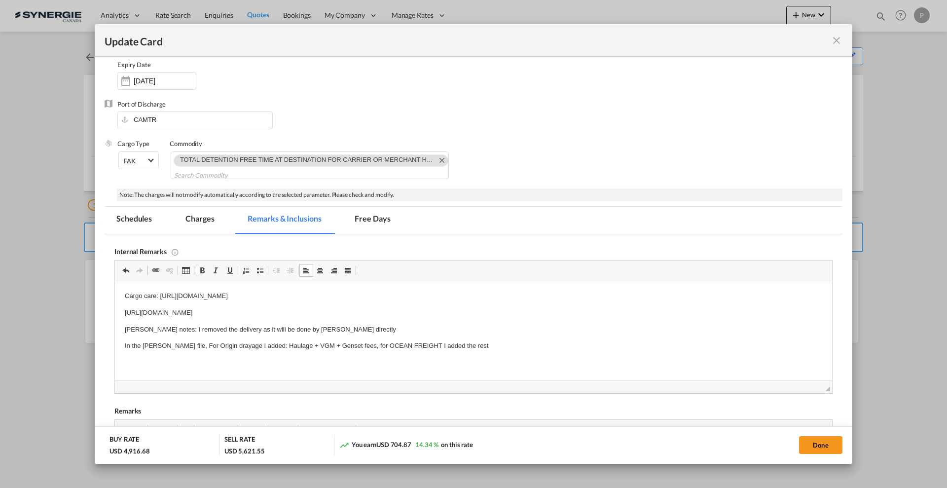
click at [391, 311] on p "[URL][DOMAIN_NAME]" at bounding box center [474, 313] width 698 height 10
click at [391, 312] on p "[URL][DOMAIN_NAME]" at bounding box center [474, 313] width 698 height 10
drag, startPoint x: 164, startPoint y: 329, endPoint x: 345, endPoint y: 328, distance: 181.1
click at [345, 328] on p "[PERSON_NAME] notes: I removed the delivery as it will be done by [PERSON_NAME]…" at bounding box center [474, 330] width 698 height 10
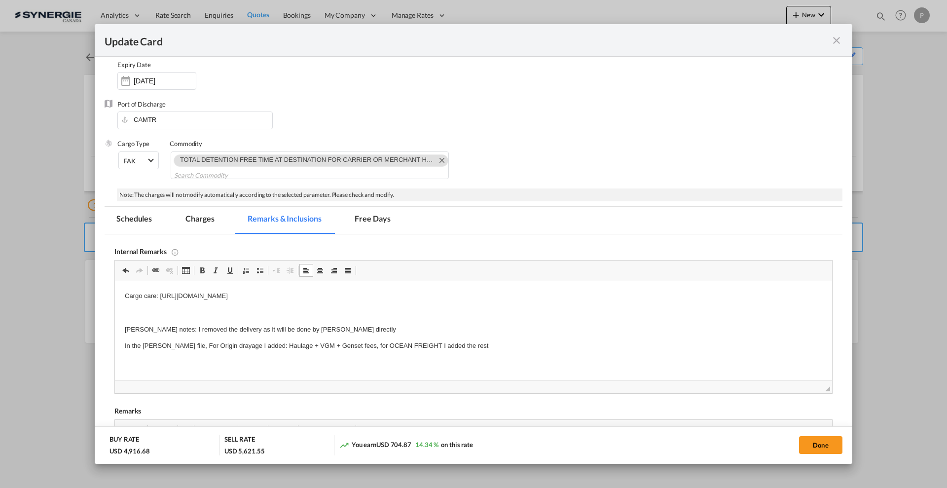
click at [294, 342] on p "In the [PERSON_NAME] file, For Origin drayage I added: Haulage + VGM + Genset f…" at bounding box center [474, 346] width 698 height 10
click at [322, 326] on p "[PERSON_NAME] notes: I removed the delivery as it will be done by [PERSON_NAME]…" at bounding box center [474, 330] width 698 height 10
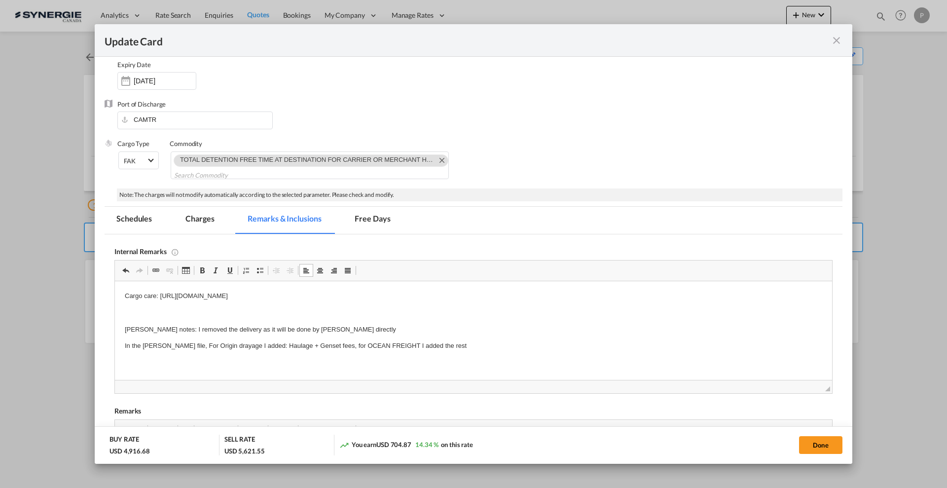
click at [354, 327] on p "[PERSON_NAME] notes: I removed the delivery as it will be done by [PERSON_NAME]…" at bounding box center [474, 330] width 698 height 10
drag, startPoint x: 362, startPoint y: 331, endPoint x: 162, endPoint y: 324, distance: 200.4
click at [162, 325] on p "[PERSON_NAME] notes: I removed the delivery as it will be done by [PERSON_NAME]…" at bounding box center [474, 330] width 698 height 10
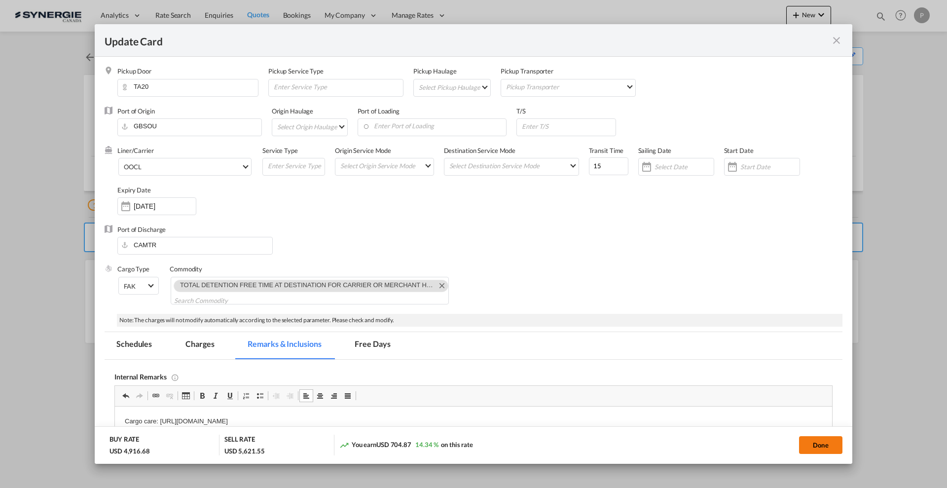
click at [820, 445] on button "Done" at bounding box center [820, 445] width 43 height 18
type input "[DATE]"
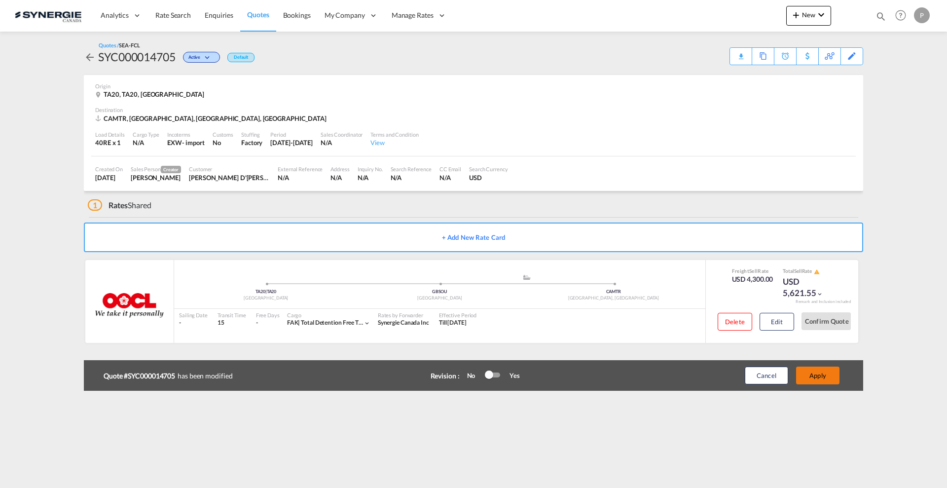
click at [815, 376] on button "Apply" at bounding box center [817, 376] width 43 height 18
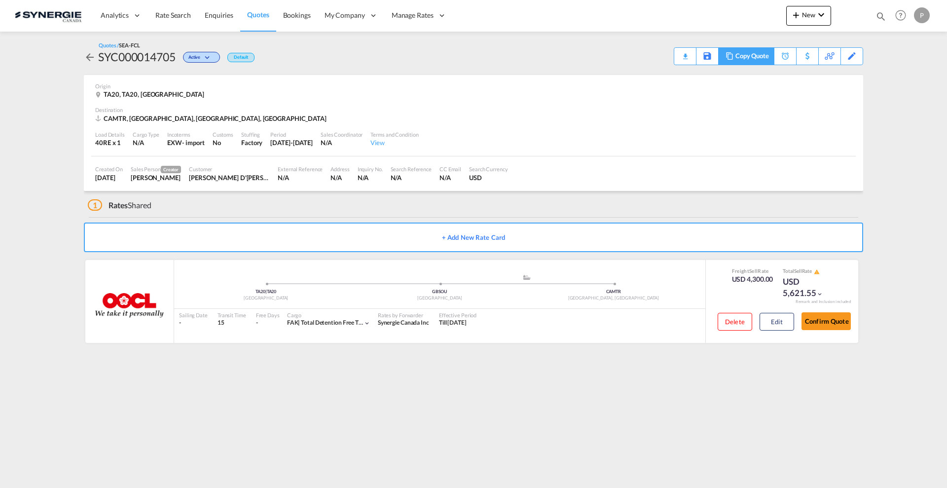
click at [764, 53] on div "Copy Quote" at bounding box center [753, 56] width 34 height 17
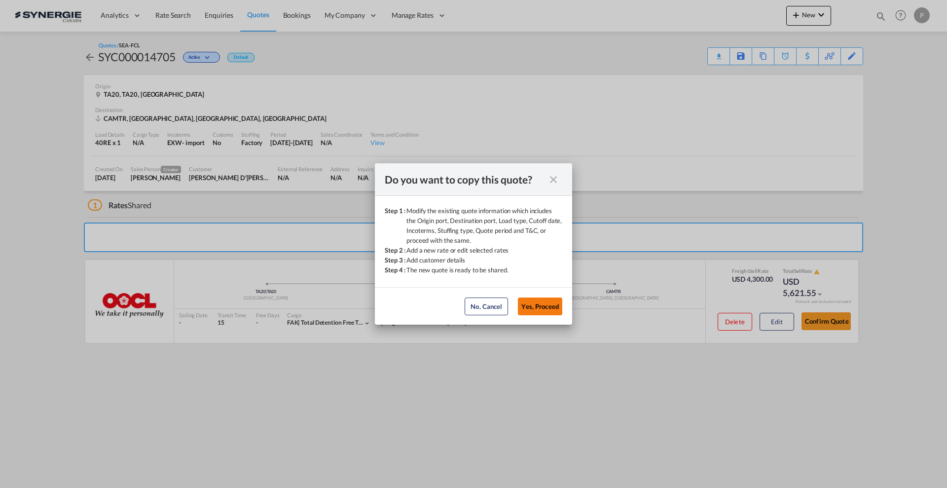
click at [534, 302] on button "Yes, Proceed" at bounding box center [540, 307] width 44 height 18
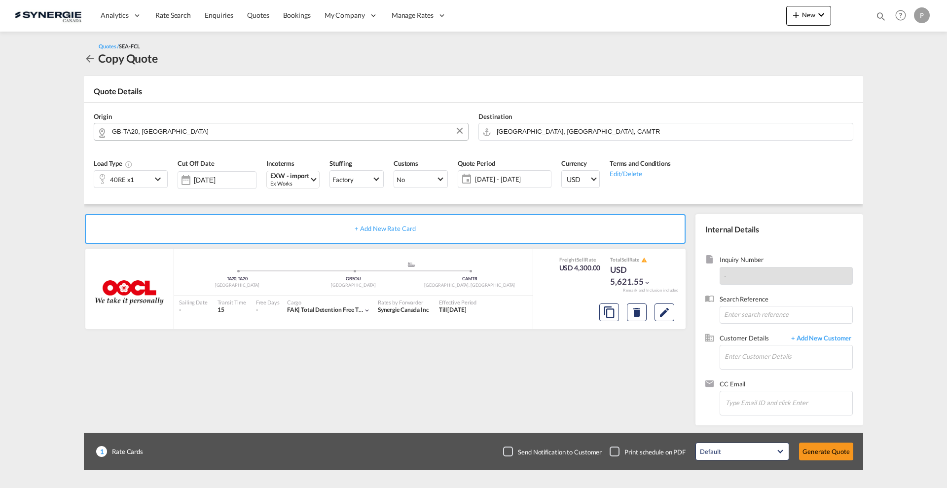
click at [154, 137] on input "GB-TA20, [GEOGRAPHIC_DATA]" at bounding box center [287, 131] width 351 height 17
click at [154, 136] on input "GB-TA20, [GEOGRAPHIC_DATA]" at bounding box center [287, 131] width 351 height 17
click at [154, 135] on input "GB-TA20, [GEOGRAPHIC_DATA]" at bounding box center [287, 131] width 351 height 17
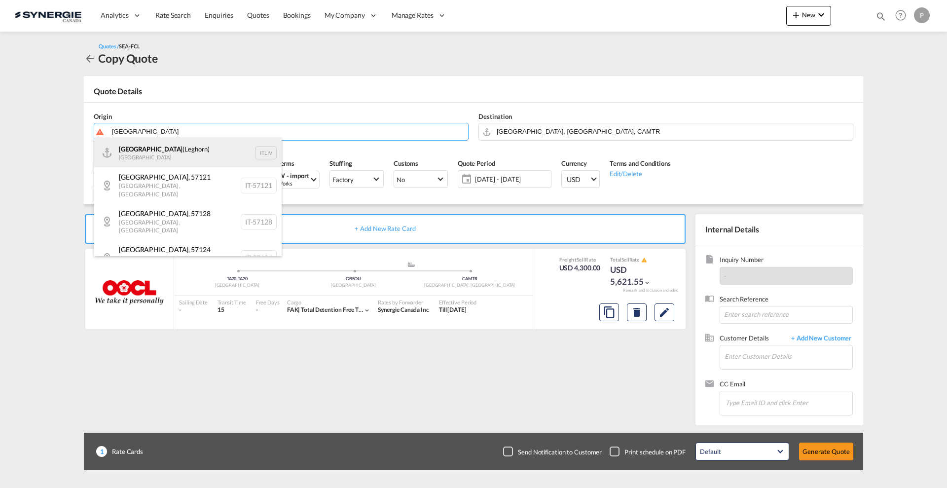
click at [156, 151] on div "[GEOGRAPHIC_DATA] ([GEOGRAPHIC_DATA]) [GEOGRAPHIC_DATA] ITLIV" at bounding box center [187, 153] width 187 height 30
type input "[GEOGRAPHIC_DATA] (Leghorn), ITLIV"
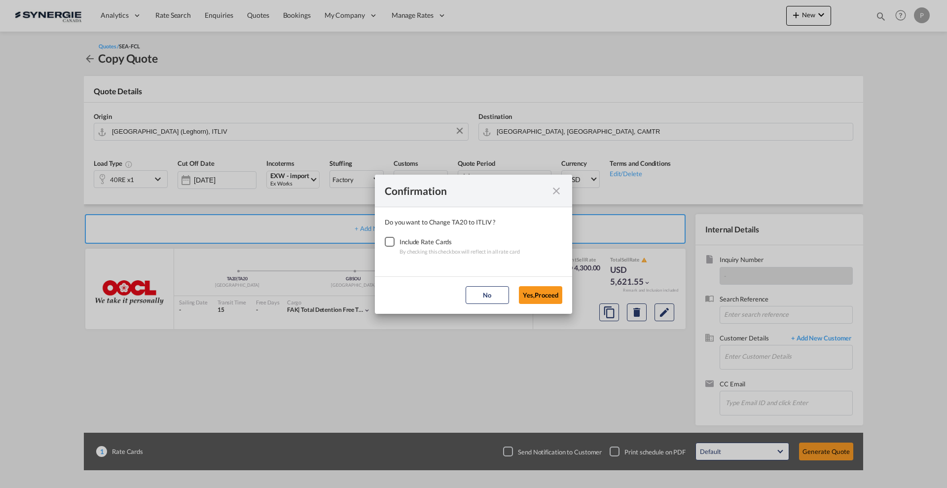
click at [385, 239] on div "Checkbox No Ink" at bounding box center [390, 242] width 10 height 10
click at [537, 292] on button "Yes,Proceed" at bounding box center [540, 295] width 43 height 18
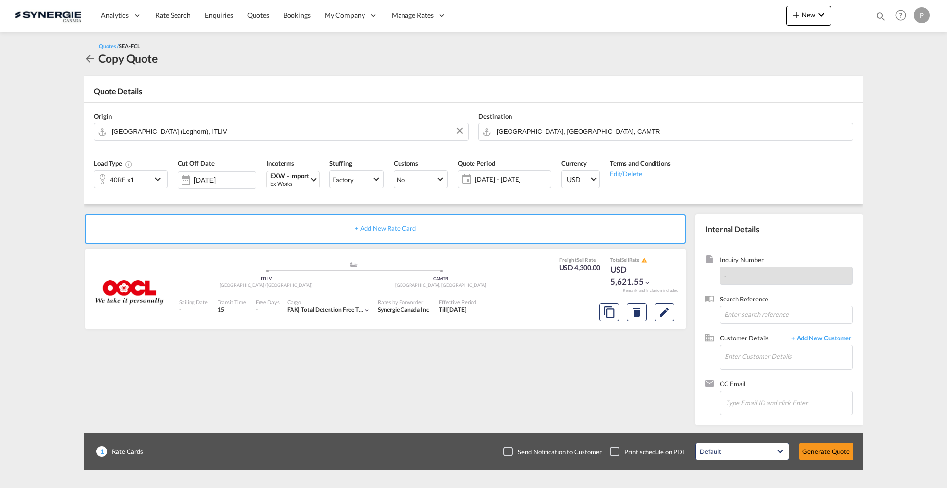
click at [506, 184] on span "[DATE] - [DATE]" at bounding box center [512, 179] width 78 height 14
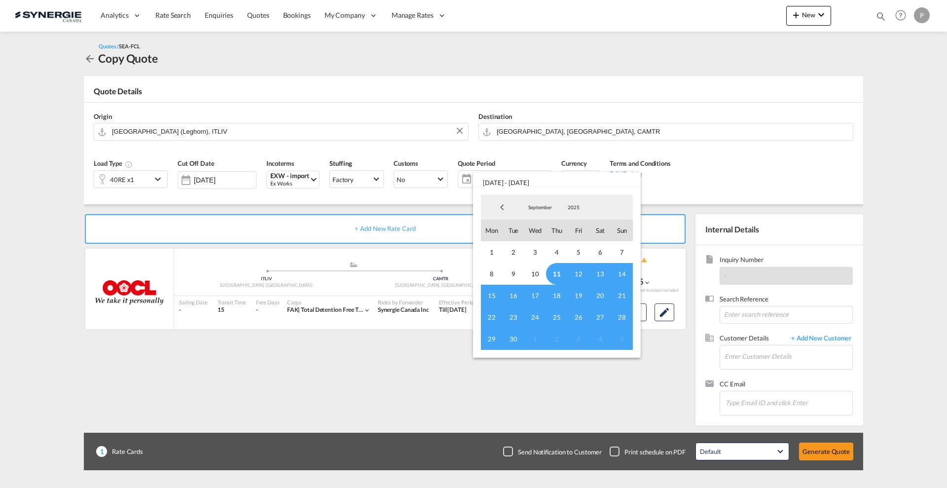
click at [556, 275] on span "11" at bounding box center [557, 274] width 22 height 22
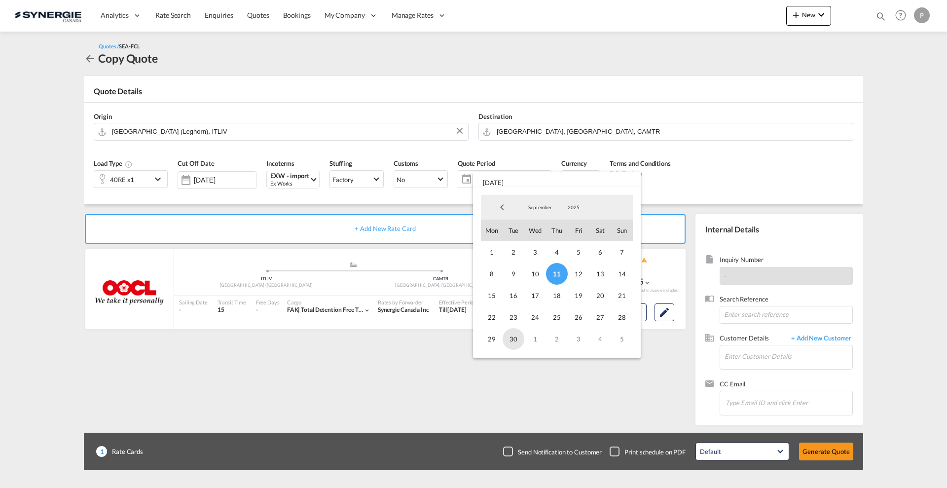
click at [514, 343] on span "30" at bounding box center [514, 339] width 22 height 22
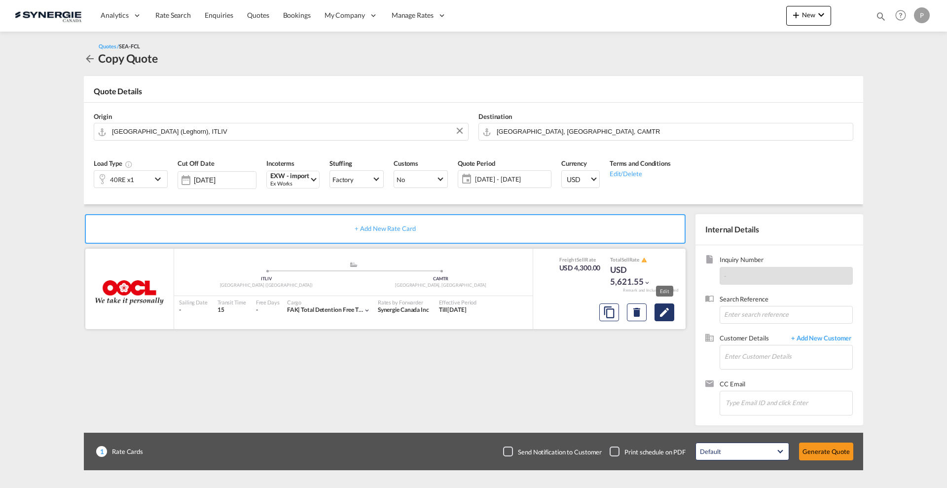
click at [669, 313] on md-icon "Edit" at bounding box center [665, 312] width 12 height 12
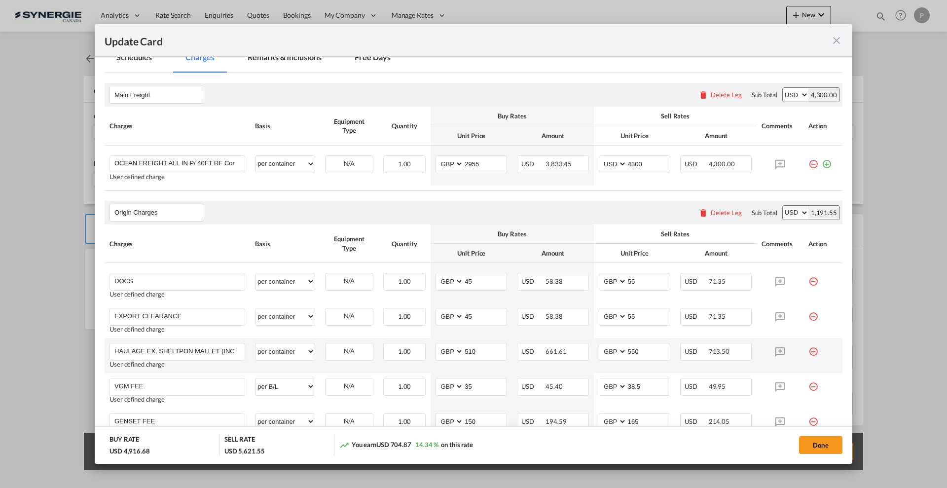
scroll to position [308, 0]
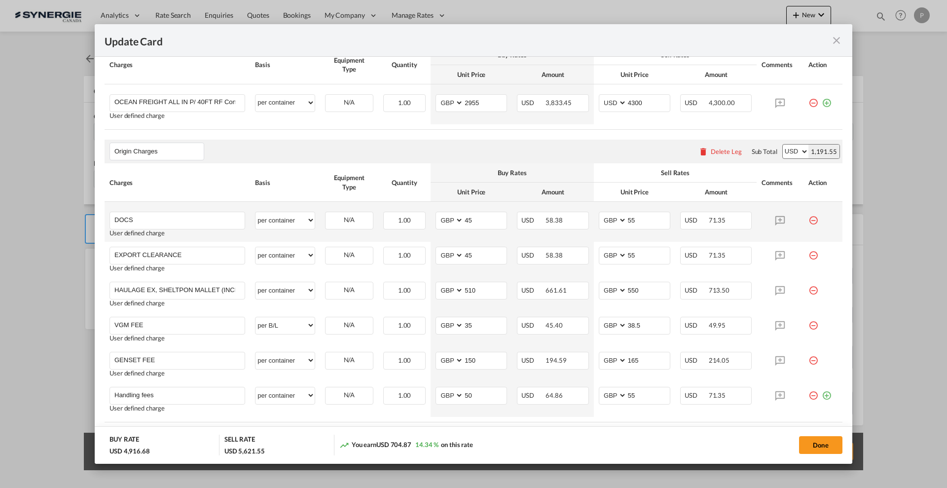
click at [809, 219] on md-icon "icon-minus-circle-outline red-400-fg" at bounding box center [814, 217] width 10 height 10
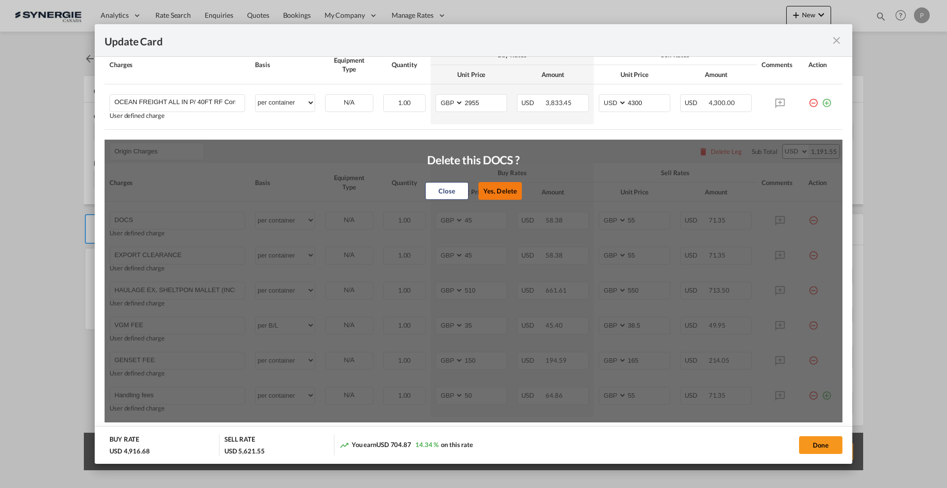
click at [499, 191] on button "Yes, Delete" at bounding box center [500, 191] width 43 height 18
type input "EXPORT CLEARANCE"
type input "HAULAGE EX, SHELTPON MALLET (INCLUDING 12% FSC)"
type input "510"
type input "550"
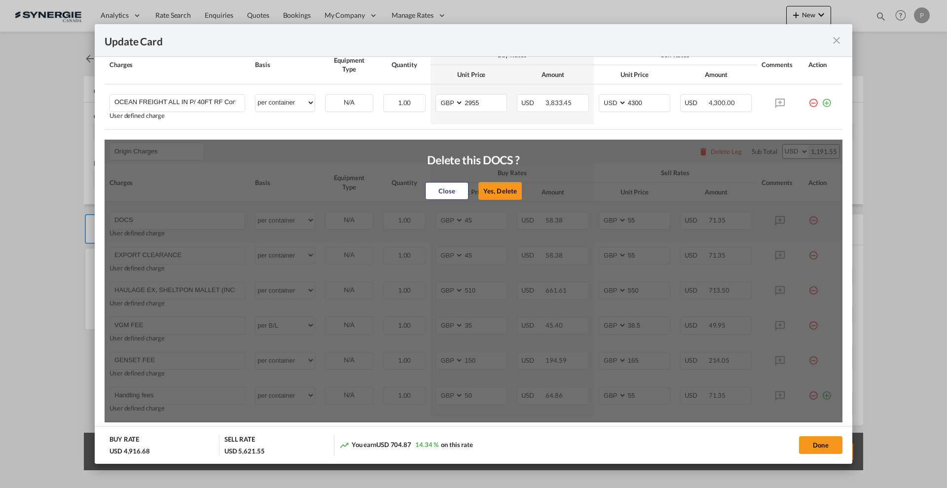
type input "VGM FEE"
select select "per B/L"
type input "35"
type input "38.5"
type input "GENSET FEE"
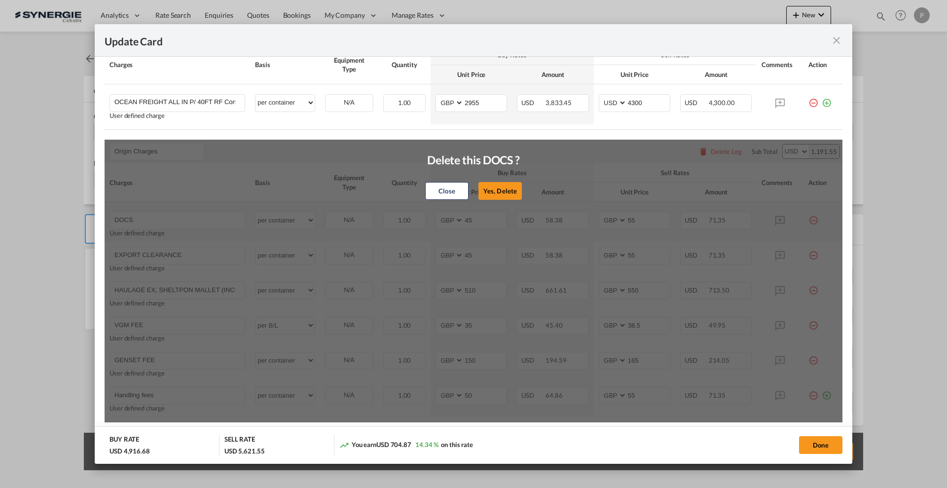
select select "per container"
type input "150"
type input "165"
type input "Handling fees"
type input "50"
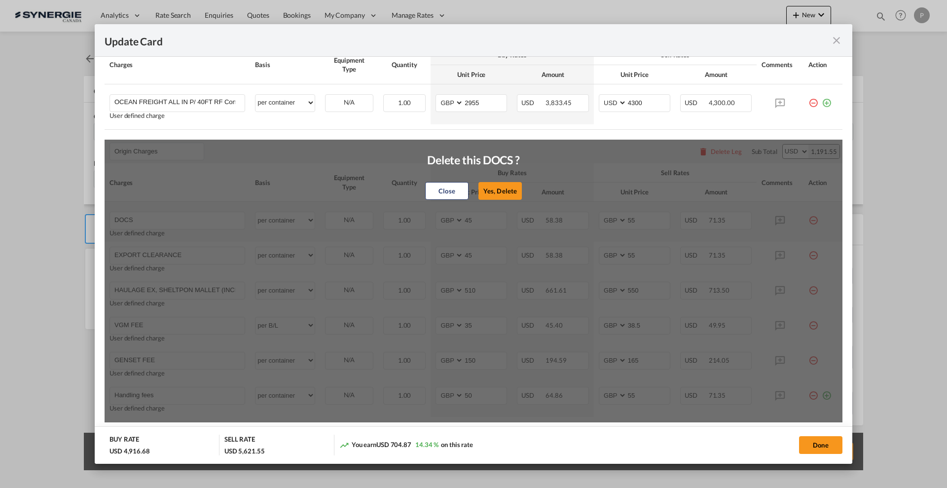
type input "55"
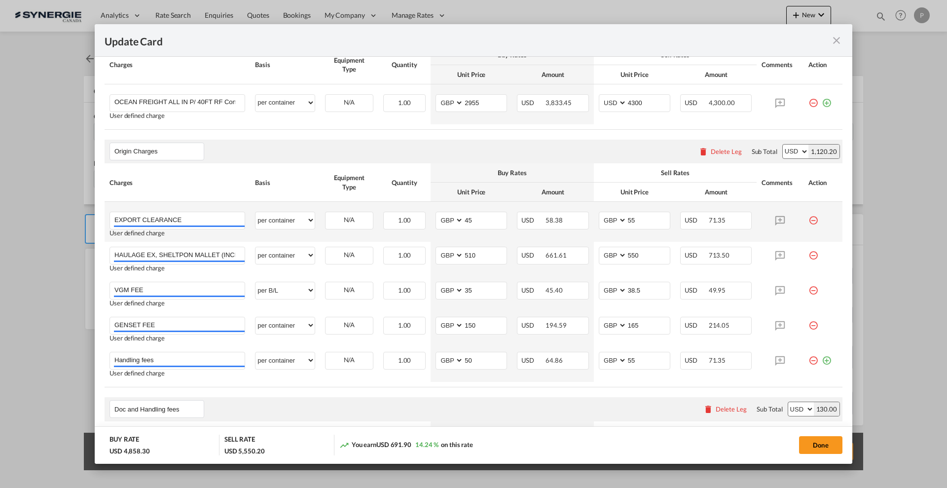
click at [810, 218] on div "Update Card Port ..." at bounding box center [823, 217] width 29 height 10
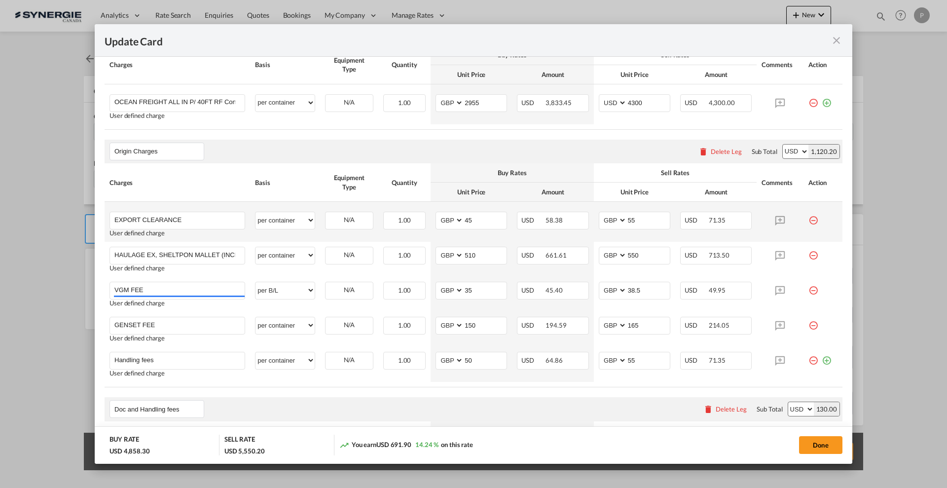
click at [809, 217] on md-icon "icon-minus-circle-outline red-400-fg" at bounding box center [814, 217] width 10 height 10
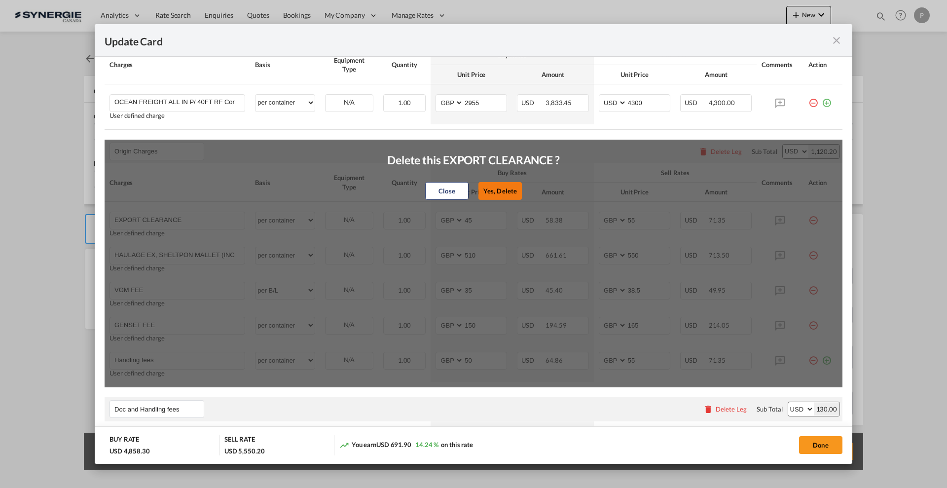
click at [506, 189] on button "Yes, Delete" at bounding box center [500, 191] width 43 height 18
type input "HAULAGE EX, SHELTPON MALLET (INCLUDING 12% FSC)"
type input "510"
type input "550"
type input "VGM FEE"
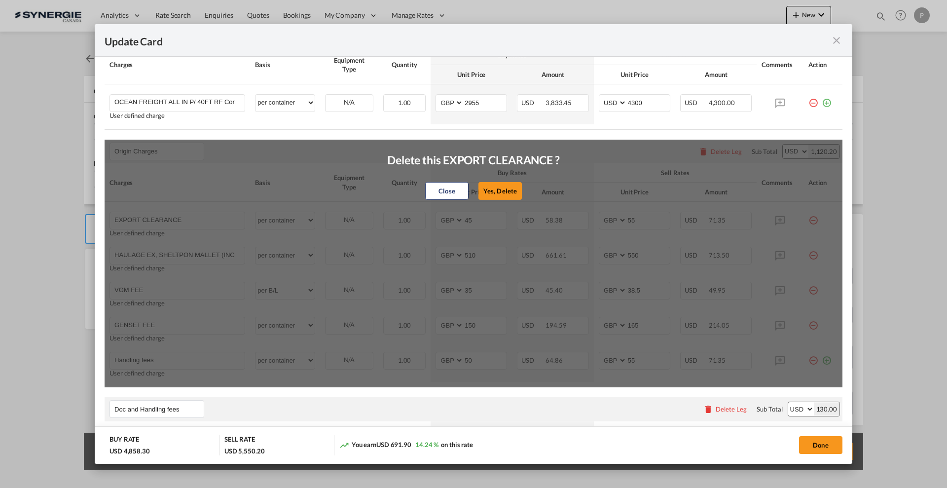
select select "per B/L"
type input "35"
type input "38.5"
type input "GENSET FEE"
select select "per container"
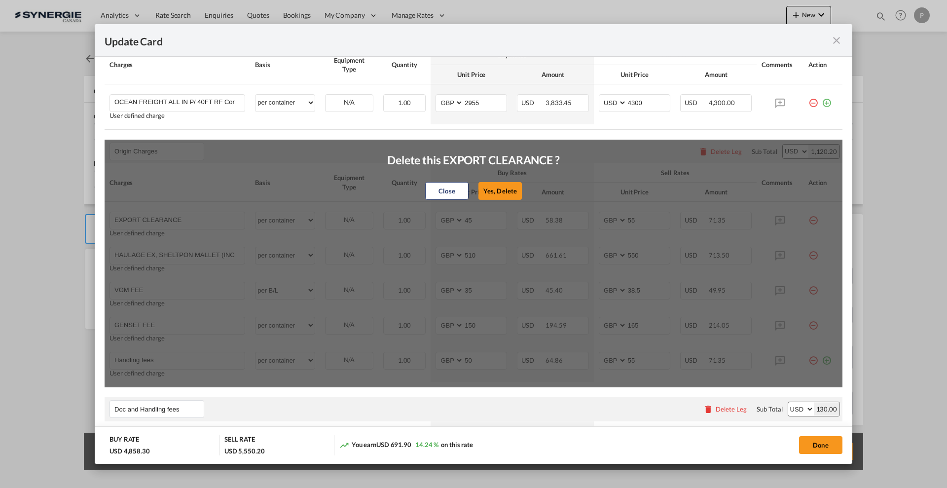
type input "150"
type input "165"
type input "Handling fees"
type input "50"
type input "55"
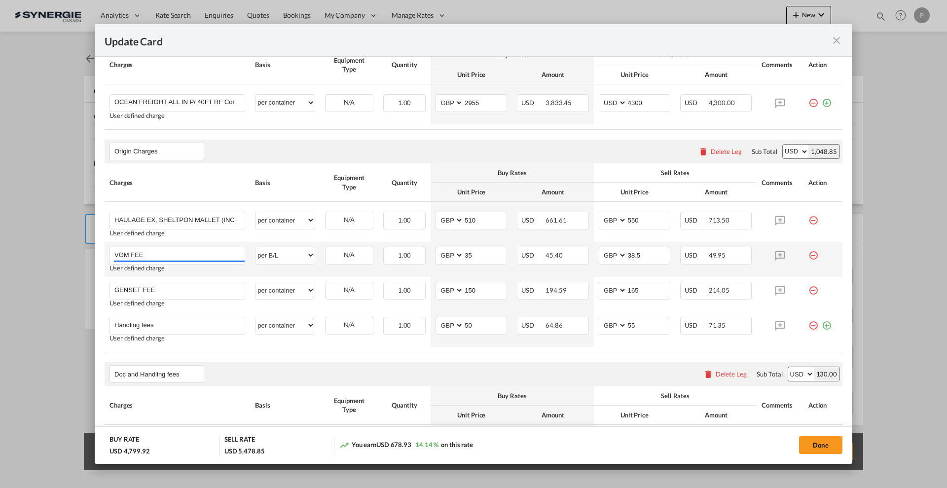
click at [812, 253] on div "Update Card Port ..." at bounding box center [823, 252] width 29 height 10
click at [809, 253] on md-icon "icon-minus-circle-outline red-400-fg" at bounding box center [814, 252] width 10 height 10
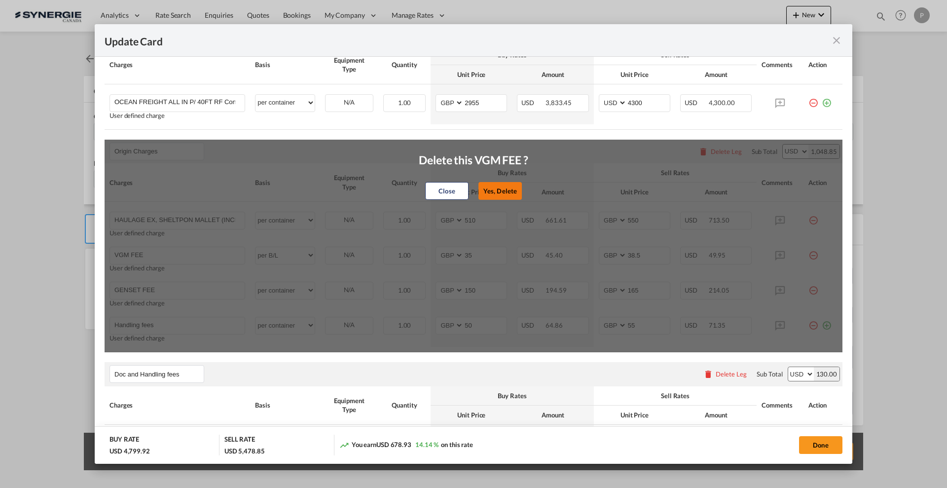
click at [495, 198] on button "Yes, Delete" at bounding box center [500, 191] width 43 height 18
type input "GENSET FEE"
select select "per container"
type input "150"
type input "165"
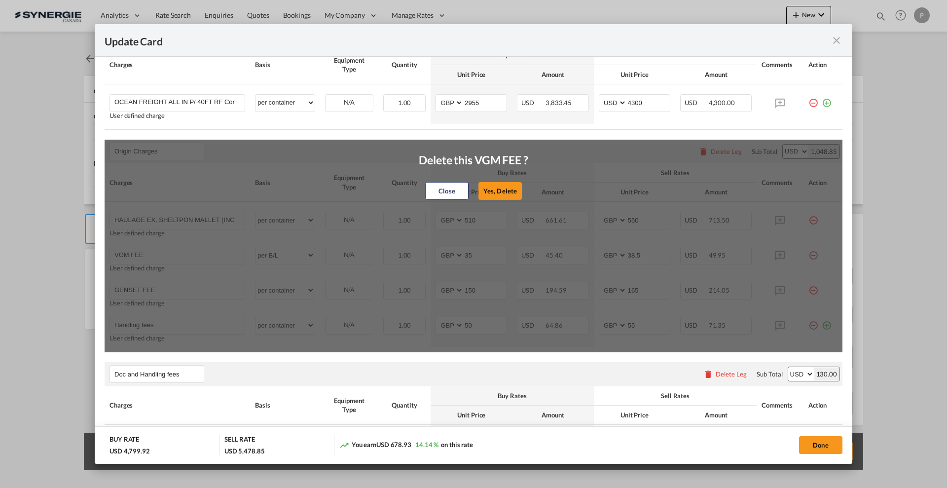
type input "Handling fees"
type input "50"
type input "55"
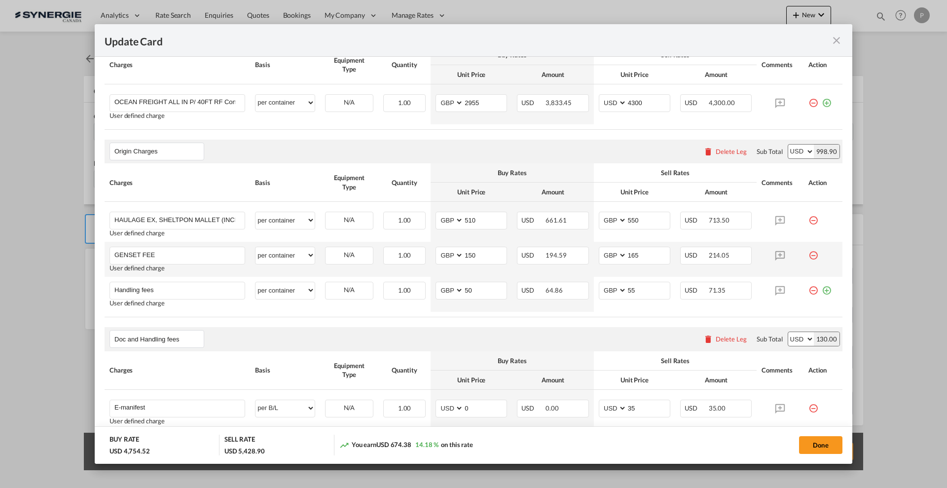
click at [809, 257] on md-icon "icon-minus-circle-outline red-400-fg" at bounding box center [814, 252] width 10 height 10
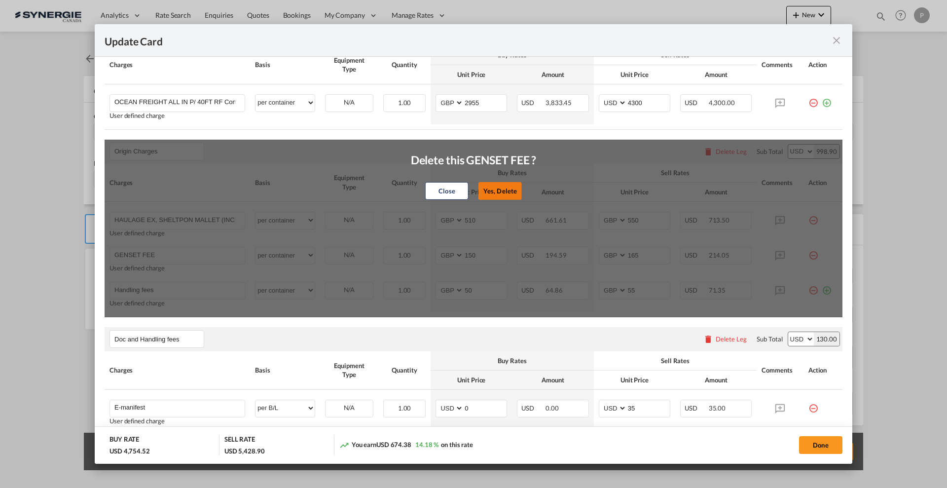
click at [481, 193] on button "Yes, Delete" at bounding box center [500, 191] width 43 height 18
type input "Handling fees"
type input "50"
type input "55"
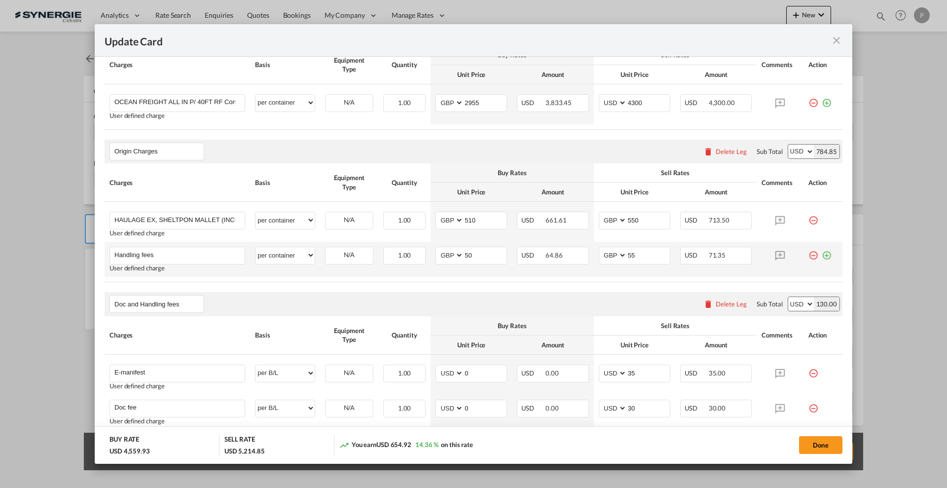
click at [809, 257] on md-icon "icon-minus-circle-outline red-400-fg" at bounding box center [814, 252] width 10 height 10
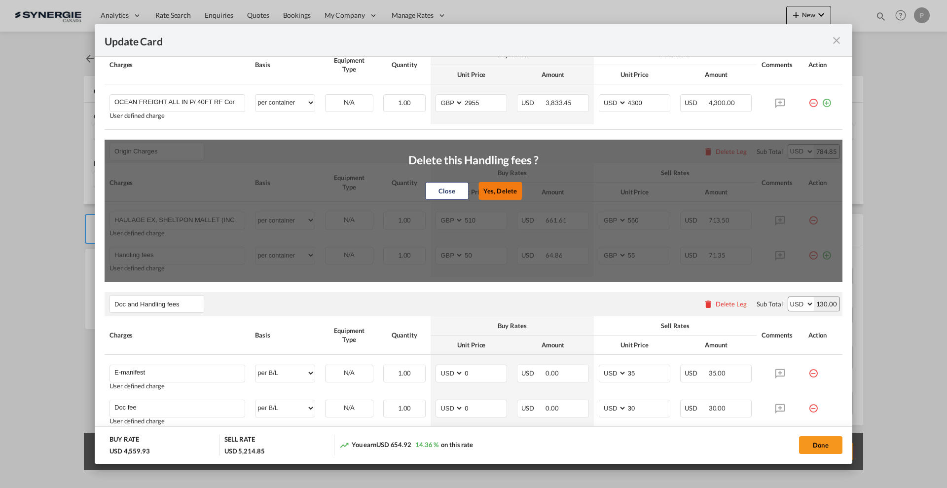
click at [500, 187] on button "Yes, Delete" at bounding box center [500, 191] width 43 height 18
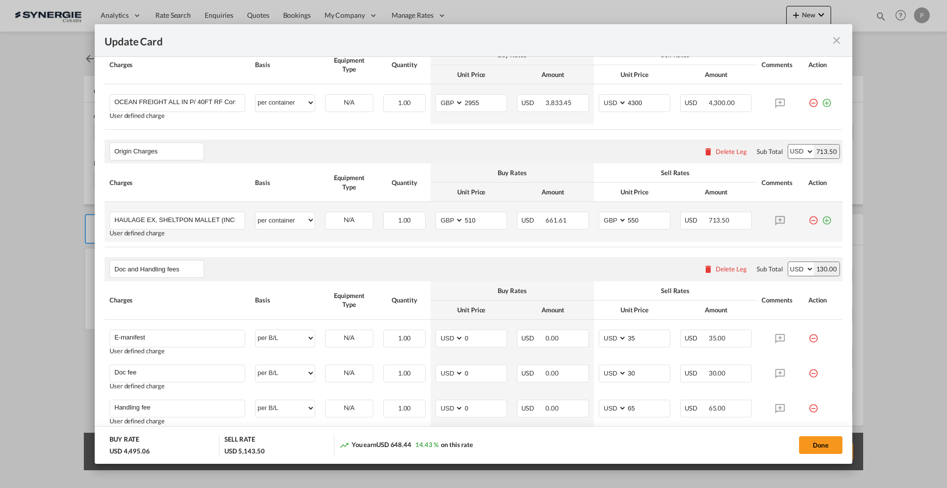
click at [823, 221] on div "Update Card Port ..." at bounding box center [823, 217] width 29 height 10
click at [822, 220] on md-icon "icon-plus-circle-outline green-400-fg" at bounding box center [827, 217] width 10 height 10
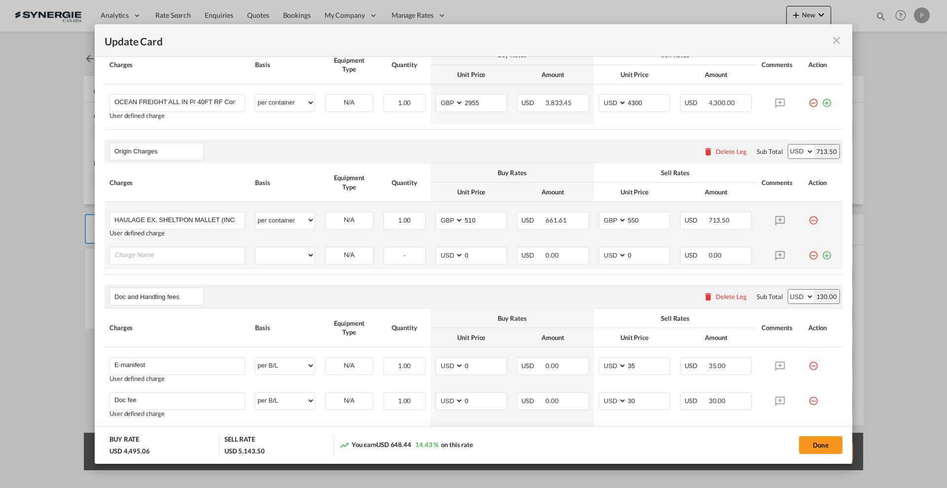
click at [822, 252] on md-icon "icon-plus-circle-outline green-400-fg" at bounding box center [827, 252] width 10 height 10
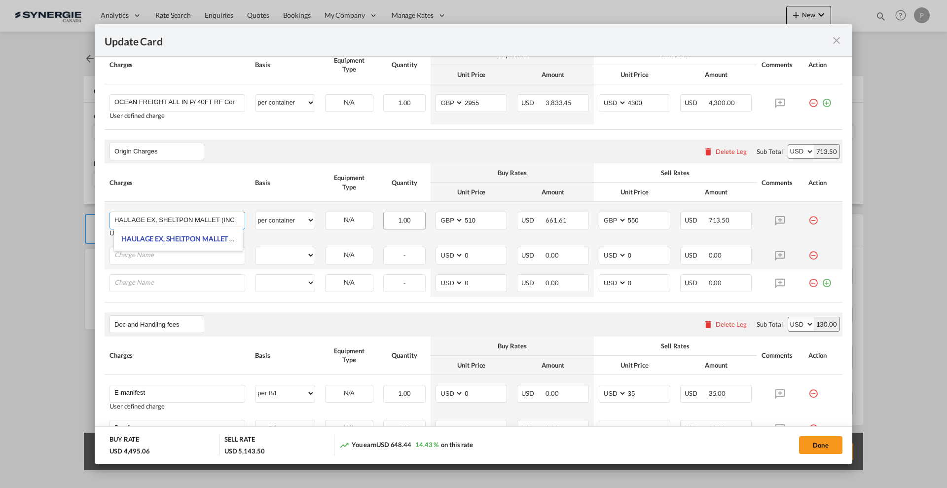
scroll to position [0, 57]
drag, startPoint x: 167, startPoint y: 220, endPoint x: 462, endPoint y: 218, distance: 295.1
click at [462, 218] on tr "HAULAGE EX, SHELTPON MALLET (INCLUDING 12% FSC) Please Enter User Defined Charg…" at bounding box center [474, 222] width 738 height 40
drag, startPoint x: 210, startPoint y: 220, endPoint x: 71, endPoint y: 218, distance: 139.6
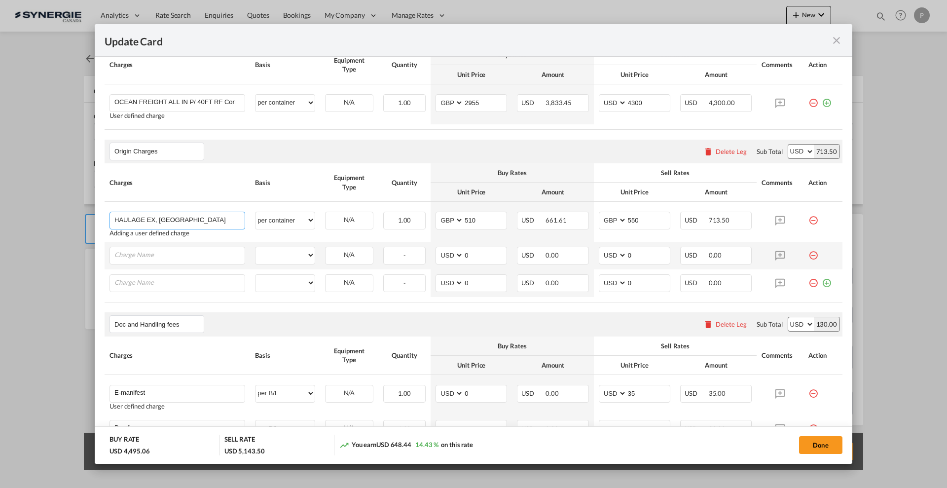
click at [71, 218] on div "Update Card Port of [GEOGRAPHIC_DATA] ITLIV T/S Liner/Carrier OOCL 2HM LOGISTIC…" at bounding box center [473, 244] width 947 height 488
type input "HAULAGE EX, [GEOGRAPHIC_DATA]"
click at [152, 251] on input "Charge Name" at bounding box center [179, 254] width 130 height 15
paste input "HAULAGE EX, [GEOGRAPHIC_DATA]"
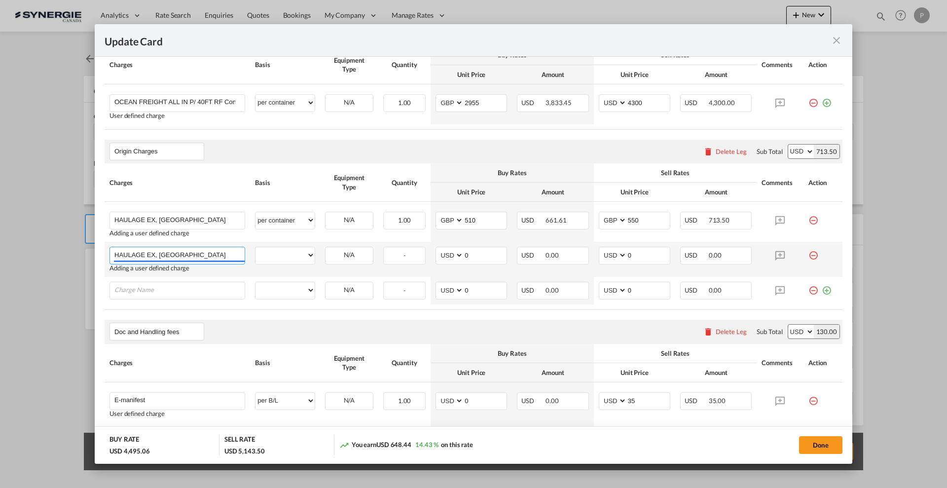
click at [172, 253] on input "HAULAGE EX, [GEOGRAPHIC_DATA]" at bounding box center [179, 254] width 130 height 15
click at [172, 252] on input "HAULAGE EX, [GEOGRAPHIC_DATA]" at bounding box center [179, 254] width 130 height 15
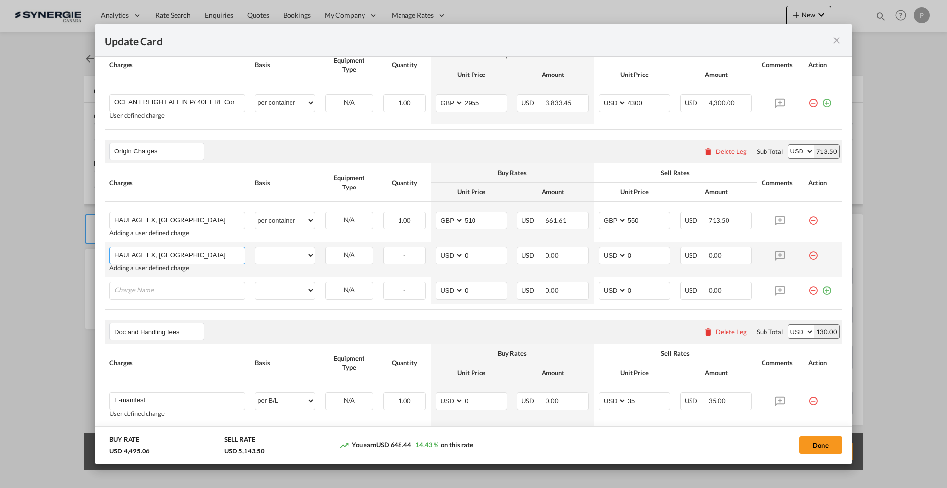
click at [172, 252] on input "HAULAGE EX, [GEOGRAPHIC_DATA]" at bounding box center [179, 254] width 130 height 15
type input "HAULAGE EX, [GEOGRAPHIC_DATA]"
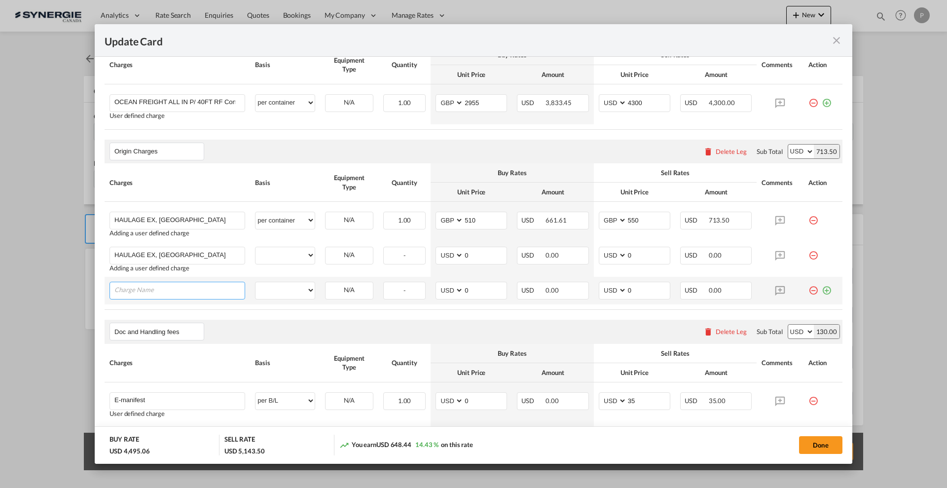
click at [178, 292] on input "Charge Name" at bounding box center [179, 289] width 130 height 15
paste input "HAULAGE EX, [GEOGRAPHIC_DATA]"
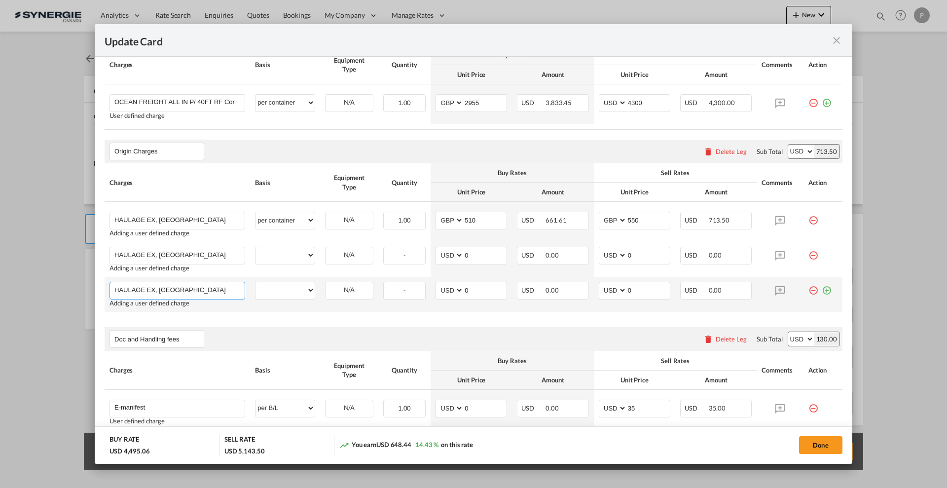
click at [178, 292] on input "HAULAGE EX, [GEOGRAPHIC_DATA]" at bounding box center [179, 289] width 130 height 15
type input "HAULAGE EX, [GEOGRAPHIC_DATA]"
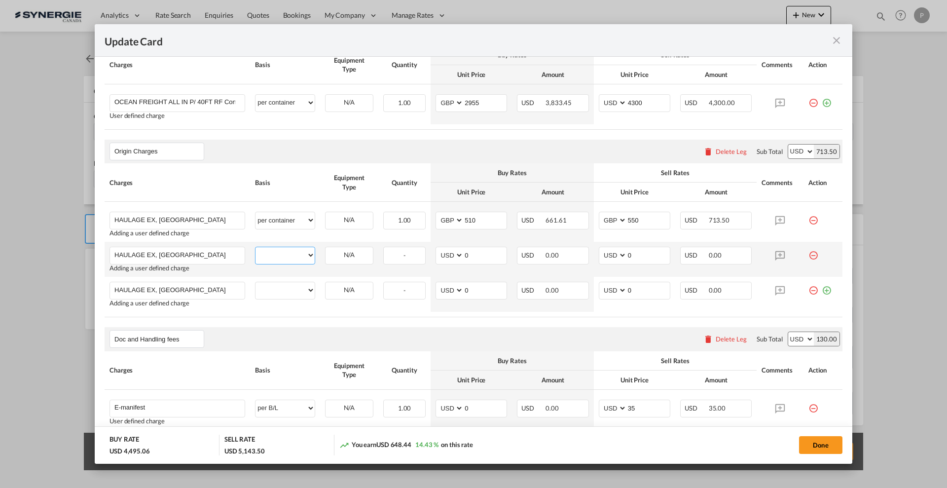
click at [269, 257] on select "per equipment per container per B/L per shipping bill per shipment per pallet p…" at bounding box center [285, 255] width 59 height 16
select select "per container"
click at [256, 247] on select "per equipment per container per B/L per shipping bill per shipment per pallet p…" at bounding box center [285, 255] width 59 height 16
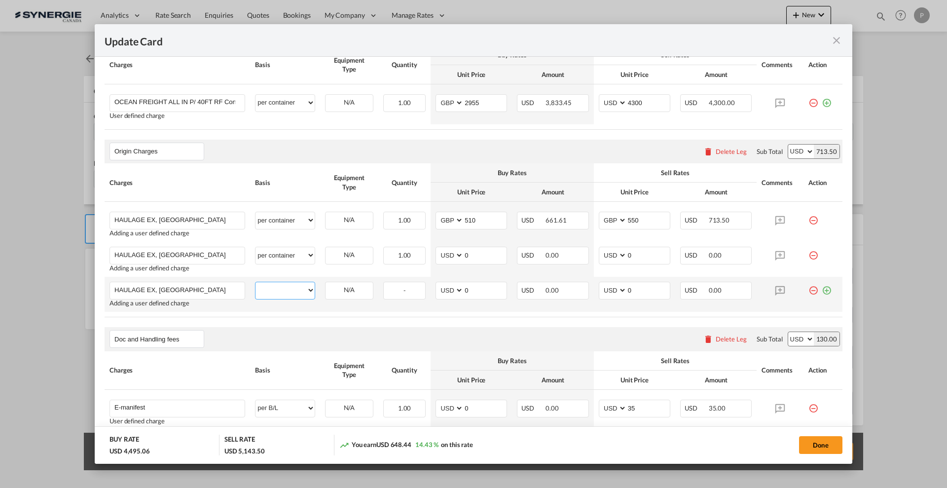
click at [304, 284] on select "per equipment per container per B/L per shipping bill per shipment per pallet p…" at bounding box center [285, 290] width 59 height 16
select select "per container"
click at [256, 282] on select "per equipment per container per B/L per shipping bill per shipment per pallet p…" at bounding box center [285, 290] width 59 height 16
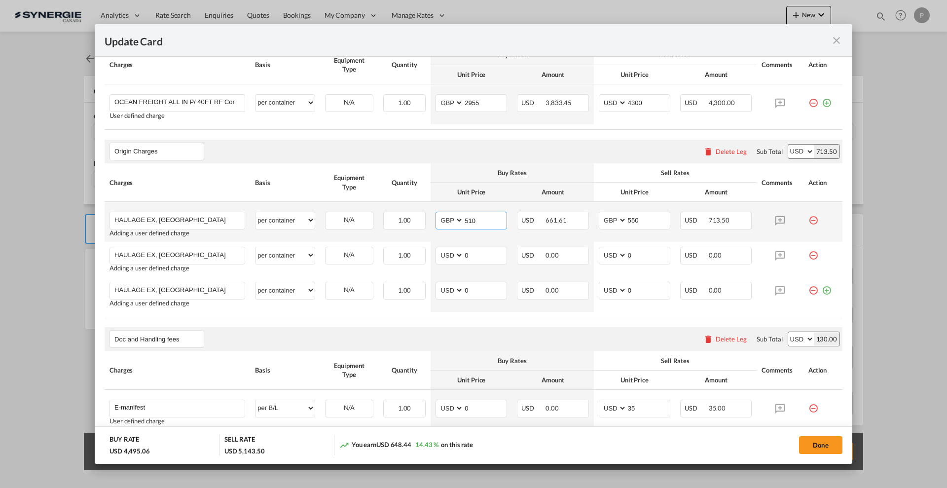
click at [476, 218] on input "510" at bounding box center [485, 219] width 43 height 15
click at [442, 219] on select "AED AFN ALL AMD ANG AOA ARS AUD AWG AZN BAM BBD BDT BGN BHD BIF BMD BND BOB BRL…" at bounding box center [451, 220] width 26 height 13
select select "string:USD"
click at [478, 222] on div "Origin Charges Please enter leg name Leg Name Already Exists Delete Leg Sub Tot…" at bounding box center [474, 229] width 738 height 178
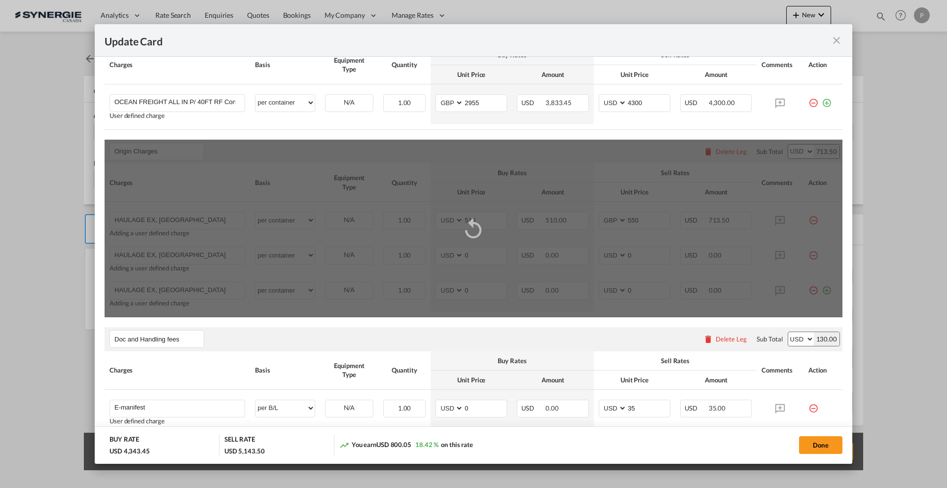
click at [478, 222] on md-icon "icon-replay" at bounding box center [473, 228] width 25 height 25
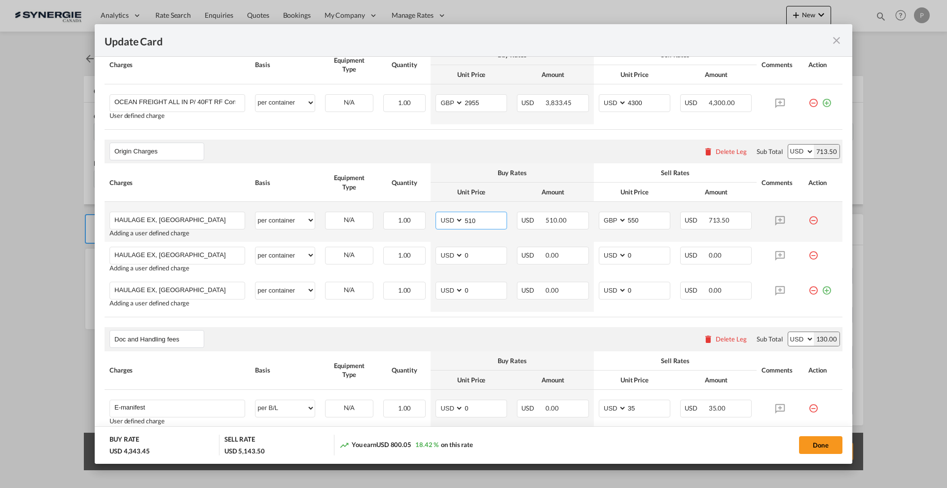
click at [478, 220] on input "510" at bounding box center [485, 219] width 43 height 15
type input "1045"
click at [470, 252] on input "0" at bounding box center [485, 254] width 43 height 15
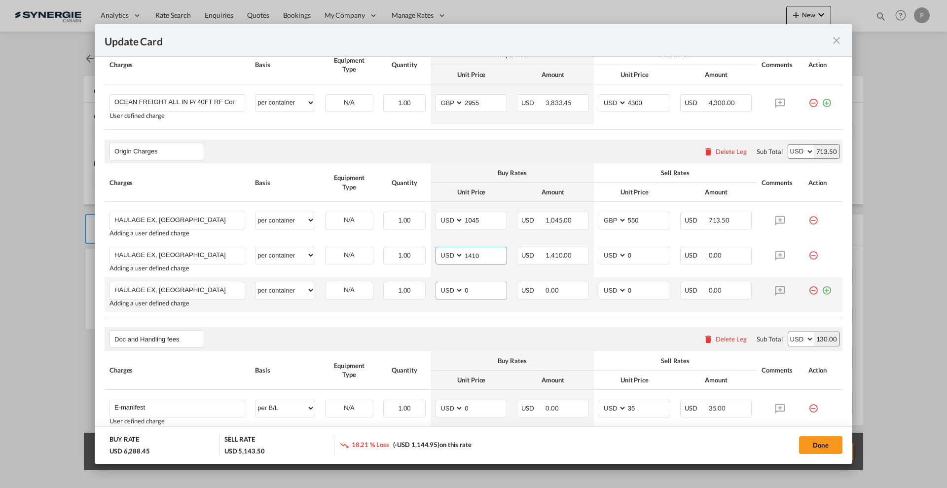
type input "1410"
click at [483, 294] on input "0" at bounding box center [485, 289] width 43 height 15
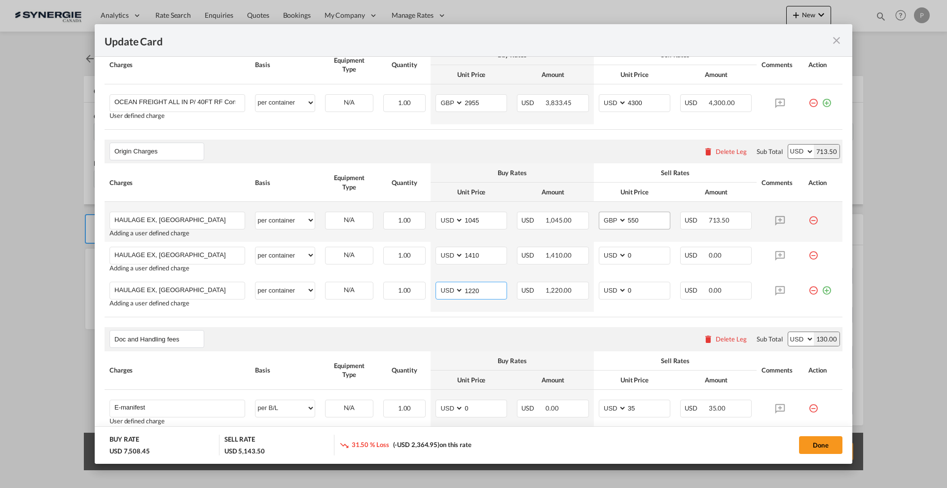
type input "1220"
click at [635, 219] on input "550" at bounding box center [648, 219] width 43 height 15
type input "1100"
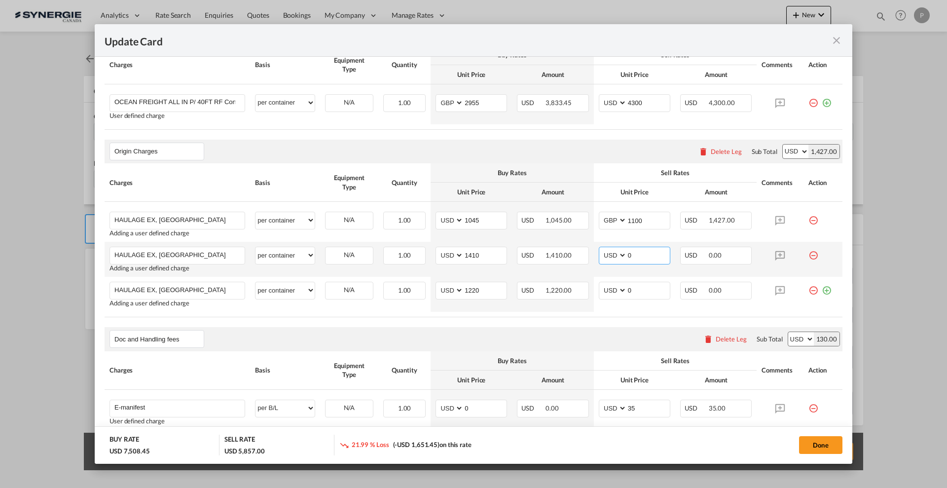
click at [649, 255] on input "0" at bounding box center [648, 254] width 43 height 15
type input "1460"
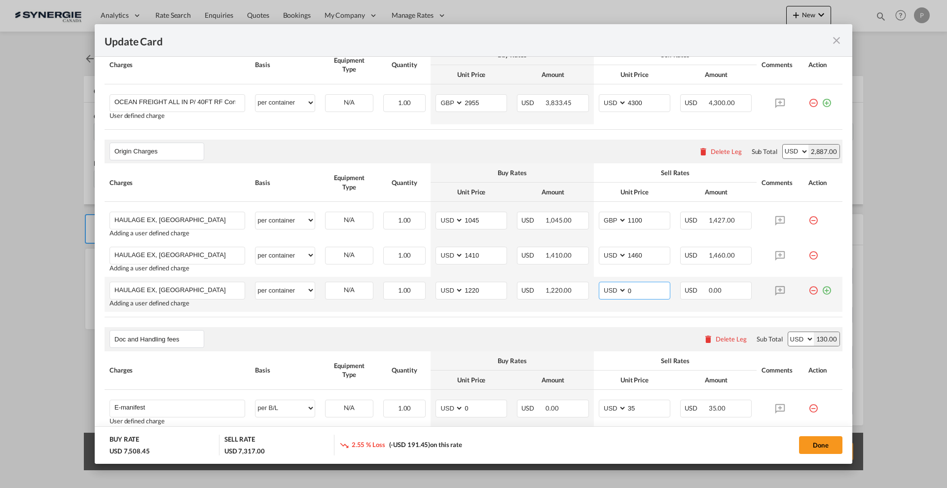
click at [645, 293] on input "0" at bounding box center [648, 289] width 43 height 15
type input "1270"
click at [636, 324] on rate-modification "Main Freight Please enter leg name Leg Name Already Exists Delete Leg Sub Total…" at bounding box center [474, 348] width 738 height 673
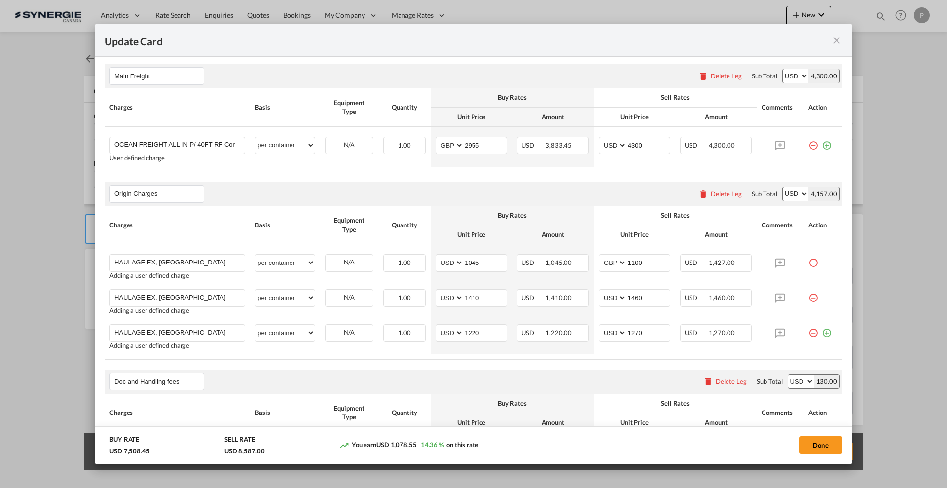
scroll to position [247, 0]
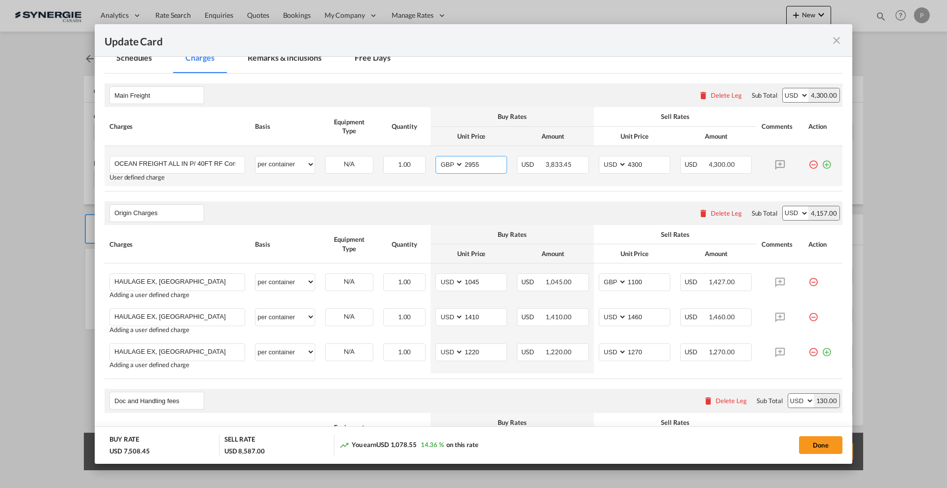
click at [474, 169] on input "2955" at bounding box center [485, 163] width 43 height 15
type input "6180"
click at [448, 165] on select "AED AFN ALL AMD ANG AOA ARS AUD AWG AZN BAM BBD BDT BGN BHD BIF BMD BND BOB BRL…" at bounding box center [451, 164] width 26 height 13
select select "string:USD"
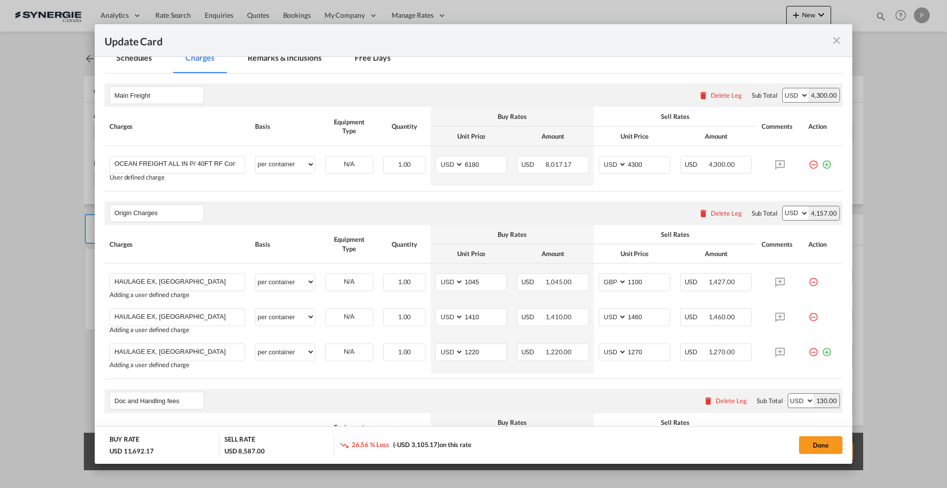
click at [464, 139] on div "Main Freight Please enter leg name Leg Name Already Exists Delete Leg Sub Total…" at bounding box center [474, 137] width 738 height 108
click at [636, 163] on input "4300" at bounding box center [648, 163] width 43 height 15
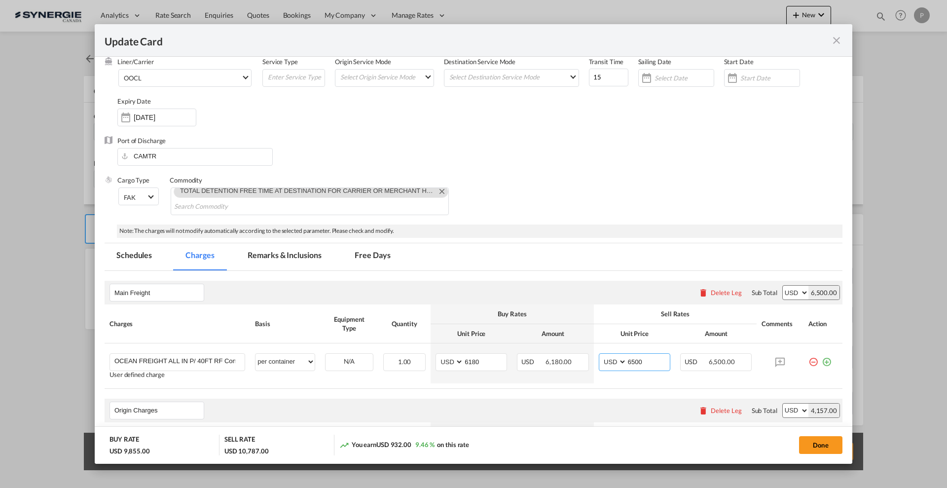
scroll to position [0, 0]
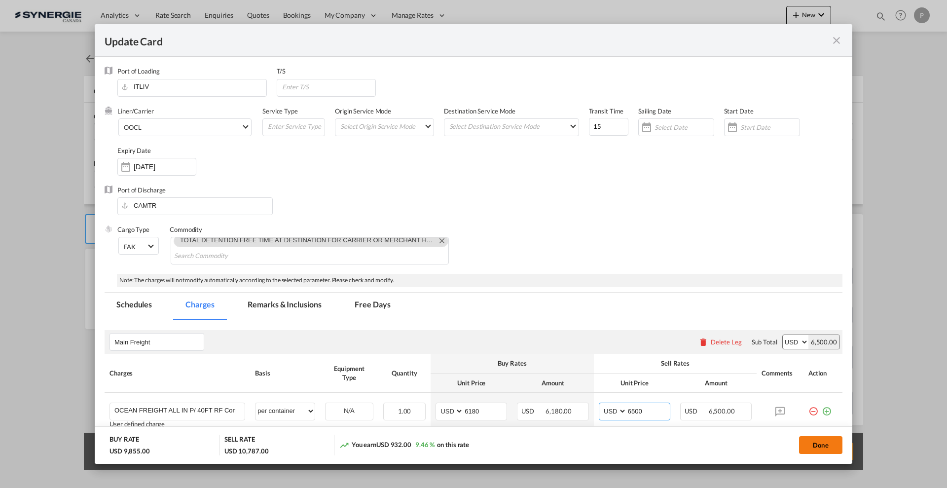
type input "6500"
click at [832, 446] on button "Done" at bounding box center [820, 445] width 43 height 18
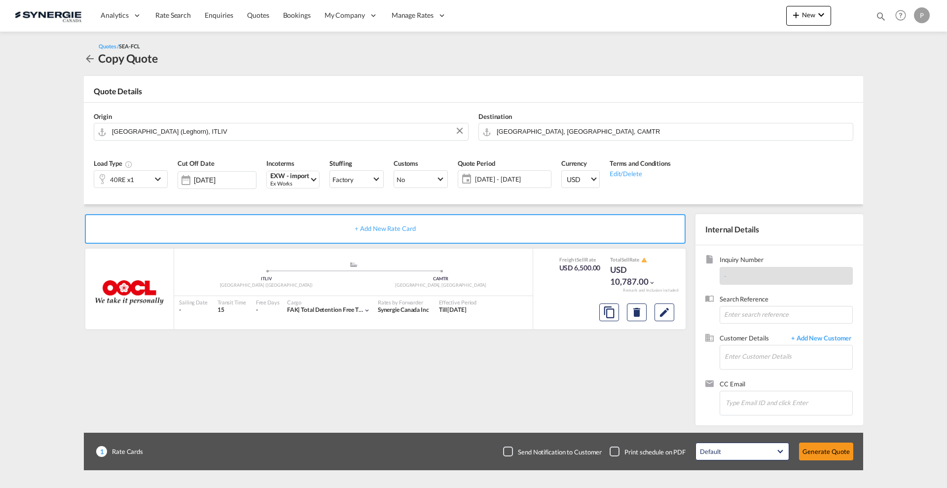
type input "[DATE]"
click at [662, 309] on md-icon "Edit" at bounding box center [665, 312] width 12 height 12
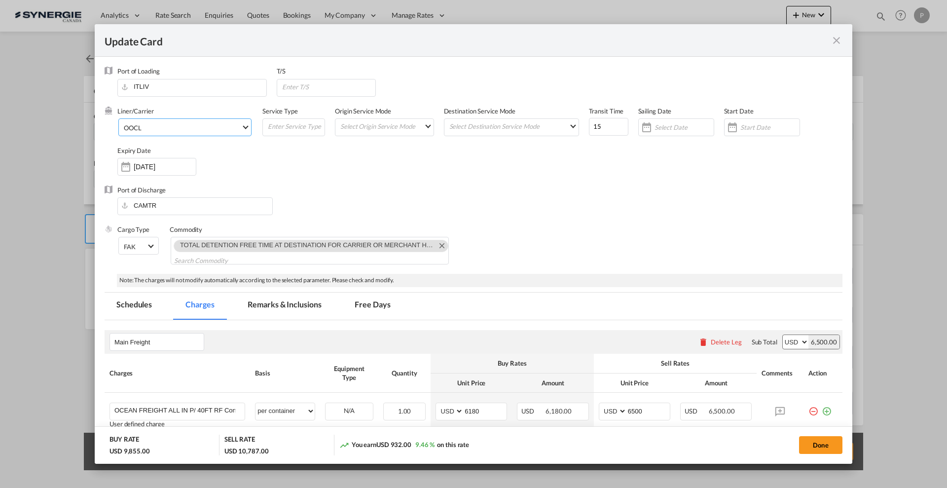
click at [160, 123] on span "OOCL" at bounding box center [182, 127] width 117 height 9
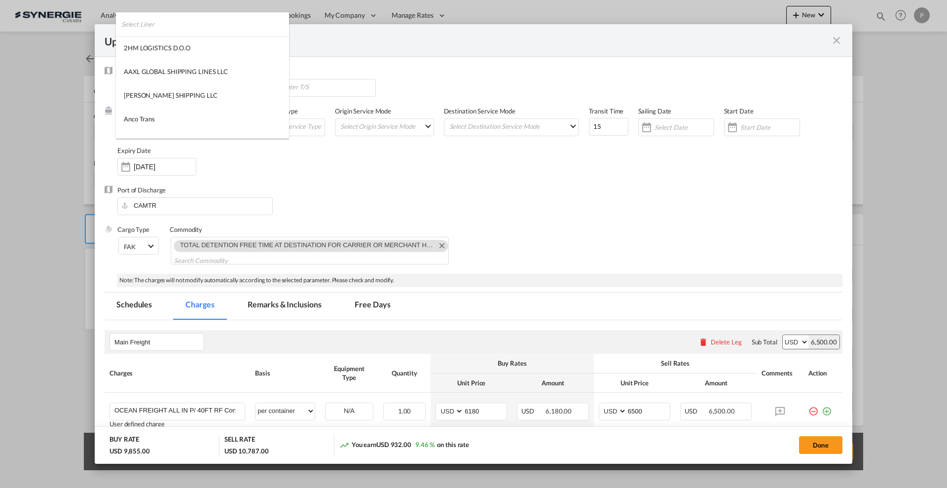
scroll to position [1342, 0]
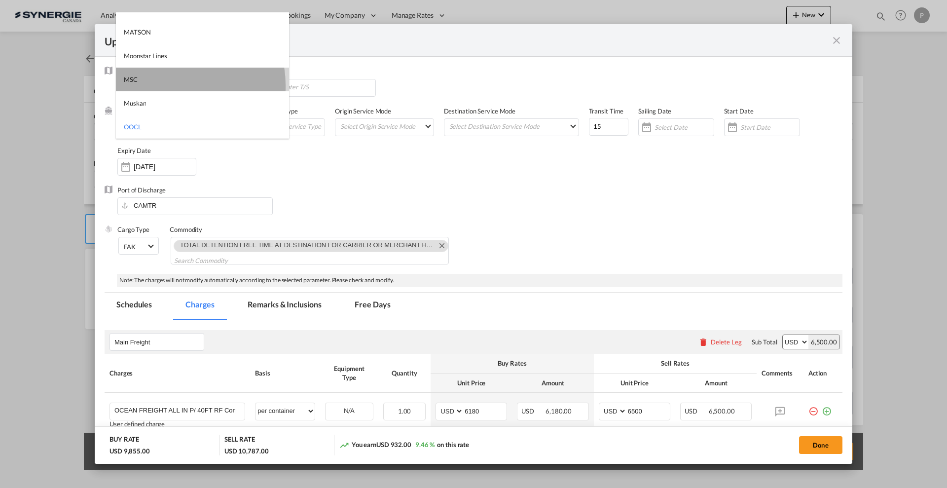
click at [167, 85] on md-option "MSC" at bounding box center [202, 80] width 173 height 24
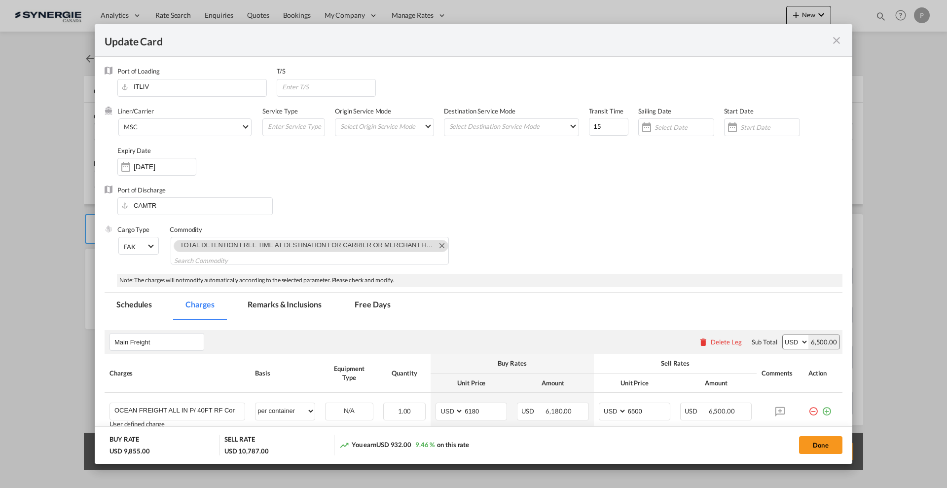
click at [440, 219] on div "Port of Discharge CAMTR" at bounding box center [474, 205] width 738 height 39
click at [820, 446] on button "Done" at bounding box center [820, 445] width 43 height 18
type input "[DATE]"
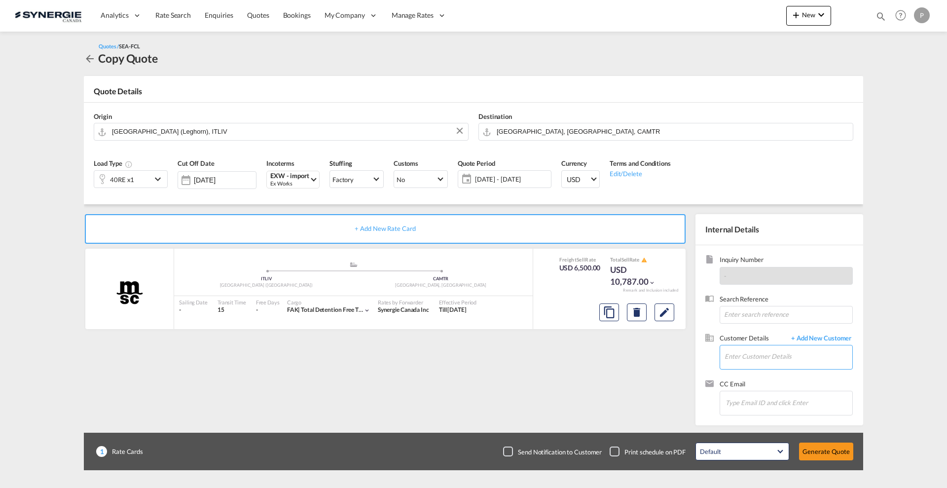
click at [793, 364] on input "Enter Customer Details" at bounding box center [789, 356] width 128 height 22
click at [759, 372] on div "[PERSON_NAME] D'[PERSON_NAME] [PERSON_NAME] .[PERSON_NAME][EMAIL_ADDRESS][PERSO…" at bounding box center [817, 373] width 187 height 27
type input "[PERSON_NAME] D'[PERSON_NAME], [PERSON_NAME][EMAIL_ADDRESS][PERSON_NAME][PERSON…"
click at [819, 454] on button "Generate Quote" at bounding box center [826, 452] width 54 height 18
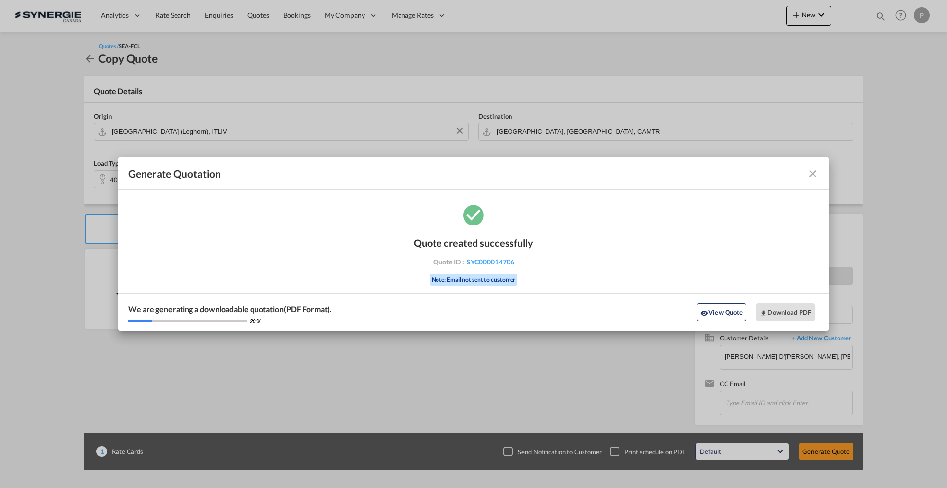
drag, startPoint x: 523, startPoint y: 263, endPoint x: 515, endPoint y: 267, distance: 9.1
click at [515, 267] on div "Quote created successfully Quote ID : SYC000014706 Note: Email not sent to cust…" at bounding box center [473, 260] width 119 height 67
copy div "SYC000014706"
click at [811, 172] on md-icon "icon-close fg-AAA8AD cursor m-0" at bounding box center [813, 174] width 12 height 12
